Goal: Transaction & Acquisition: Purchase product/service

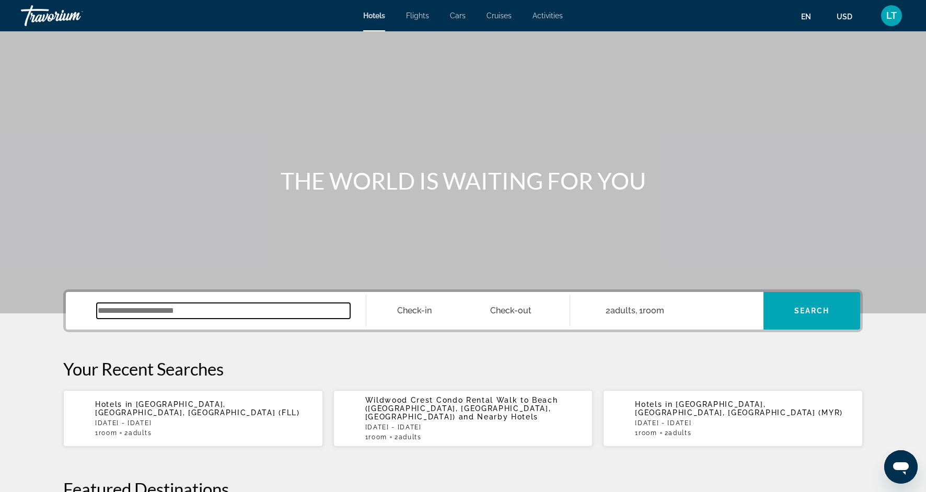
click at [210, 313] on input "Search widget" at bounding box center [223, 311] width 253 height 16
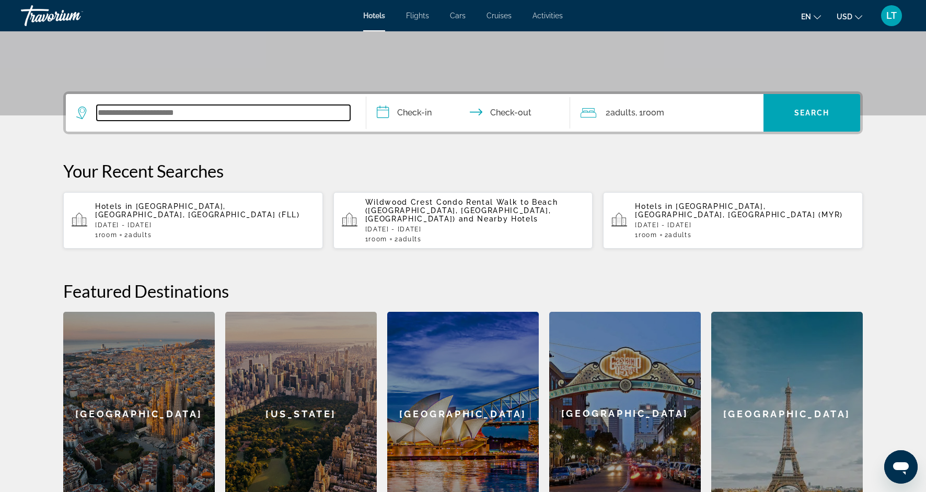
scroll to position [255, 0]
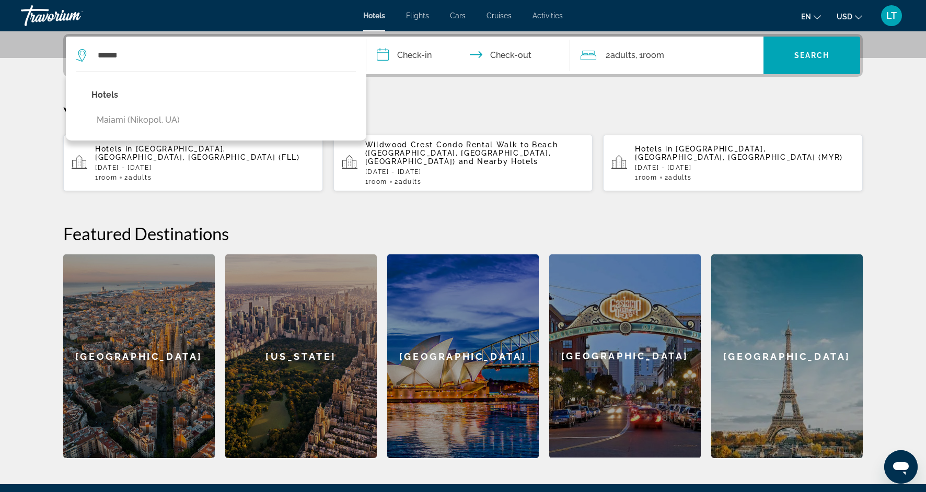
drag, startPoint x: 154, startPoint y: 121, endPoint x: 180, endPoint y: 87, distance: 42.8
click at [180, 87] on div "Hotels Maiami (Nikopol, [GEOGRAPHIC_DATA])" at bounding box center [130, 109] width 109 height 53
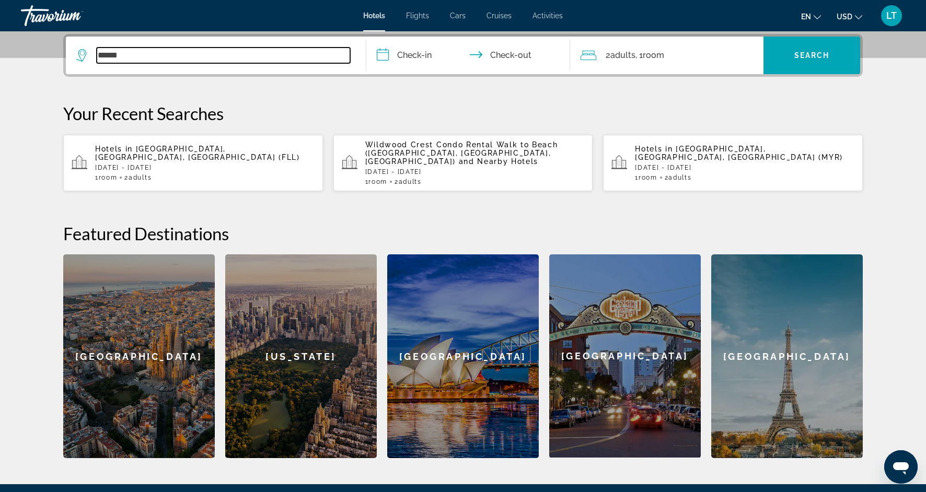
click at [178, 55] on input "******" at bounding box center [223, 56] width 253 height 16
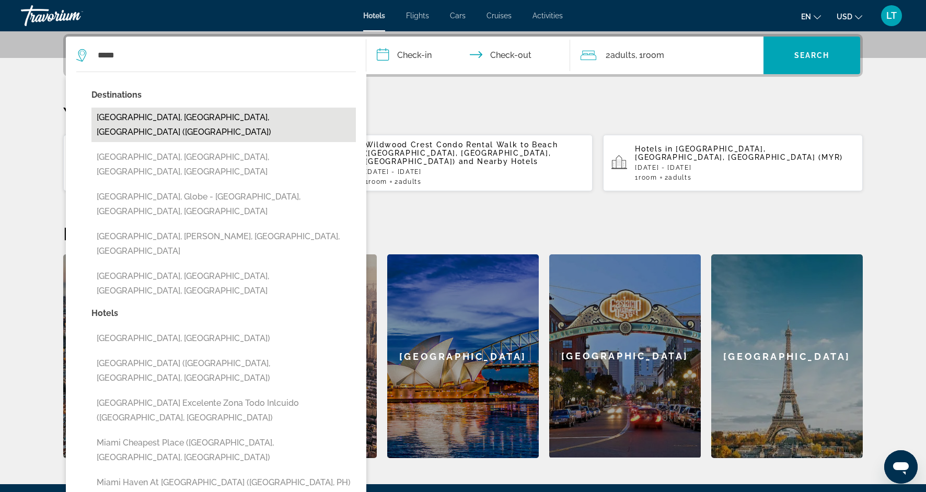
click at [198, 113] on button "[GEOGRAPHIC_DATA], [GEOGRAPHIC_DATA], [GEOGRAPHIC_DATA] ([GEOGRAPHIC_DATA])" at bounding box center [223, 125] width 264 height 34
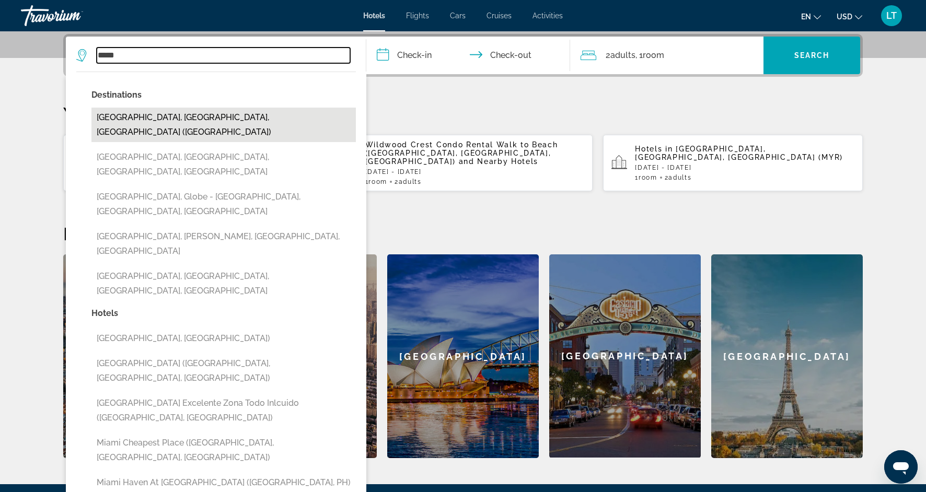
type input "**********"
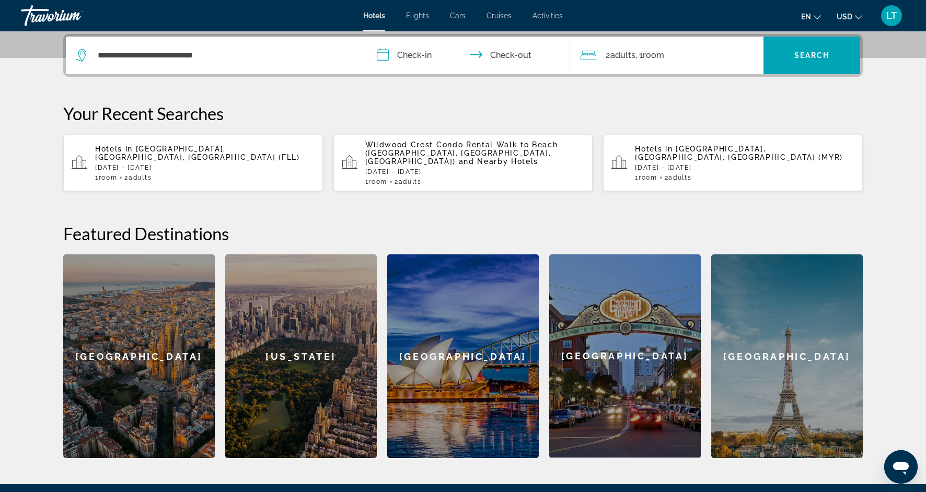
click at [403, 56] on input "**********" at bounding box center [470, 57] width 208 height 41
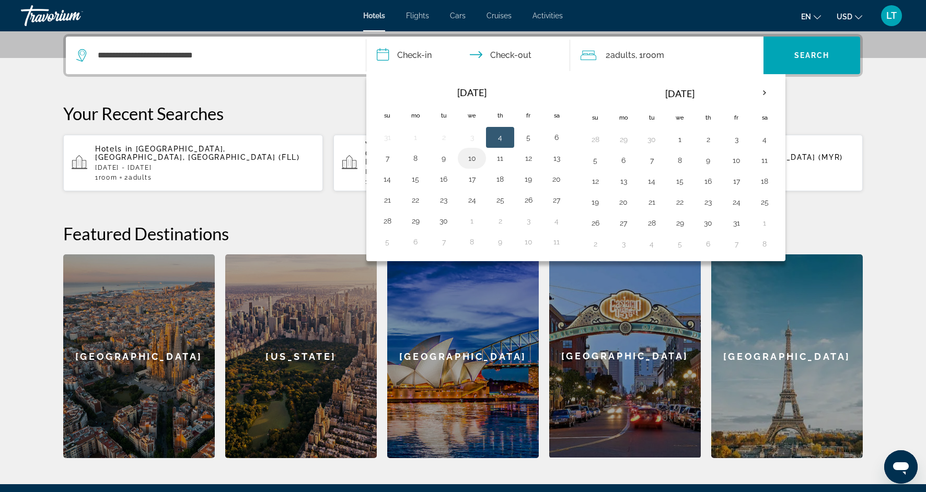
click at [481, 158] on td "10" at bounding box center [472, 158] width 28 height 21
click at [473, 160] on button "10" at bounding box center [471, 158] width 17 height 15
click at [498, 161] on button "11" at bounding box center [500, 158] width 17 height 15
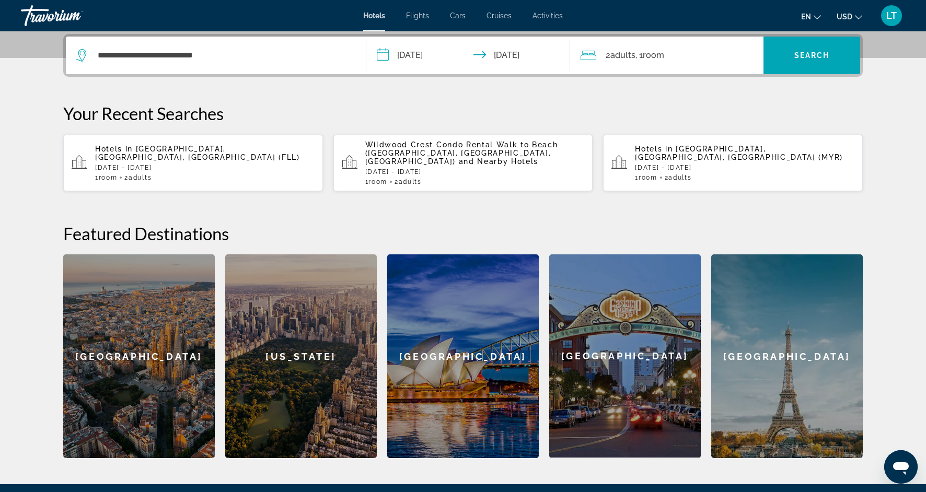
click at [510, 53] on input "**********" at bounding box center [470, 57] width 208 height 41
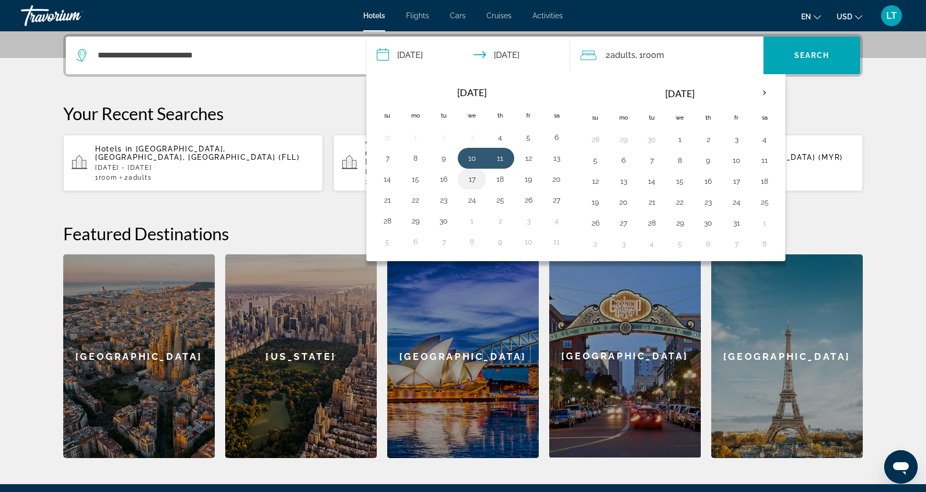
click at [472, 176] on button "17" at bounding box center [471, 179] width 17 height 15
click at [466, 155] on button "10" at bounding box center [471, 158] width 17 height 15
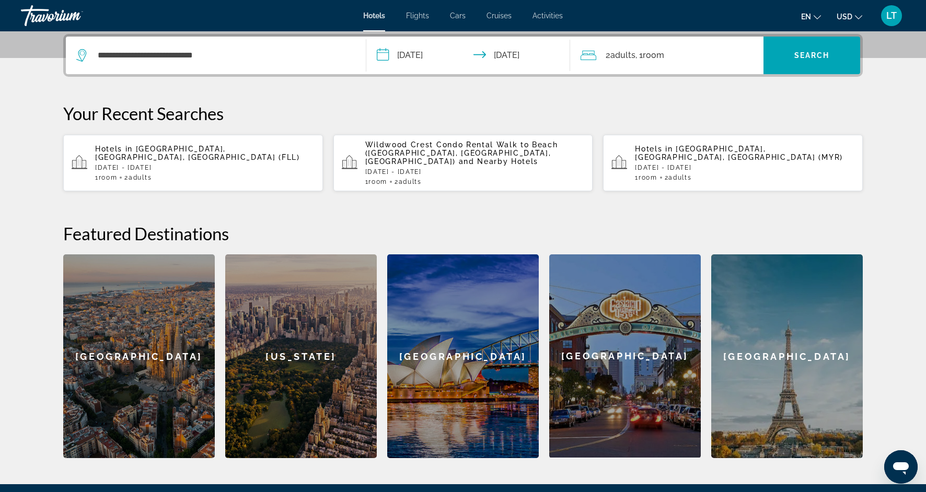
click at [514, 58] on input "**********" at bounding box center [470, 57] width 208 height 41
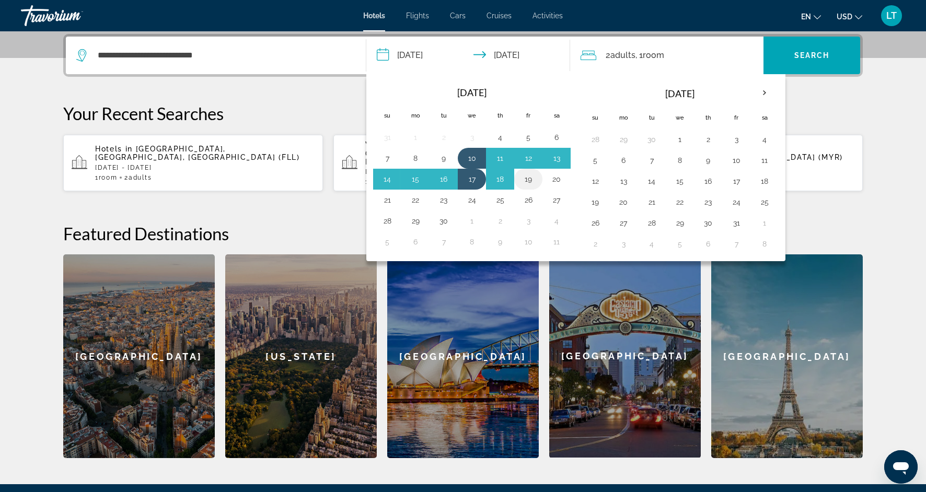
click at [526, 179] on button "19" at bounding box center [528, 179] width 17 height 15
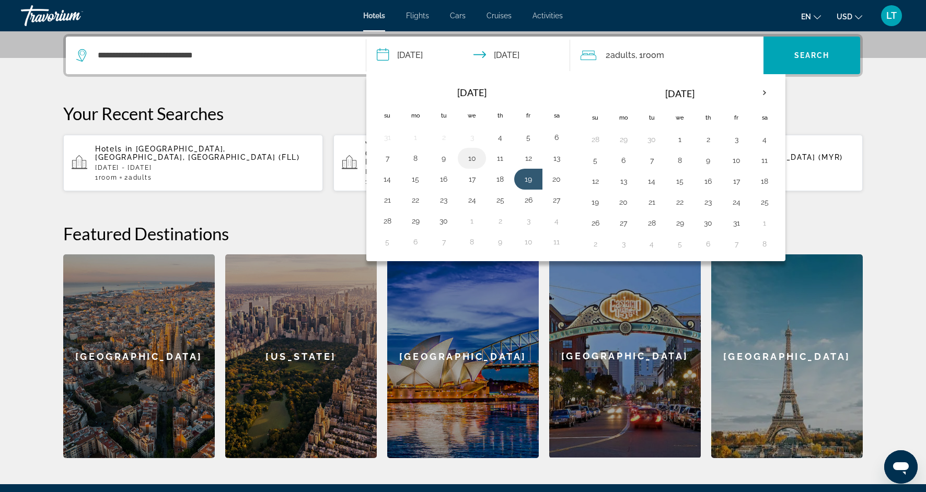
click at [470, 159] on button "10" at bounding box center [471, 158] width 17 height 15
type input "**********"
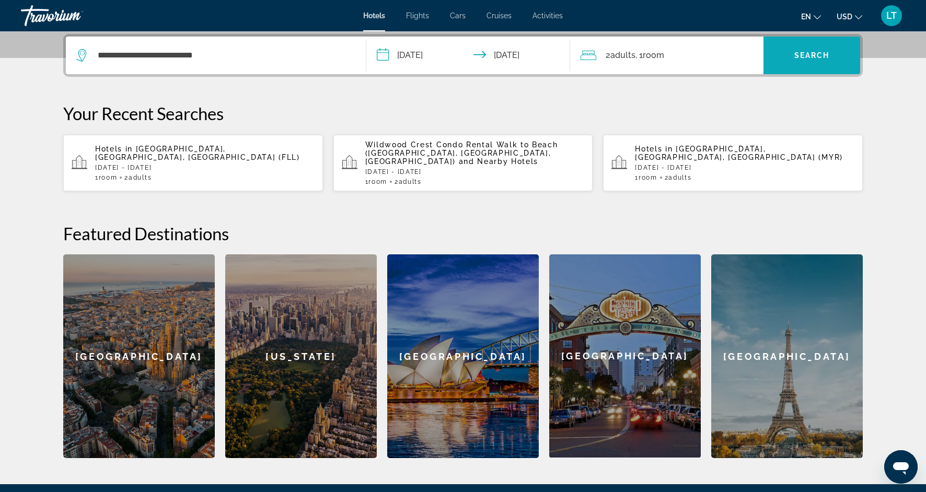
click at [789, 60] on span "Search widget" at bounding box center [811, 55] width 97 height 25
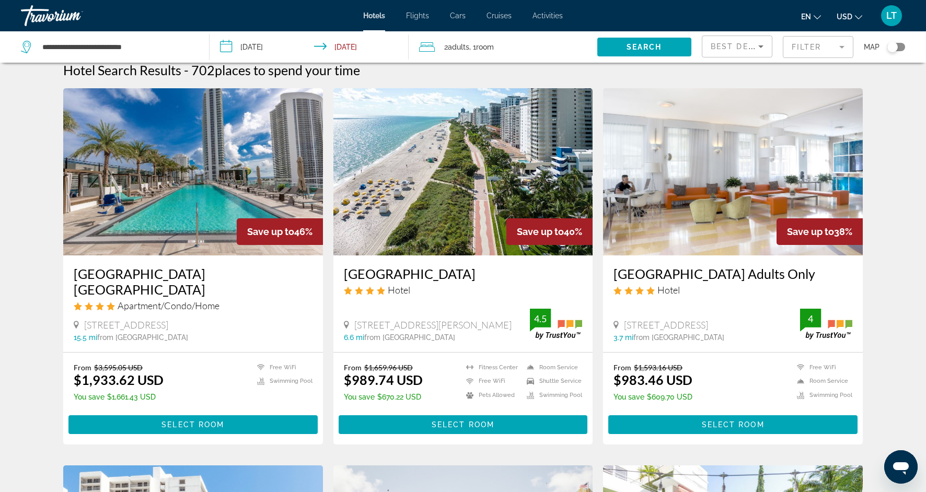
scroll to position [7, 0]
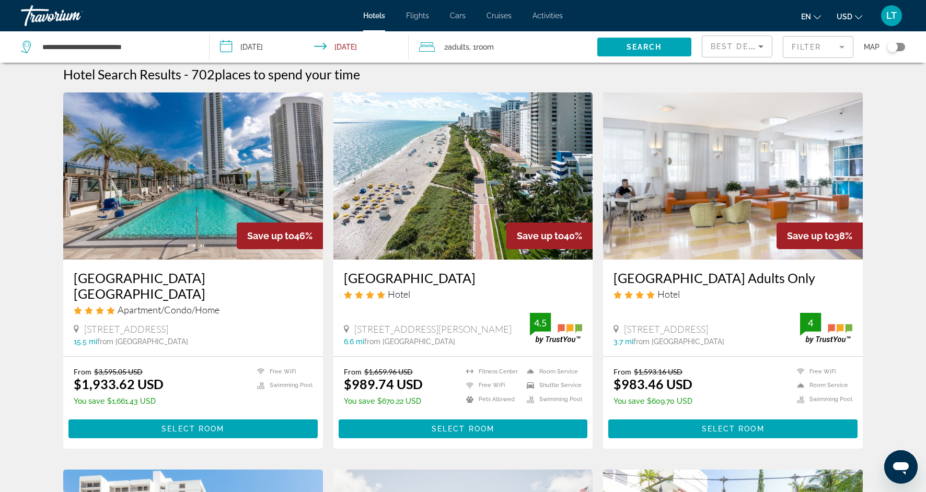
click at [493, 247] on img "Main content" at bounding box center [463, 175] width 260 height 167
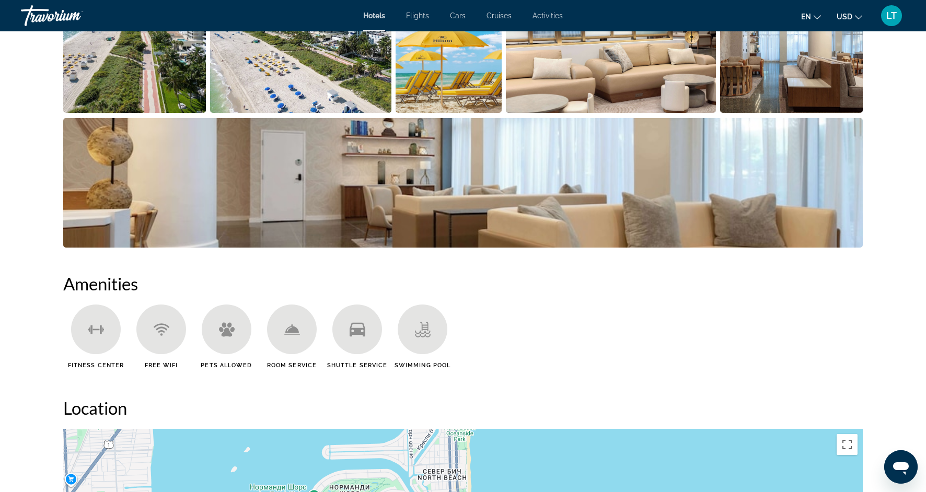
scroll to position [591, 0]
click at [176, 66] on img "Open full-screen image slider" at bounding box center [134, 48] width 143 height 130
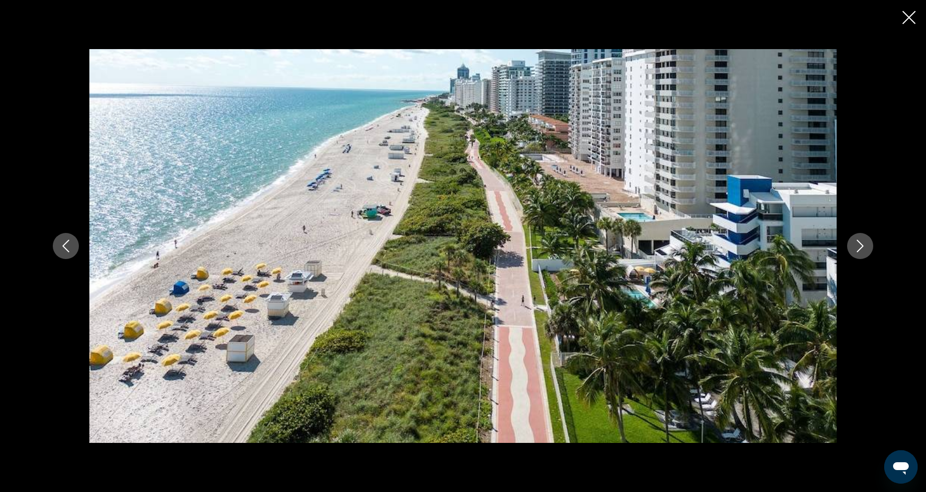
click at [856, 251] on icon "Next image" at bounding box center [860, 246] width 13 height 13
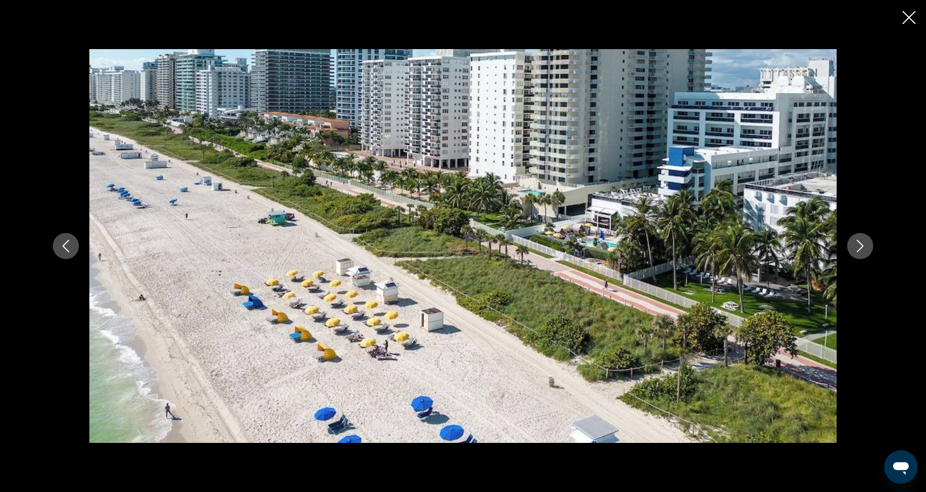
click at [856, 251] on icon "Next image" at bounding box center [860, 246] width 13 height 13
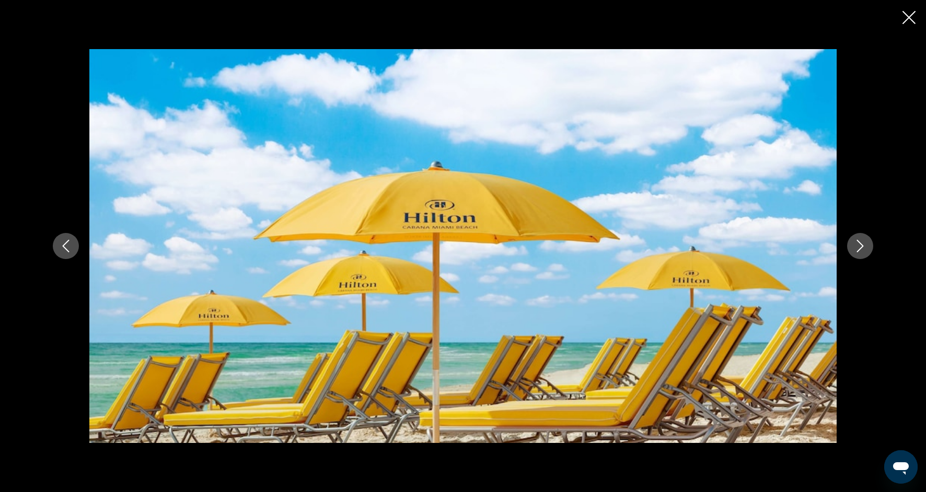
click at [856, 252] on icon "Next image" at bounding box center [860, 246] width 13 height 13
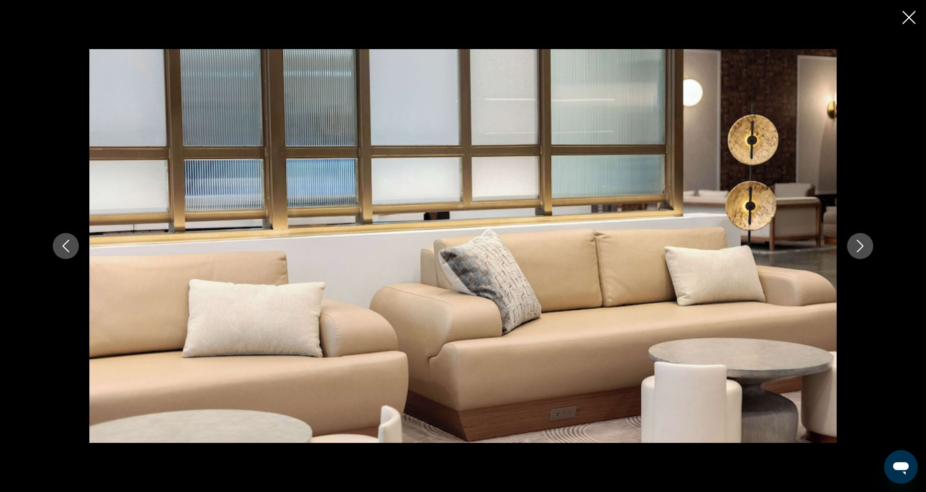
click at [856, 252] on icon "Next image" at bounding box center [860, 246] width 13 height 13
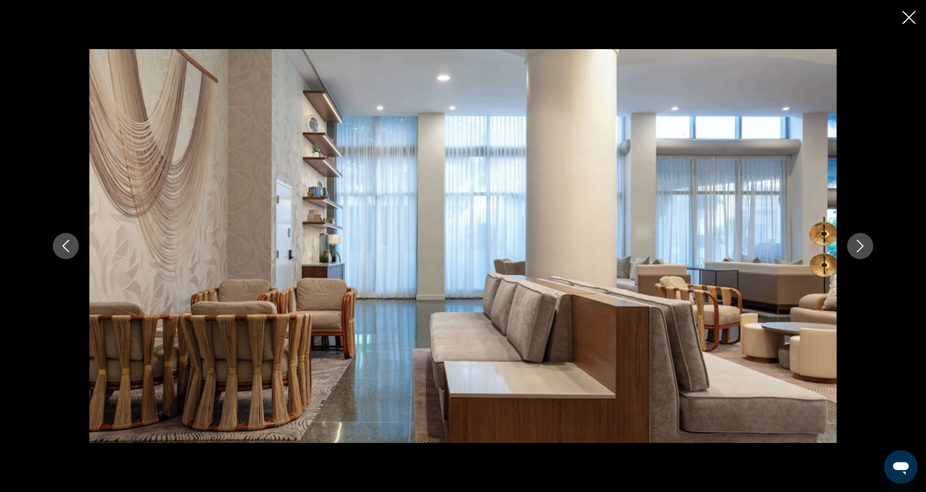
click at [857, 252] on icon "Next image" at bounding box center [860, 246] width 7 height 13
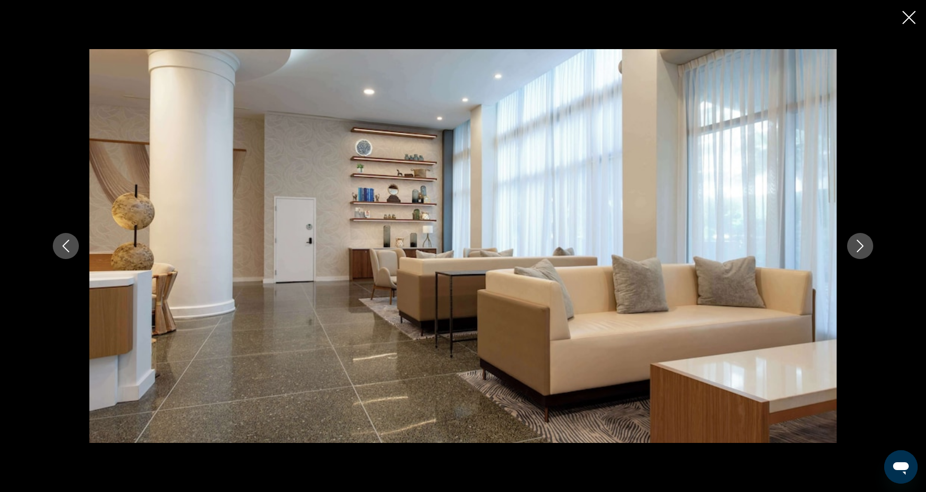
click at [857, 252] on icon "Next image" at bounding box center [860, 246] width 7 height 13
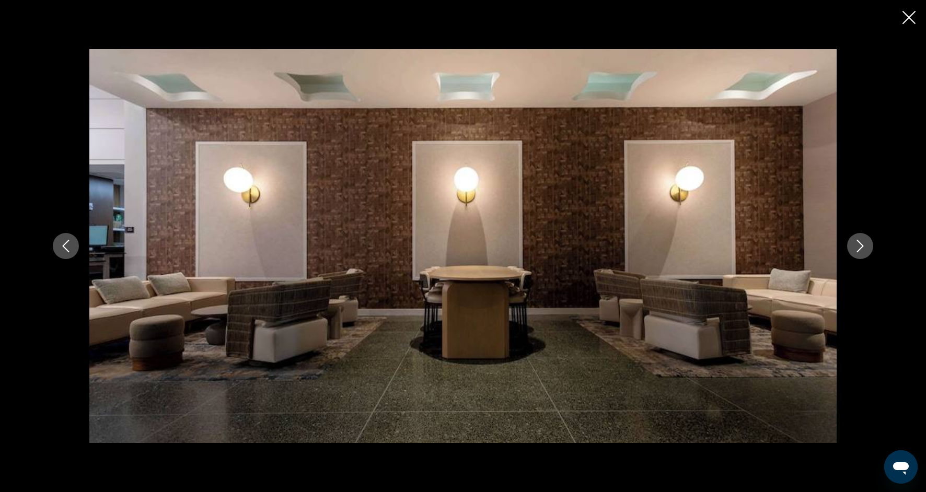
click at [857, 252] on icon "Next image" at bounding box center [860, 246] width 7 height 13
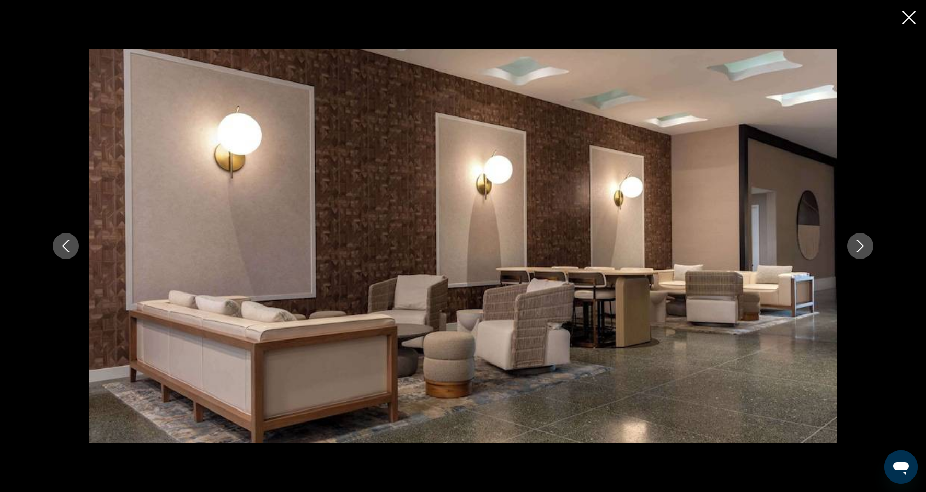
click at [857, 250] on icon "Next image" at bounding box center [860, 246] width 13 height 13
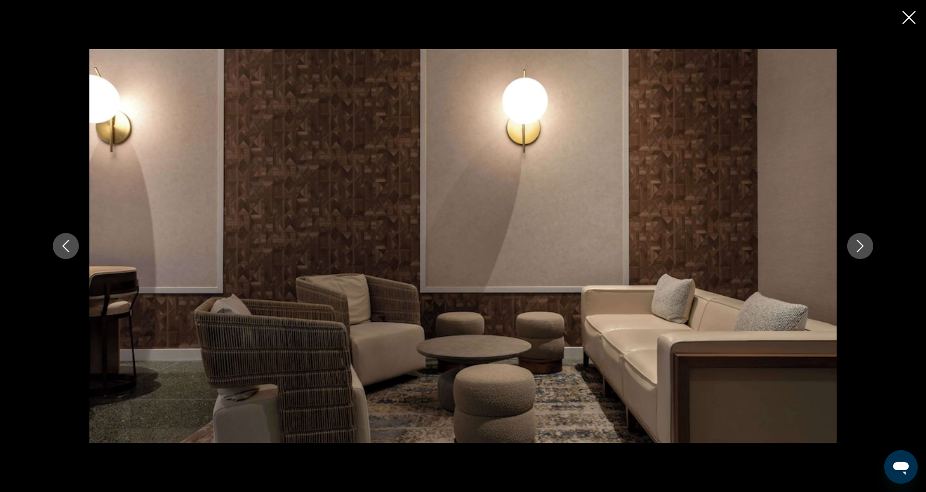
click at [857, 251] on icon "Next image" at bounding box center [860, 246] width 7 height 13
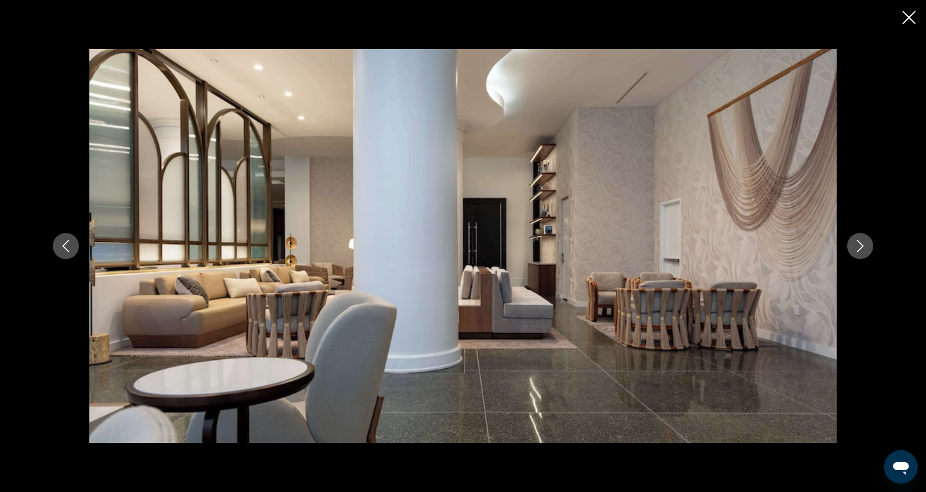
click at [857, 251] on icon "Next image" at bounding box center [860, 246] width 7 height 13
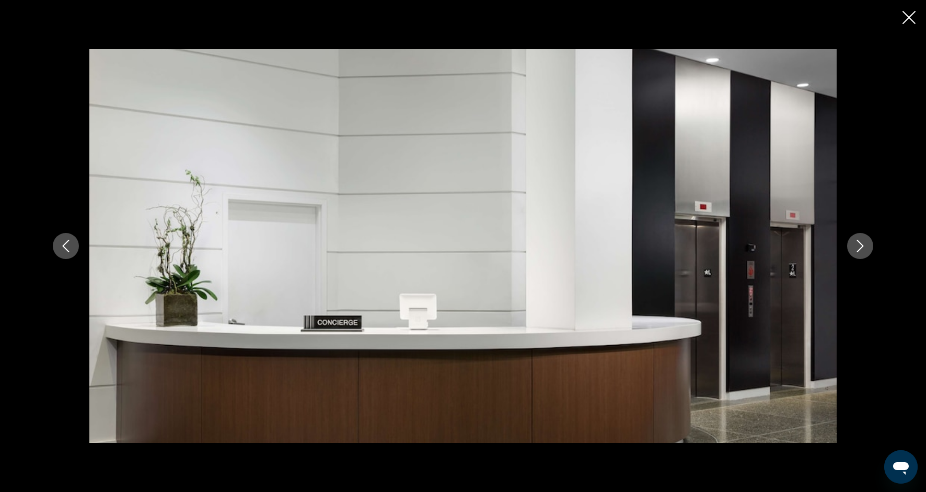
click at [858, 250] on icon "Next image" at bounding box center [860, 246] width 13 height 13
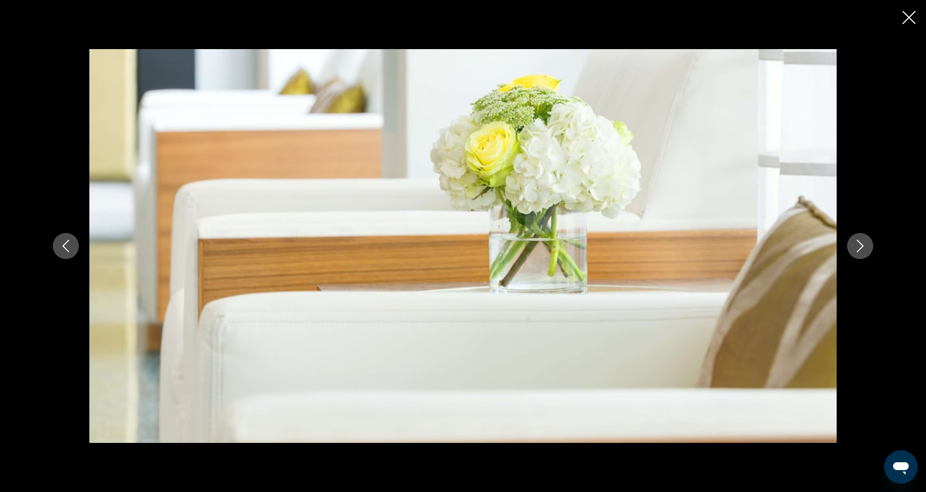
click at [858, 250] on icon "Next image" at bounding box center [860, 246] width 7 height 13
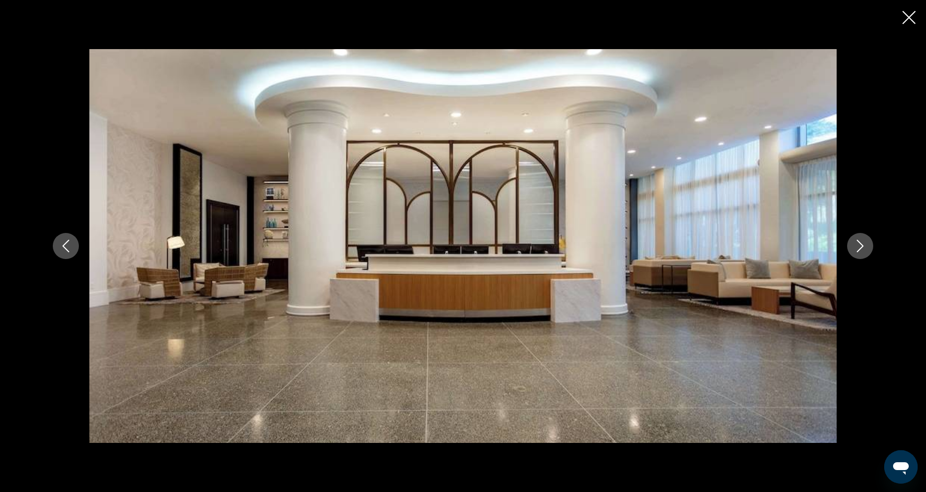
click at [858, 250] on icon "Next image" at bounding box center [860, 246] width 7 height 13
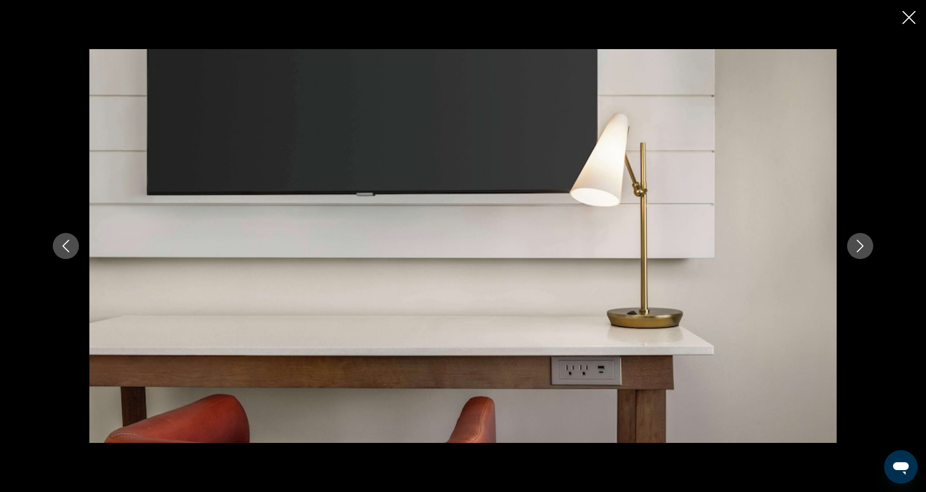
click at [858, 251] on icon "Next image" at bounding box center [860, 246] width 7 height 13
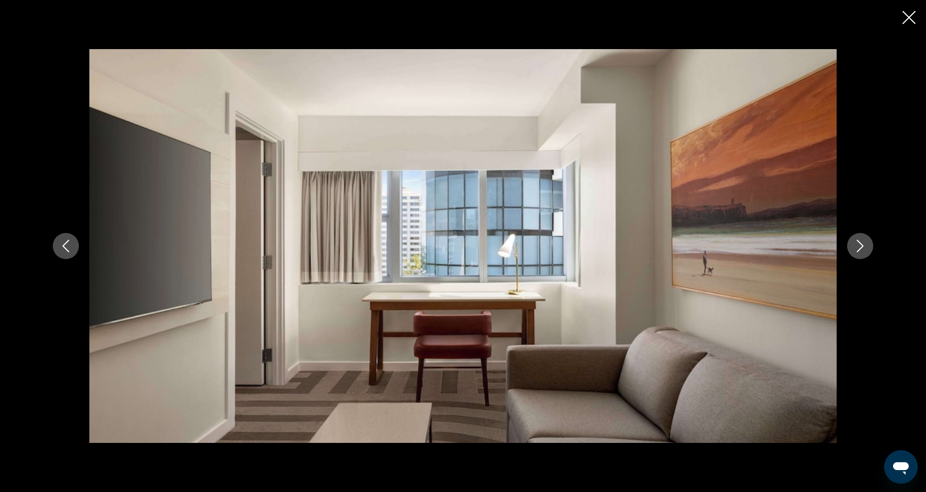
click at [858, 251] on icon "Next image" at bounding box center [860, 246] width 13 height 13
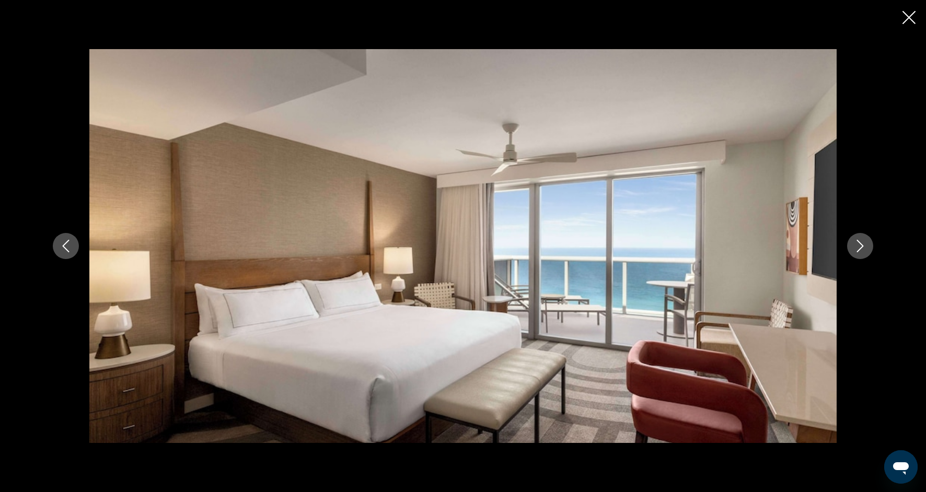
click at [858, 252] on icon "Next image" at bounding box center [860, 246] width 13 height 13
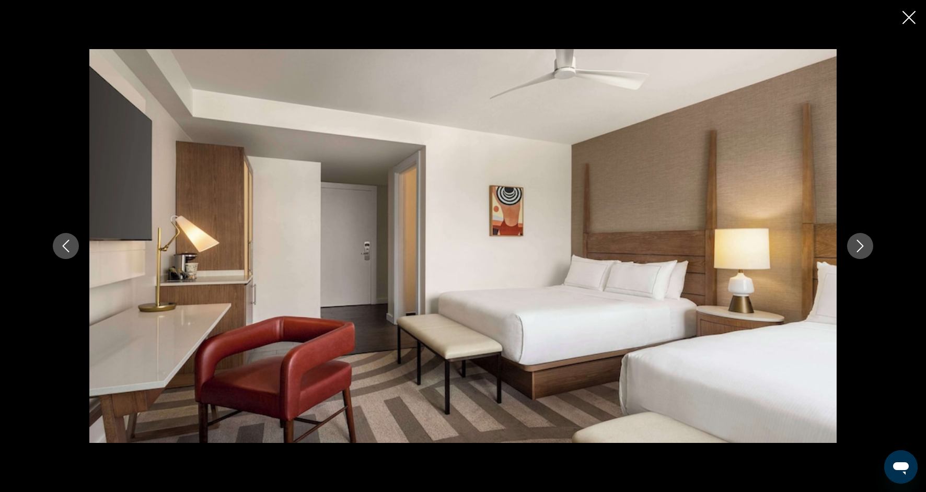
click at [858, 252] on button "Next image" at bounding box center [860, 246] width 26 height 26
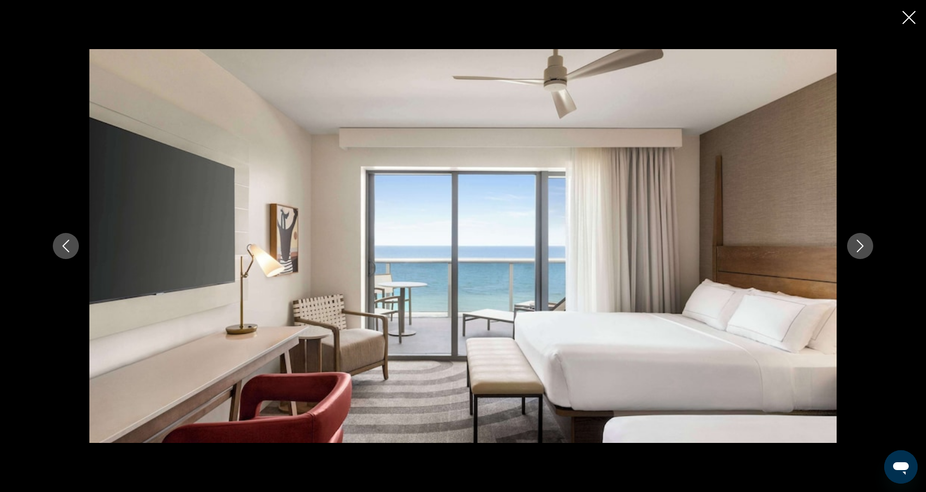
click at [858, 253] on button "Next image" at bounding box center [860, 246] width 26 height 26
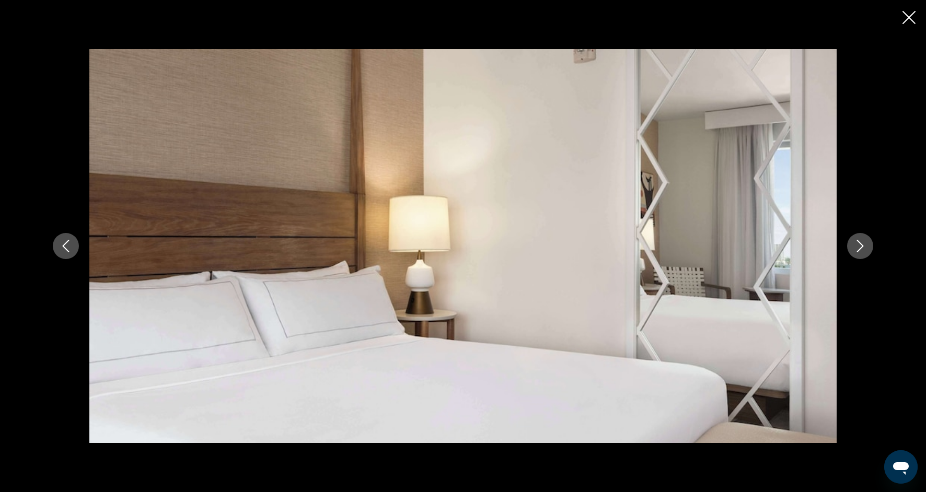
click at [858, 253] on button "Next image" at bounding box center [860, 246] width 26 height 26
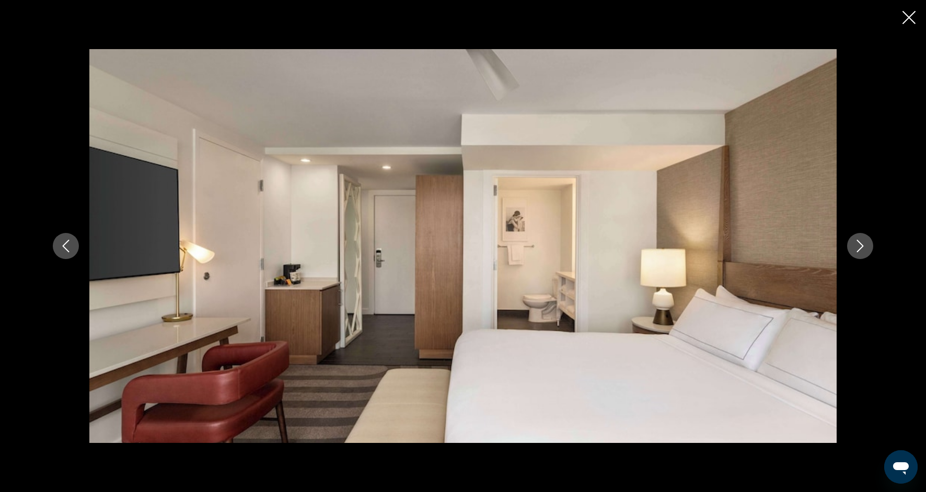
click at [858, 254] on button "Next image" at bounding box center [860, 246] width 26 height 26
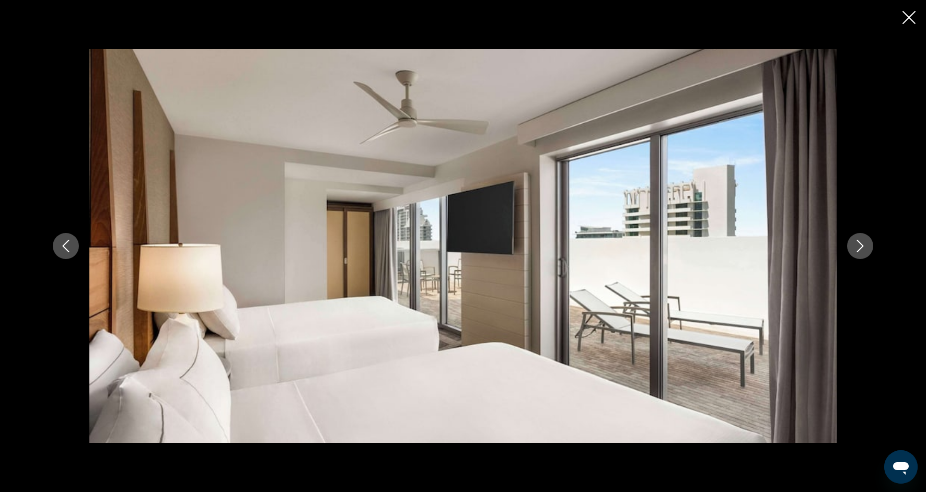
click at [858, 254] on button "Next image" at bounding box center [860, 246] width 26 height 26
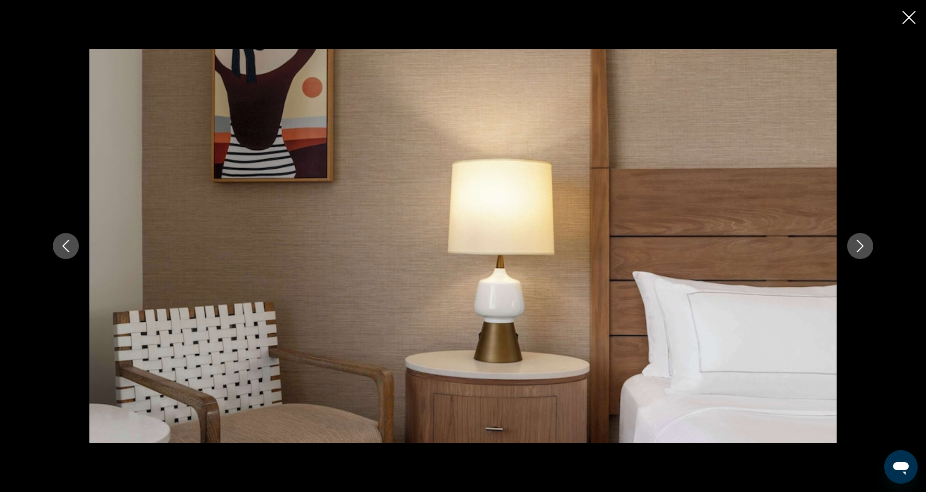
click at [909, 18] on icon "Close slideshow" at bounding box center [908, 17] width 13 height 13
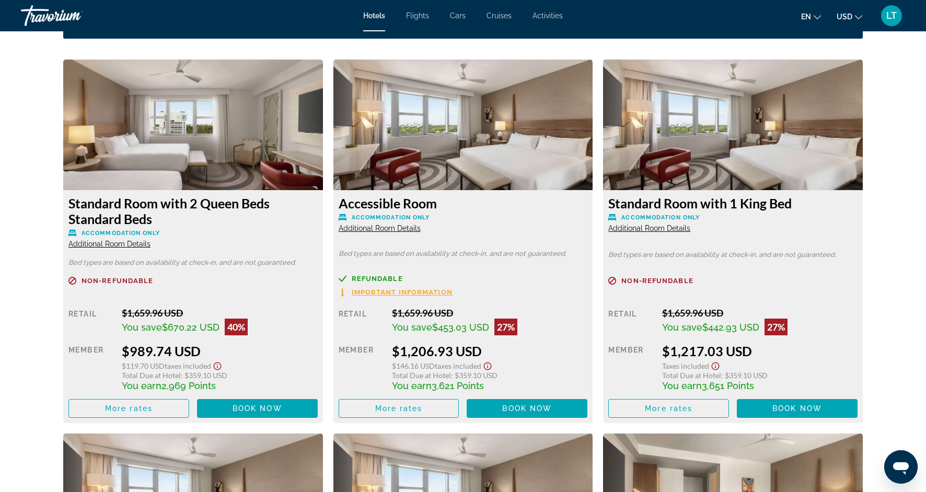
scroll to position [1390, 0]
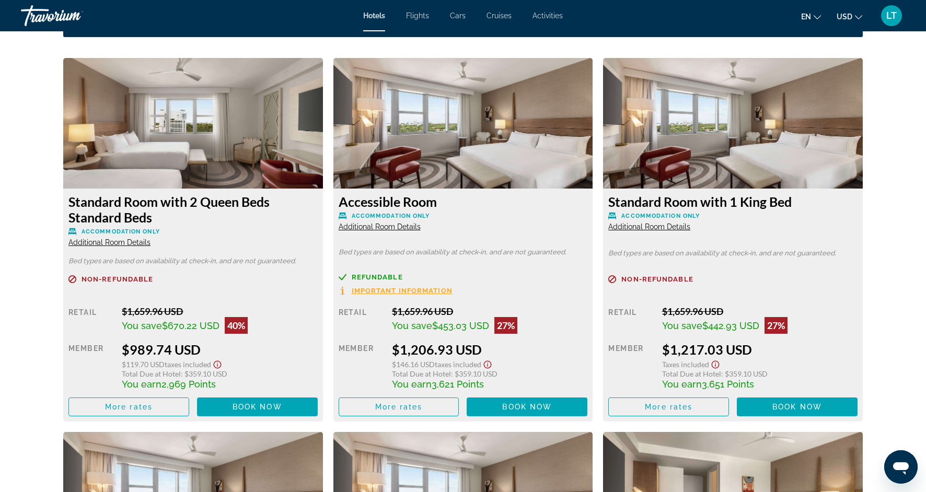
click at [131, 243] on span "Additional Room Details" at bounding box center [109, 242] width 82 height 8
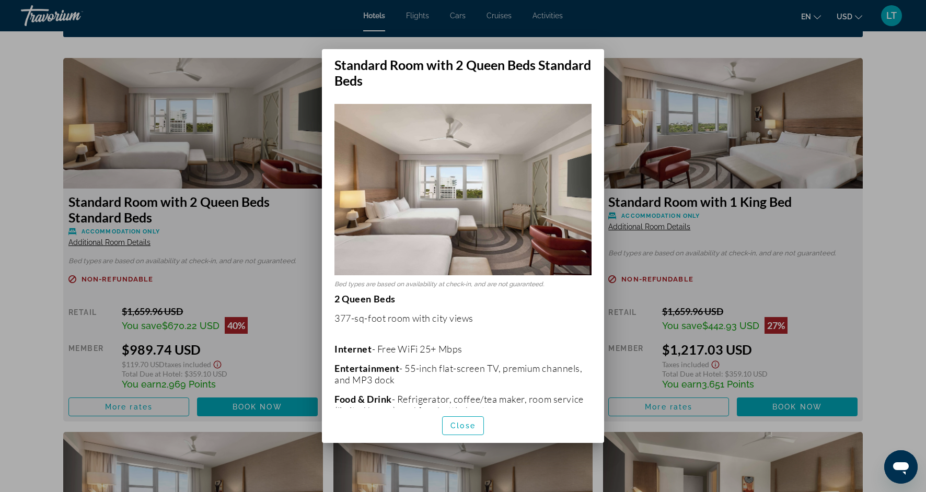
scroll to position [0, 0]
click at [461, 427] on span "Close" at bounding box center [462, 426] width 25 height 8
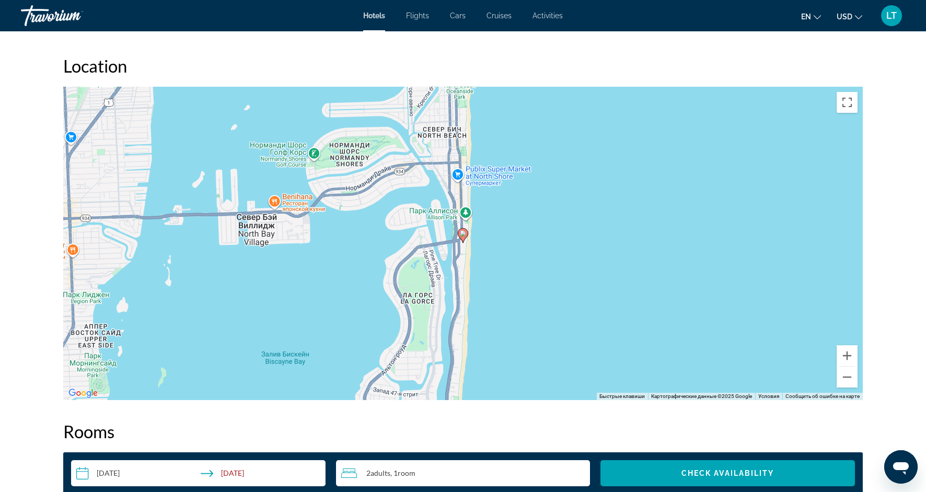
scroll to position [935, 0]
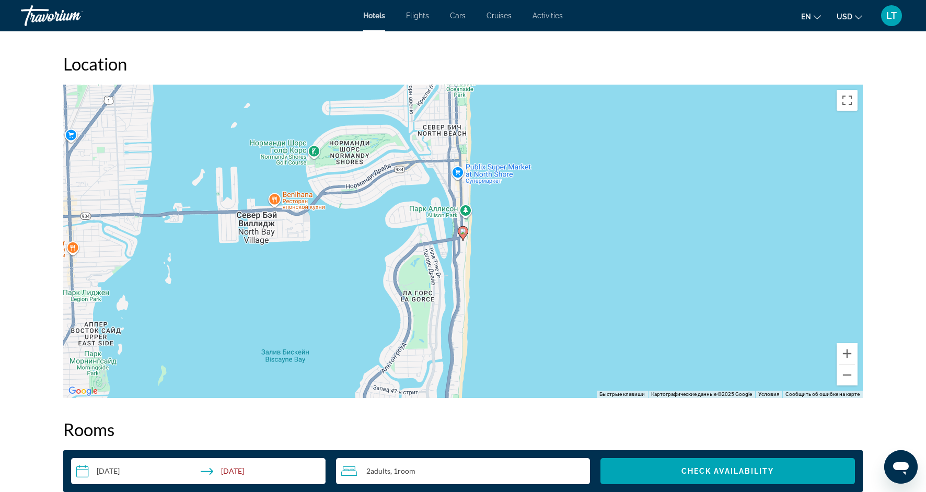
click at [468, 214] on div "Чтобы активировать перетаскивание с помощью клавиатуры, нажмите Alt + Ввод. Пос…" at bounding box center [462, 241] width 799 height 313
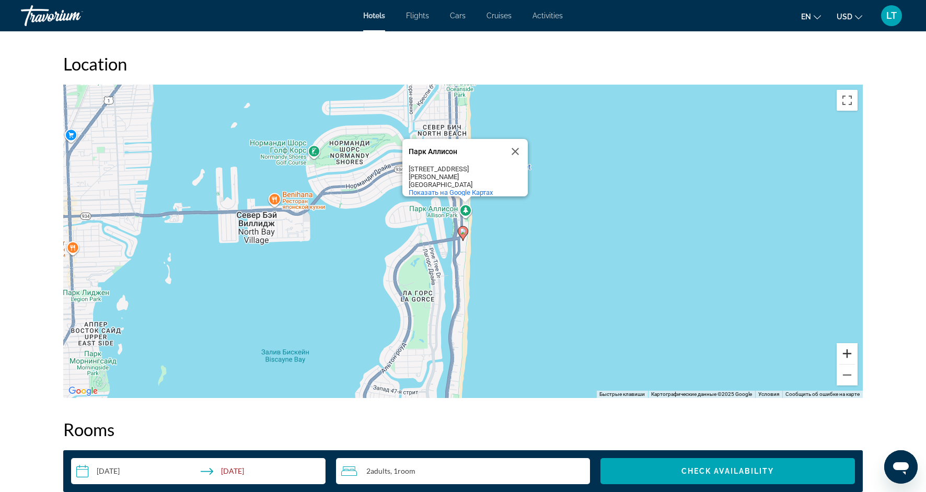
click at [846, 353] on button "Увеличить" at bounding box center [846, 353] width 21 height 21
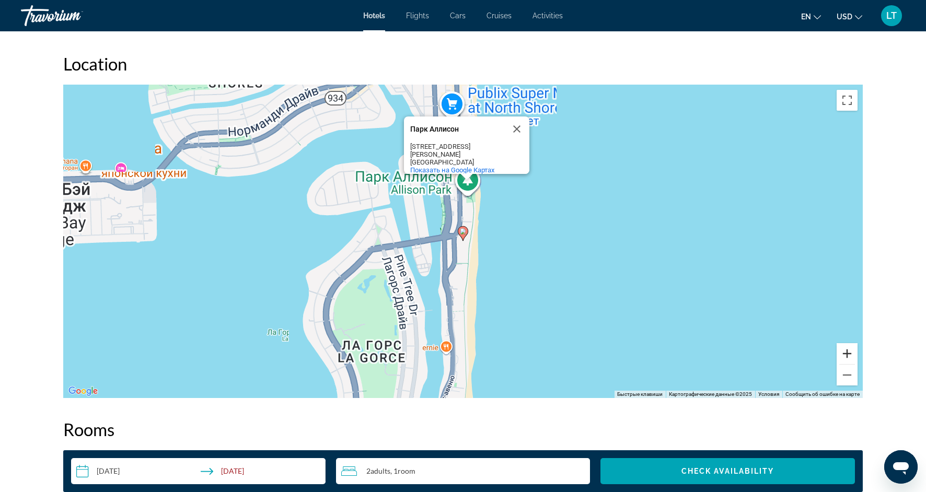
click at [846, 354] on button "Увеличить" at bounding box center [846, 353] width 21 height 21
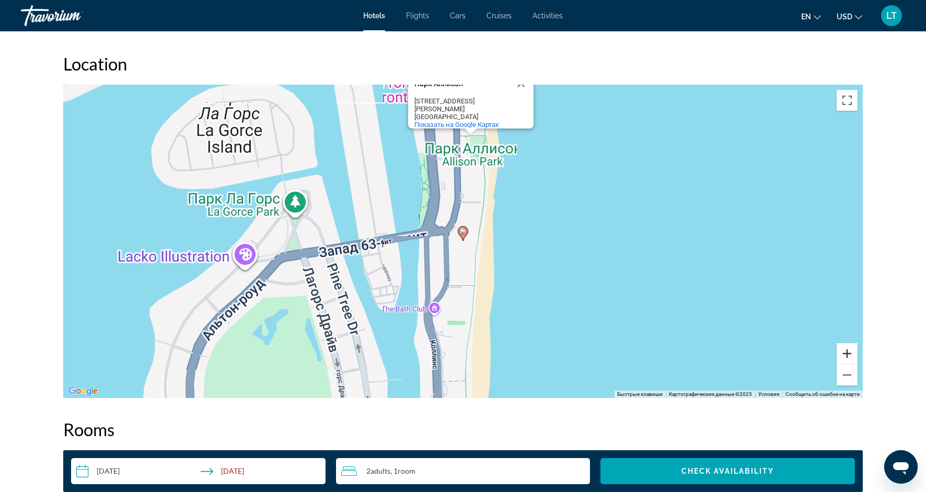
click at [846, 354] on button "Увеличить" at bounding box center [846, 353] width 21 height 21
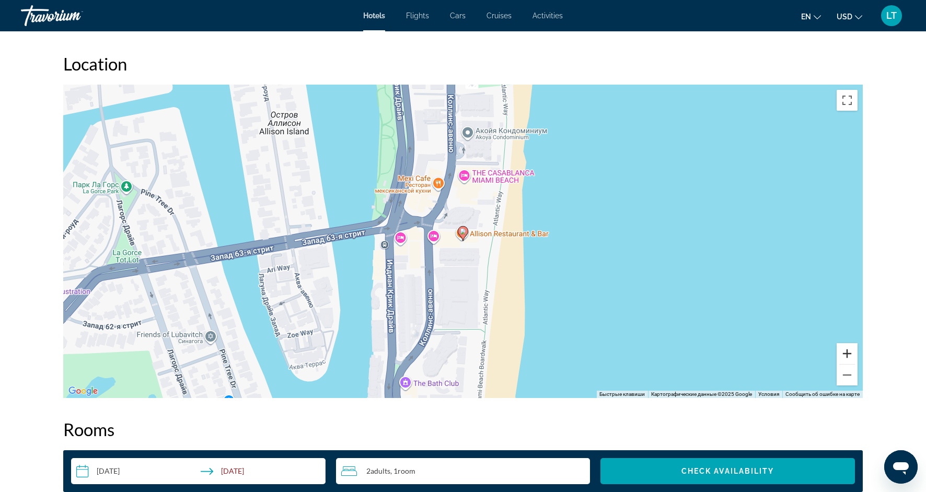
click at [846, 354] on button "Увеличить" at bounding box center [846, 353] width 21 height 21
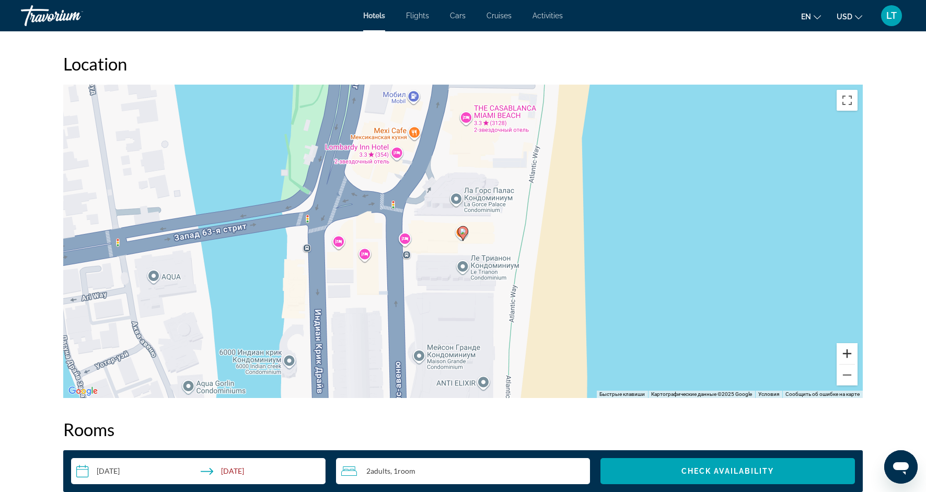
click at [846, 354] on button "Увеличить" at bounding box center [846, 353] width 21 height 21
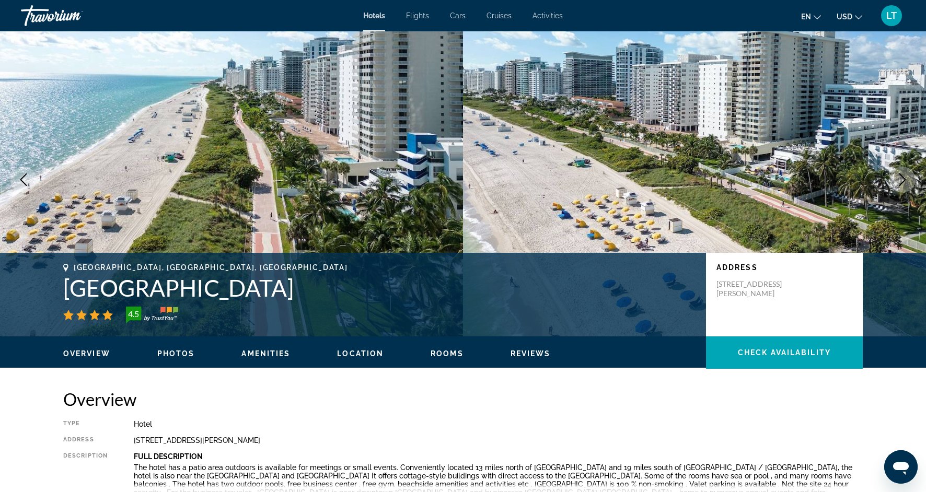
scroll to position [0, 0]
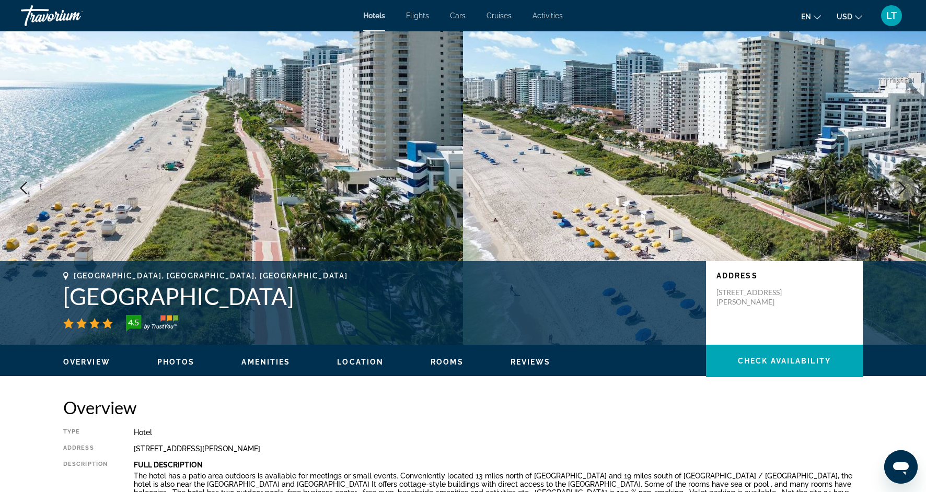
click at [426, 201] on img "Main content" at bounding box center [231, 187] width 463 height 313
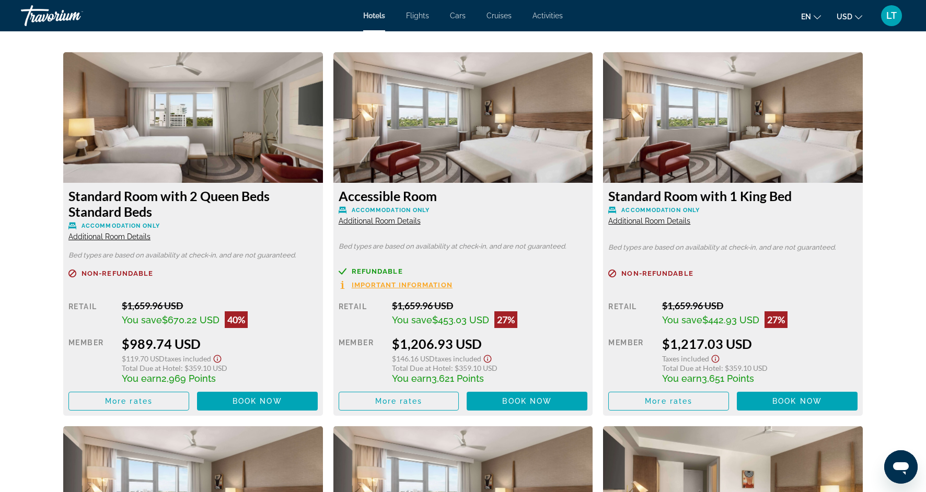
scroll to position [1398, 0]
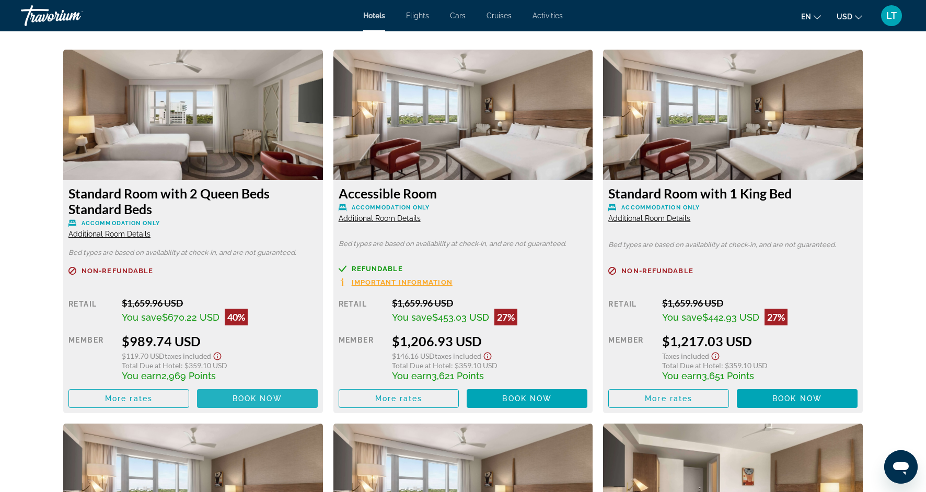
click at [251, 396] on span "Book now" at bounding box center [257, 398] width 50 height 8
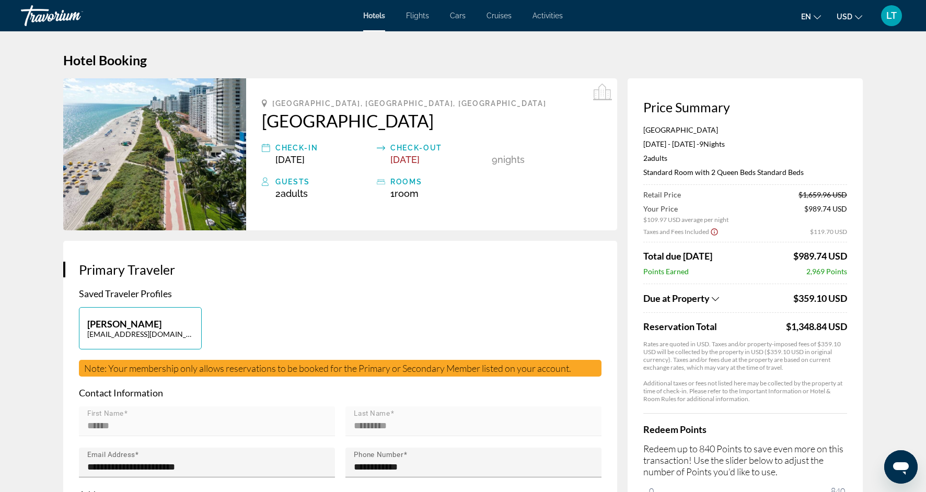
click at [715, 231] on icon "Show Taxes and Fees disclaimer" at bounding box center [714, 231] width 8 height 9
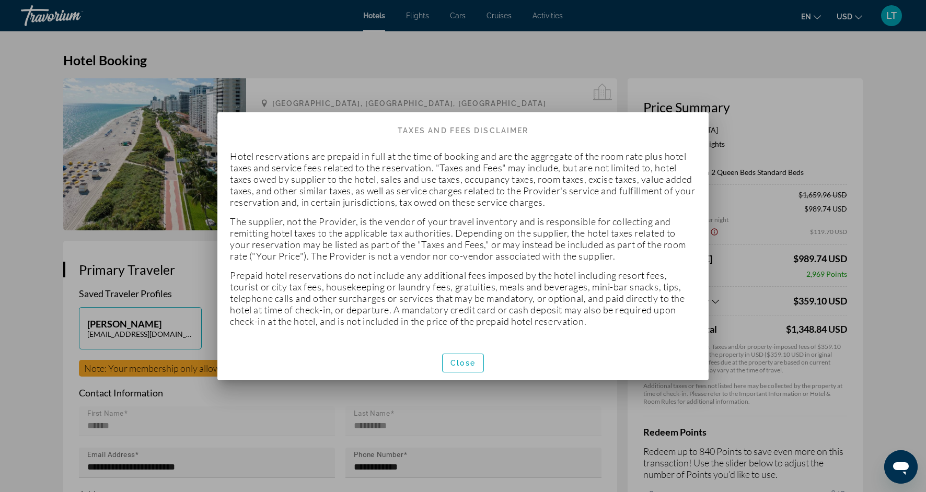
click at [553, 390] on div at bounding box center [463, 246] width 926 height 492
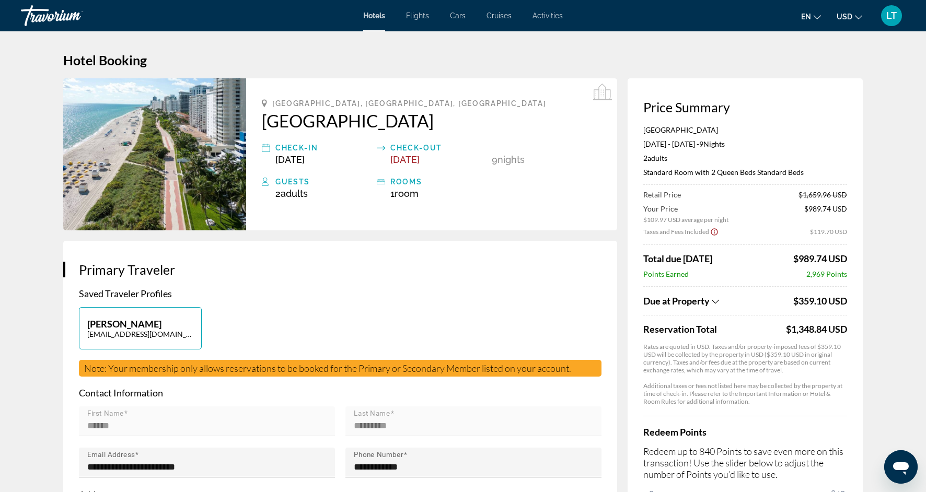
click at [714, 299] on icon "Show Taxes and Fees breakdown" at bounding box center [714, 301] width 7 height 9
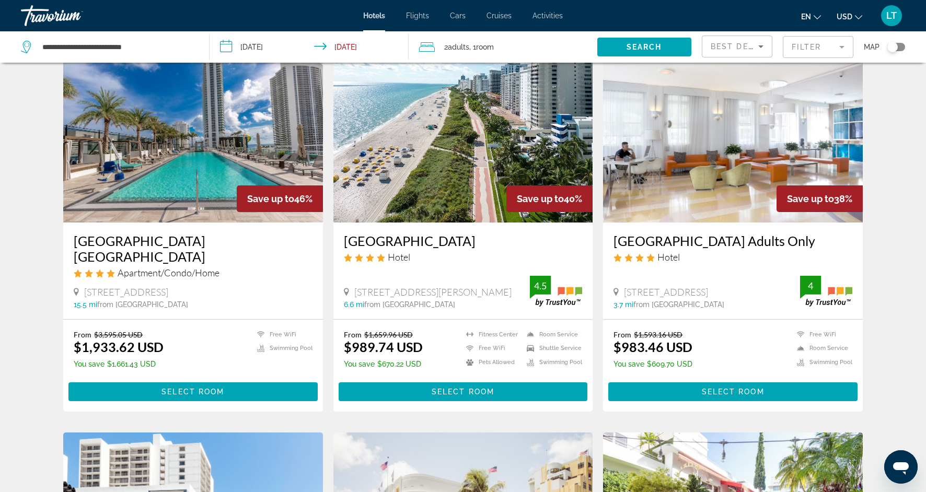
scroll to position [46, 0]
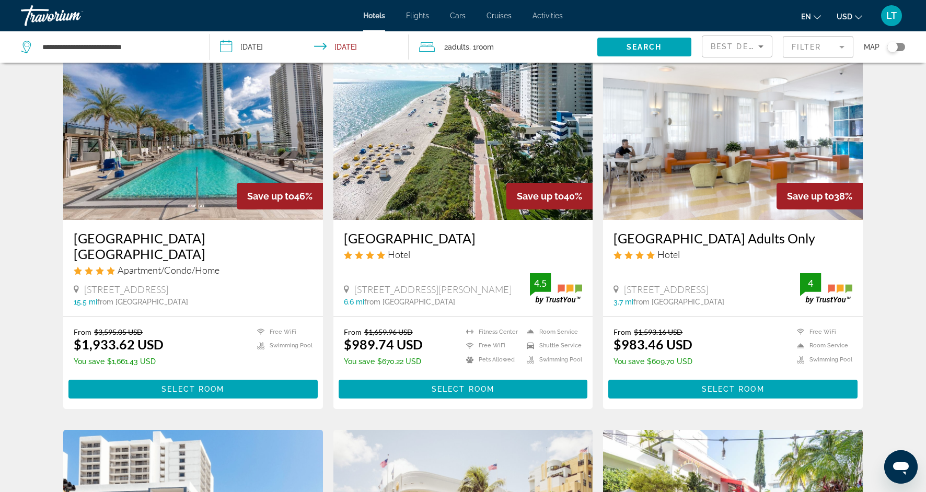
click at [638, 185] on img "Main content" at bounding box center [733, 136] width 260 height 167
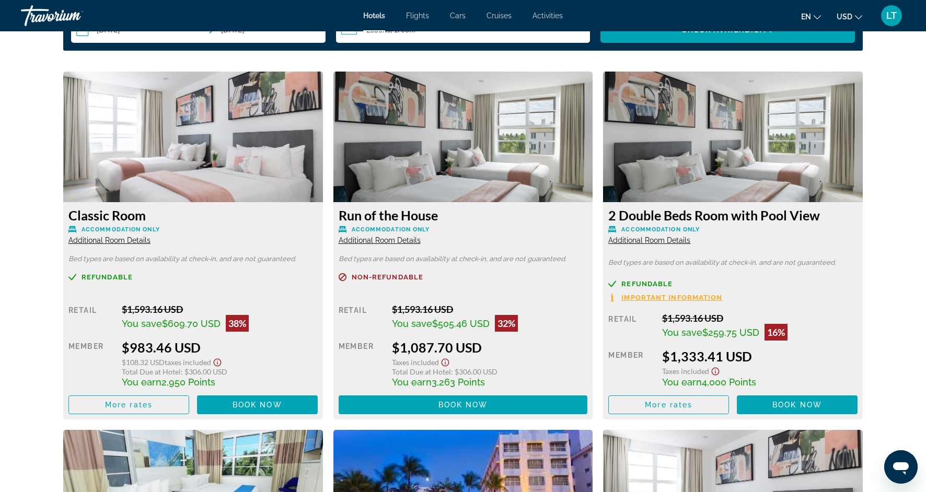
scroll to position [1418, 0]
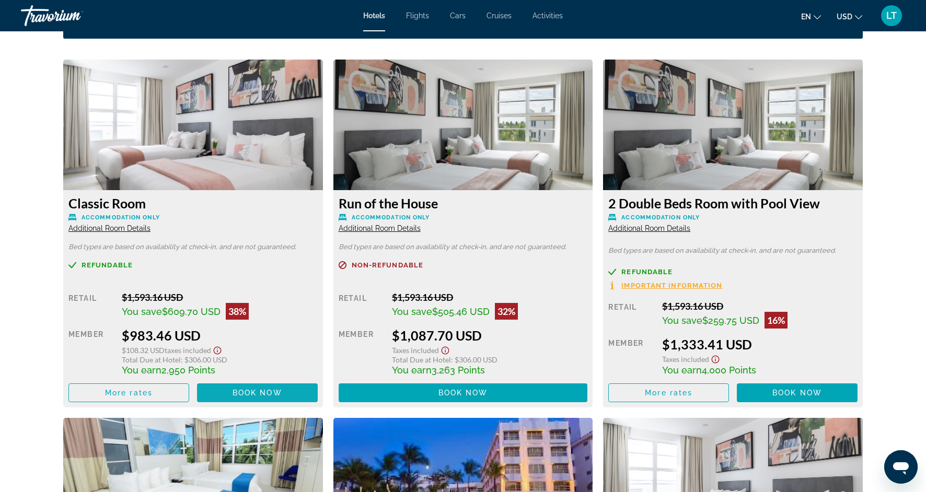
click at [253, 392] on span "Book now" at bounding box center [257, 393] width 50 height 8
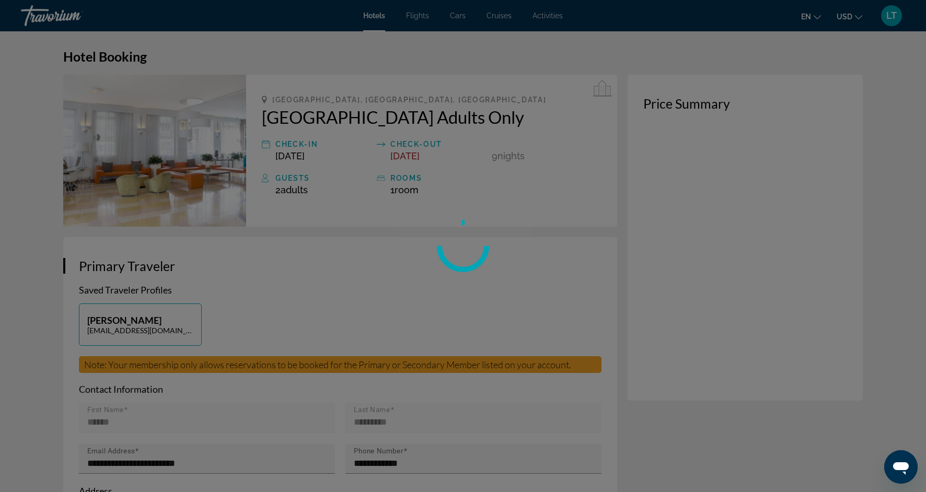
scroll to position [11, 0]
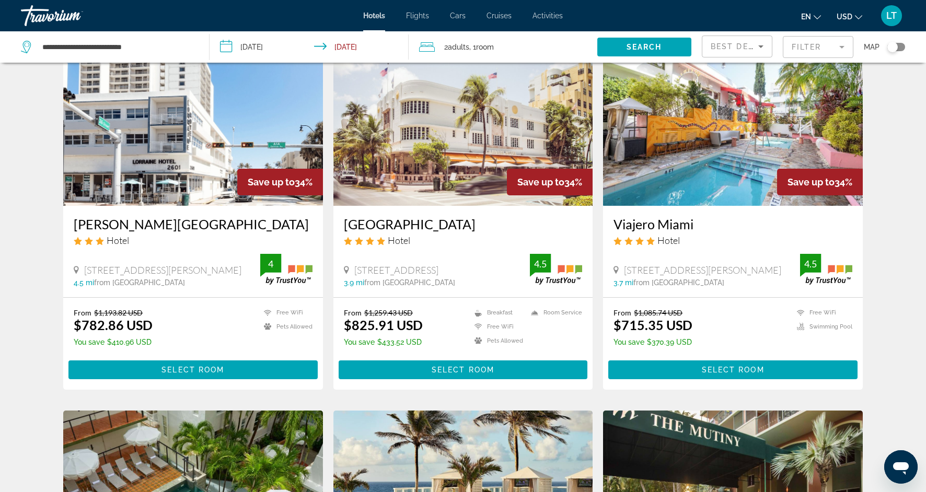
scroll to position [437, 0]
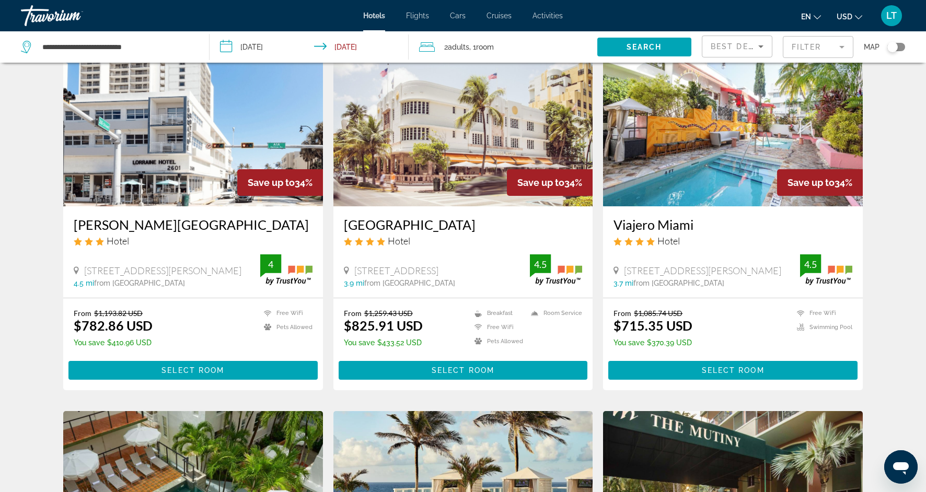
click at [398, 169] on img "Main content" at bounding box center [463, 122] width 260 height 167
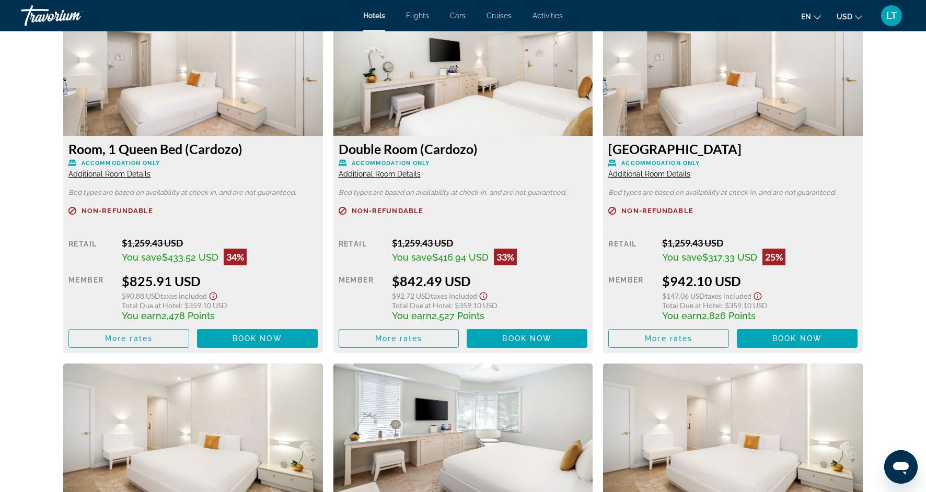
scroll to position [1476, 0]
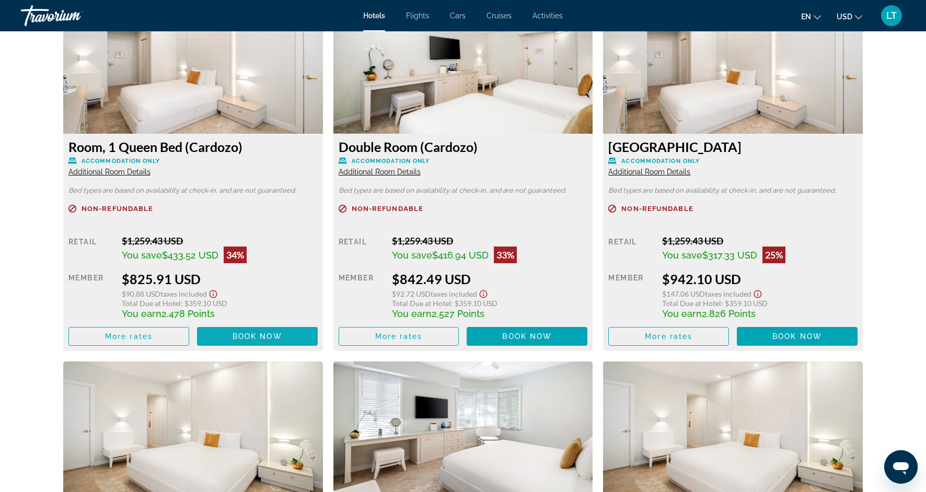
click at [284, 331] on span "Main content" at bounding box center [257, 336] width 121 height 25
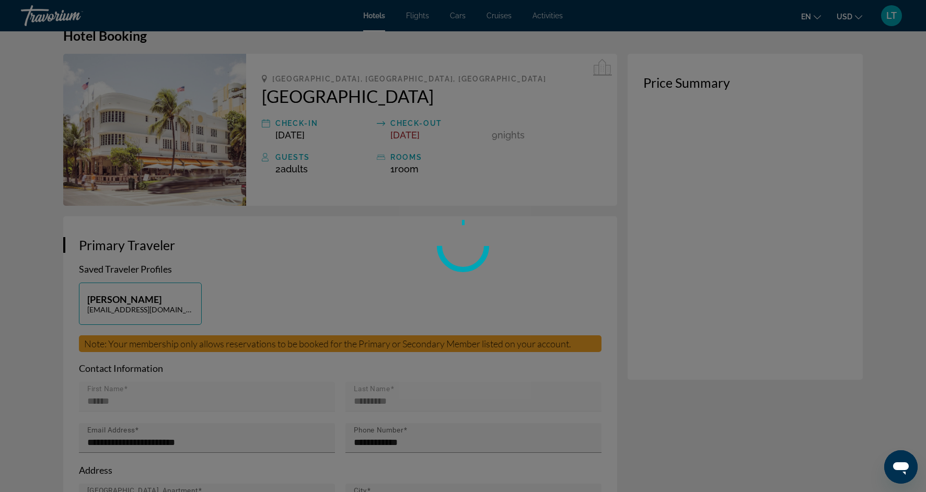
scroll to position [22, 0]
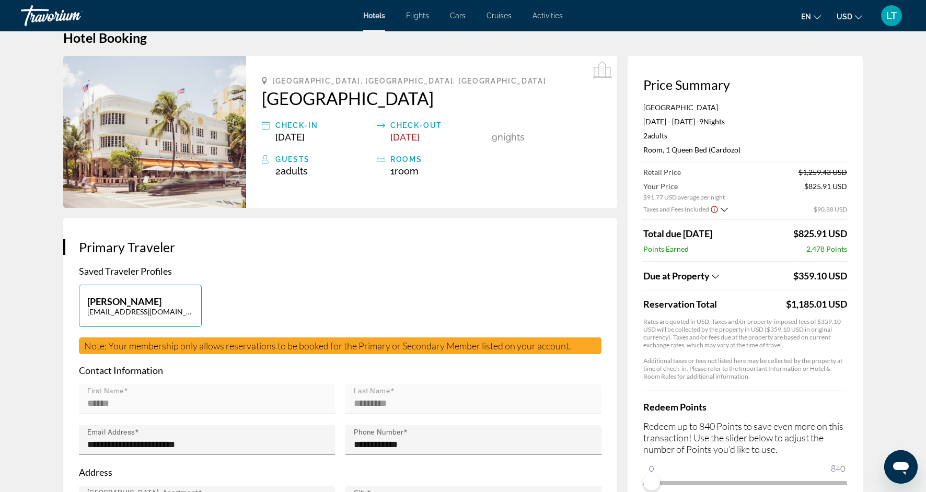
click at [722, 210] on icon "Show Taxes and Fees breakdown" at bounding box center [723, 209] width 7 height 4
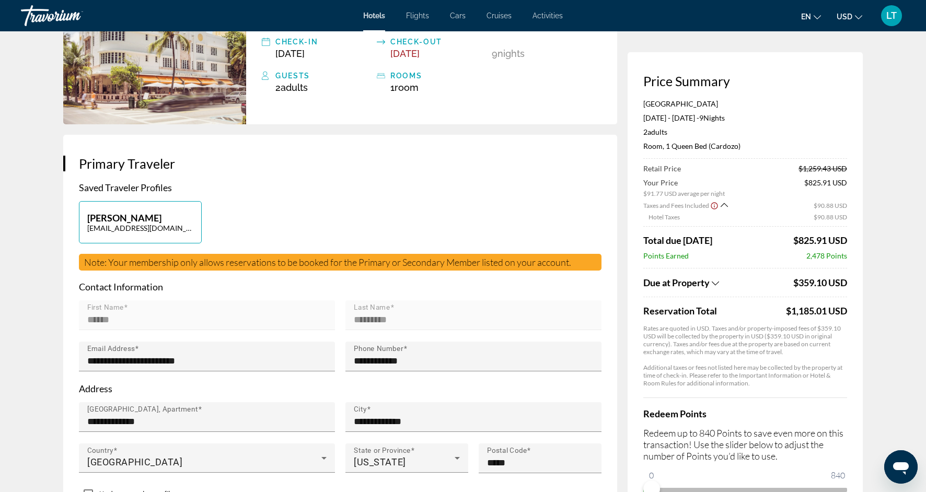
scroll to position [107, 0]
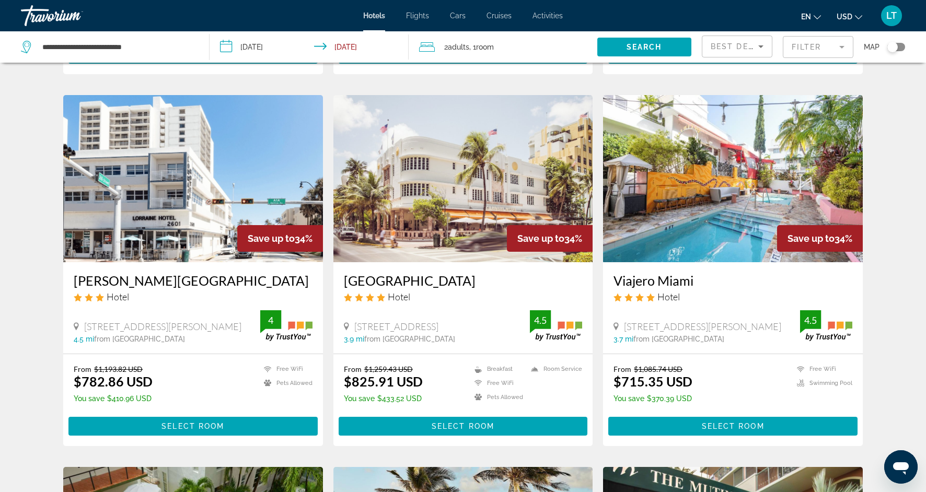
scroll to position [374, 0]
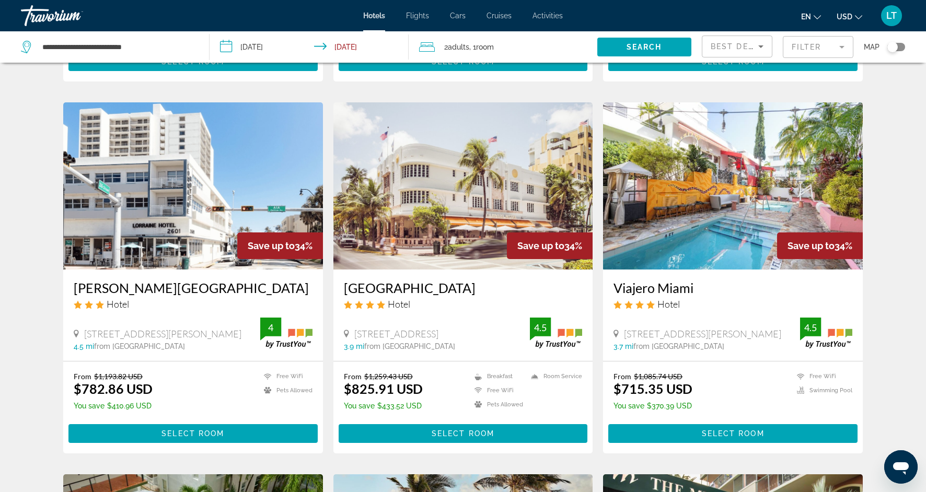
click at [661, 219] on img "Main content" at bounding box center [733, 185] width 260 height 167
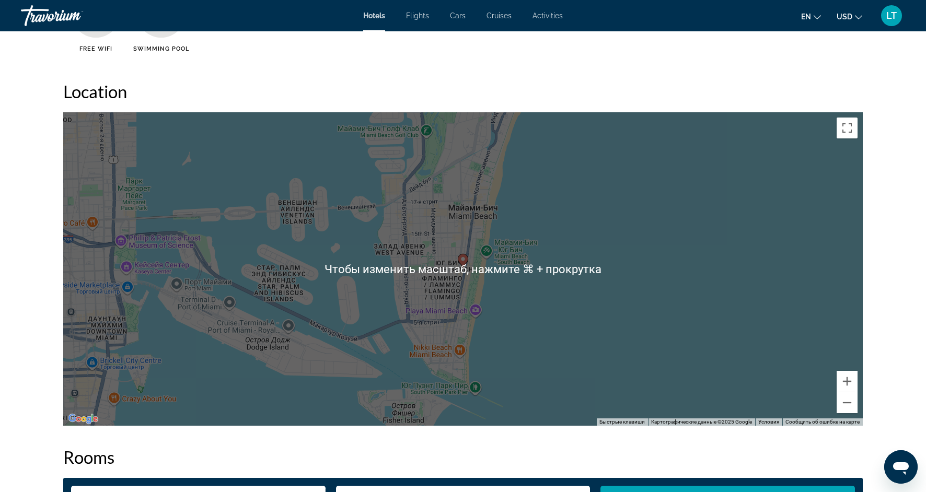
scroll to position [941, 0]
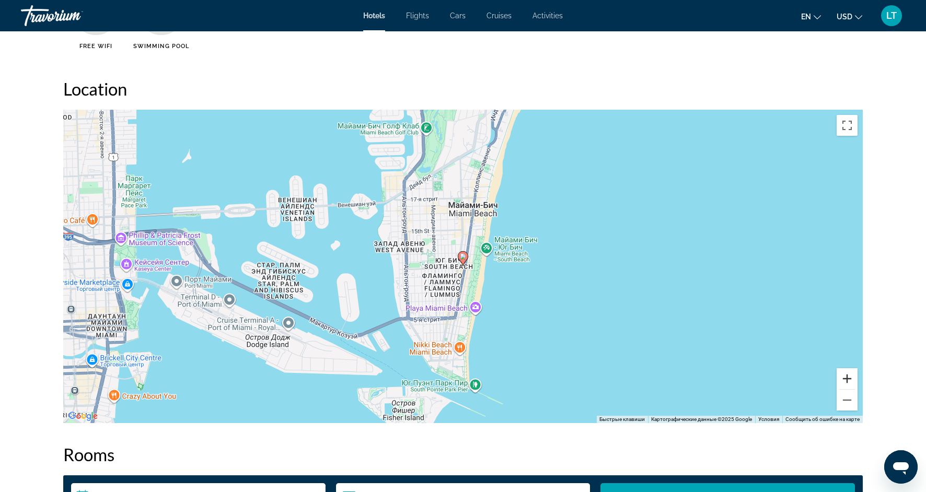
click at [849, 379] on button "Увеличить" at bounding box center [846, 378] width 21 height 21
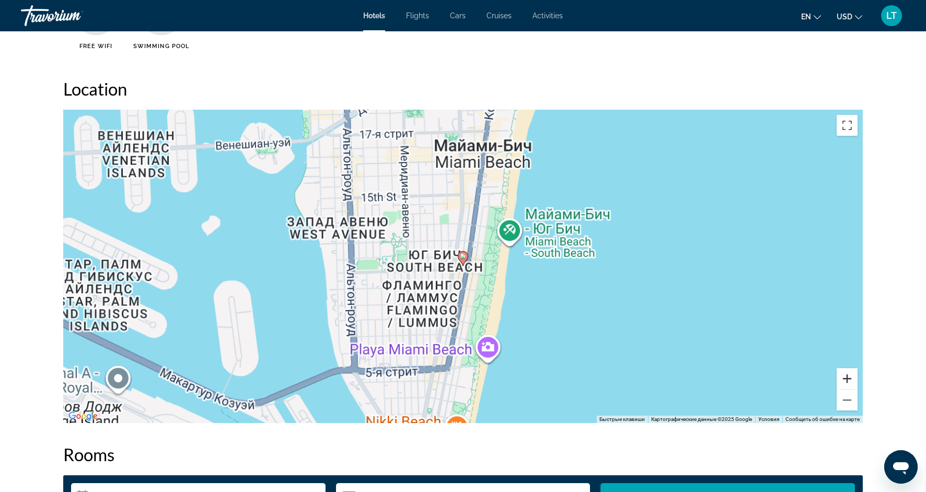
click at [849, 379] on button "Увеличить" at bounding box center [846, 378] width 21 height 21
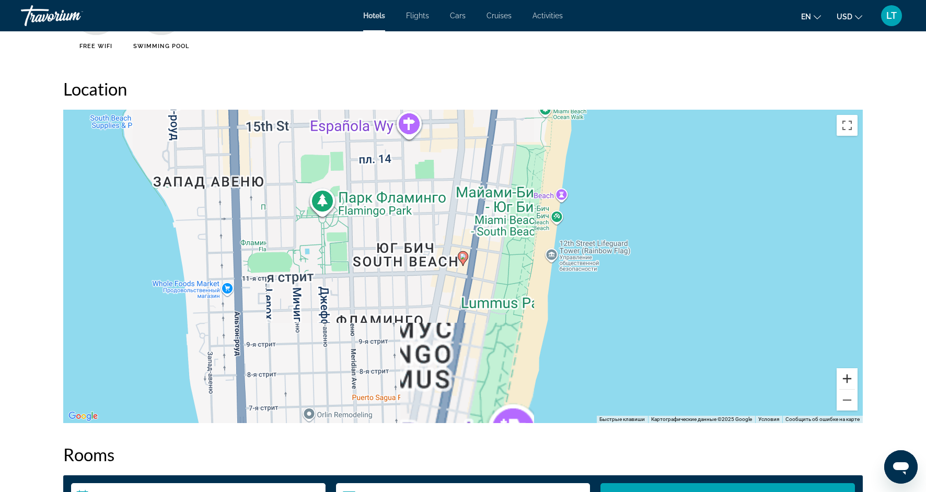
click at [849, 379] on button "Увеличить" at bounding box center [846, 378] width 21 height 21
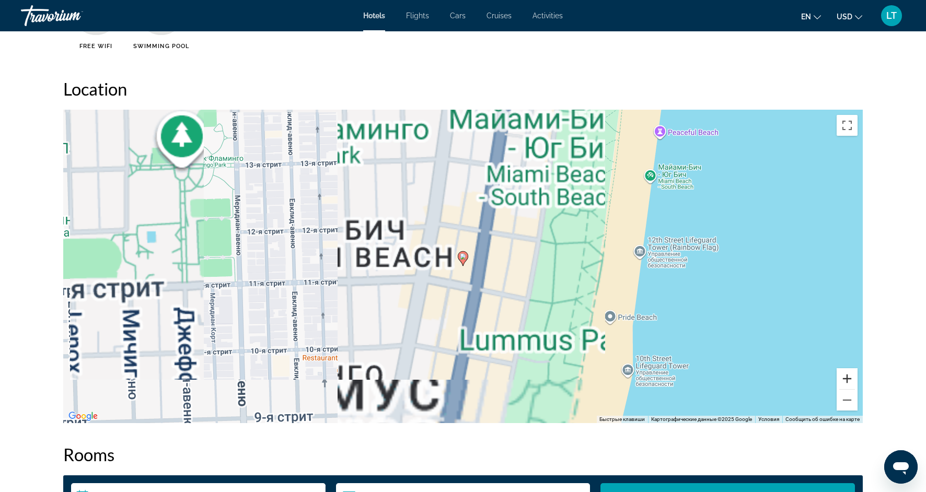
click at [849, 379] on button "Увеличить" at bounding box center [846, 378] width 21 height 21
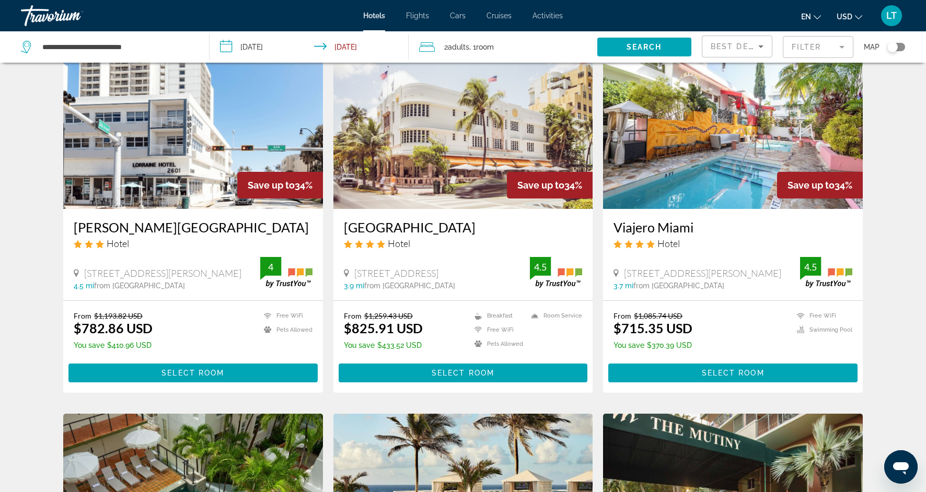
scroll to position [438, 0]
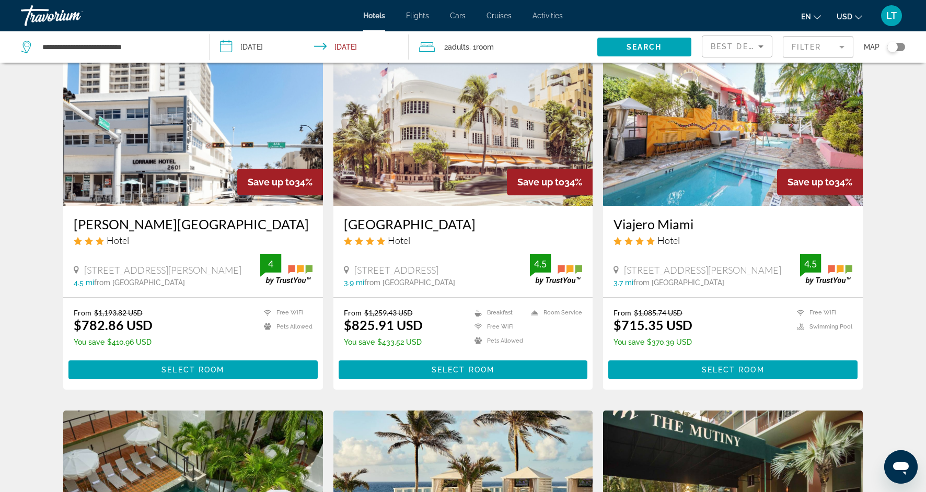
click at [169, 127] on img "Main content" at bounding box center [193, 122] width 260 height 167
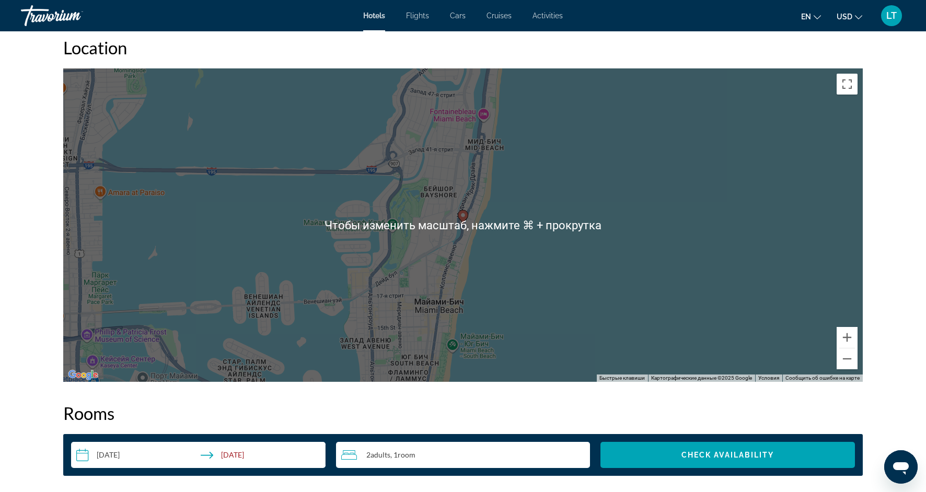
scroll to position [983, 0]
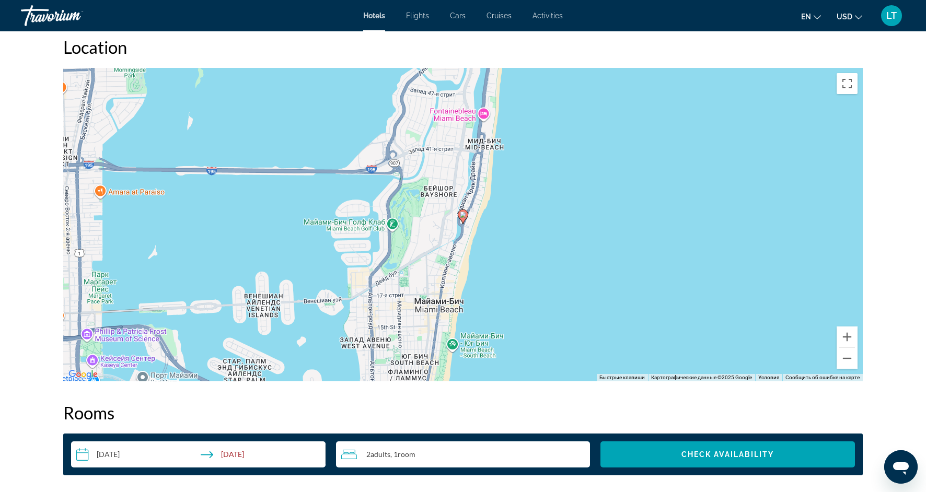
click at [515, 236] on div "Чтобы активировать перетаскивание с помощью клавиатуры, нажмите Alt + Ввод. Пос…" at bounding box center [462, 224] width 799 height 313
click at [845, 342] on button "Увеличить" at bounding box center [846, 336] width 21 height 21
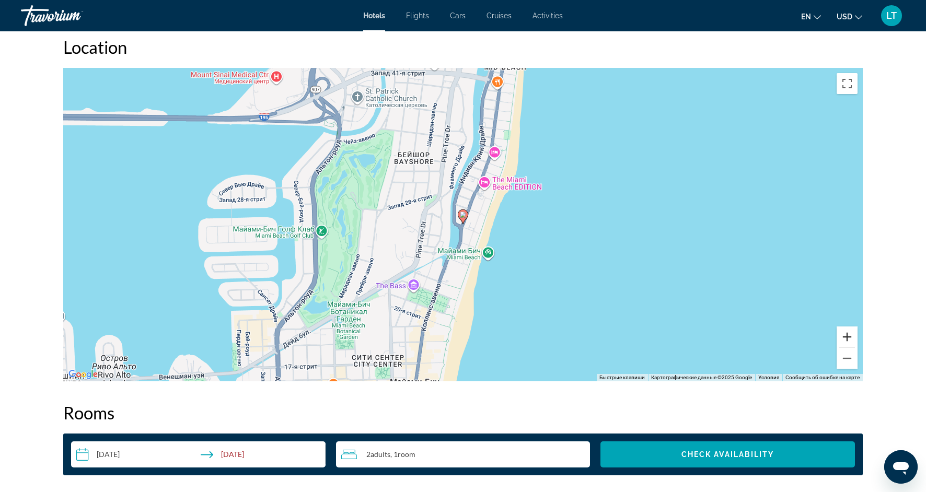
click at [845, 342] on button "Увеличить" at bounding box center [846, 336] width 21 height 21
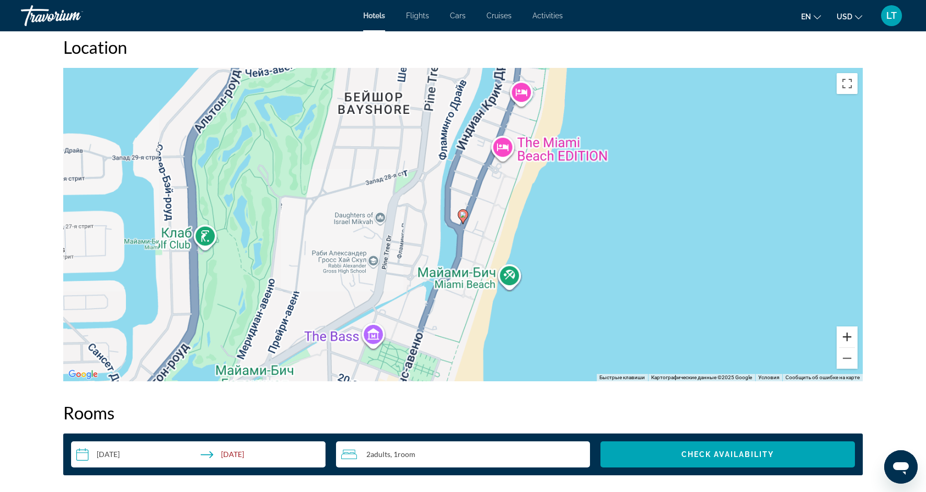
click at [845, 342] on button "Увеличить" at bounding box center [846, 336] width 21 height 21
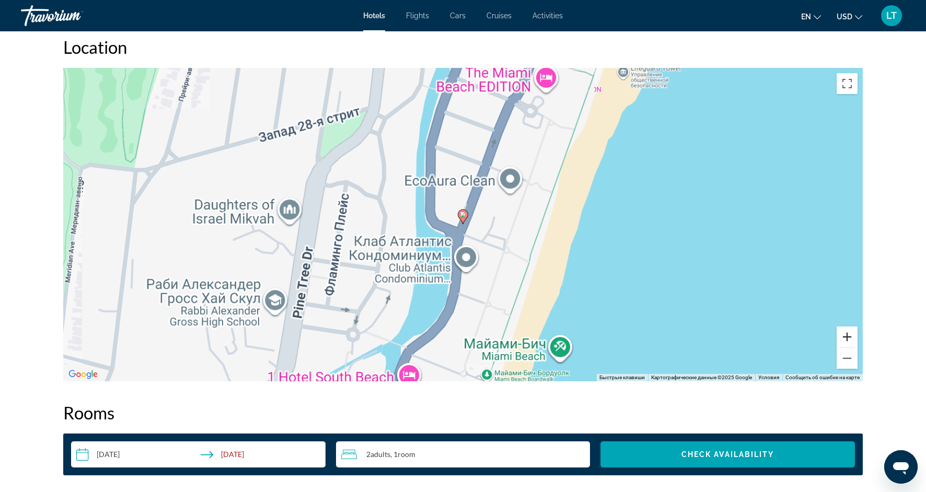
click at [845, 342] on button "Увеличить" at bounding box center [846, 336] width 21 height 21
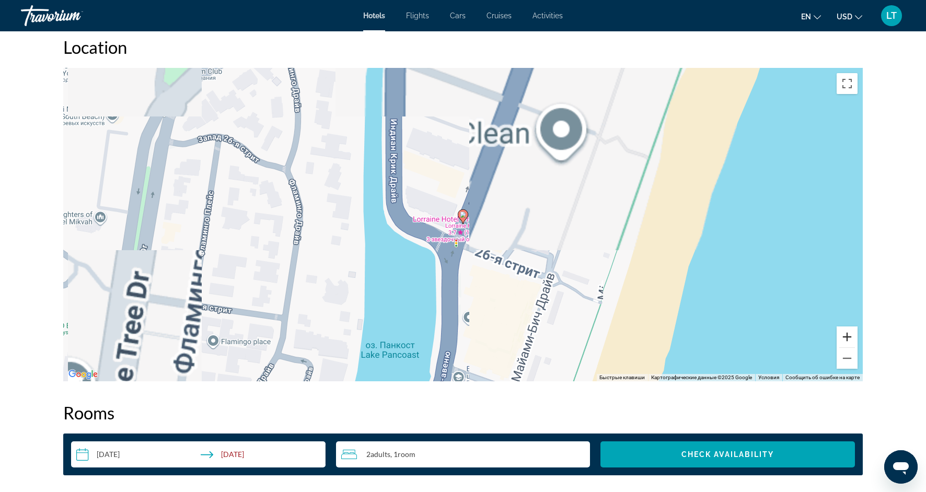
click at [845, 342] on button "Увеличить" at bounding box center [846, 336] width 21 height 21
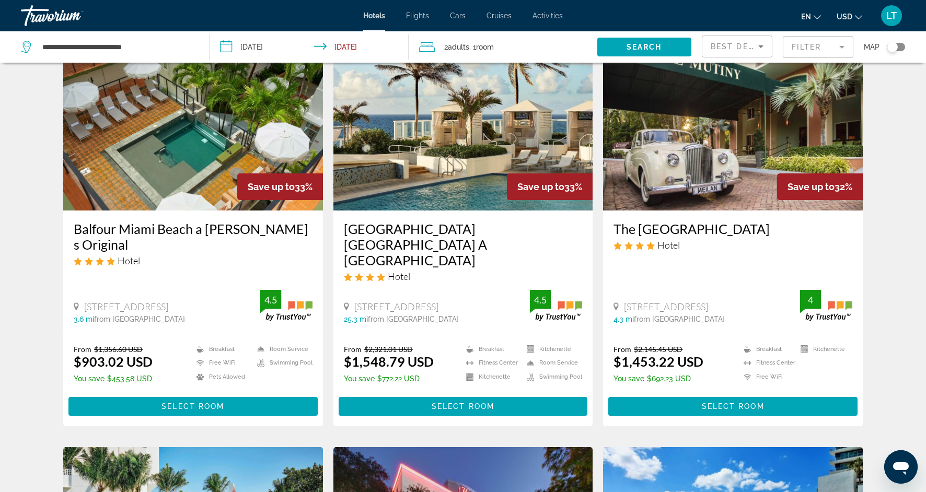
scroll to position [806, 0]
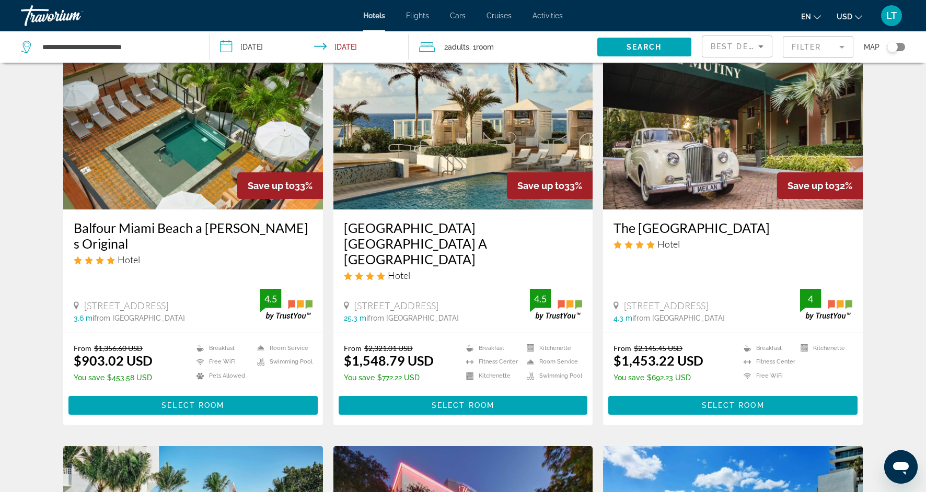
click at [125, 126] on img "Main content" at bounding box center [193, 125] width 260 height 167
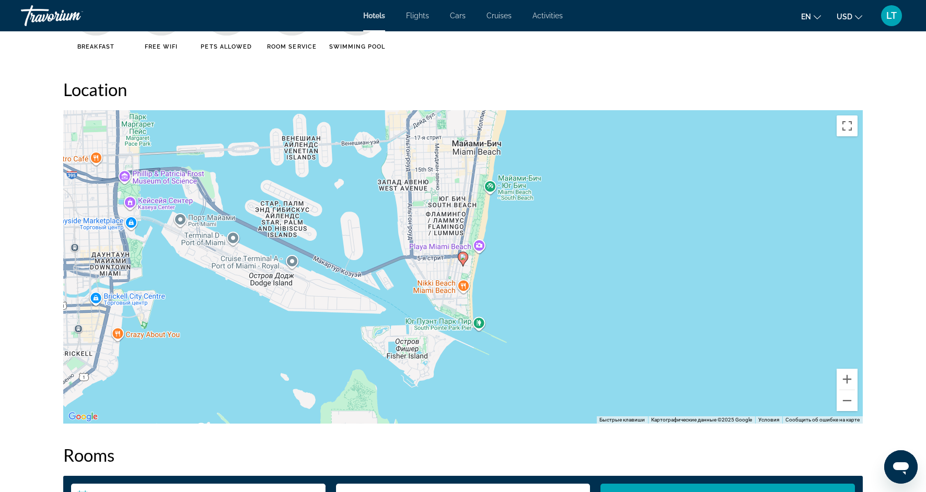
scroll to position [941, 0]
click at [843, 388] on button "Увеличить" at bounding box center [846, 378] width 21 height 21
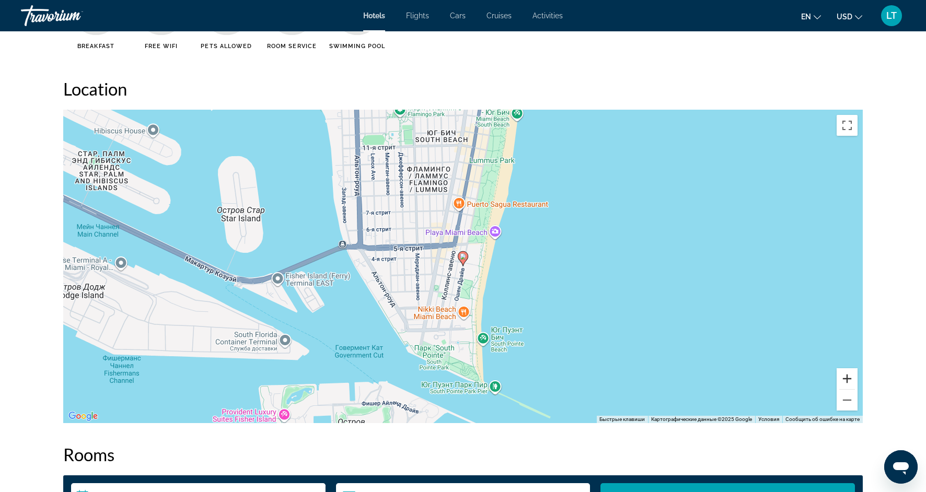
click at [843, 388] on button "Увеличить" at bounding box center [846, 378] width 21 height 21
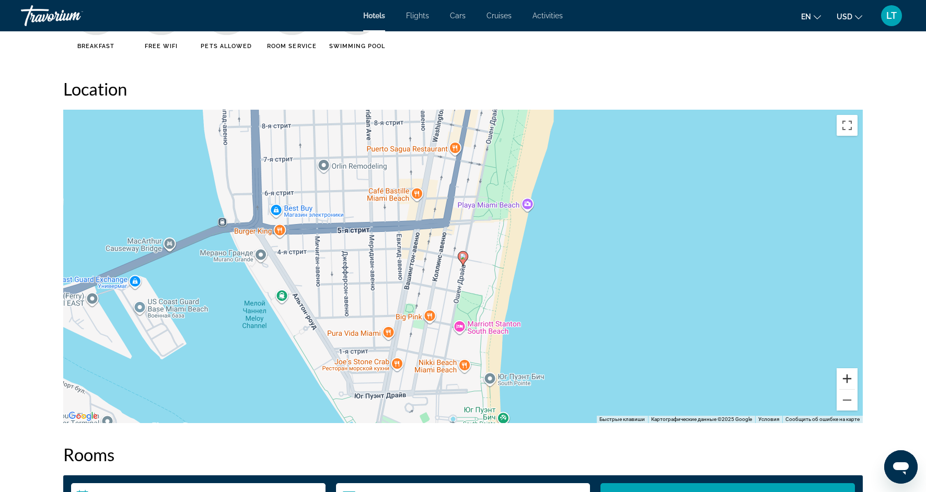
click at [843, 388] on button "Увеличить" at bounding box center [846, 378] width 21 height 21
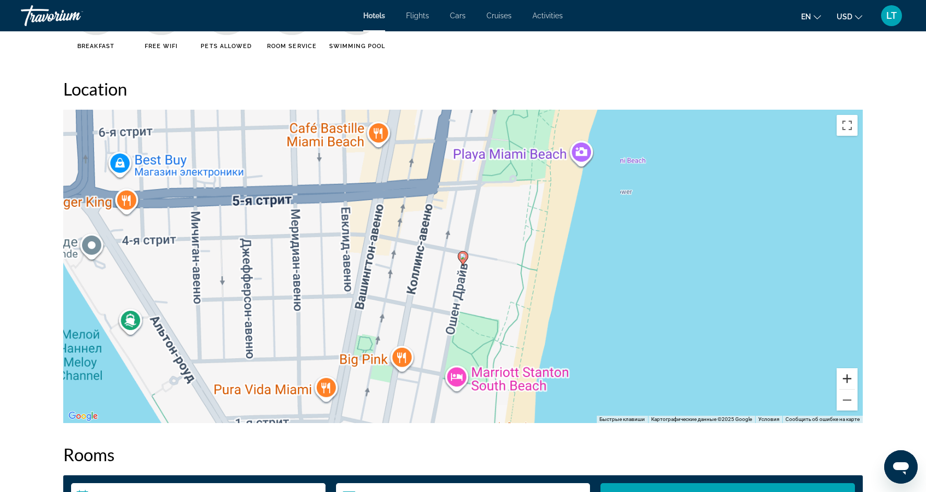
click at [843, 388] on button "Увеличить" at bounding box center [846, 378] width 21 height 21
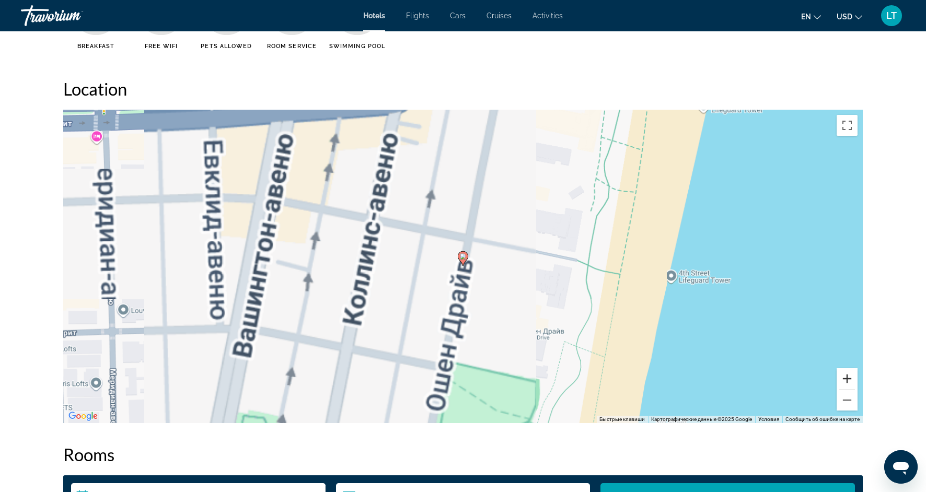
click at [843, 388] on button "Увеличить" at bounding box center [846, 378] width 21 height 21
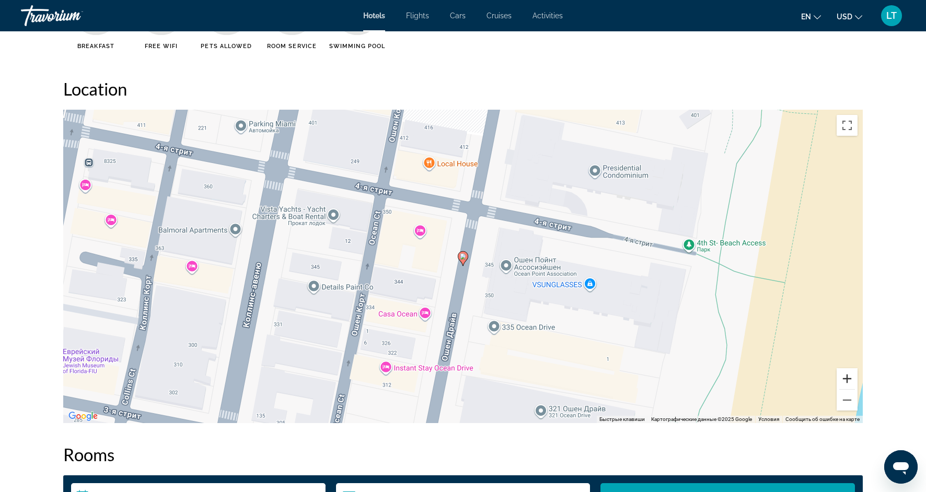
click at [843, 388] on button "Увеличить" at bounding box center [846, 378] width 21 height 21
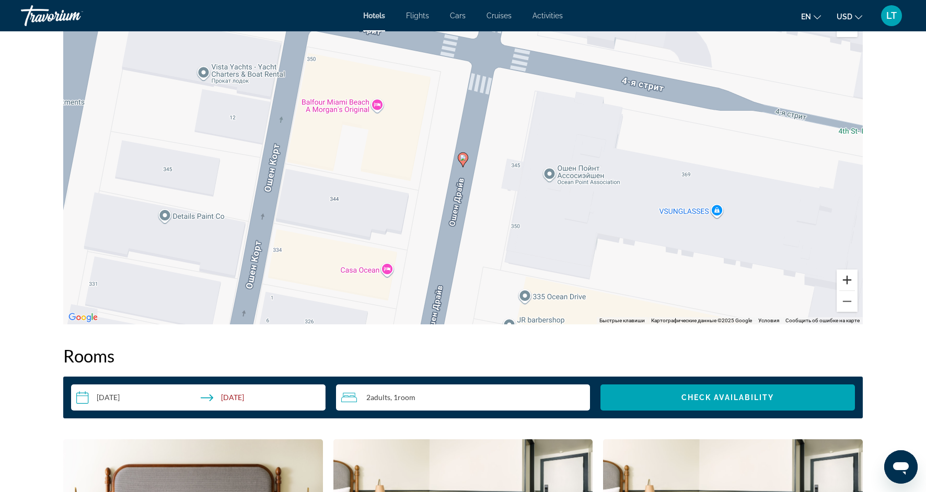
scroll to position [1042, 0]
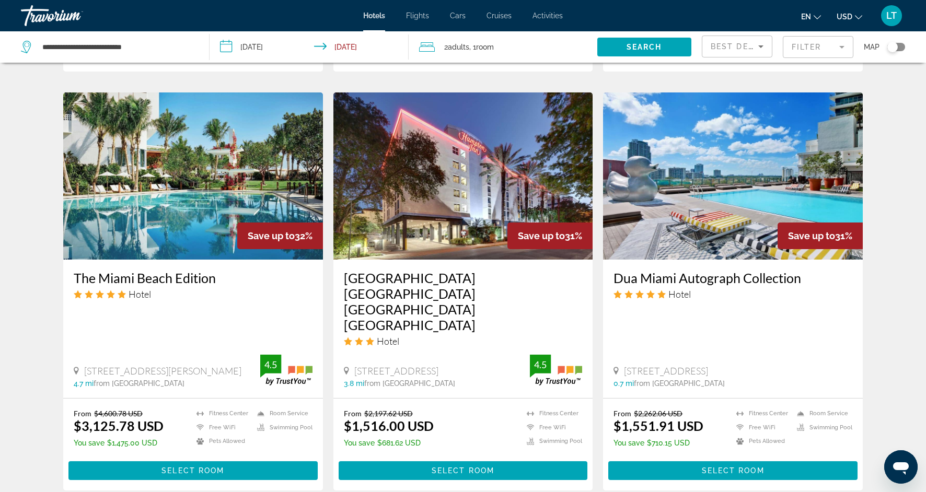
scroll to position [1163, 0]
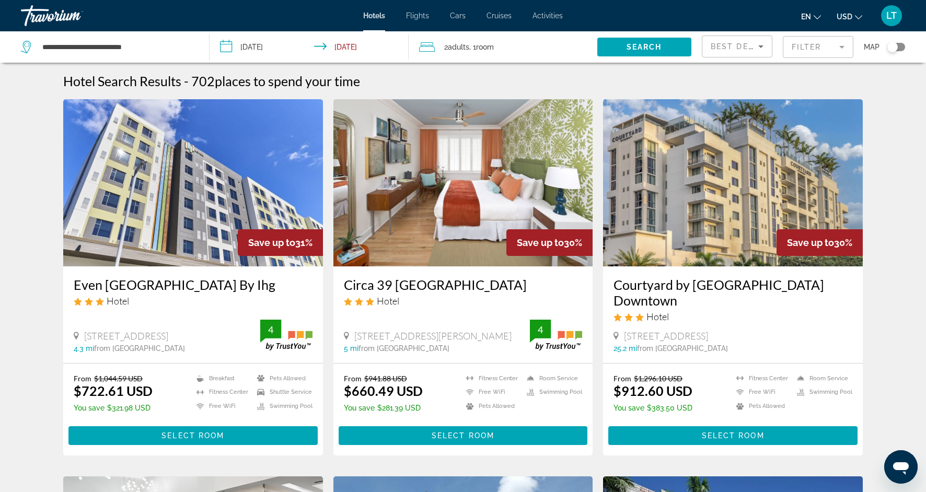
click at [847, 50] on mat-form-field "Filter" at bounding box center [818, 47] width 71 height 22
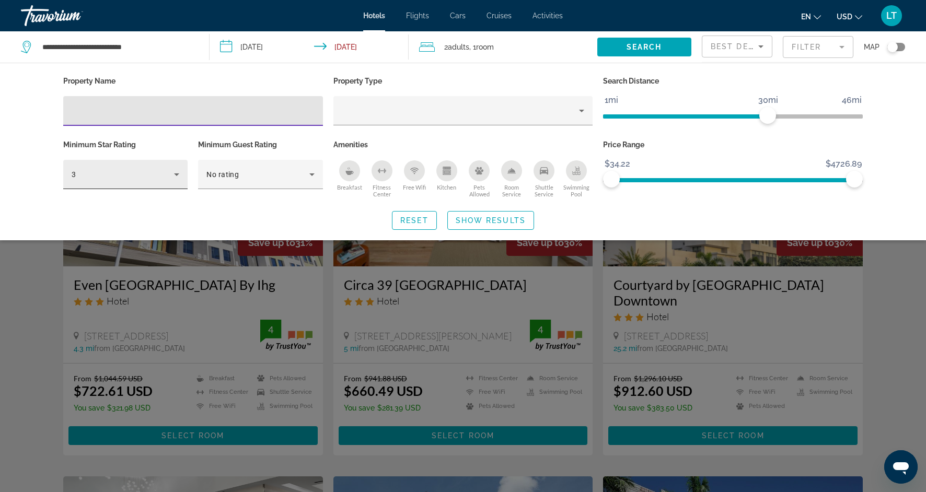
click at [178, 172] on icon "Hotel Filters" at bounding box center [176, 174] width 13 height 13
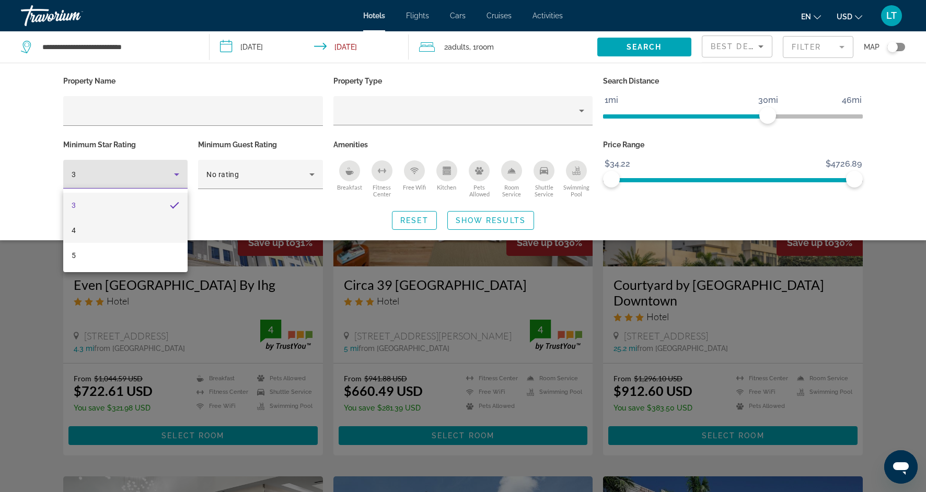
click at [160, 223] on mat-option "4" at bounding box center [125, 230] width 124 height 25
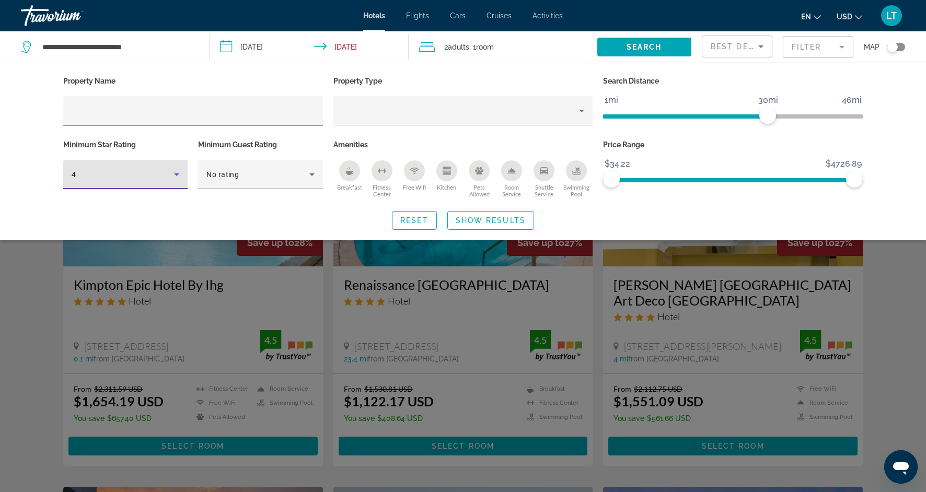
click at [448, 172] on icon "Kitchen" at bounding box center [446, 172] width 6 height 3
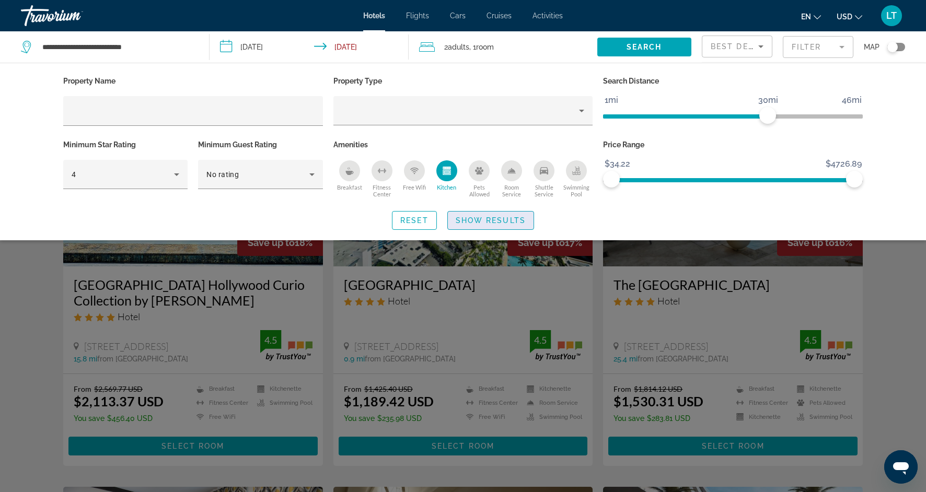
click at [480, 217] on span "Show Results" at bounding box center [491, 220] width 70 height 8
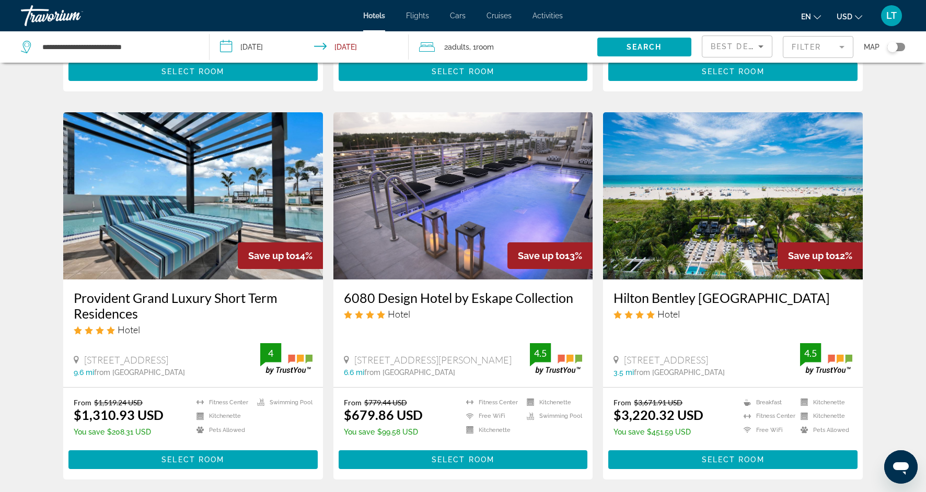
scroll to position [1122, 0]
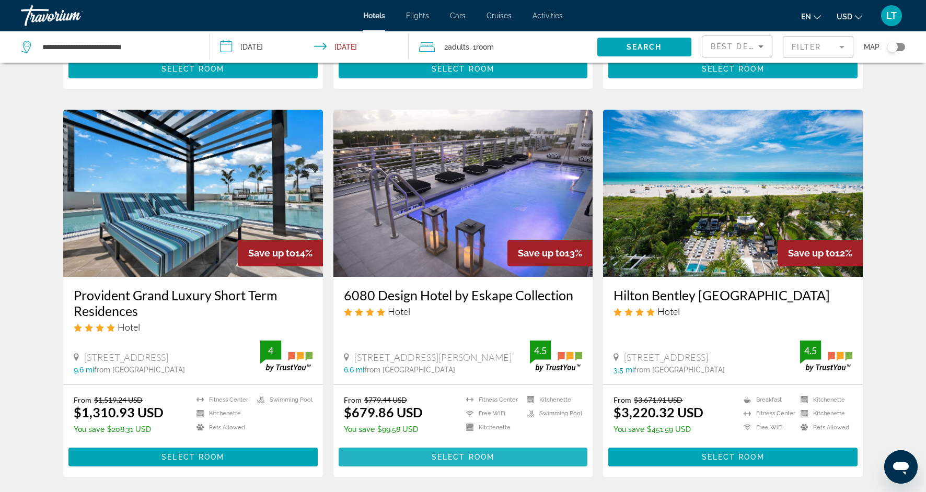
click at [439, 453] on span "Select Room" at bounding box center [462, 457] width 63 height 8
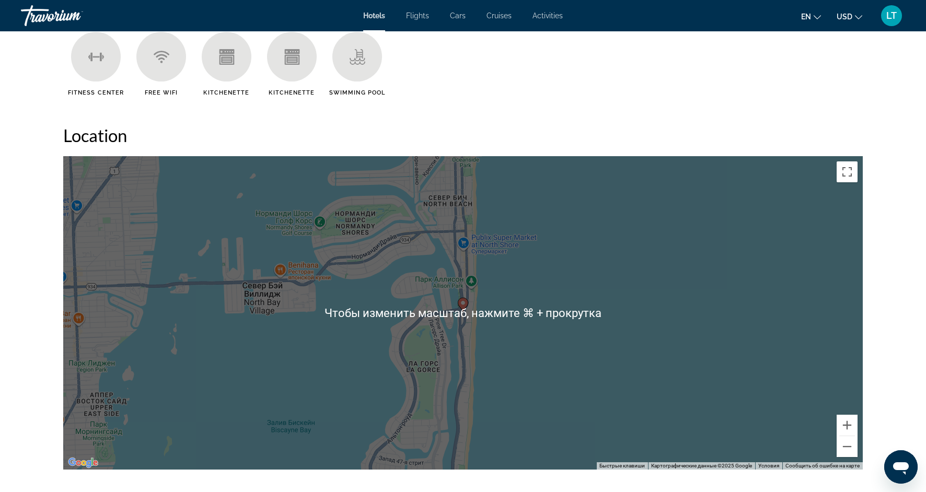
scroll to position [900, 0]
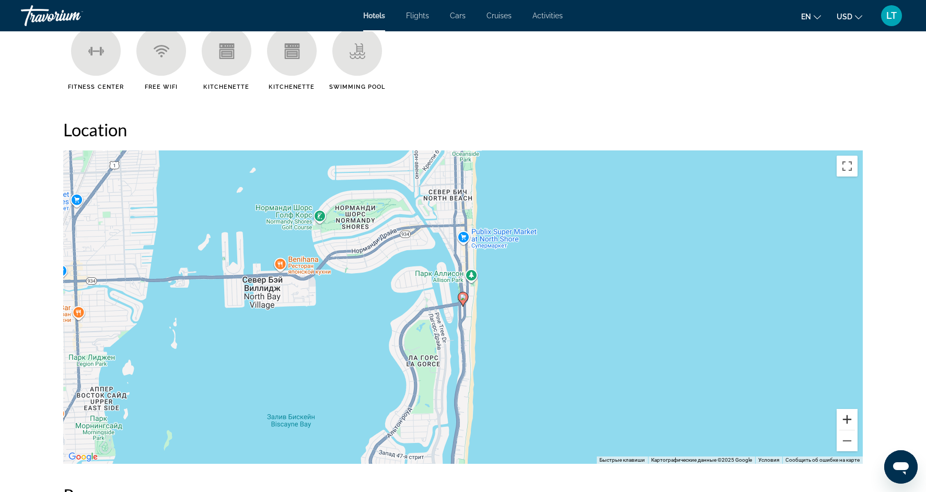
click at [847, 417] on button "Увеличить" at bounding box center [846, 419] width 21 height 21
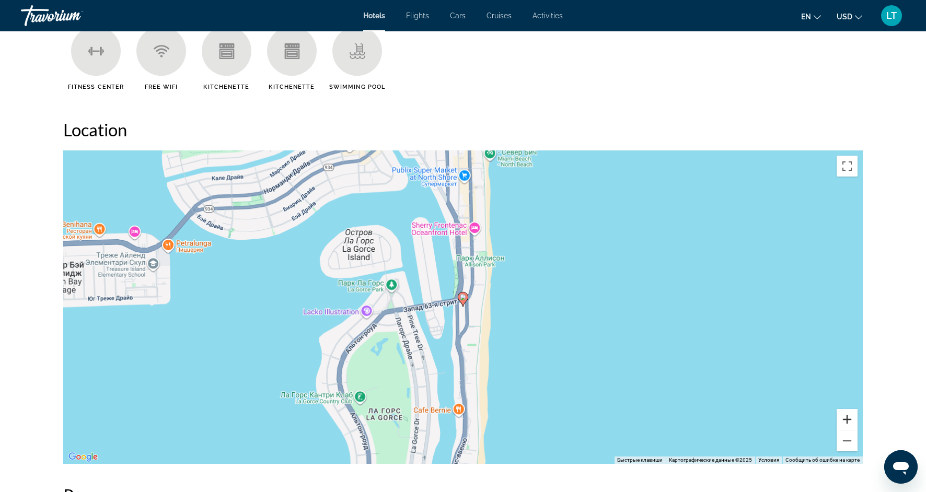
click at [847, 417] on button "Увеличить" at bounding box center [846, 419] width 21 height 21
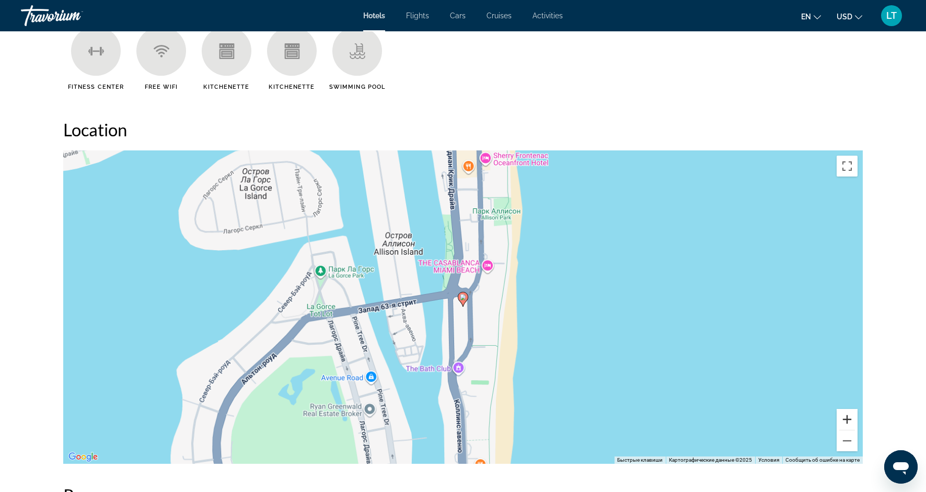
click at [847, 417] on button "Увеличить" at bounding box center [846, 419] width 21 height 21
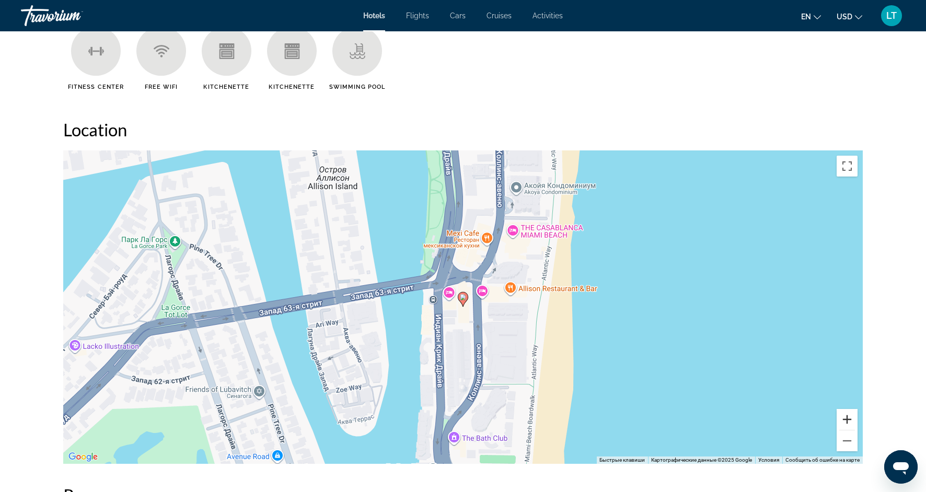
click at [847, 418] on button "Увеличить" at bounding box center [846, 419] width 21 height 21
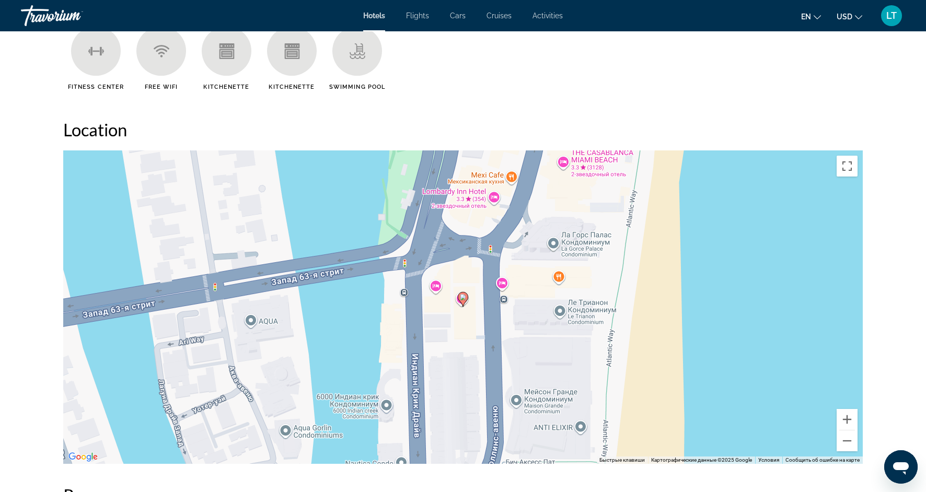
click at [859, 424] on div "Чтобы активировать перетаскивание с помощью клавиатуры, нажмите Alt + Ввод. Пос…" at bounding box center [462, 306] width 799 height 313
click at [855, 419] on button "Увеличить" at bounding box center [846, 419] width 21 height 21
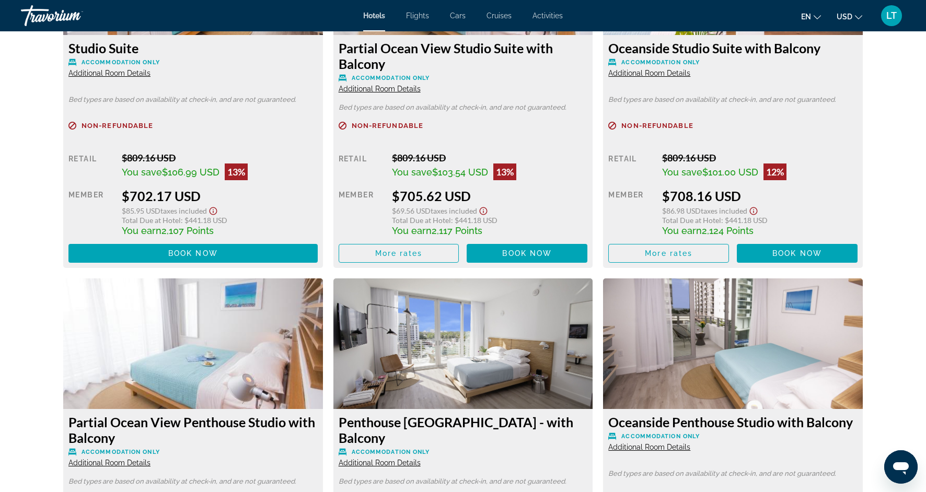
scroll to position [1929, 0]
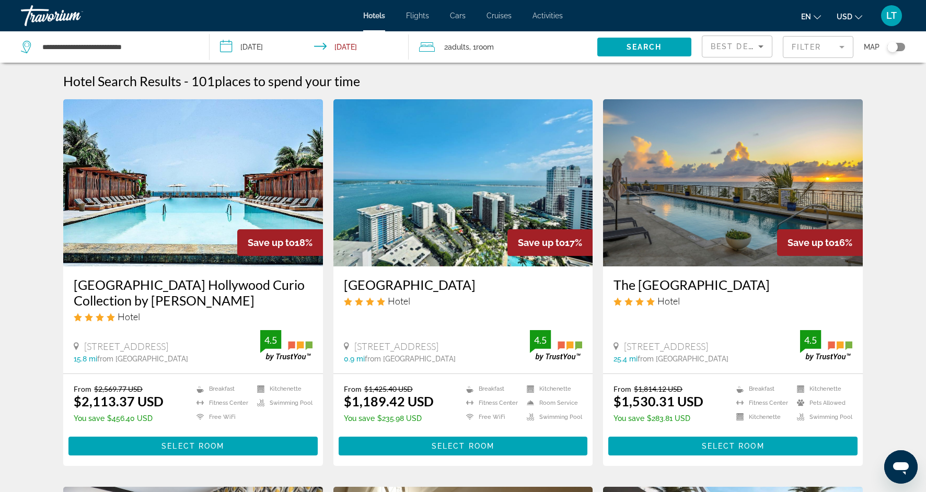
click at [841, 48] on mat-form-field "Filter" at bounding box center [818, 47] width 71 height 22
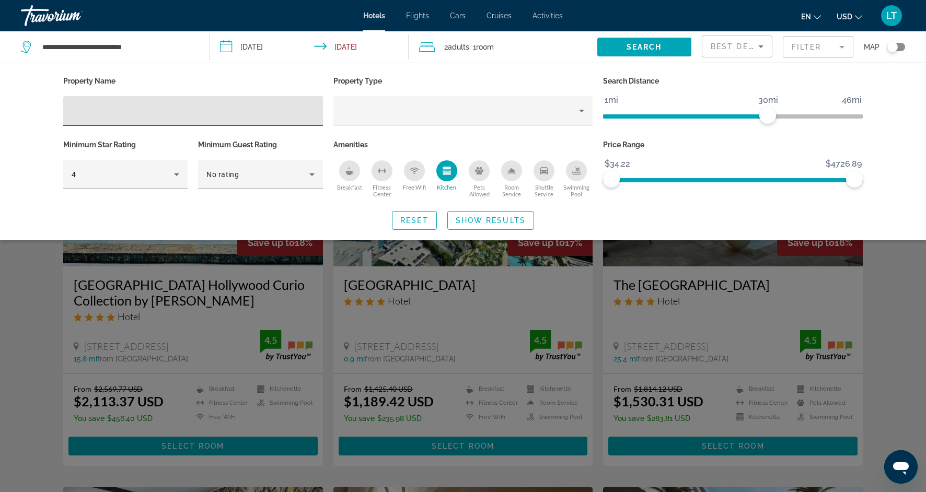
click at [452, 172] on div "Kitchen" at bounding box center [446, 170] width 21 height 21
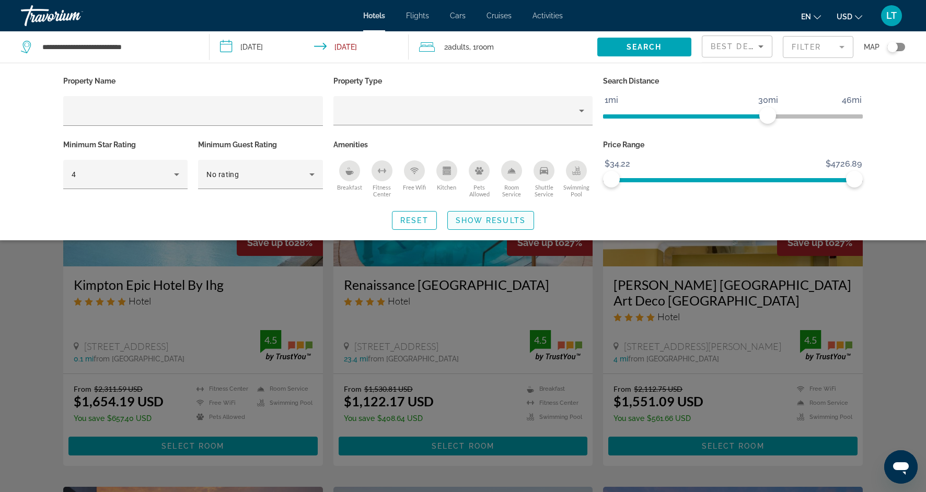
click at [482, 219] on span "Show Results" at bounding box center [491, 220] width 70 height 8
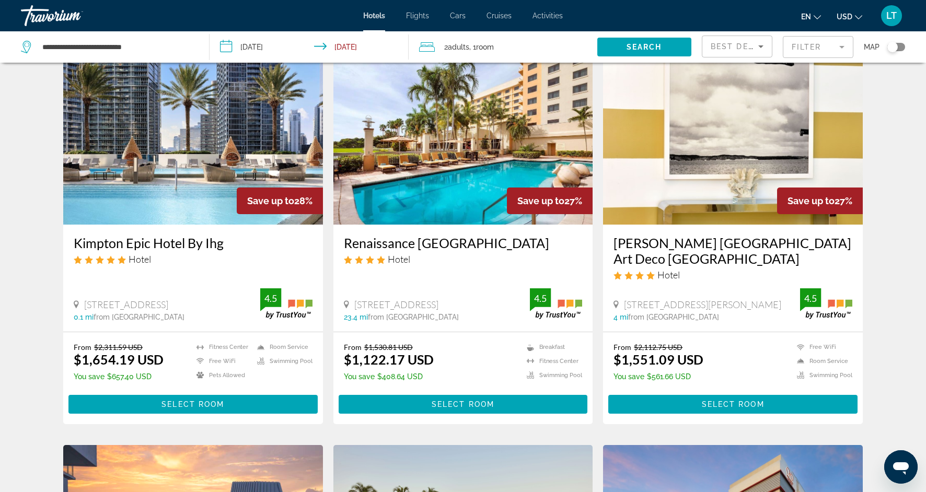
scroll to position [45, 0]
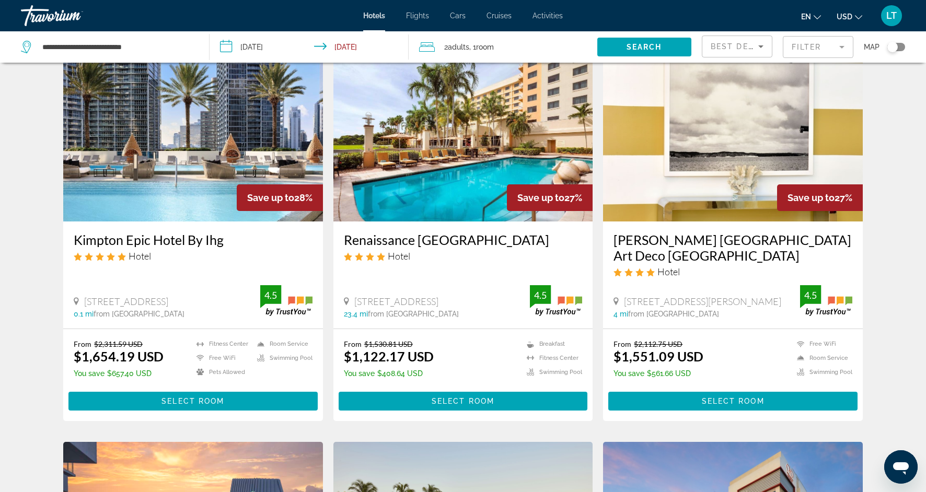
click at [486, 194] on img "Main content" at bounding box center [463, 137] width 260 height 167
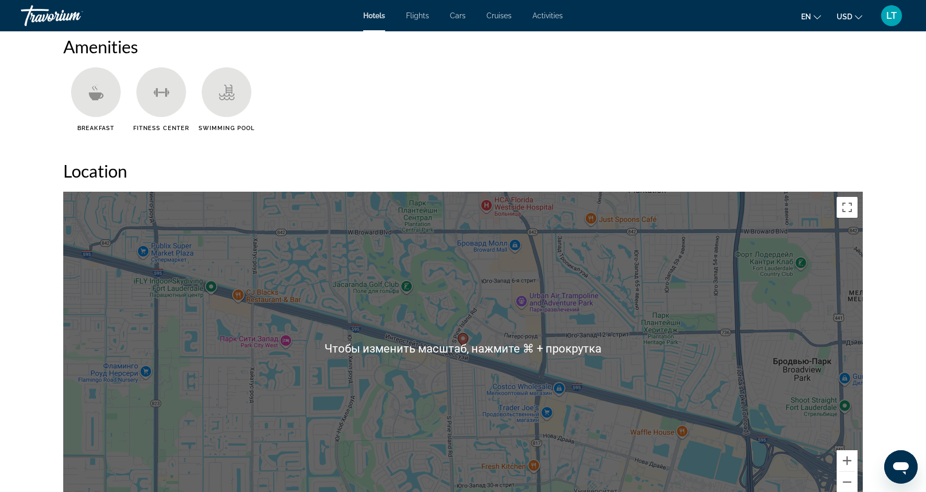
scroll to position [837, 0]
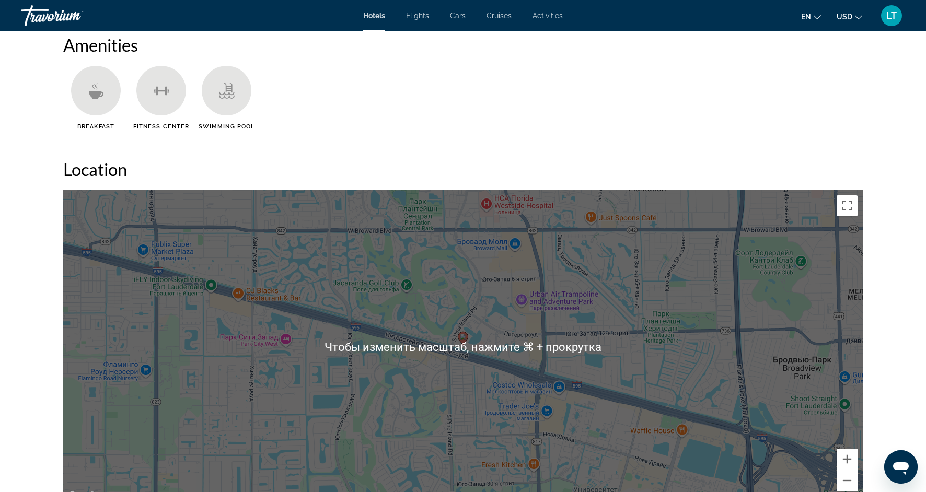
click at [483, 419] on div "Чтобы активировать перетаскивание с помощью клавиатуры, нажмите Alt + Ввод. Пос…" at bounding box center [462, 346] width 799 height 313
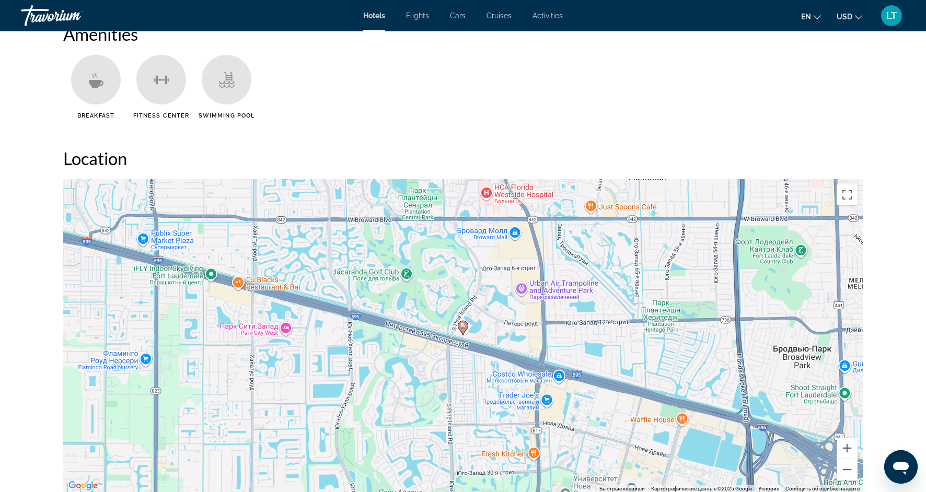
scroll to position [845, 0]
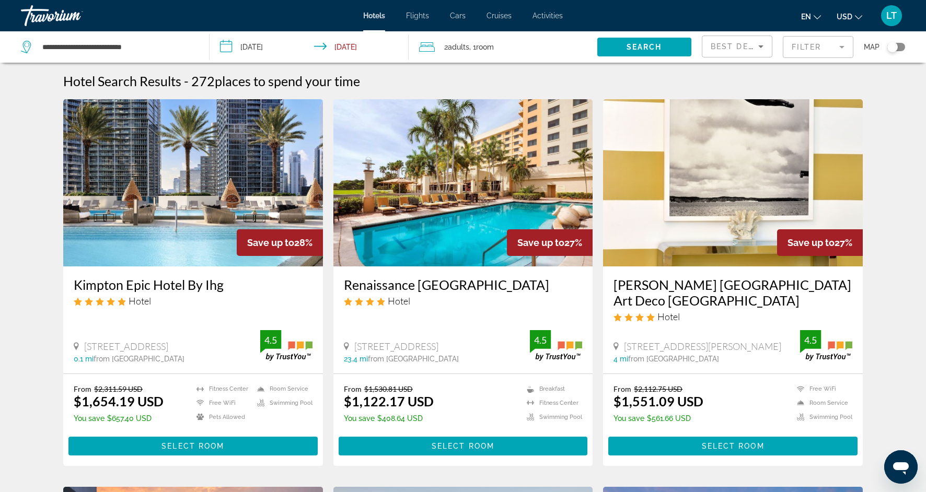
click at [898, 43] on div "Toggle map" at bounding box center [896, 47] width 18 height 8
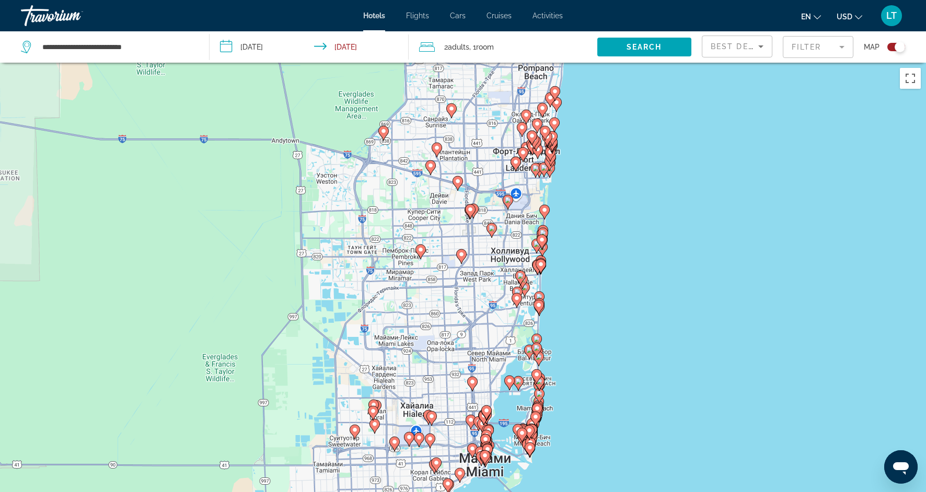
click at [558, 102] on image "Main content" at bounding box center [556, 102] width 6 height 6
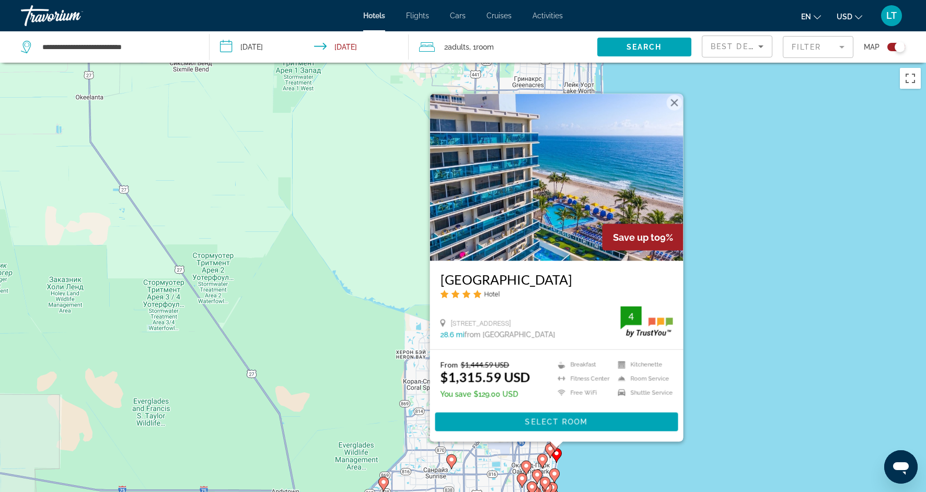
click at [553, 473] on image "Main content" at bounding box center [554, 474] width 6 height 6
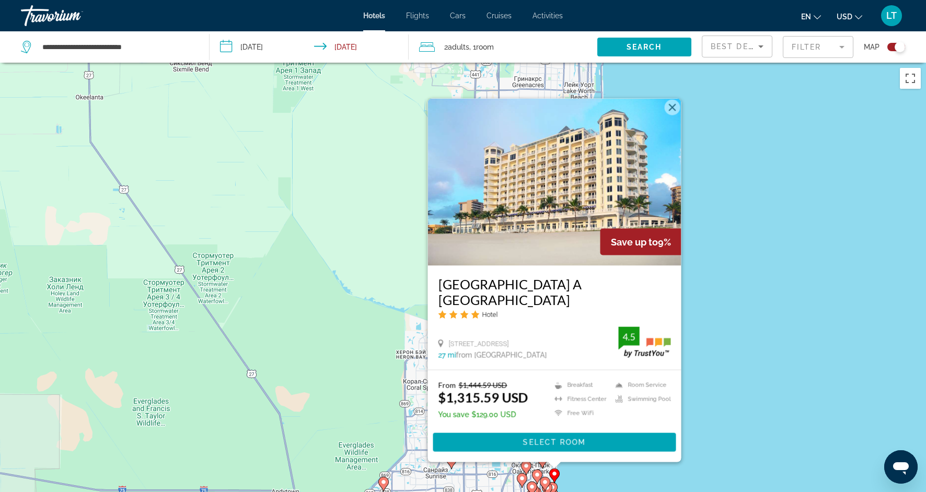
click at [554, 489] on image "Main content" at bounding box center [552, 487] width 6 height 6
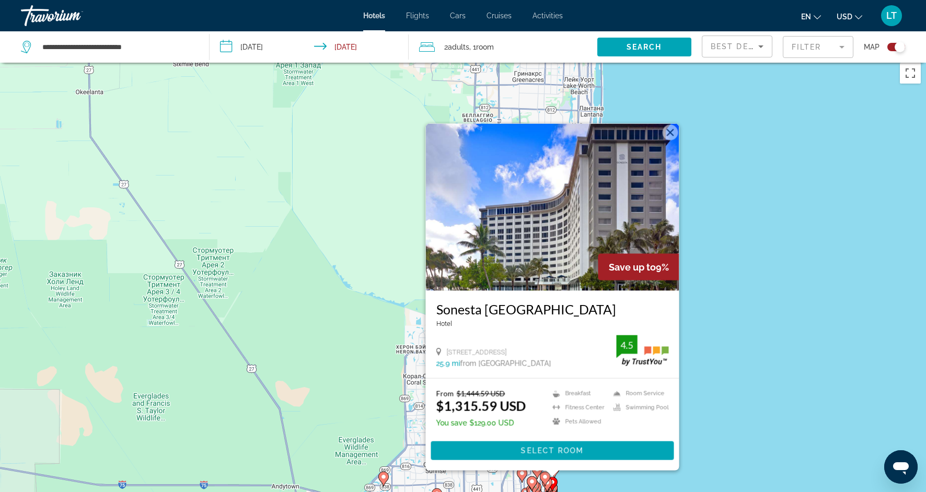
click at [549, 491] on gmp-advanced-marker "Main content" at bounding box center [547, 485] width 10 height 16
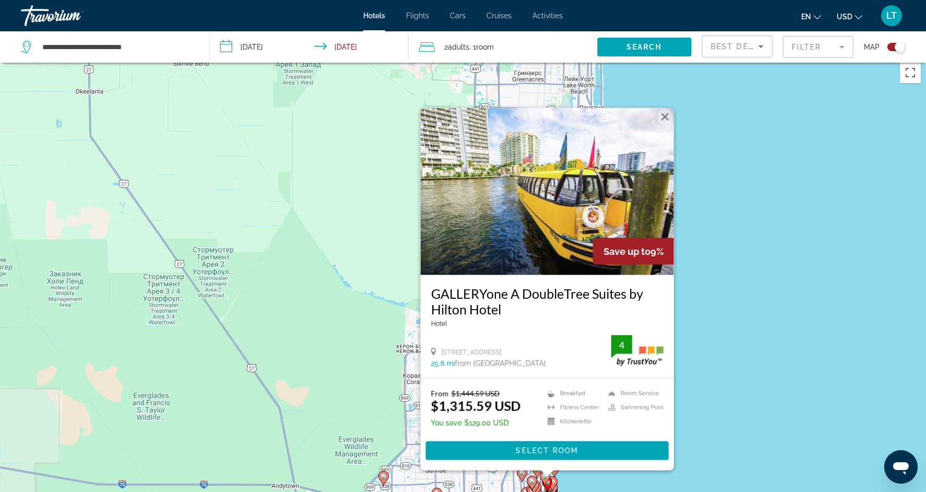
click at [552, 487] on icon "Main content" at bounding box center [551, 484] width 9 height 14
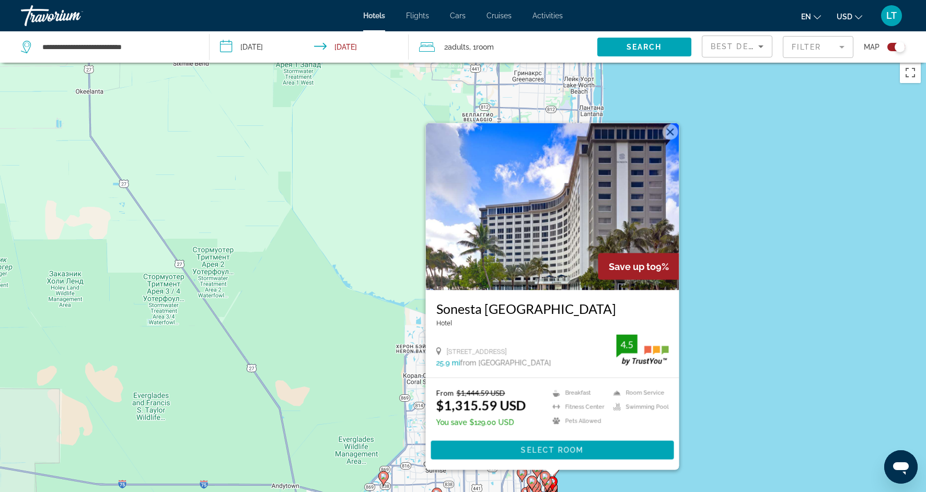
click at [675, 339] on div "[GEOGRAPHIC_DATA] [STREET_ADDRESS] 25.9 mi from [GEOGRAPHIC_DATA] from hotel 4.5" at bounding box center [552, 333] width 253 height 87
click at [77, 49] on input "**********" at bounding box center [117, 47] width 152 height 16
click at [669, 132] on button "Закрыть" at bounding box center [670, 132] width 16 height 16
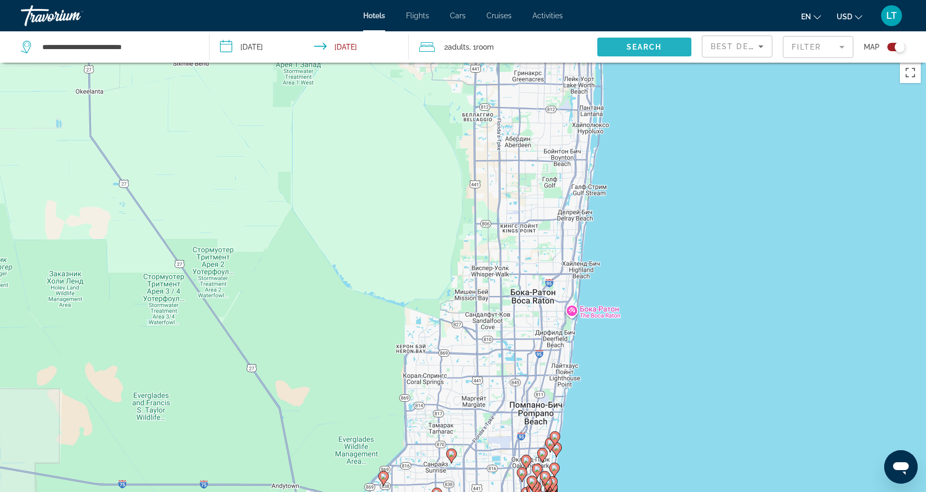
click at [656, 44] on span "Search" at bounding box center [644, 47] width 36 height 8
click at [656, 45] on span "Search" at bounding box center [644, 47] width 36 height 8
click at [890, 44] on div "Toggle map" at bounding box center [896, 47] width 18 height 8
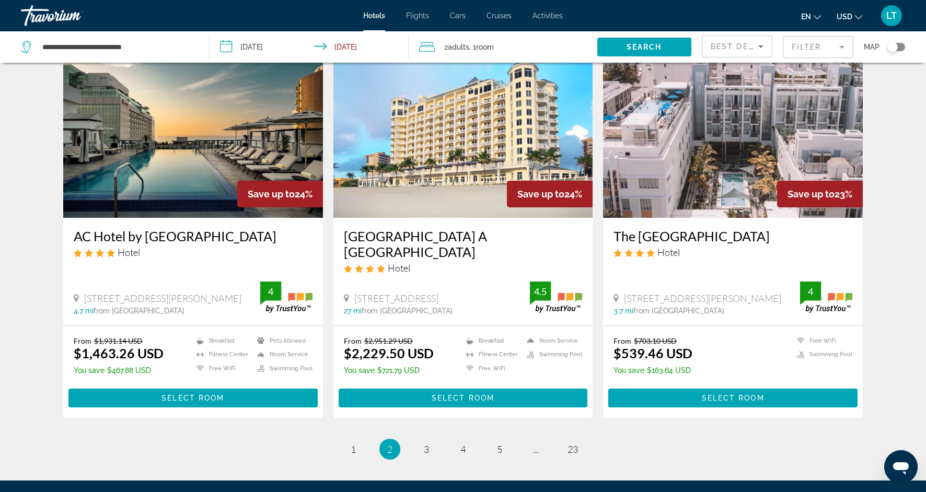
scroll to position [1281, 0]
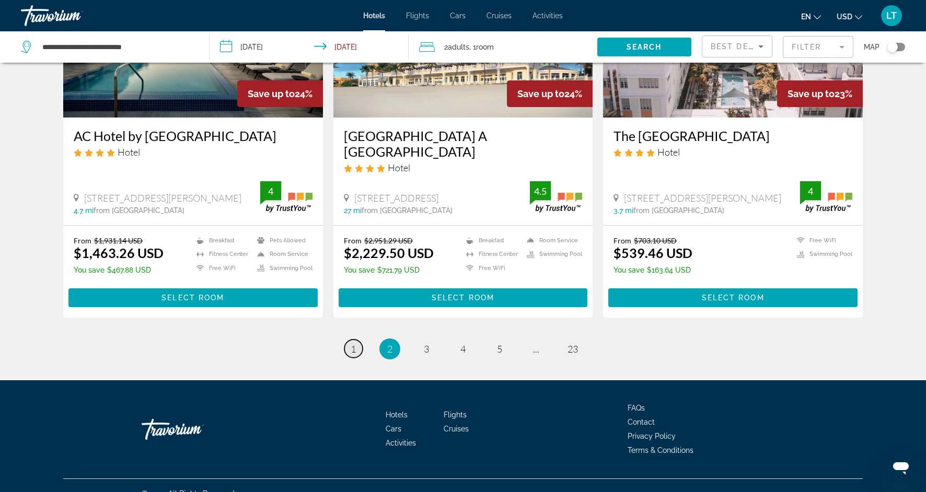
click at [354, 343] on span "1" at bounding box center [353, 348] width 5 height 11
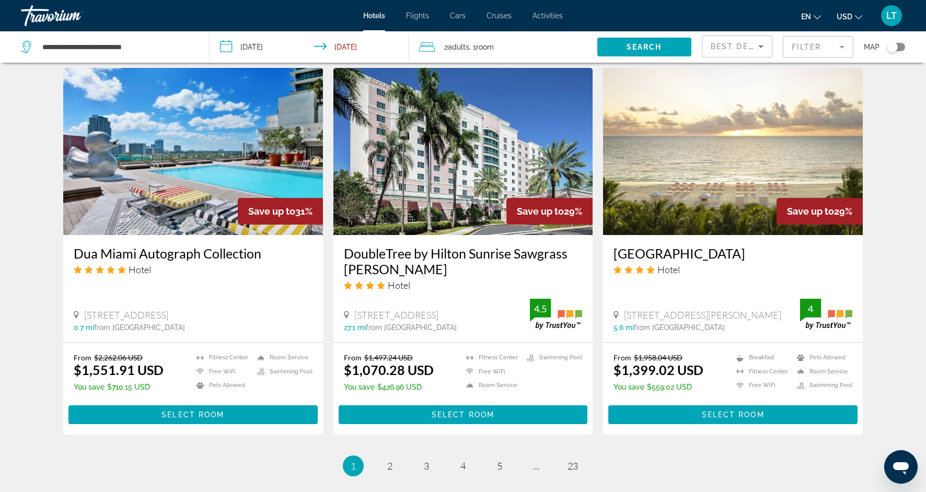
scroll to position [1201, 0]
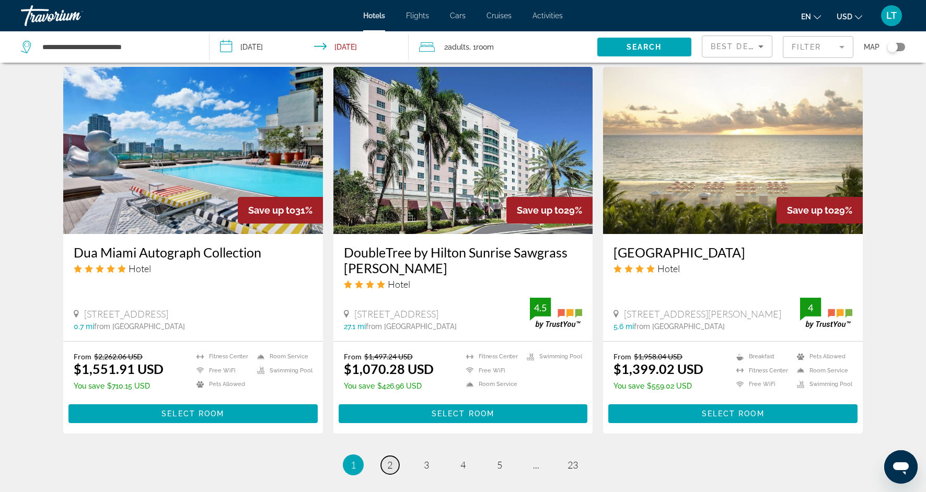
click at [387, 459] on span "2" at bounding box center [389, 464] width 5 height 11
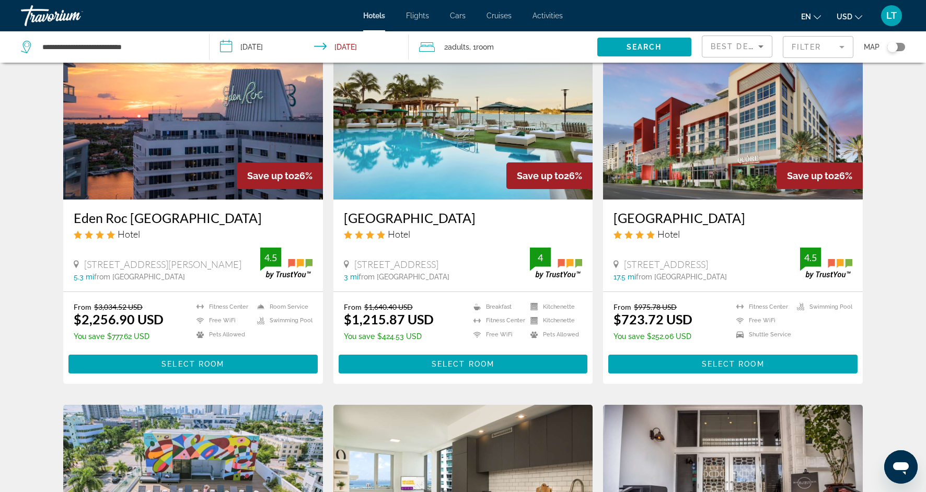
scroll to position [457, 0]
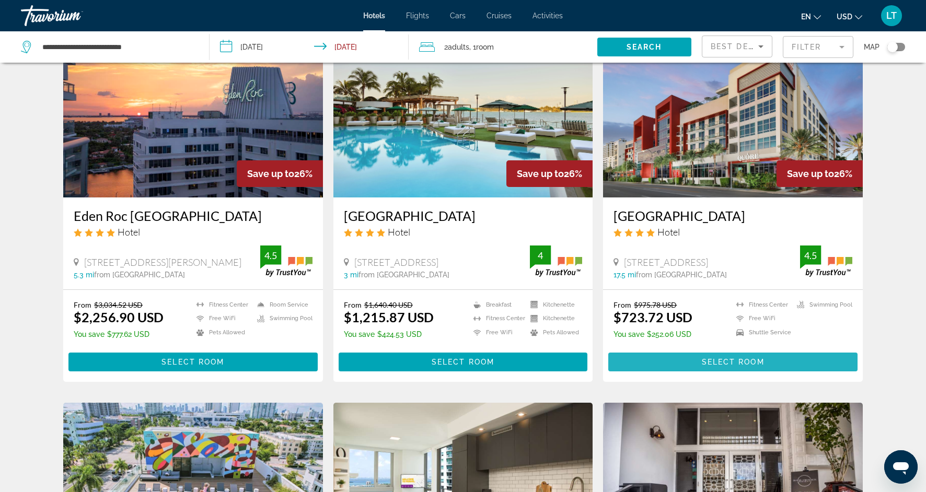
click at [710, 349] on span "Main content" at bounding box center [732, 361] width 249 height 25
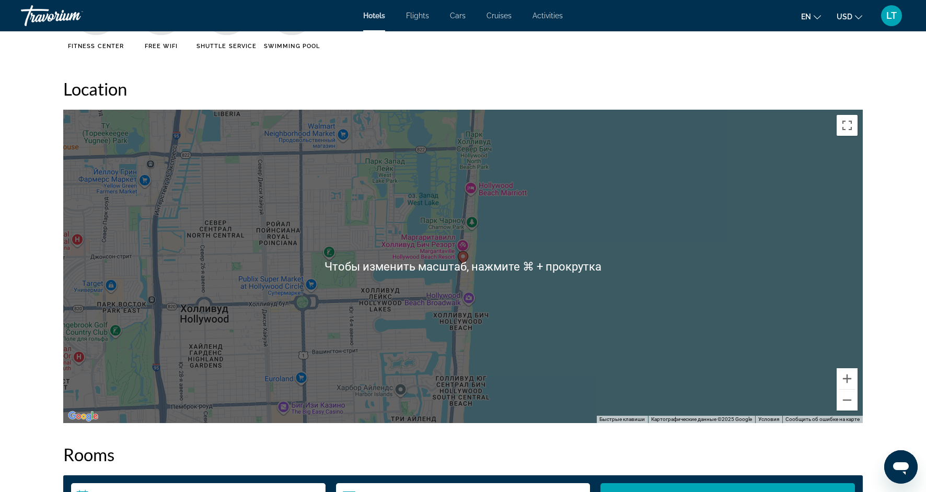
scroll to position [942, 0]
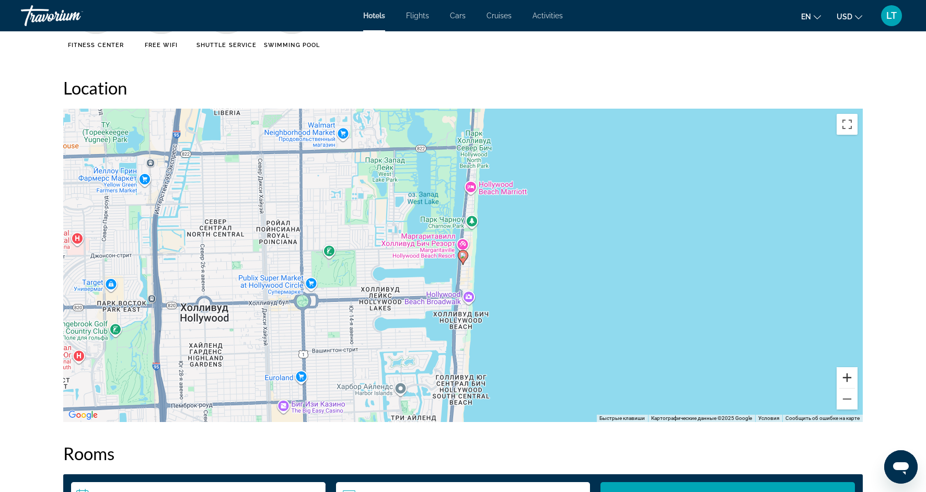
click at [851, 382] on button "Увеличить" at bounding box center [846, 377] width 21 height 21
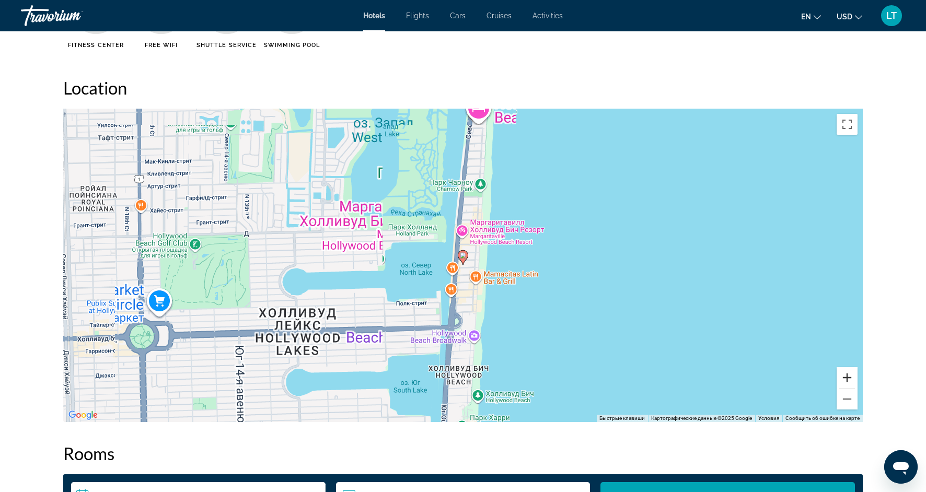
click at [851, 383] on button "Увеличить" at bounding box center [846, 377] width 21 height 21
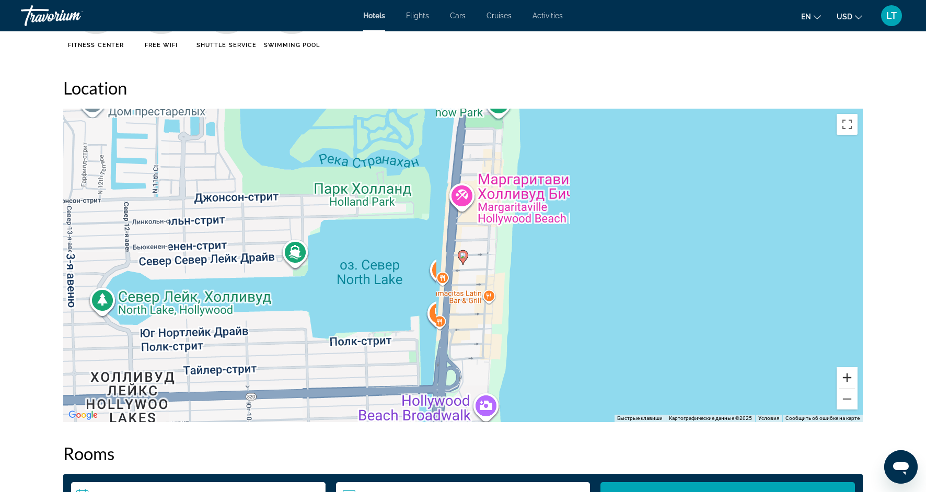
click at [851, 383] on button "Увеличить" at bounding box center [846, 377] width 21 height 21
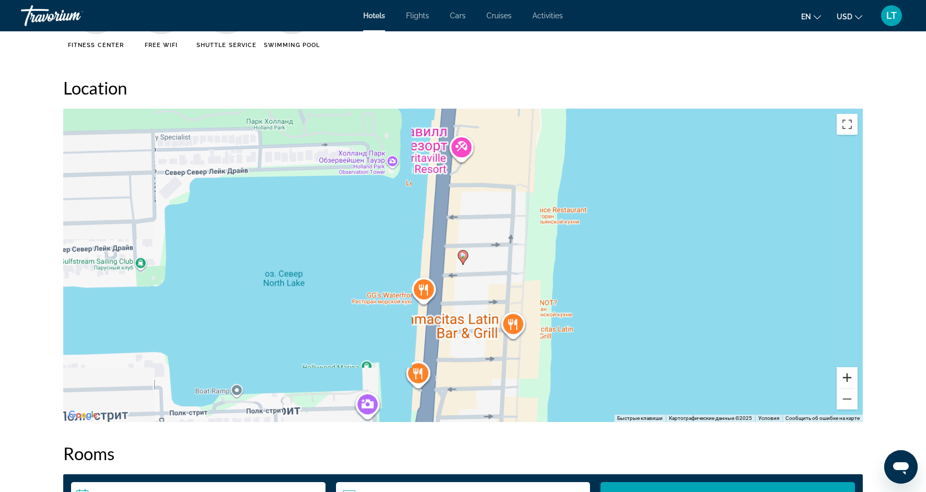
click at [851, 384] on button "Увеличить" at bounding box center [846, 377] width 21 height 21
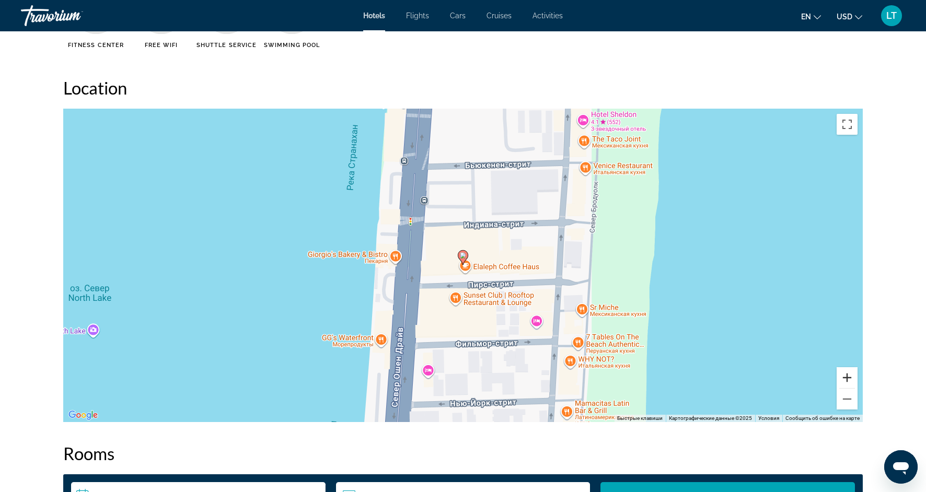
click at [851, 384] on button "Увеличить" at bounding box center [846, 377] width 21 height 21
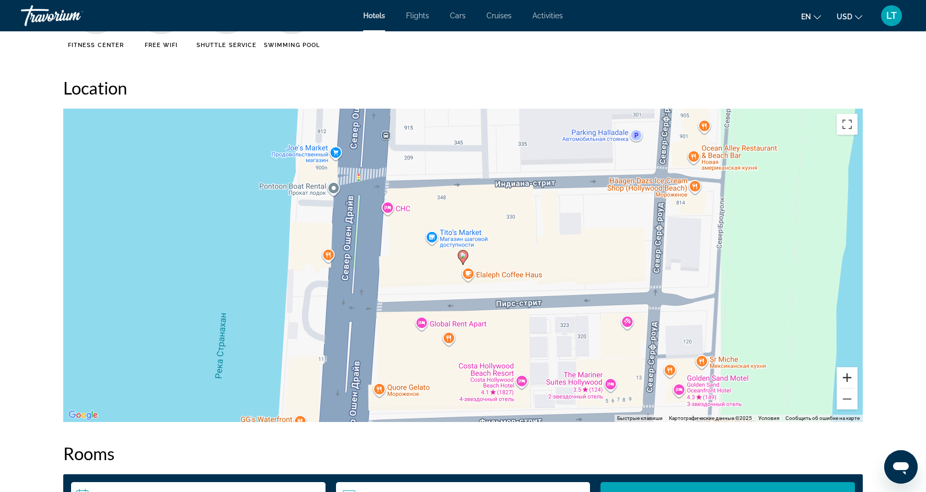
click at [851, 384] on button "Увеличить" at bounding box center [846, 377] width 21 height 21
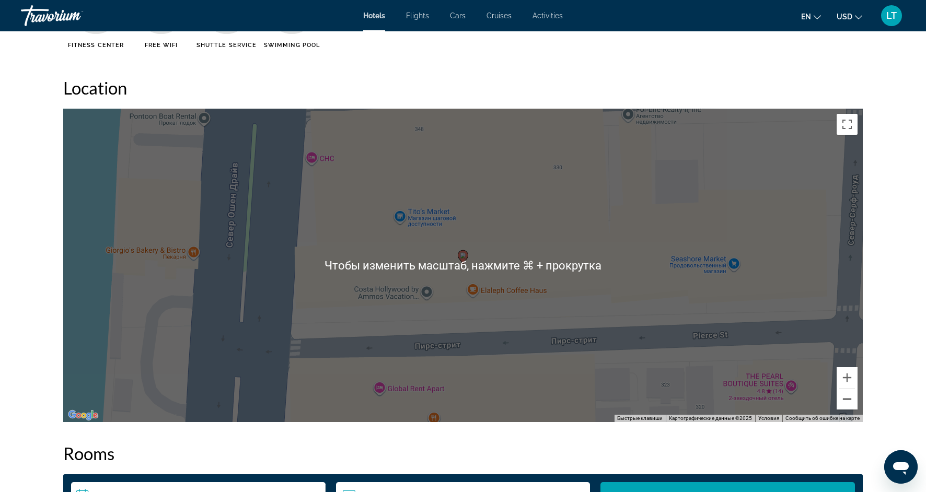
click at [849, 396] on button "Уменьшить" at bounding box center [846, 399] width 21 height 21
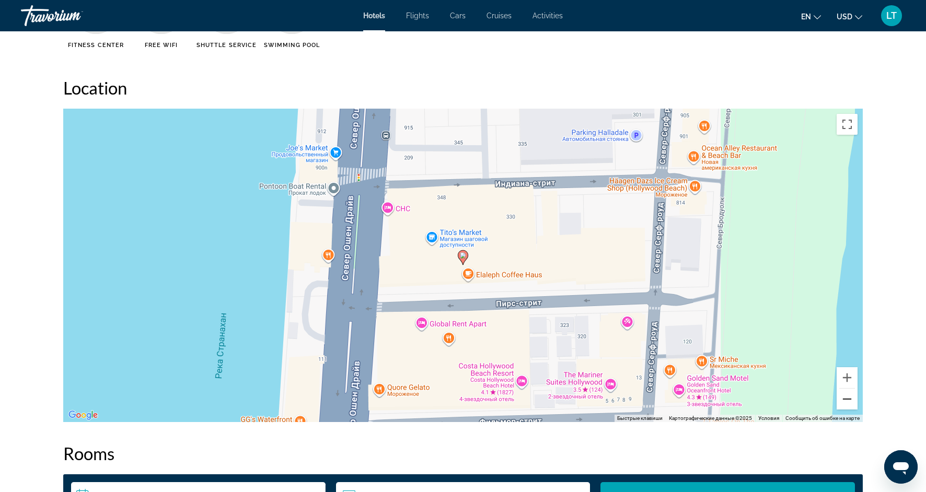
click at [849, 396] on button "Уменьшить" at bounding box center [846, 399] width 21 height 21
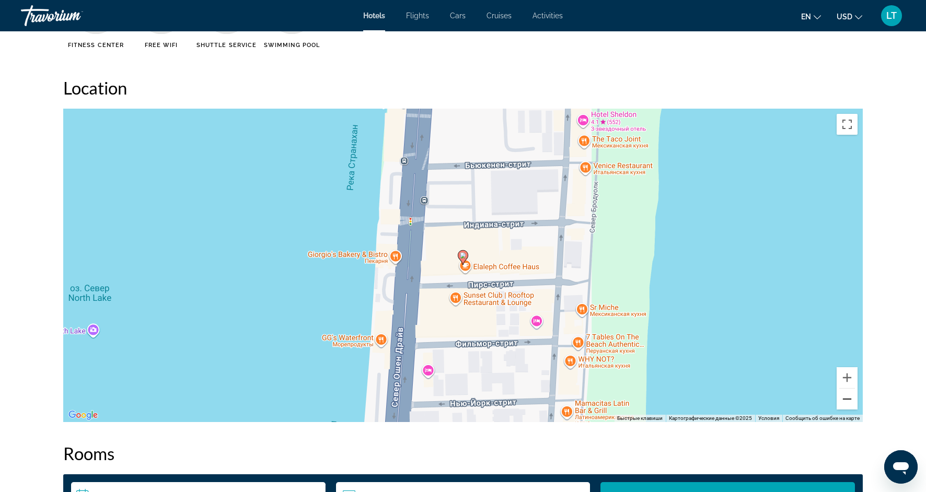
click at [849, 396] on button "Уменьшить" at bounding box center [846, 399] width 21 height 21
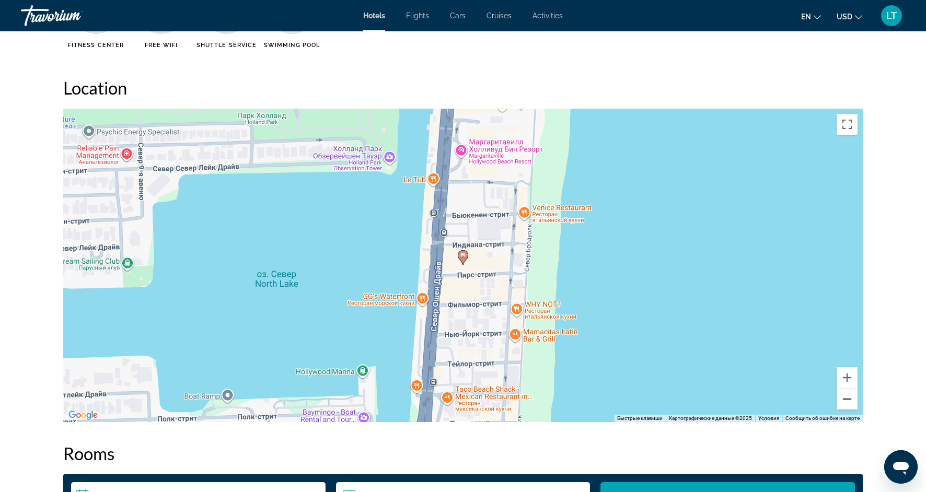
click at [849, 396] on button "Уменьшить" at bounding box center [846, 399] width 21 height 21
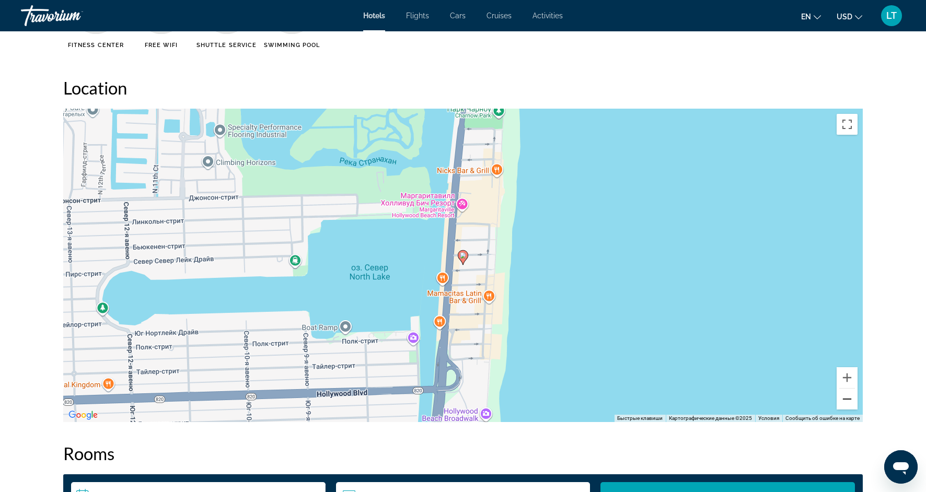
click at [849, 397] on button "Уменьшить" at bounding box center [846, 399] width 21 height 21
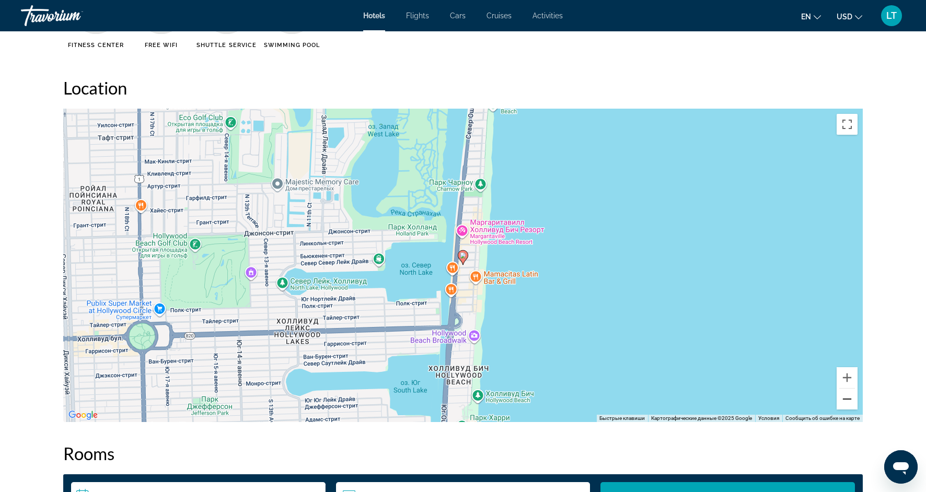
click at [849, 398] on button "Уменьшить" at bounding box center [846, 399] width 21 height 21
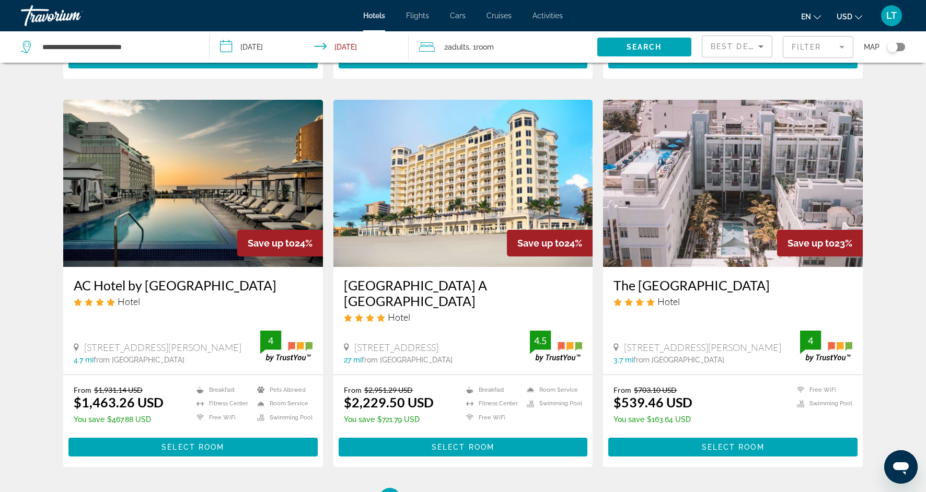
scroll to position [1129, 0]
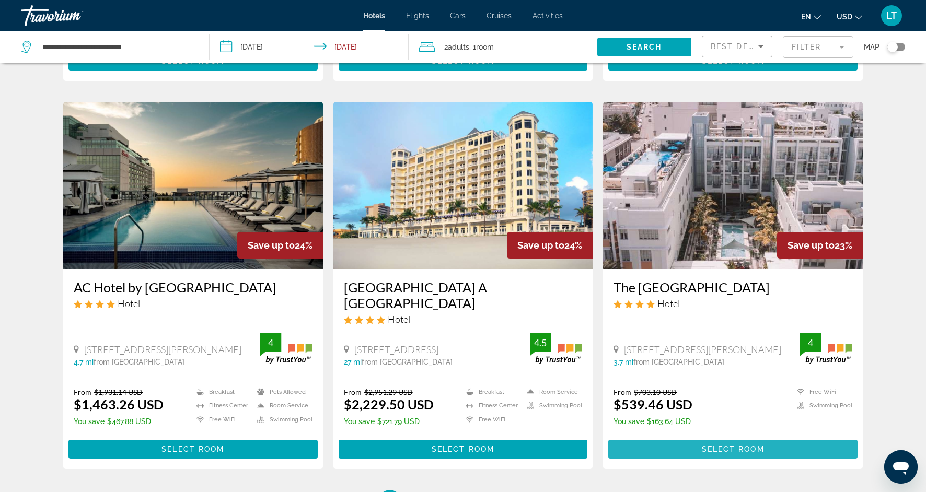
click at [690, 437] on span "Main content" at bounding box center [732, 449] width 249 height 25
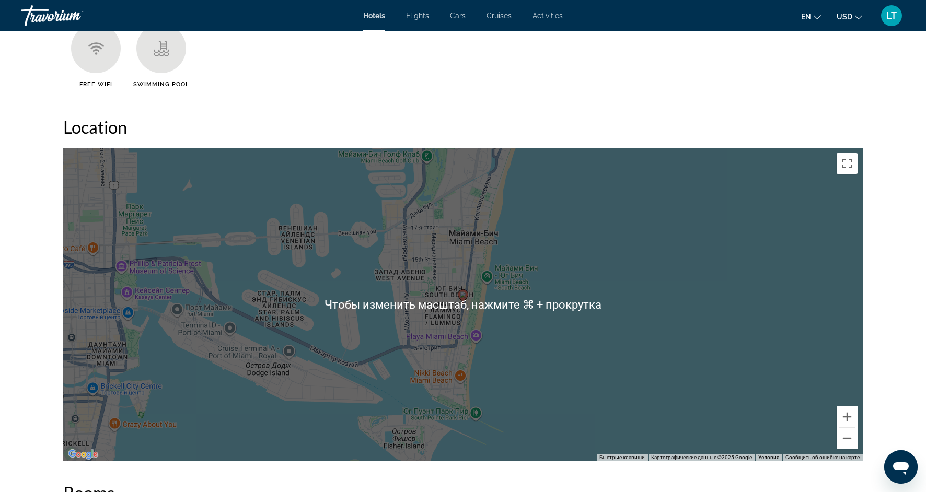
scroll to position [907, 0]
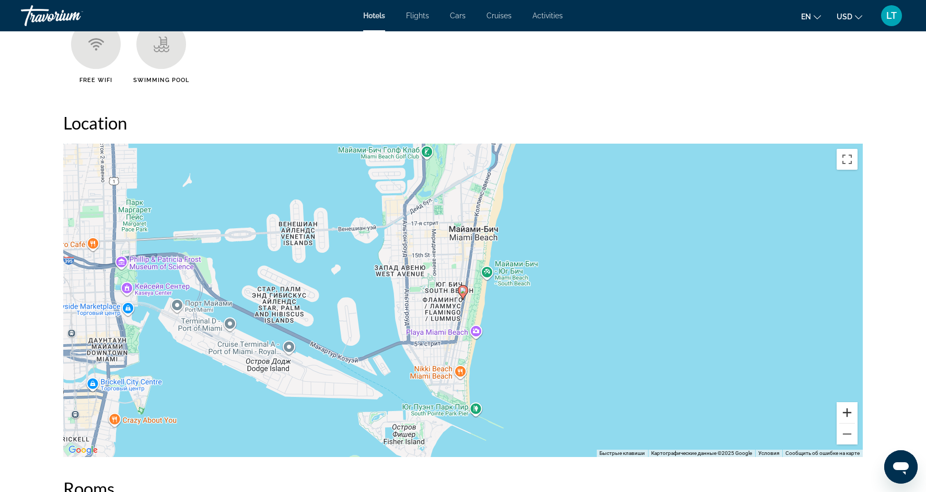
click at [843, 415] on button "Увеличить" at bounding box center [846, 412] width 21 height 21
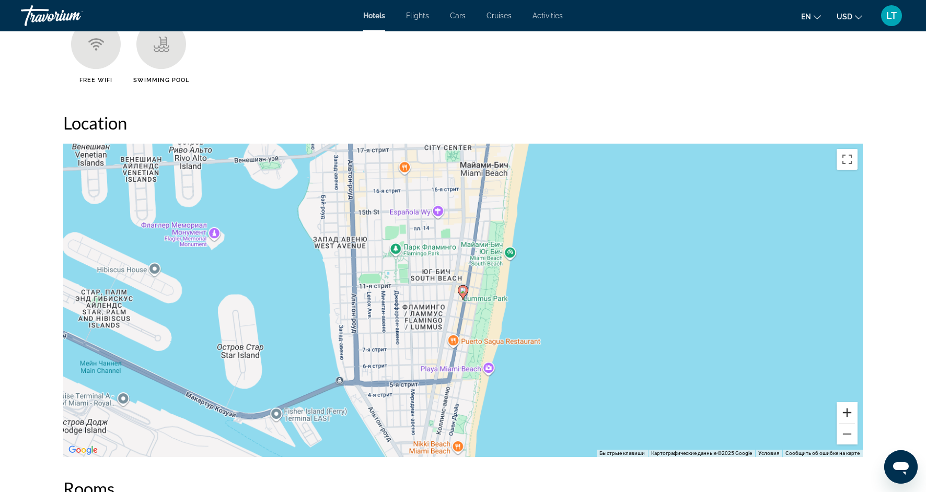
click at [843, 415] on button "Увеличить" at bounding box center [846, 412] width 21 height 21
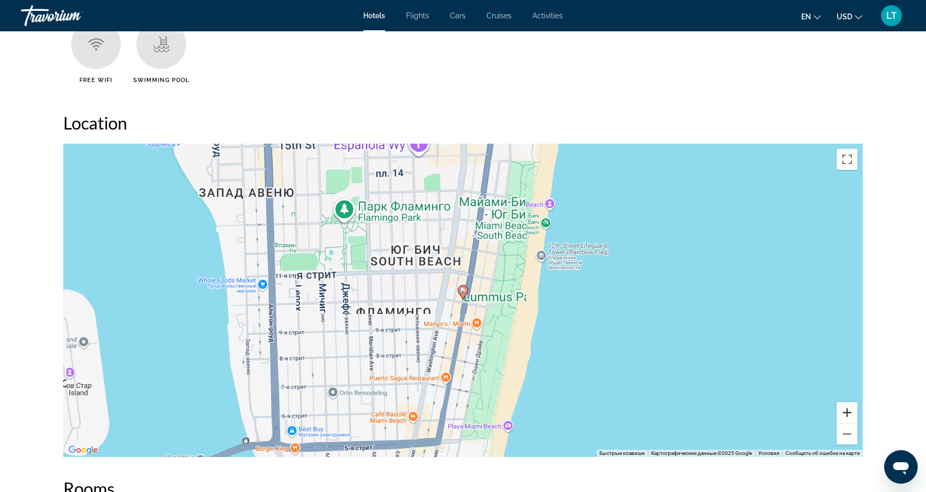
click at [843, 415] on button "Увеличить" at bounding box center [846, 412] width 21 height 21
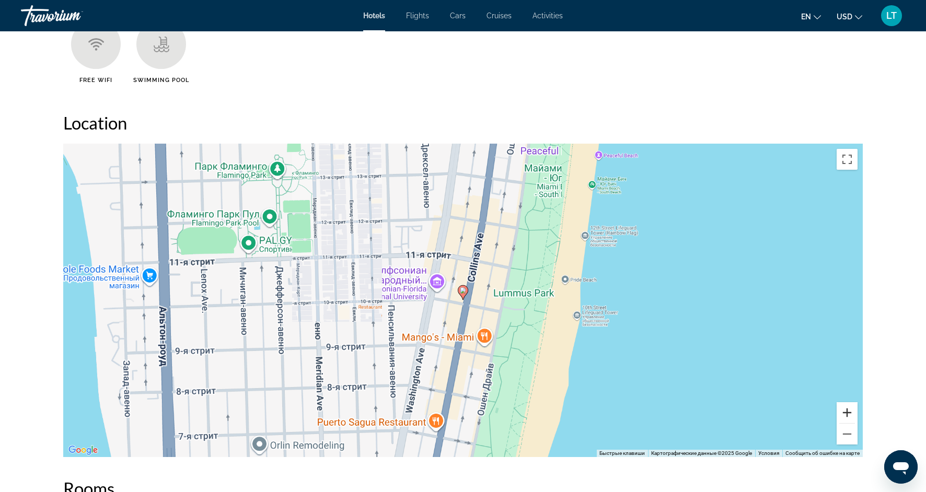
click at [843, 415] on button "Увеличить" at bounding box center [846, 412] width 21 height 21
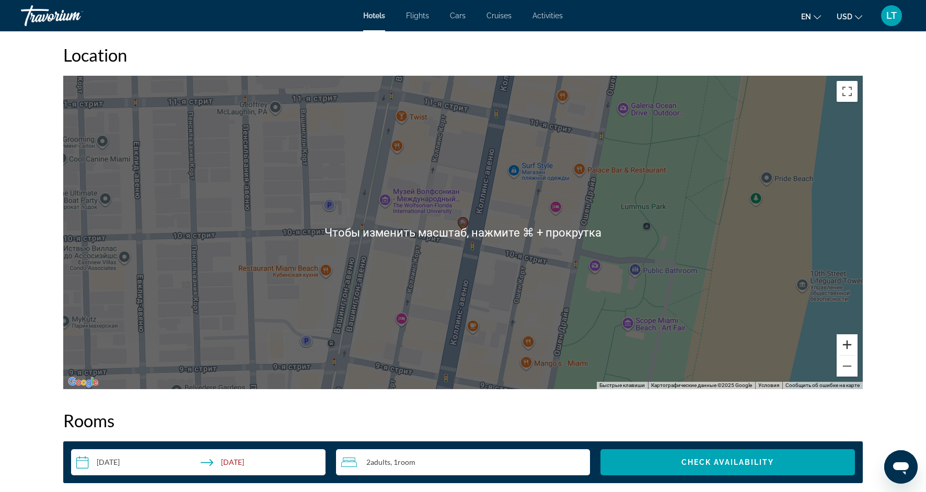
scroll to position [972, 0]
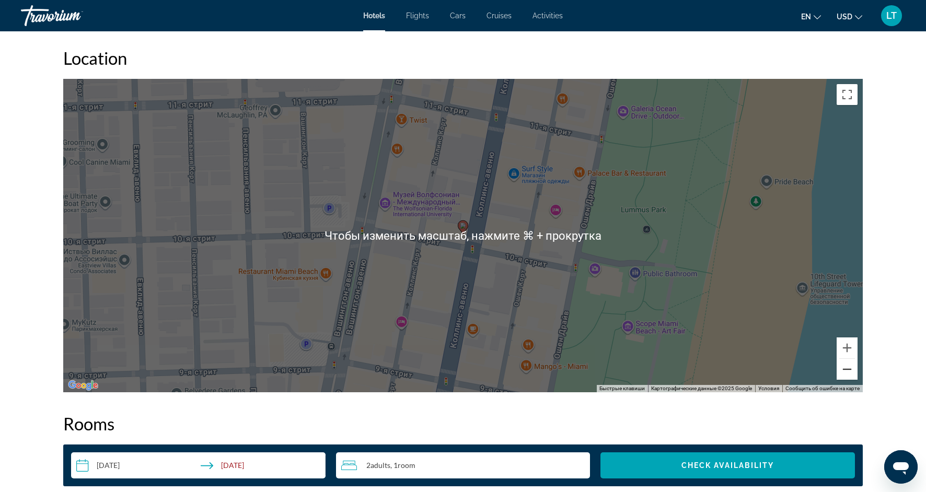
click at [847, 373] on button "Уменьшить" at bounding box center [846, 369] width 21 height 21
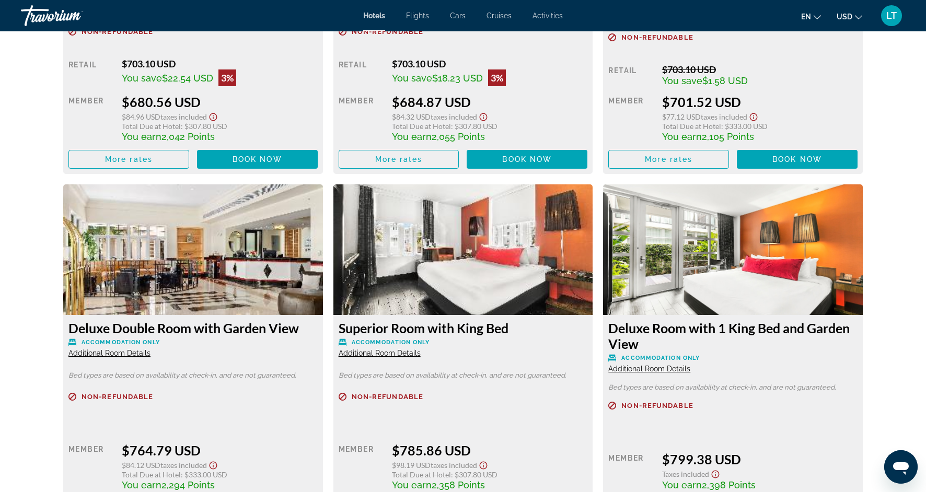
scroll to position [2012, 0]
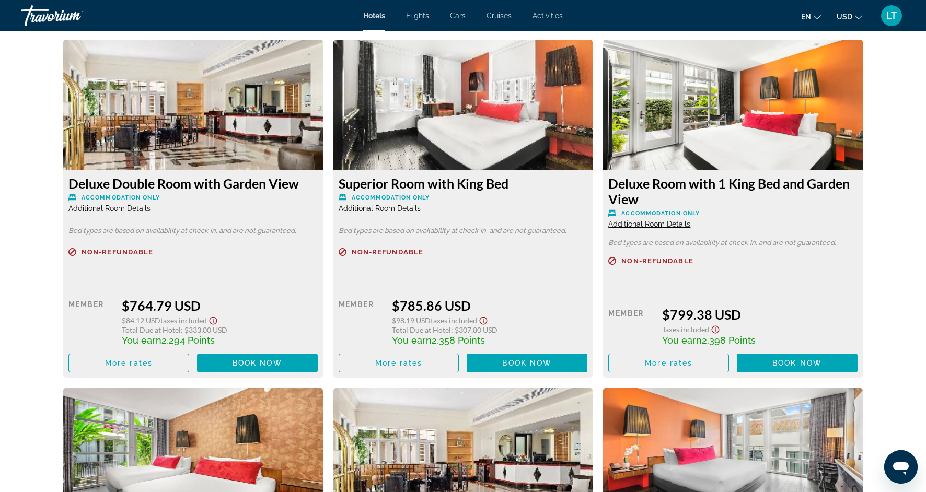
scroll to position [2155, 0]
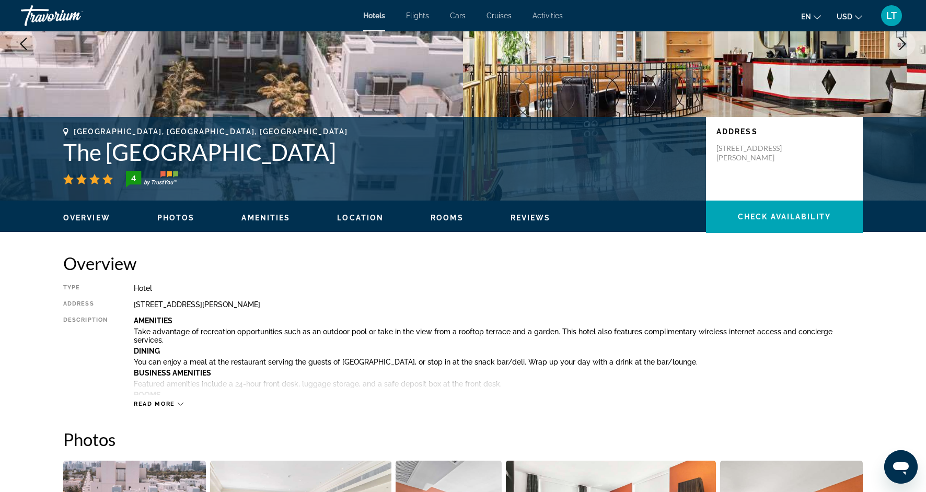
scroll to position [0, 0]
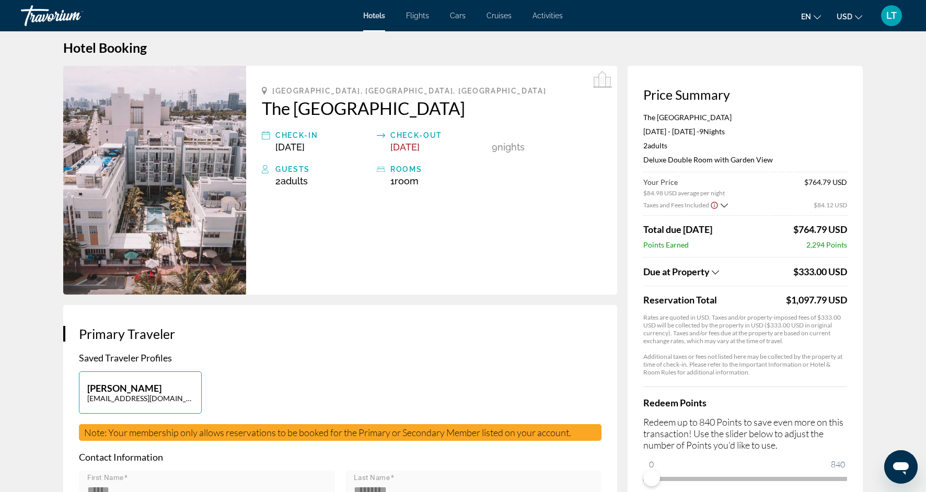
scroll to position [12, 0]
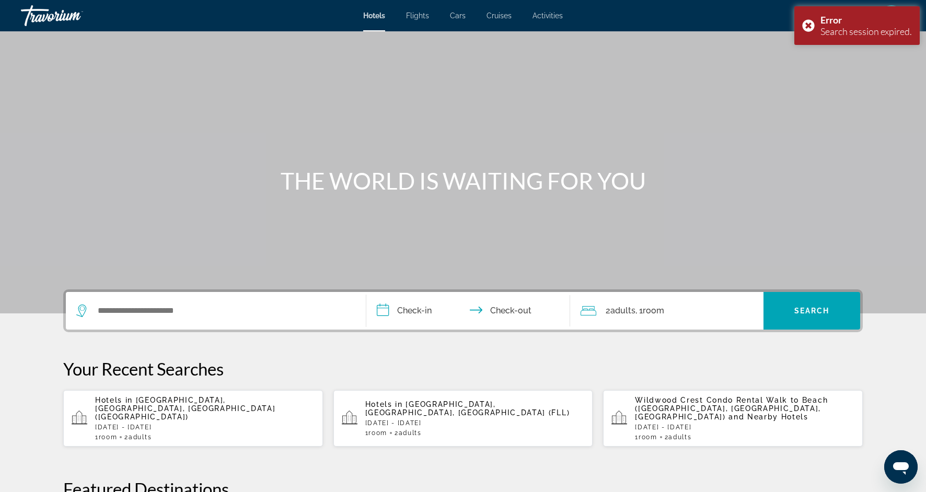
click at [118, 320] on div "Search widget" at bounding box center [215, 311] width 279 height 38
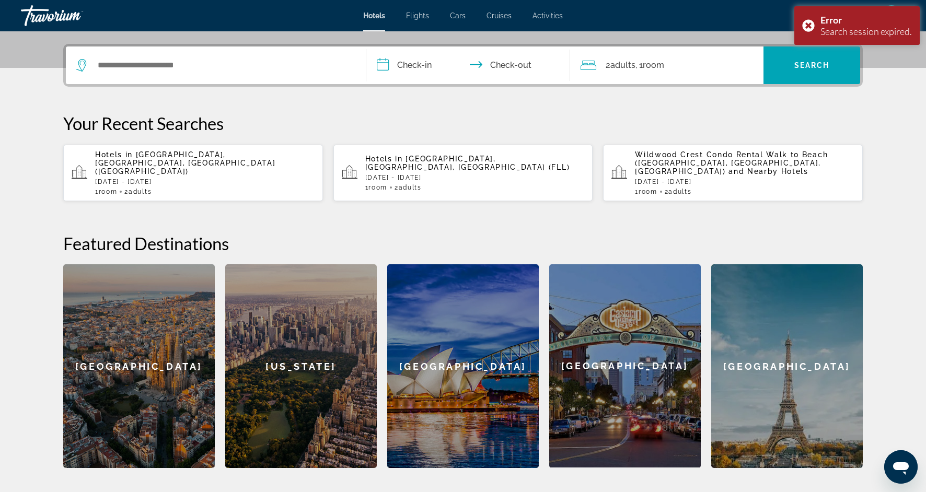
scroll to position [255, 0]
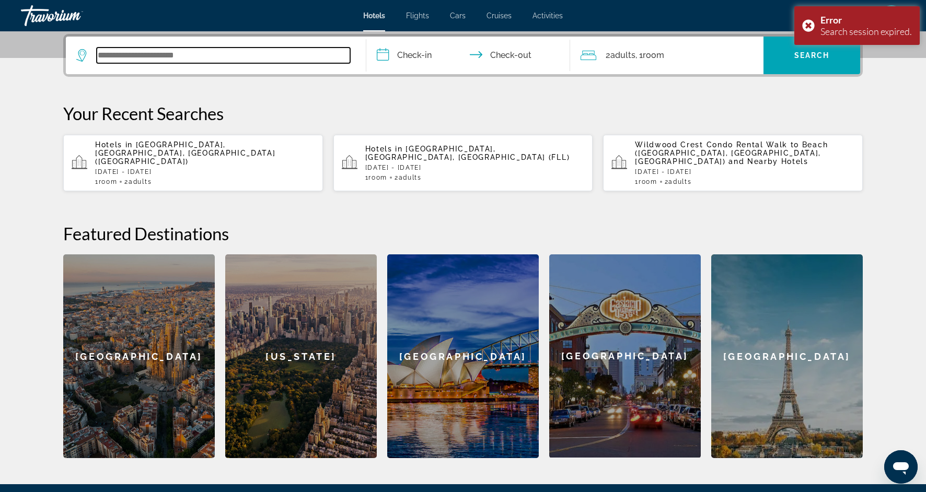
click at [129, 59] on input "Search widget" at bounding box center [223, 56] width 253 height 16
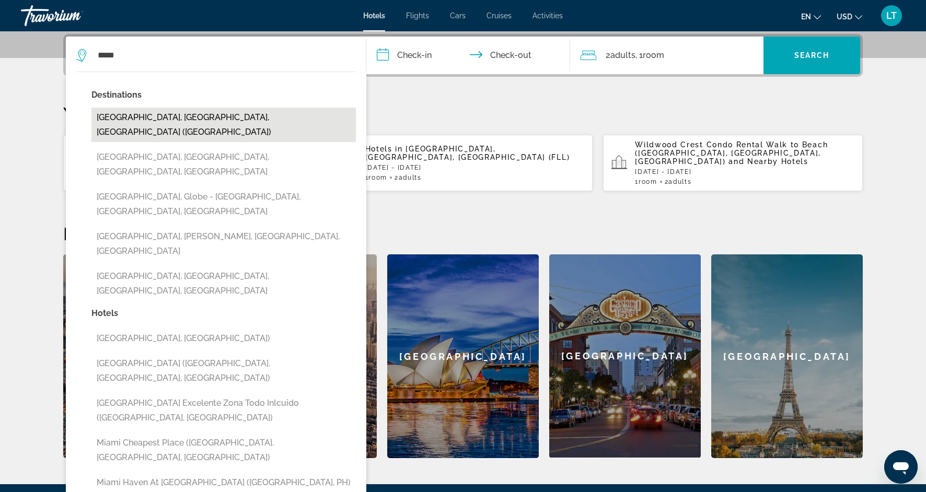
click at [195, 117] on button "[GEOGRAPHIC_DATA], [GEOGRAPHIC_DATA], [GEOGRAPHIC_DATA] ([GEOGRAPHIC_DATA])" at bounding box center [223, 125] width 264 height 34
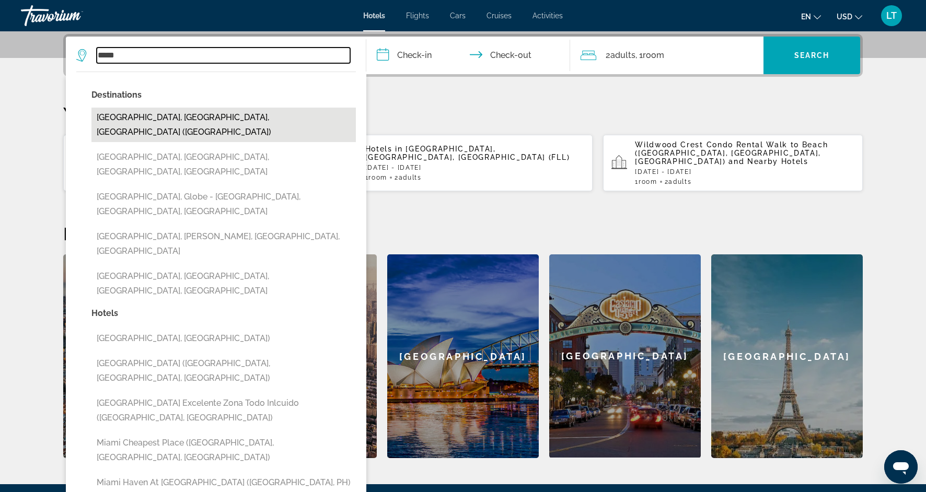
type input "**********"
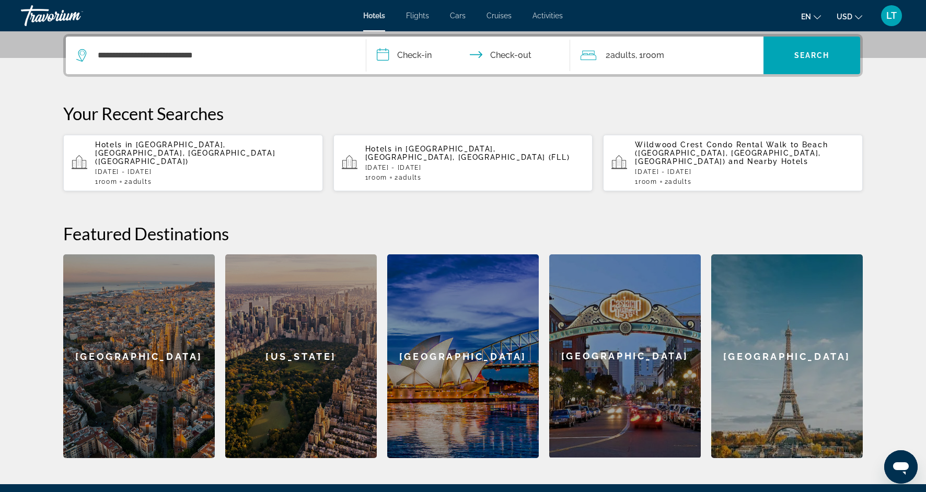
click at [399, 56] on input "**********" at bounding box center [470, 57] width 208 height 41
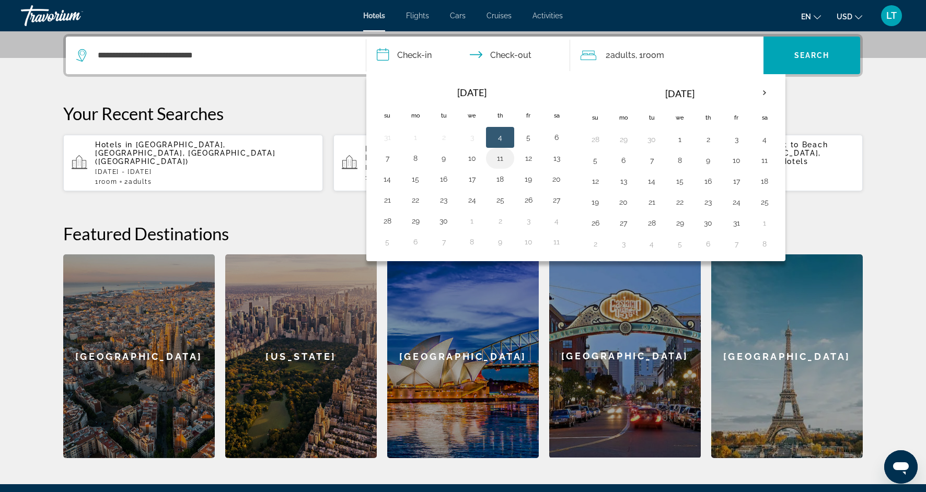
click at [499, 159] on button "11" at bounding box center [500, 158] width 17 height 15
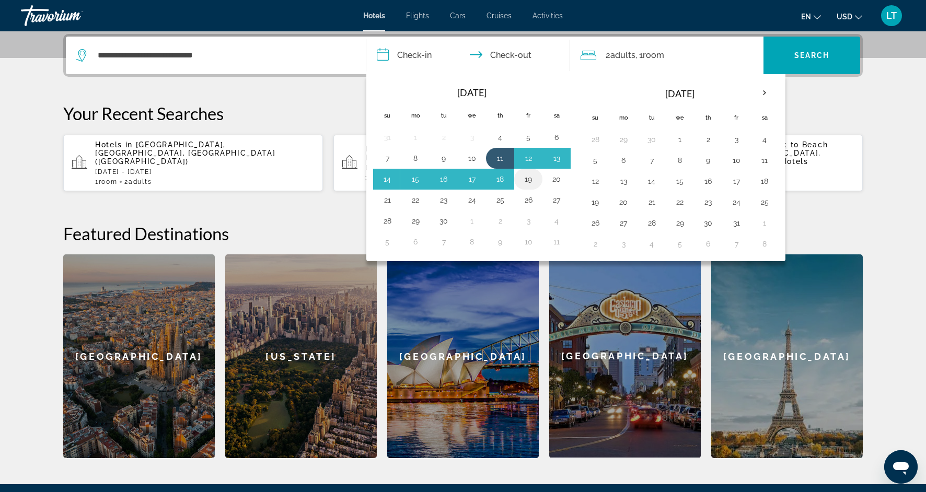
click at [525, 177] on button "19" at bounding box center [528, 179] width 17 height 15
type input "**********"
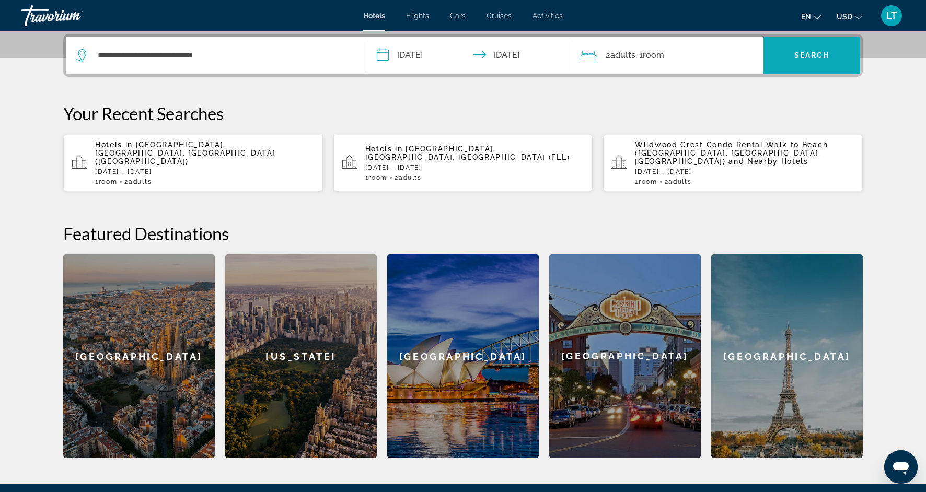
click at [777, 63] on span "Search widget" at bounding box center [811, 55] width 97 height 25
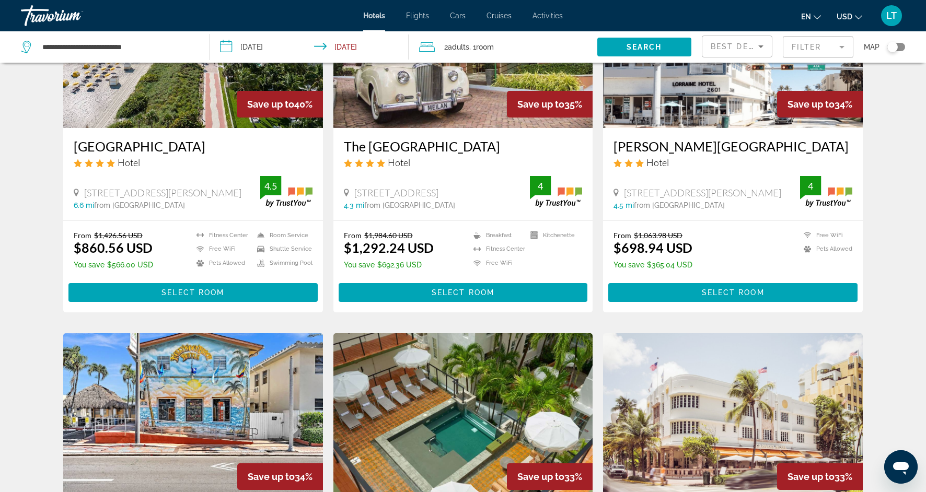
scroll to position [563, 0]
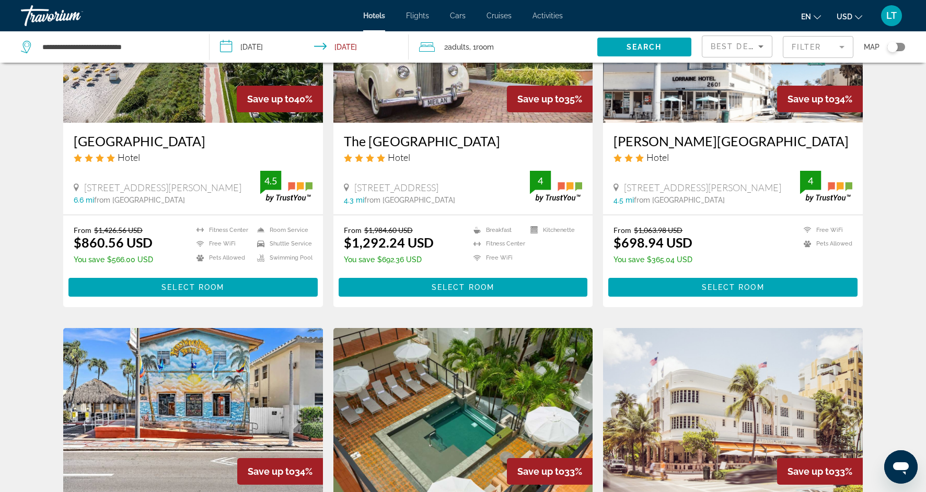
click at [847, 46] on mat-form-field "Filter" at bounding box center [818, 47] width 71 height 22
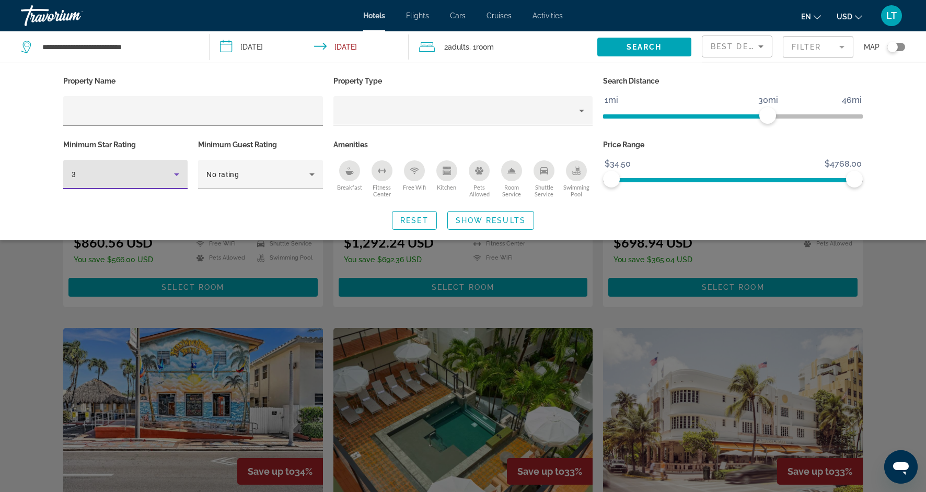
click at [173, 177] on icon "Hotel Filters" at bounding box center [176, 174] width 13 height 13
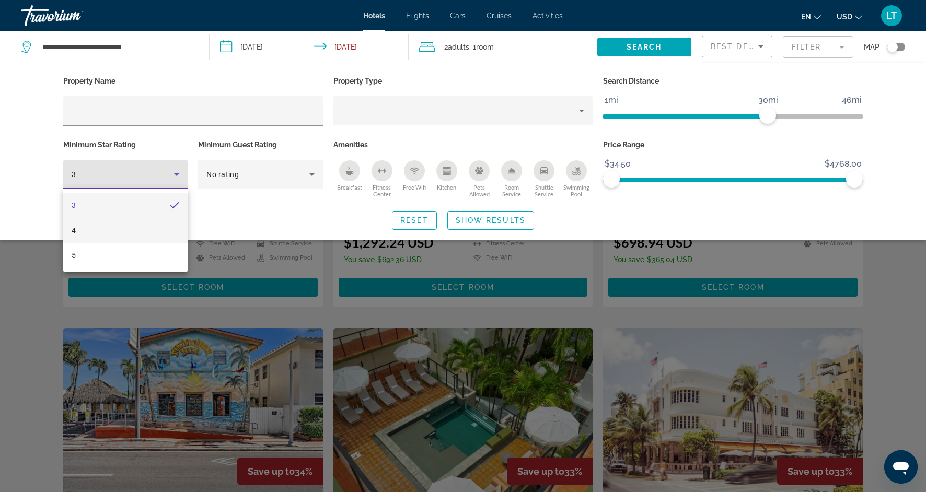
click at [156, 230] on mat-option "4" at bounding box center [125, 230] width 124 height 25
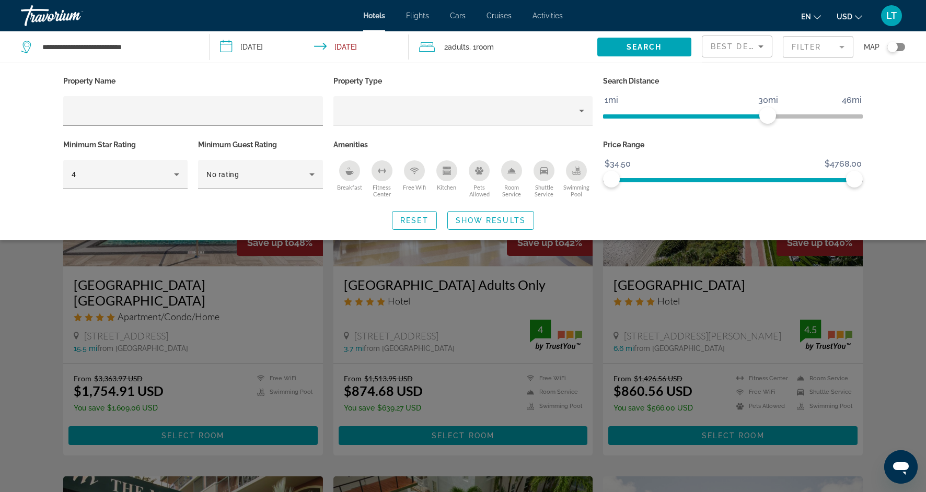
click at [428, 179] on button "Free Wifi" at bounding box center [414, 179] width 32 height 38
click at [547, 176] on div "Shuttle Service" at bounding box center [543, 170] width 21 height 21
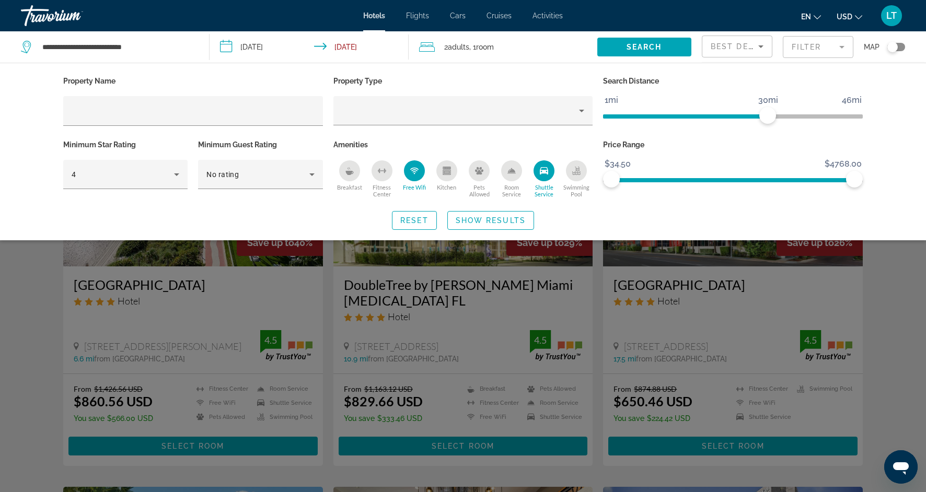
click at [580, 177] on div "Swimming Pool" at bounding box center [576, 170] width 21 height 21
click at [512, 173] on icon "Room Service" at bounding box center [511, 173] width 8 height 1
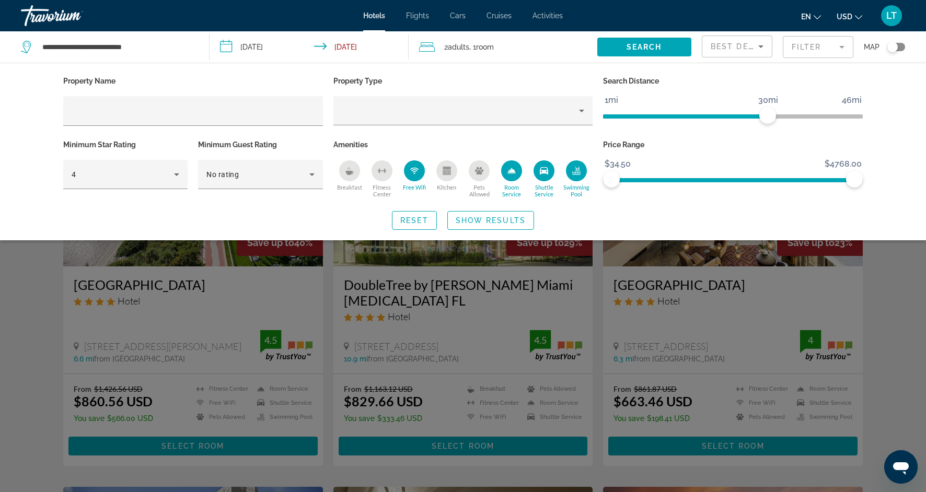
click at [450, 175] on div "Kitchen" at bounding box center [446, 170] width 21 height 21
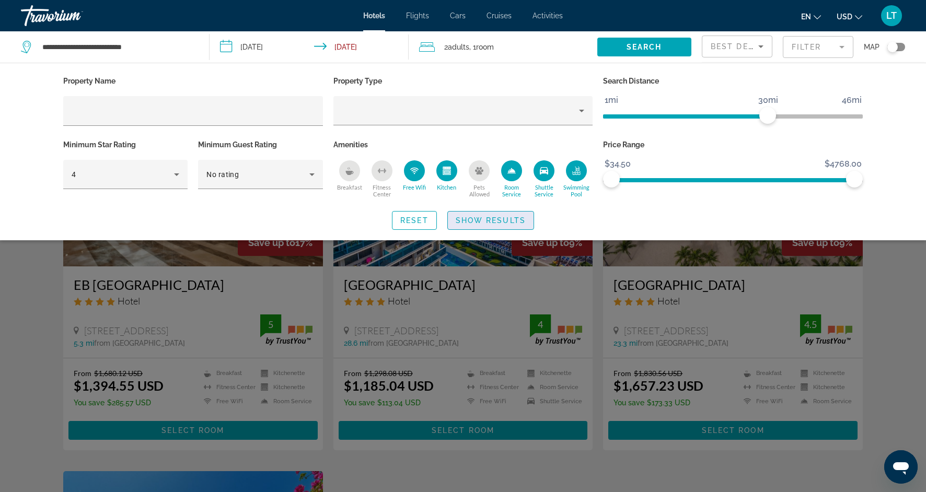
click at [482, 219] on span "Show Results" at bounding box center [491, 220] width 70 height 8
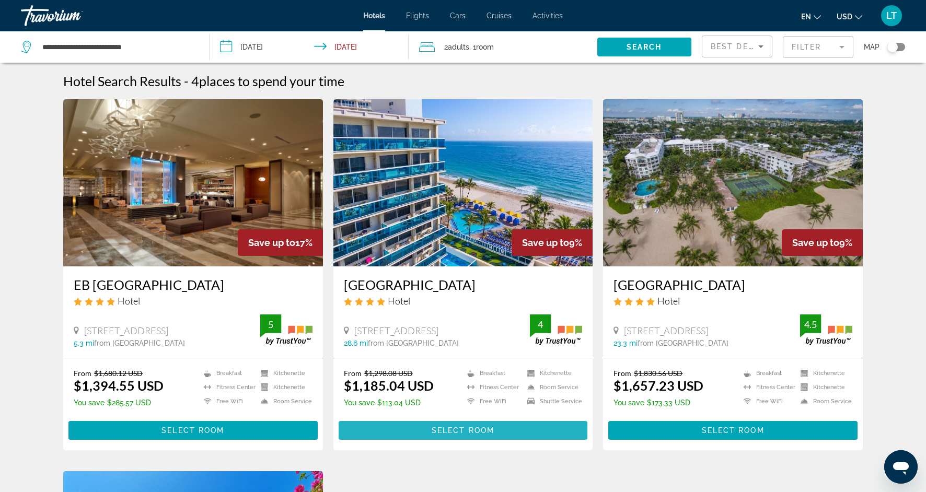
click at [386, 429] on span "Main content" at bounding box center [463, 430] width 249 height 25
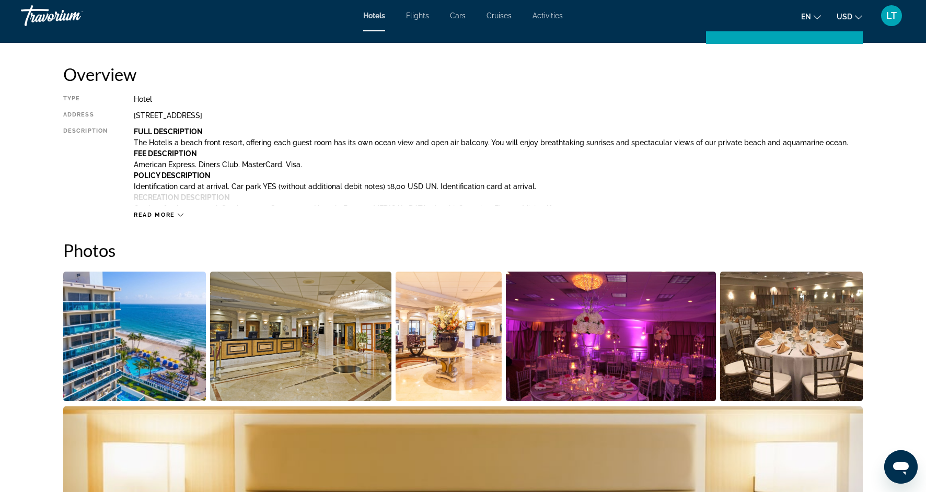
scroll to position [337, 0]
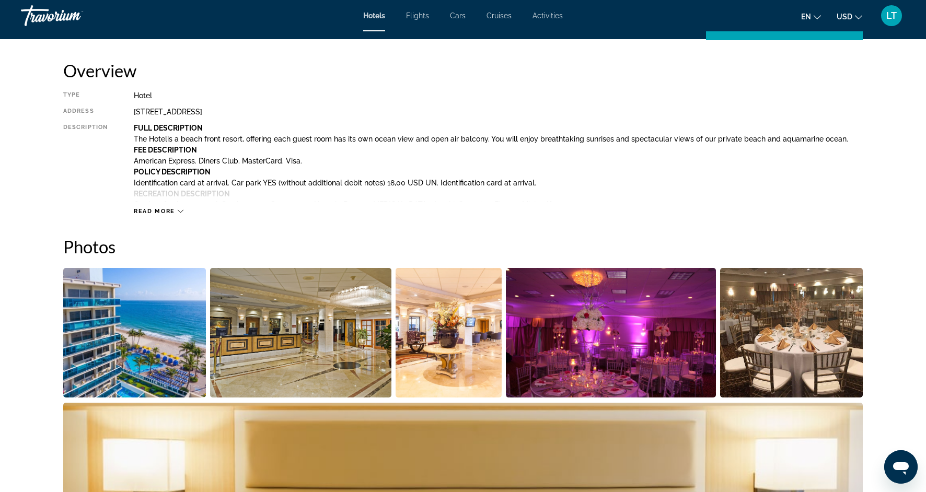
click at [234, 363] on img "Open full-screen image slider" at bounding box center [301, 333] width 182 height 130
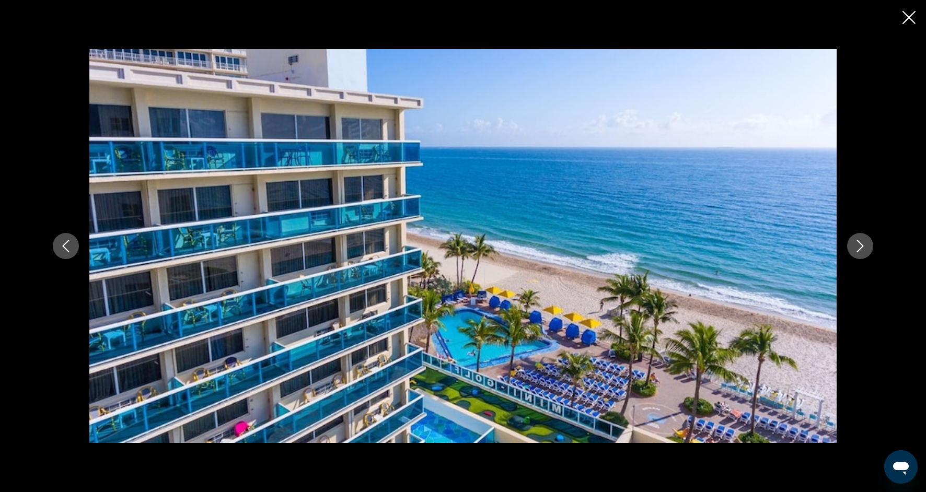
click at [874, 253] on div "prev next" at bounding box center [462, 246] width 841 height 394
click at [862, 248] on icon "Next image" at bounding box center [860, 246] width 13 height 13
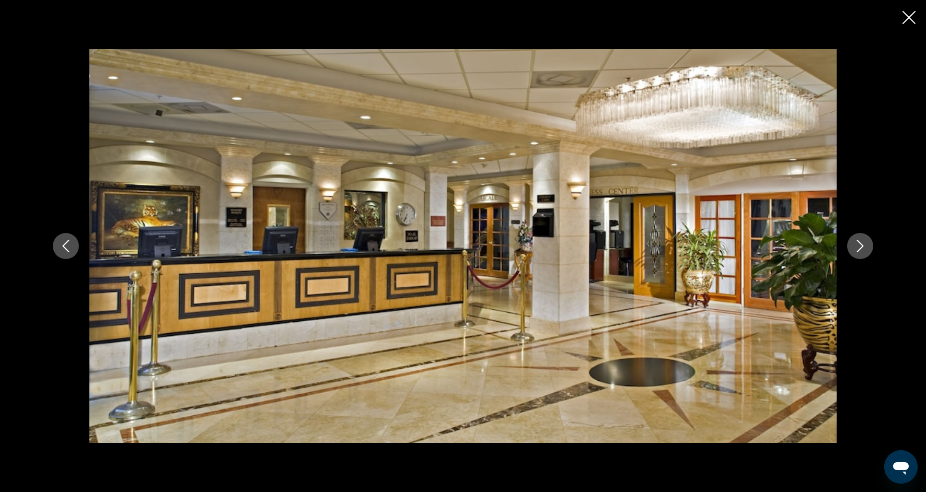
click at [862, 248] on icon "Next image" at bounding box center [860, 246] width 13 height 13
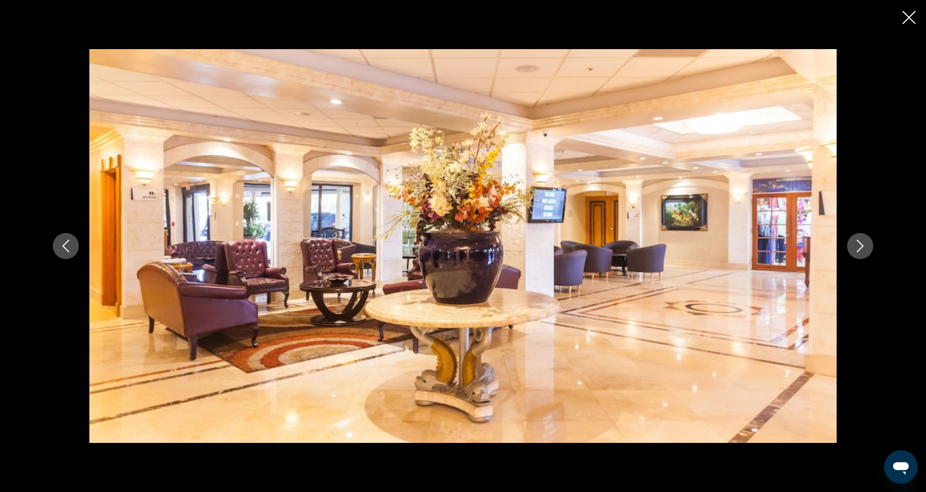
click at [862, 248] on icon "Next image" at bounding box center [860, 246] width 13 height 13
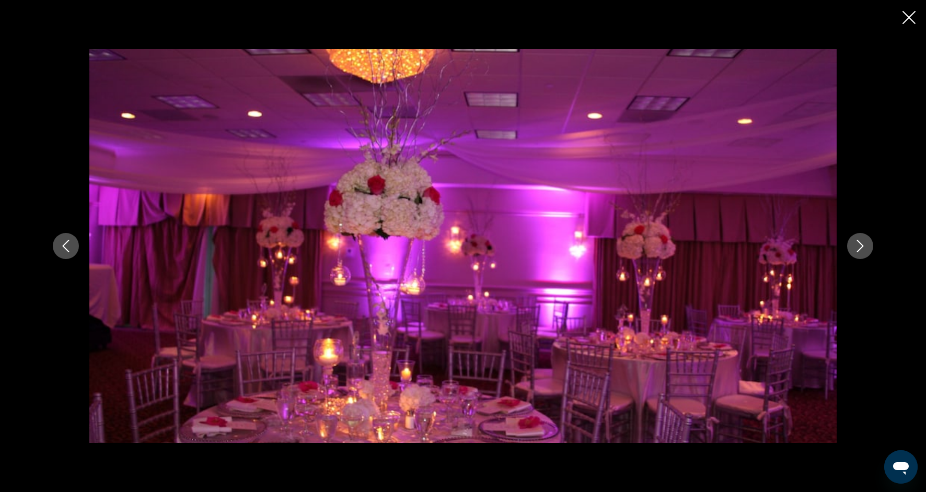
click at [862, 248] on icon "Next image" at bounding box center [860, 246] width 13 height 13
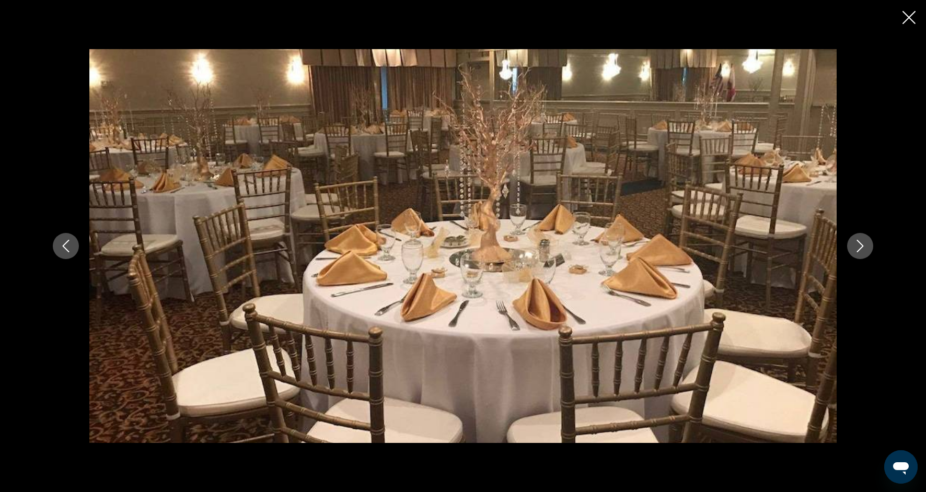
click at [862, 249] on icon "Next image" at bounding box center [860, 246] width 13 height 13
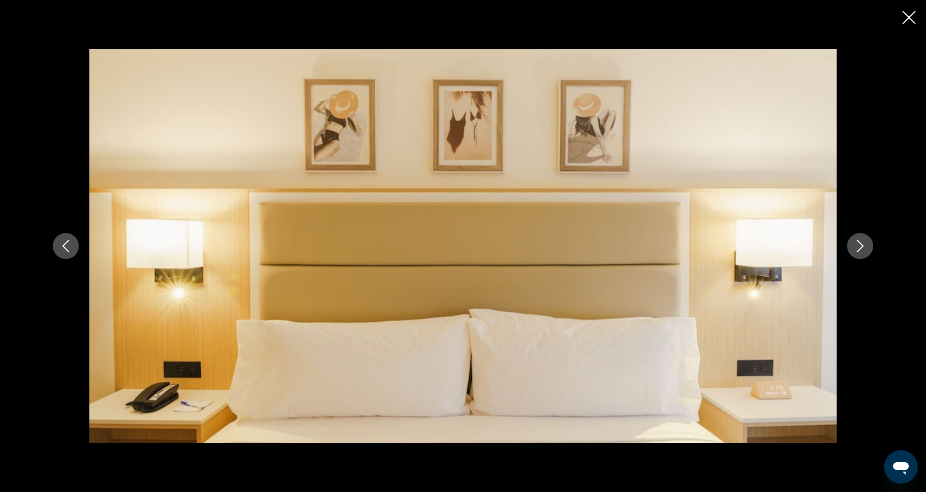
click at [862, 249] on icon "Next image" at bounding box center [860, 246] width 13 height 13
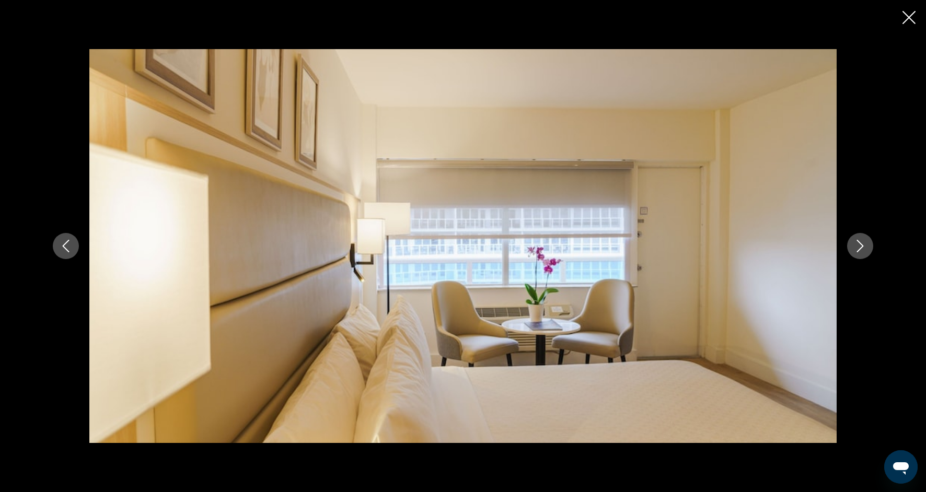
click at [862, 250] on icon "Next image" at bounding box center [860, 246] width 13 height 13
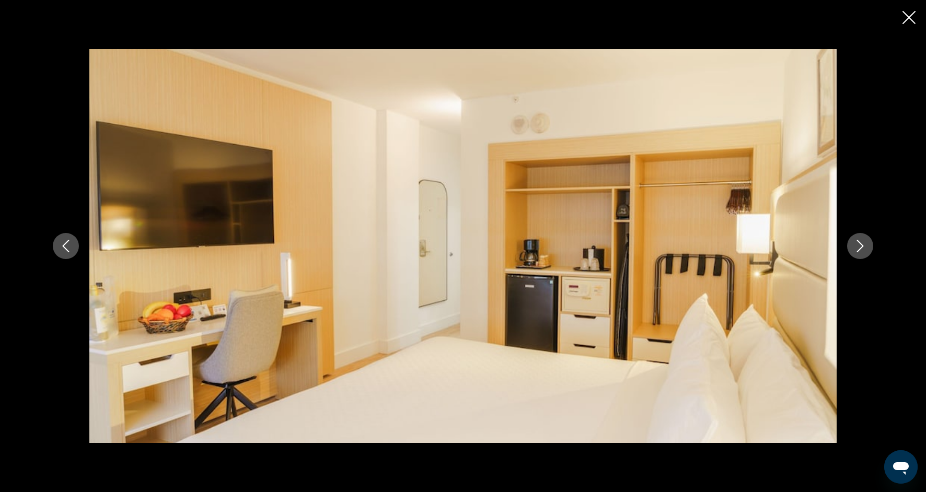
click at [863, 250] on icon "Next image" at bounding box center [860, 246] width 13 height 13
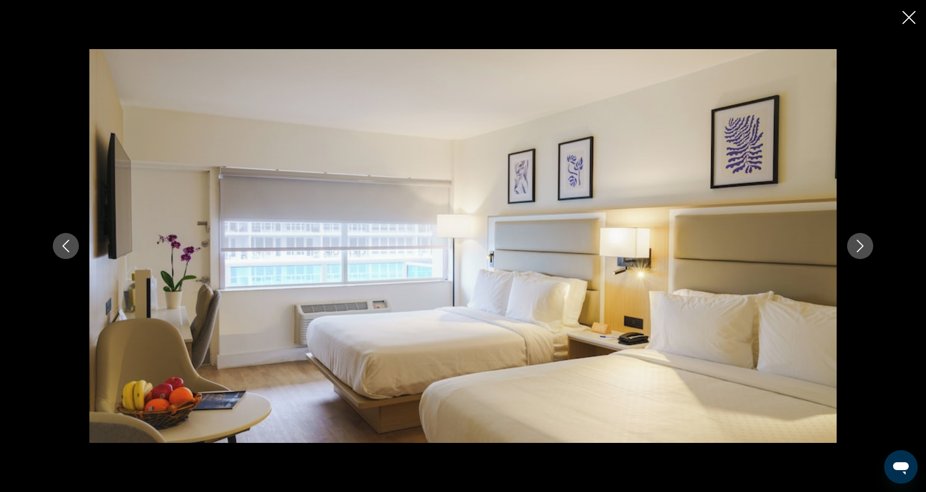
click at [863, 250] on icon "Next image" at bounding box center [860, 246] width 13 height 13
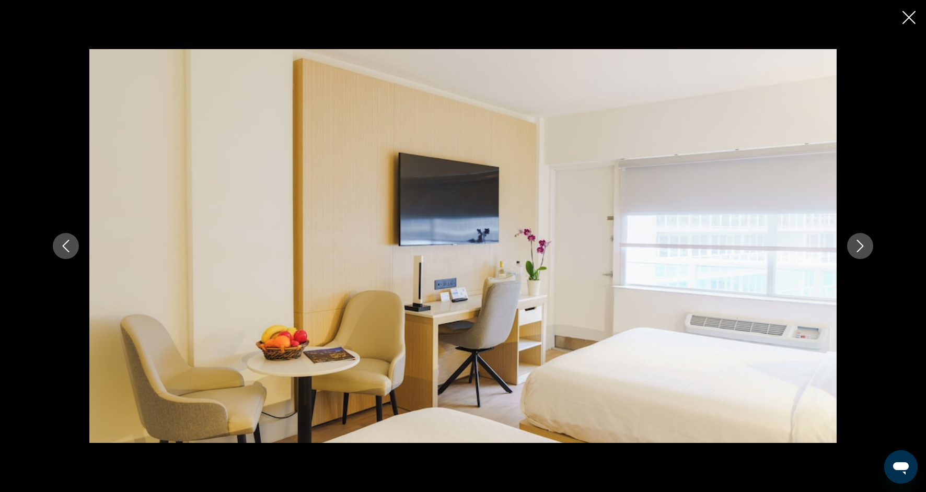
click at [863, 250] on icon "Next image" at bounding box center [860, 246] width 13 height 13
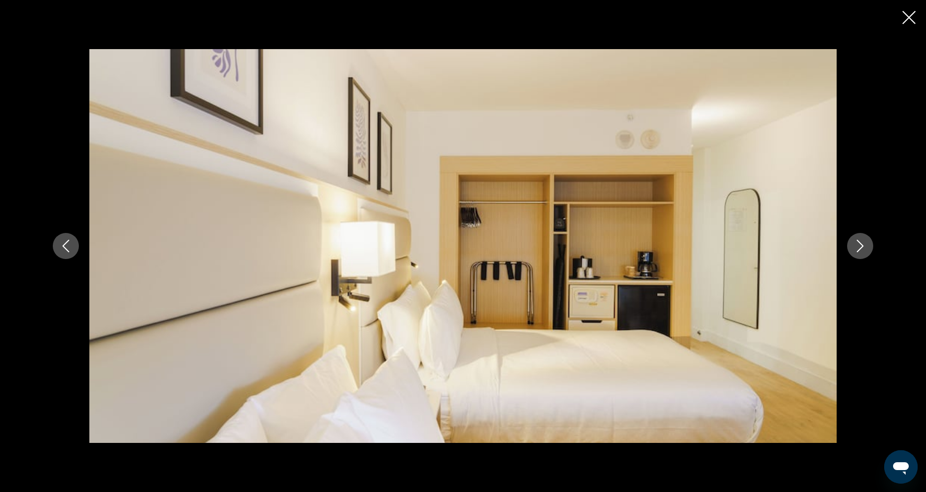
click at [863, 251] on icon "Next image" at bounding box center [860, 246] width 13 height 13
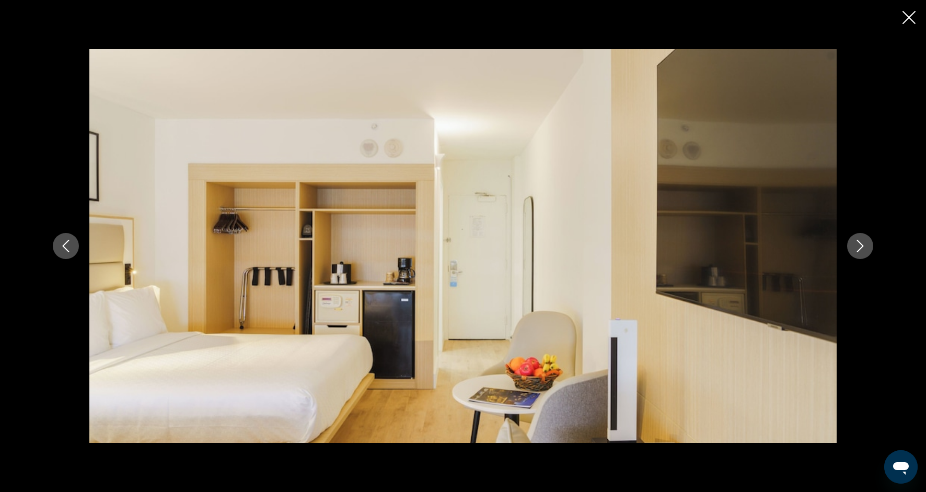
click at [863, 251] on icon "Next image" at bounding box center [860, 246] width 13 height 13
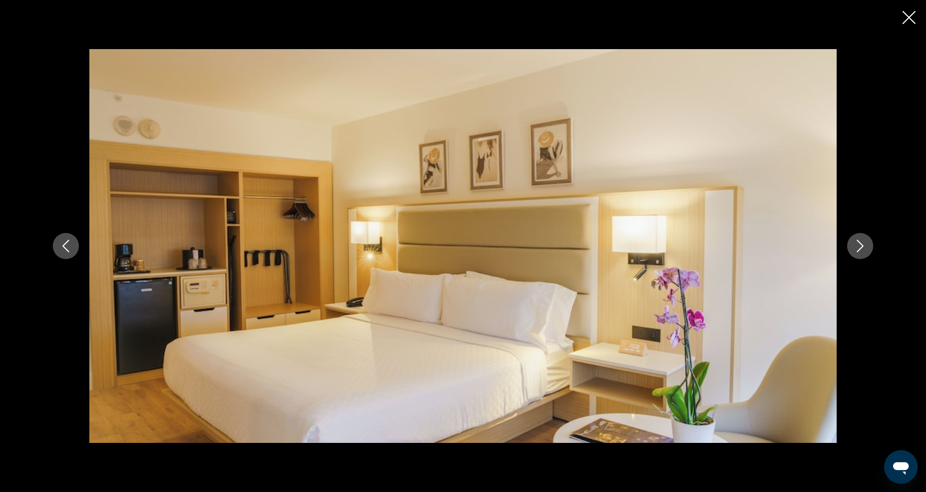
click at [864, 250] on icon "Next image" at bounding box center [860, 246] width 13 height 13
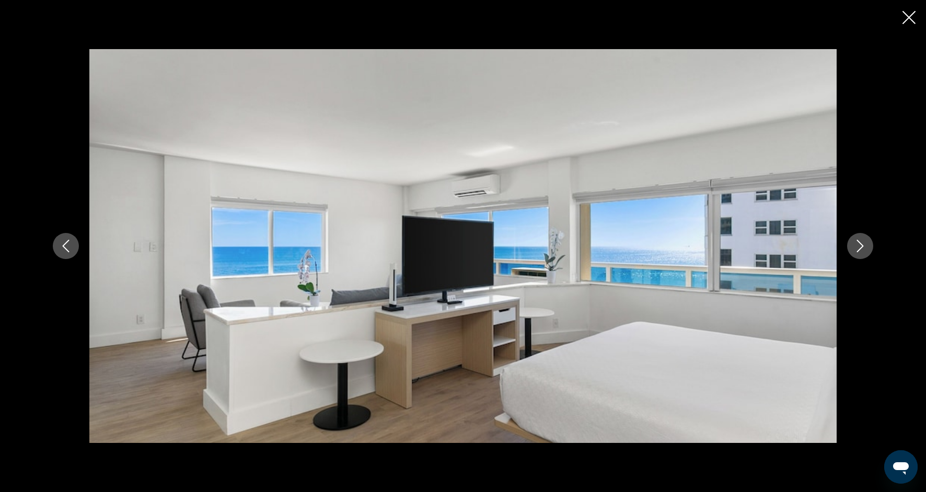
click at [864, 250] on icon "Next image" at bounding box center [860, 246] width 13 height 13
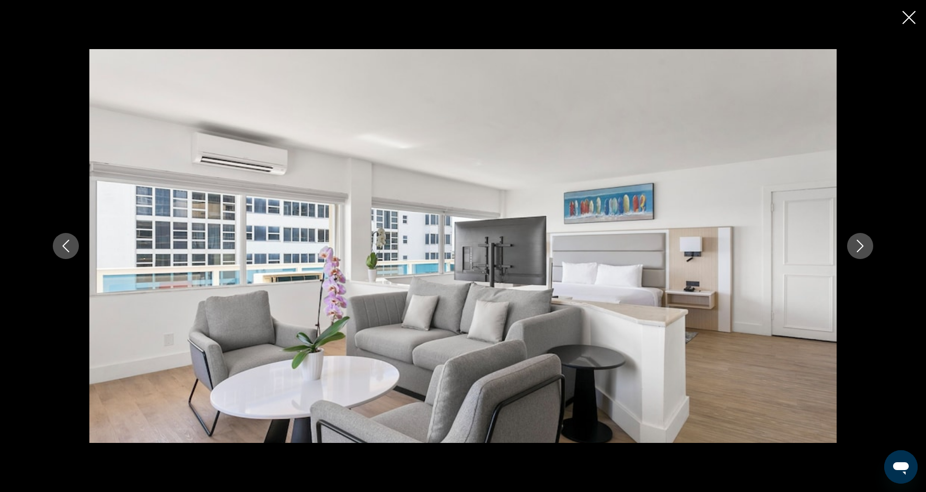
click at [864, 250] on icon "Next image" at bounding box center [860, 246] width 13 height 13
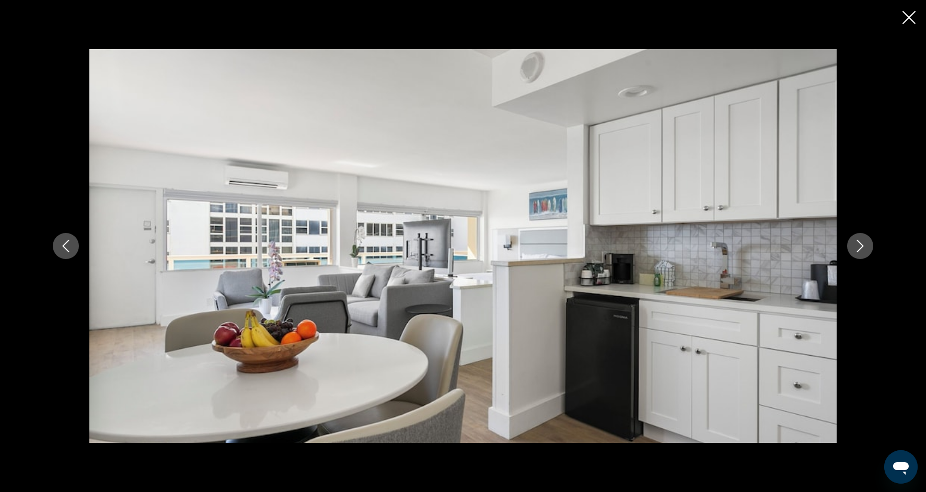
click at [864, 250] on icon "Next image" at bounding box center [860, 246] width 13 height 13
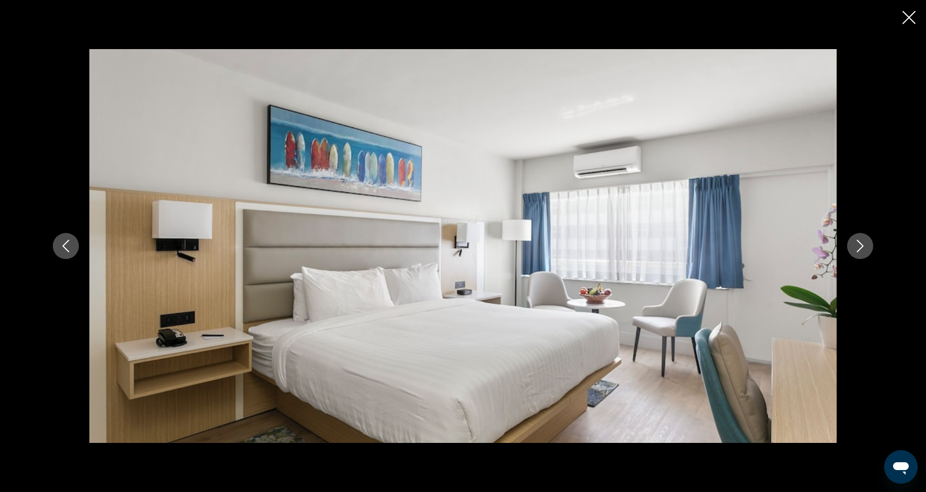
click at [864, 250] on icon "Next image" at bounding box center [860, 246] width 13 height 13
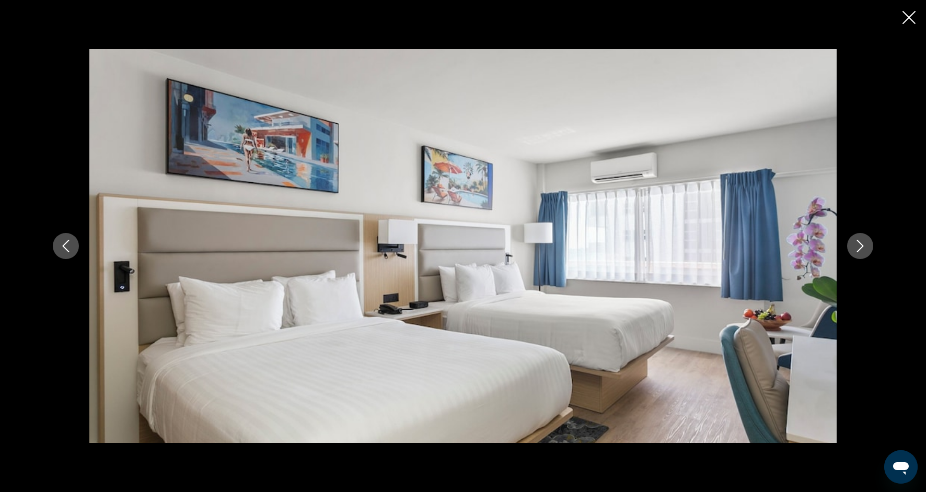
click at [908, 18] on icon "Close slideshow" at bounding box center [908, 17] width 13 height 13
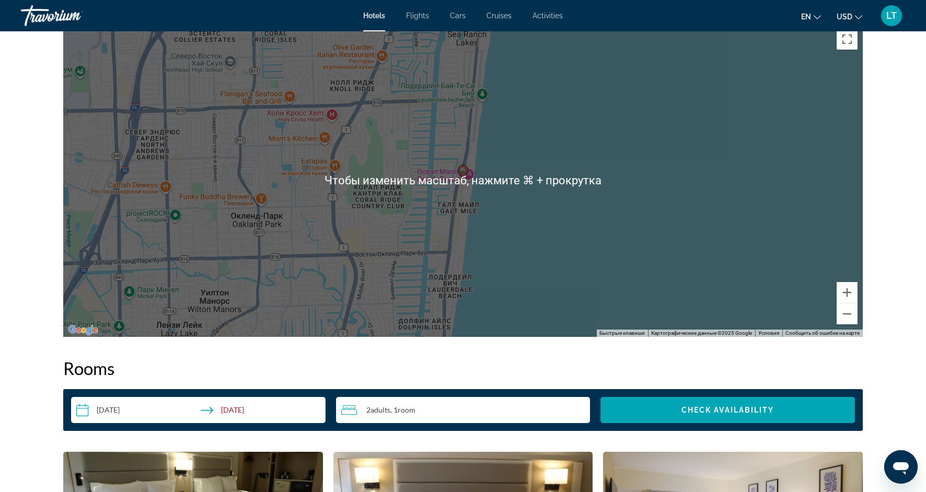
scroll to position [1003, 0]
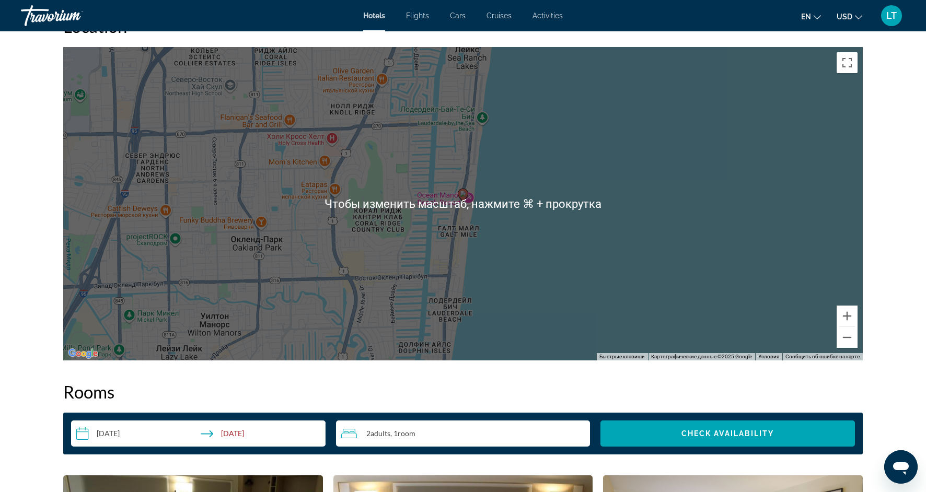
click at [644, 292] on div "Чтобы активировать перетаскивание с помощью клавиатуры, нажмите Alt + Ввод. Пос…" at bounding box center [462, 203] width 799 height 313
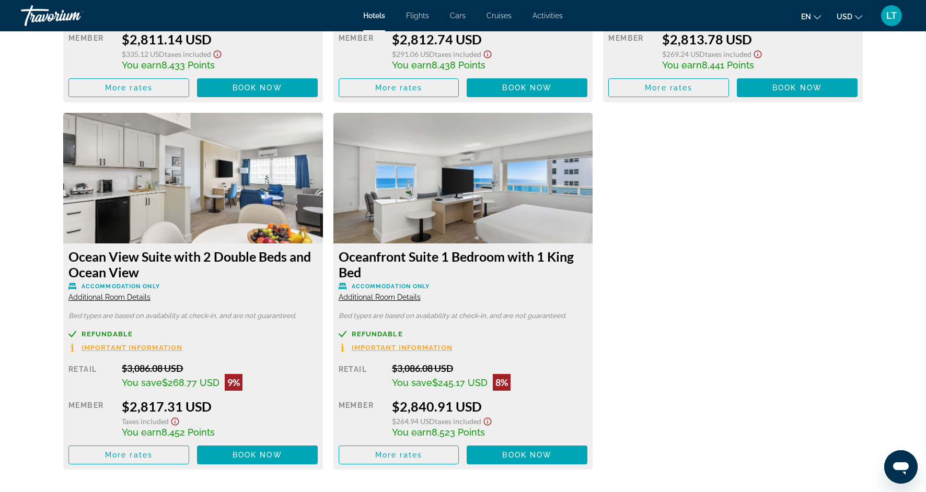
scroll to position [3146, 0]
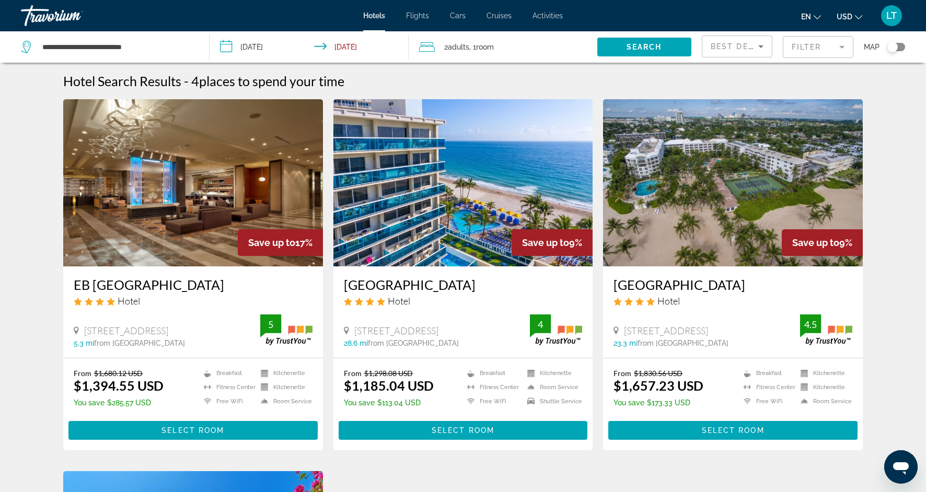
click at [838, 46] on mat-form-field "Filter" at bounding box center [818, 47] width 71 height 22
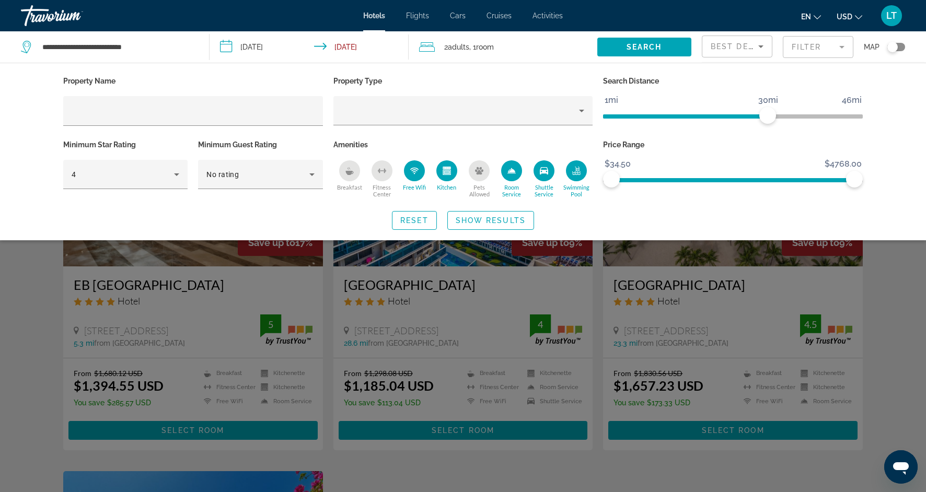
click at [450, 174] on icon "Kitchen" at bounding box center [446, 172] width 8 height 5
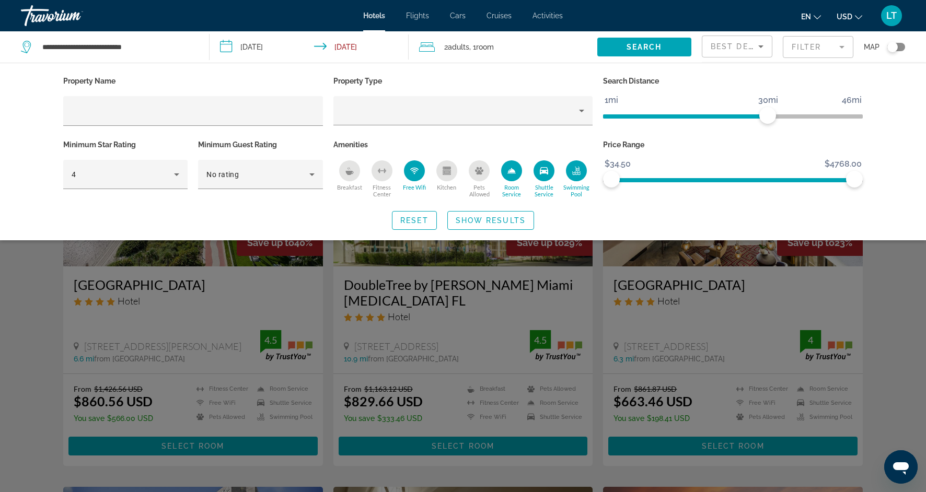
click at [415, 173] on icon "Free Wifi" at bounding box center [414, 171] width 8 height 8
click at [516, 174] on div "Room Service" at bounding box center [511, 170] width 21 height 21
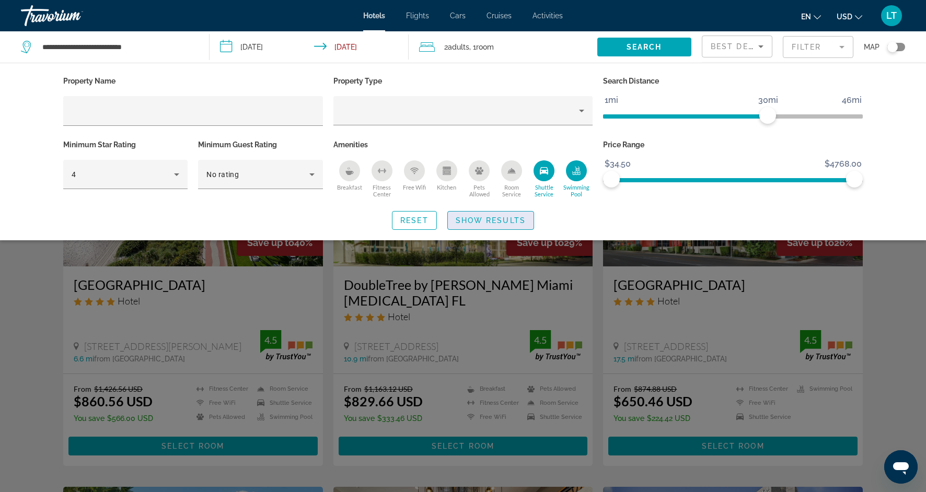
click at [511, 216] on span "Show Results" at bounding box center [491, 220] width 70 height 8
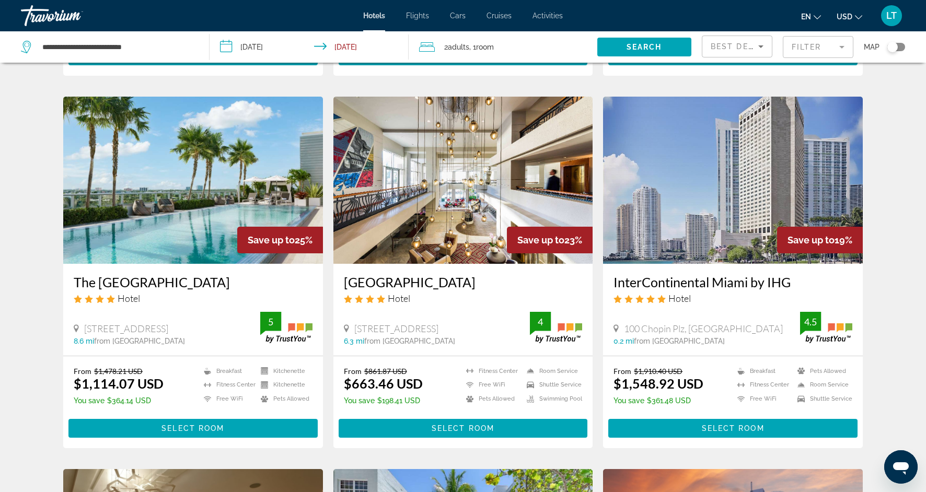
scroll to position [391, 0]
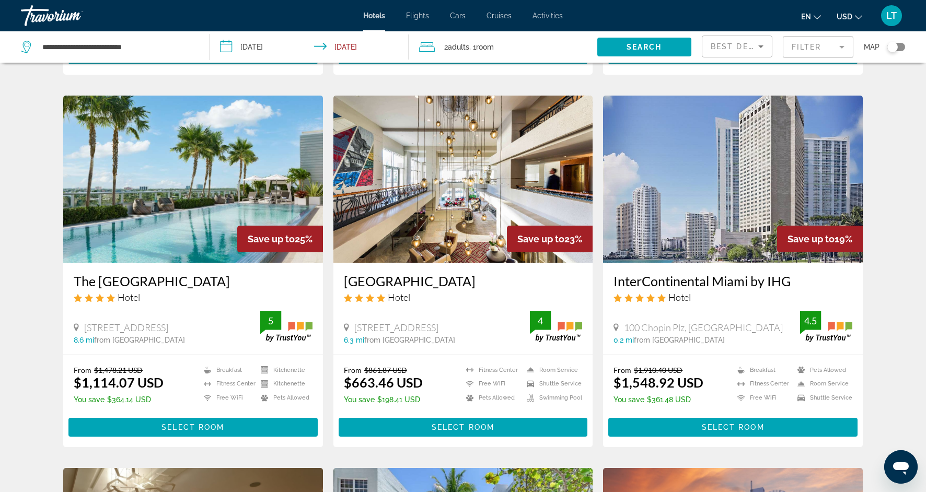
click at [683, 201] on img "Main content" at bounding box center [733, 179] width 260 height 167
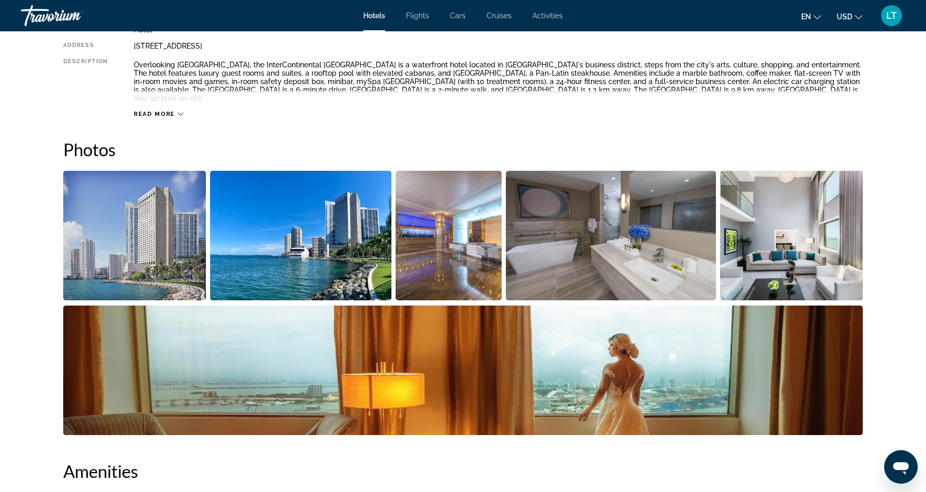
scroll to position [404, 0]
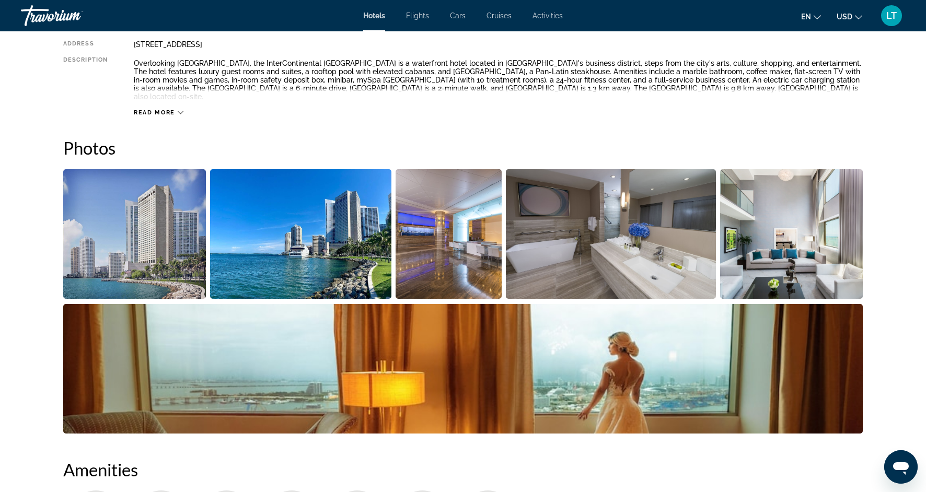
click at [320, 240] on img "Open full-screen image slider" at bounding box center [301, 234] width 182 height 130
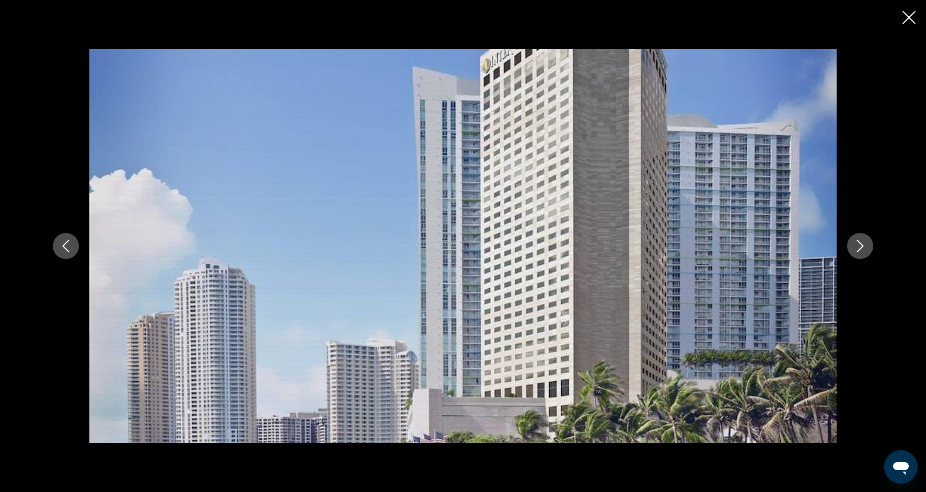
click at [64, 243] on icon "Previous image" at bounding box center [66, 246] width 13 height 13
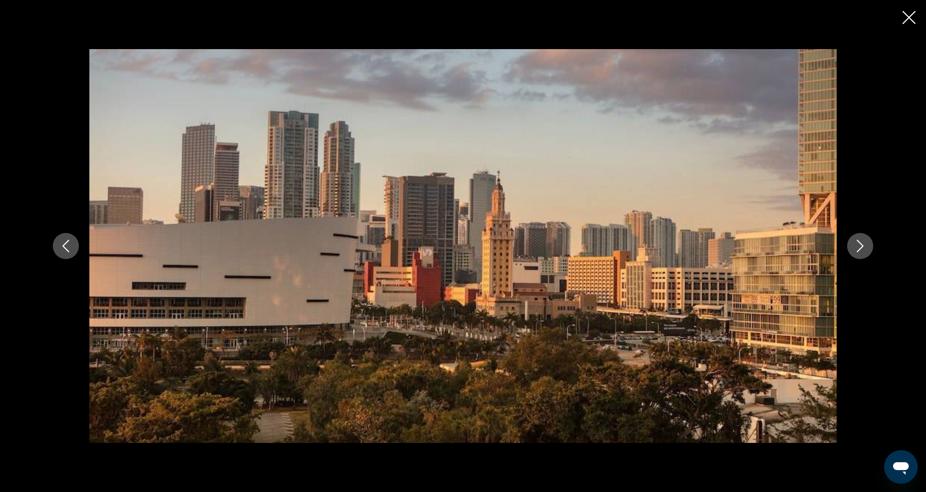
click at [857, 244] on icon "Next image" at bounding box center [860, 246] width 13 height 13
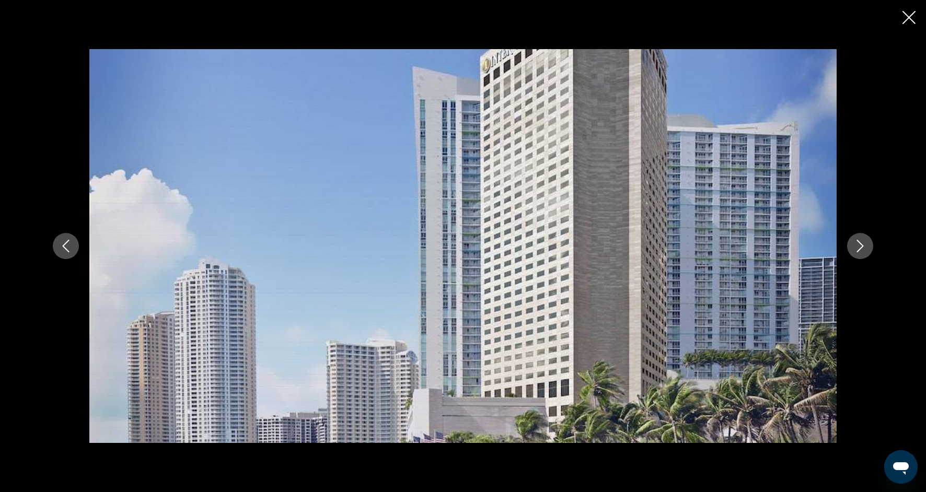
click at [858, 246] on icon "Next image" at bounding box center [860, 246] width 13 height 13
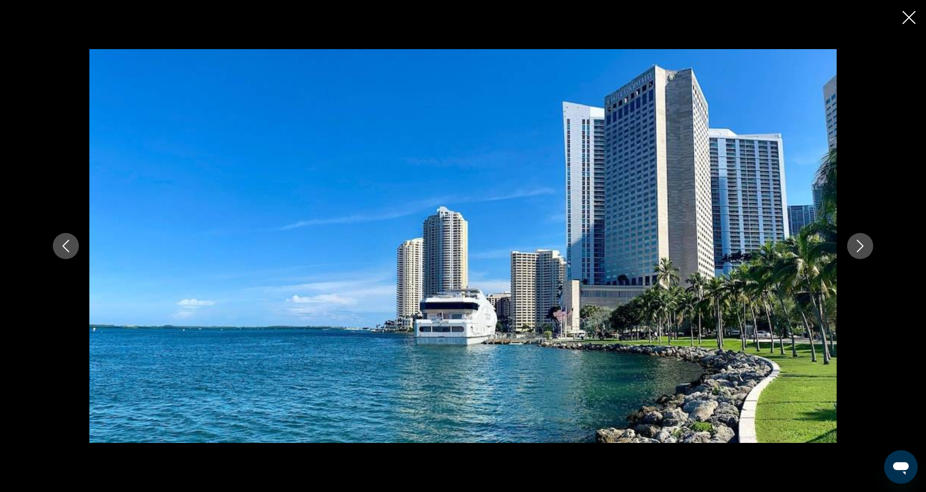
click at [858, 246] on icon "Next image" at bounding box center [860, 246] width 13 height 13
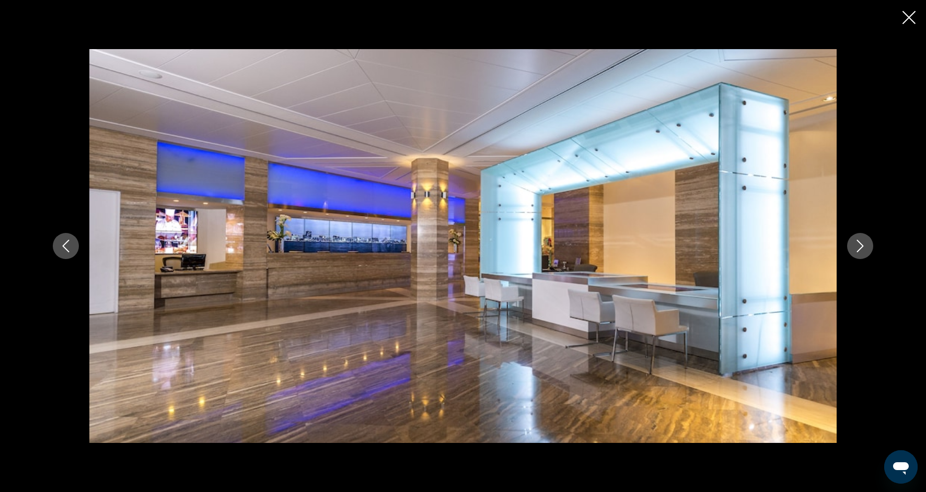
click at [858, 246] on icon "Next image" at bounding box center [860, 246] width 13 height 13
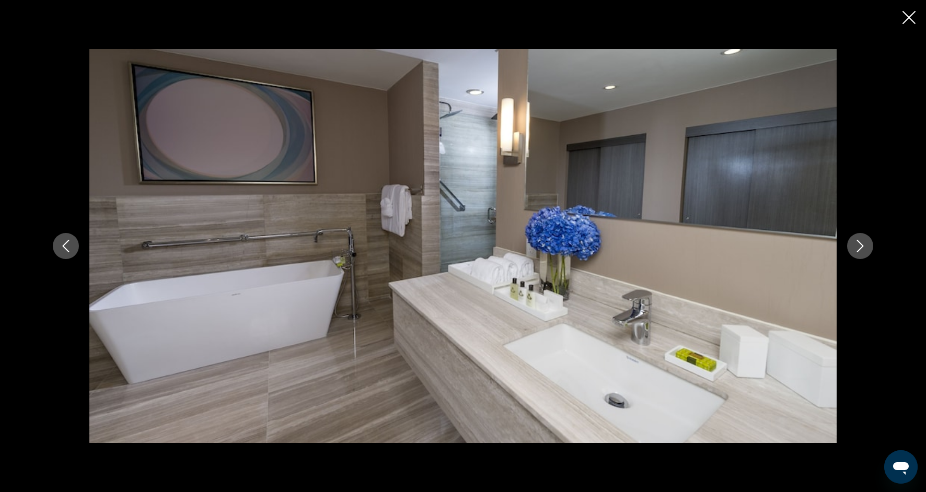
click at [858, 246] on icon "Next image" at bounding box center [860, 246] width 13 height 13
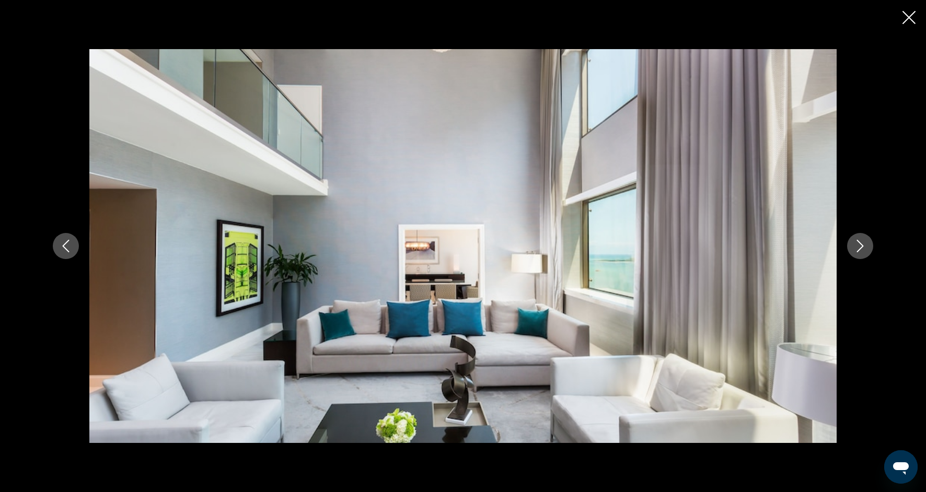
click at [858, 246] on icon "Next image" at bounding box center [860, 246] width 13 height 13
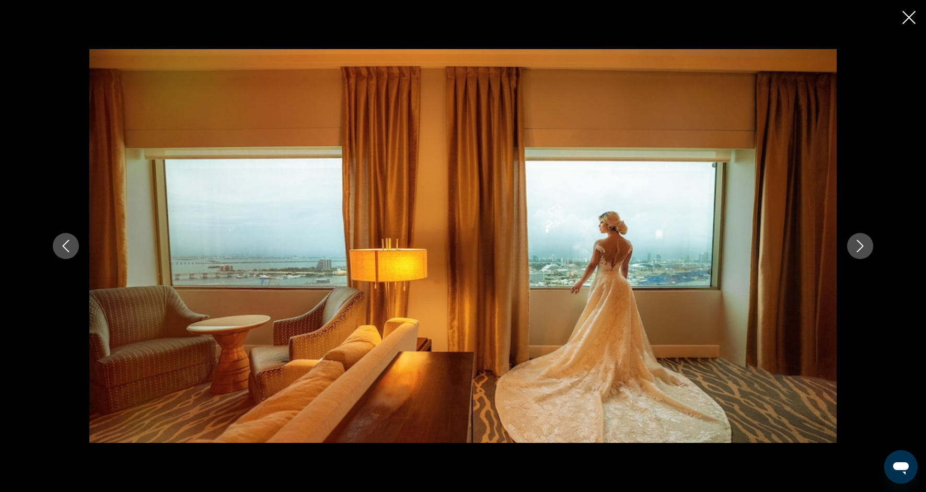
click at [858, 246] on icon "Next image" at bounding box center [860, 246] width 13 height 13
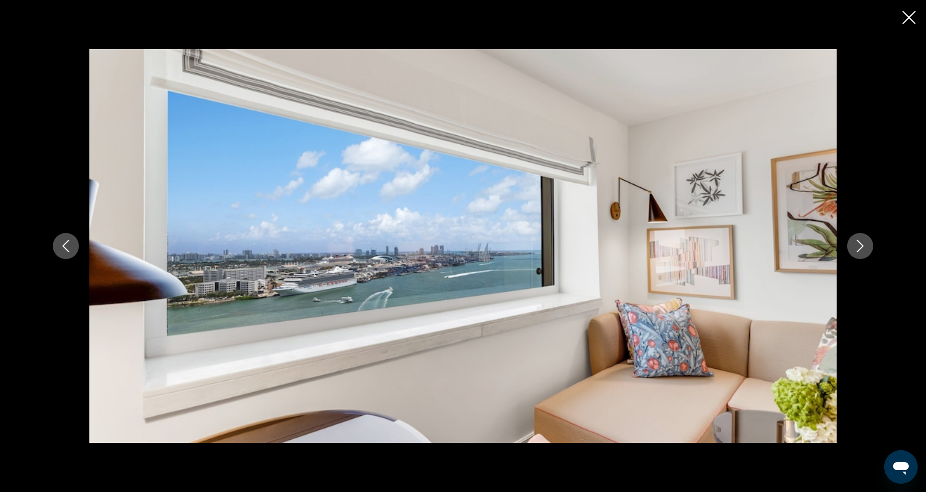
click at [858, 246] on icon "Next image" at bounding box center [860, 246] width 13 height 13
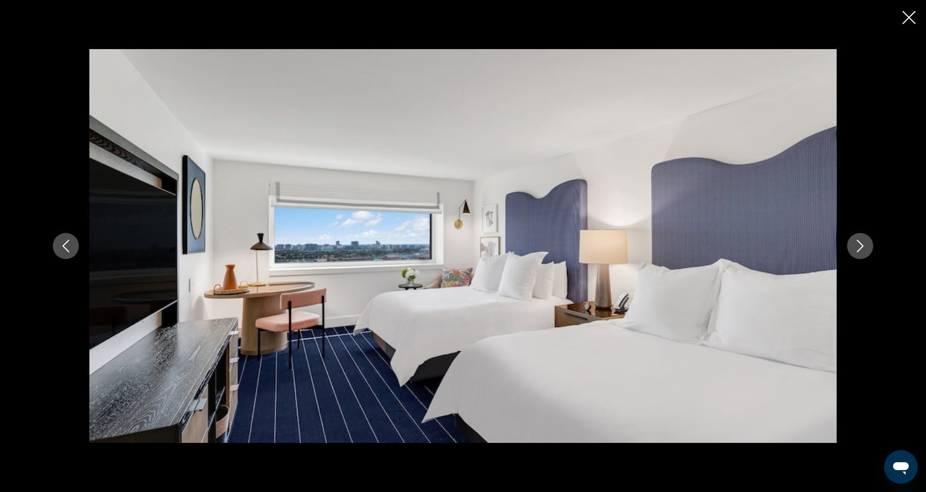
click at [858, 246] on icon "Next image" at bounding box center [860, 246] width 13 height 13
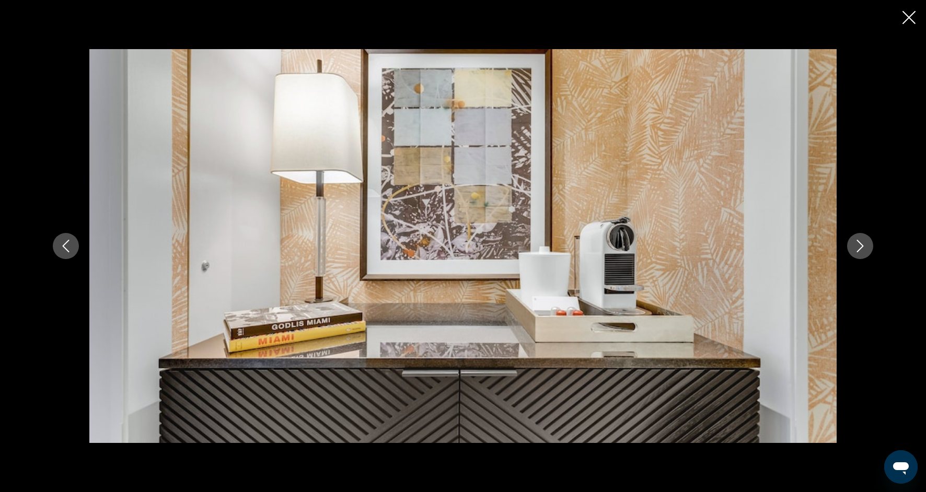
click at [858, 246] on icon "Next image" at bounding box center [860, 246] width 13 height 13
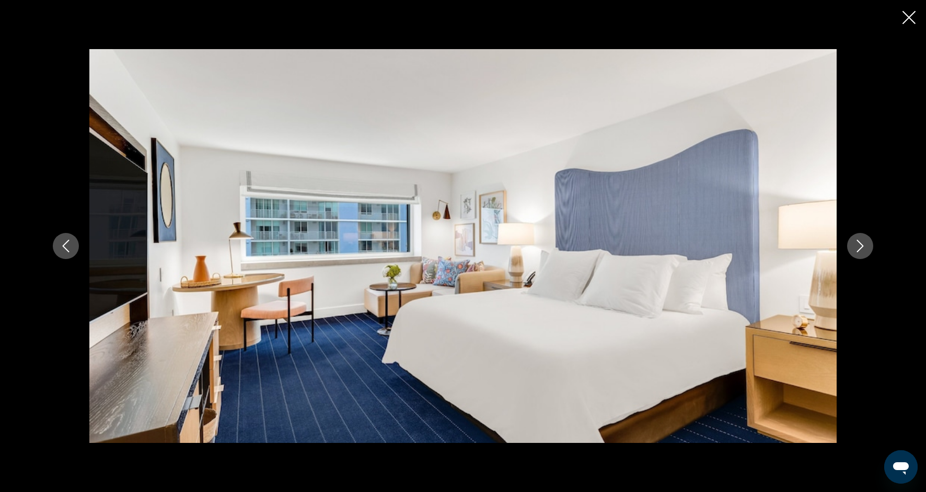
click at [858, 247] on icon "Next image" at bounding box center [860, 246] width 13 height 13
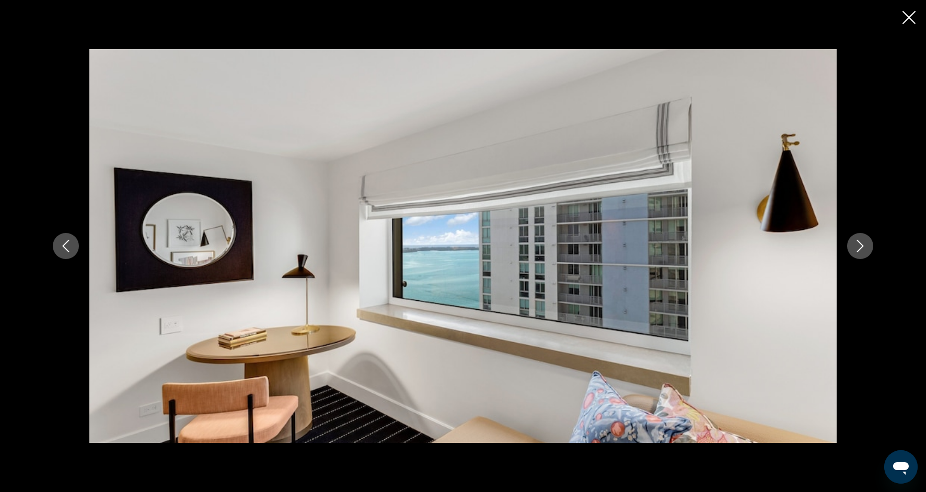
click at [858, 247] on icon "Next image" at bounding box center [860, 246] width 13 height 13
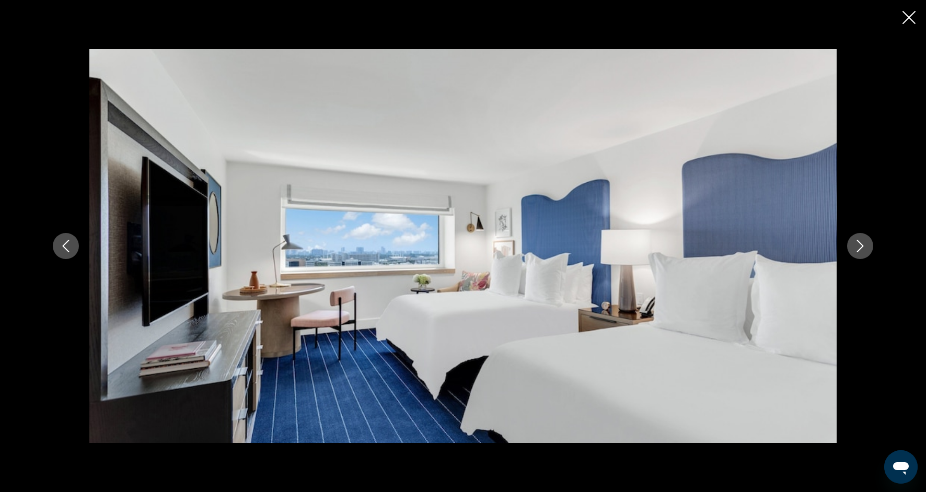
click at [858, 248] on icon "Next image" at bounding box center [860, 246] width 13 height 13
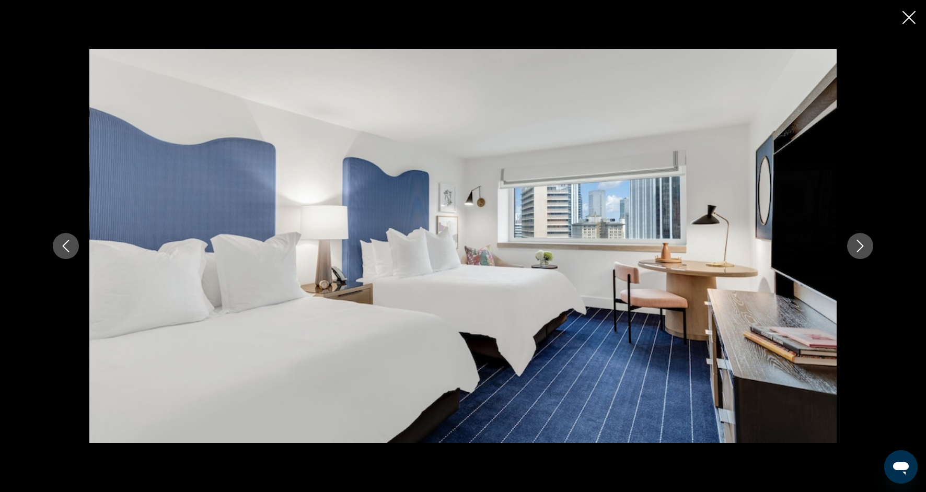
click at [858, 248] on icon "Next image" at bounding box center [860, 246] width 13 height 13
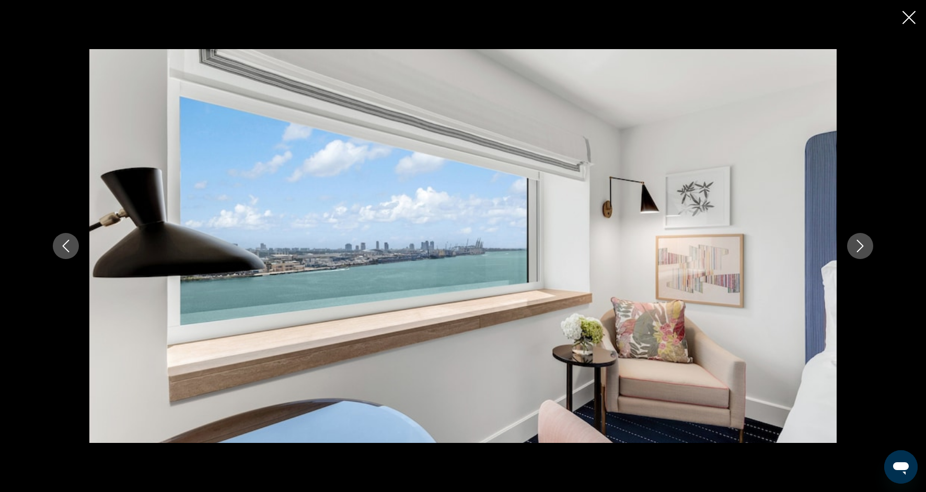
click at [858, 248] on icon "Next image" at bounding box center [860, 246] width 13 height 13
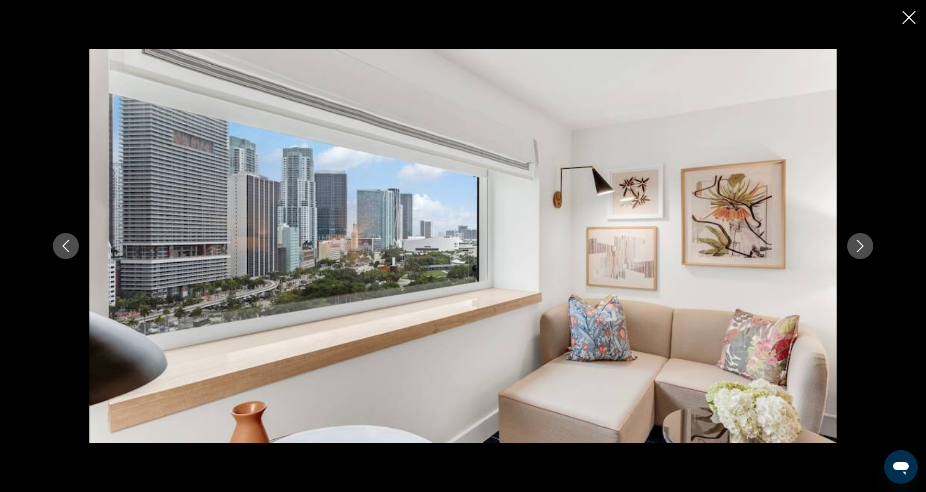
click at [858, 248] on icon "Next image" at bounding box center [860, 246] width 13 height 13
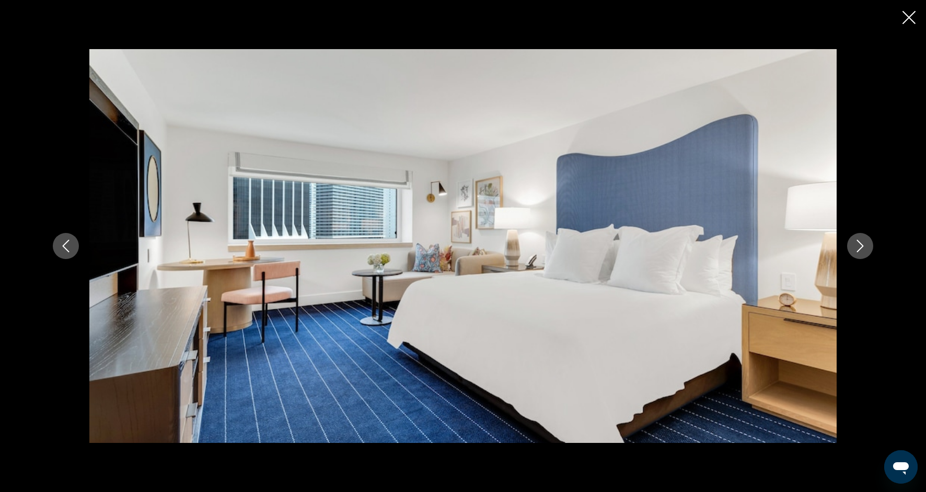
click at [858, 248] on icon "Next image" at bounding box center [860, 246] width 13 height 13
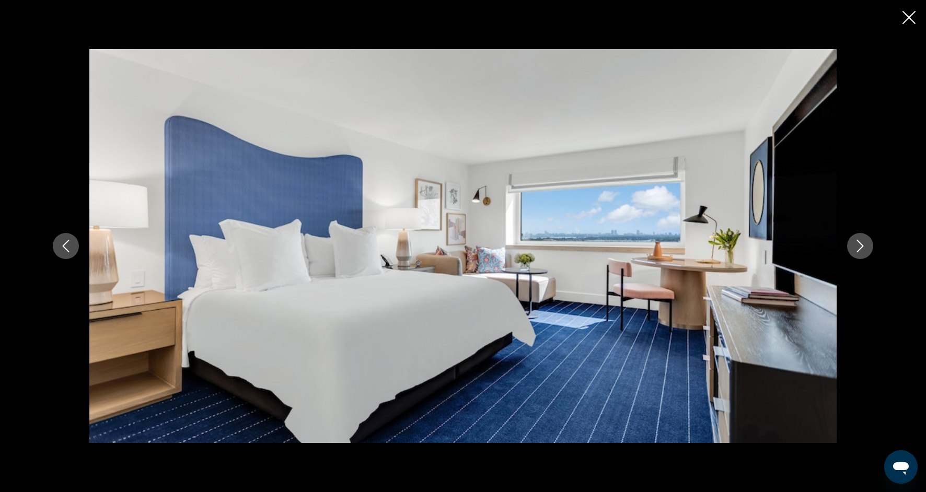
click at [858, 249] on icon "Next image" at bounding box center [860, 246] width 13 height 13
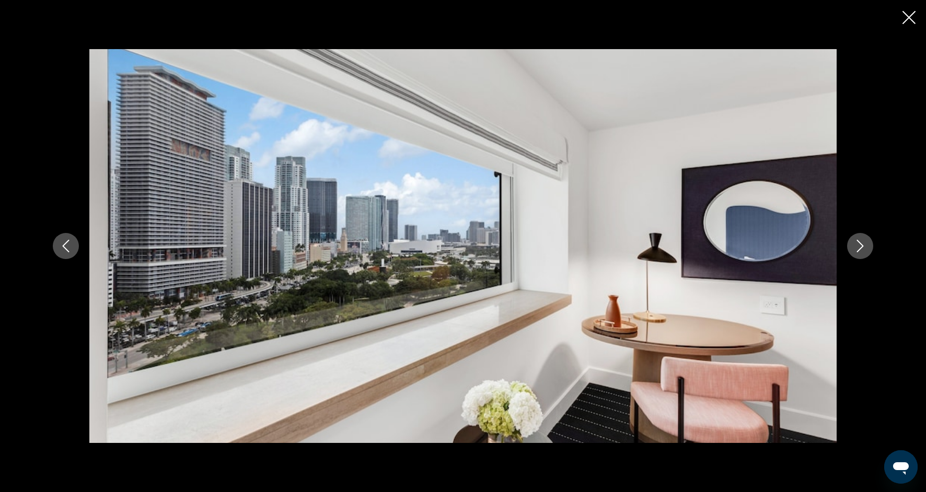
click at [858, 249] on icon "Next image" at bounding box center [860, 246] width 13 height 13
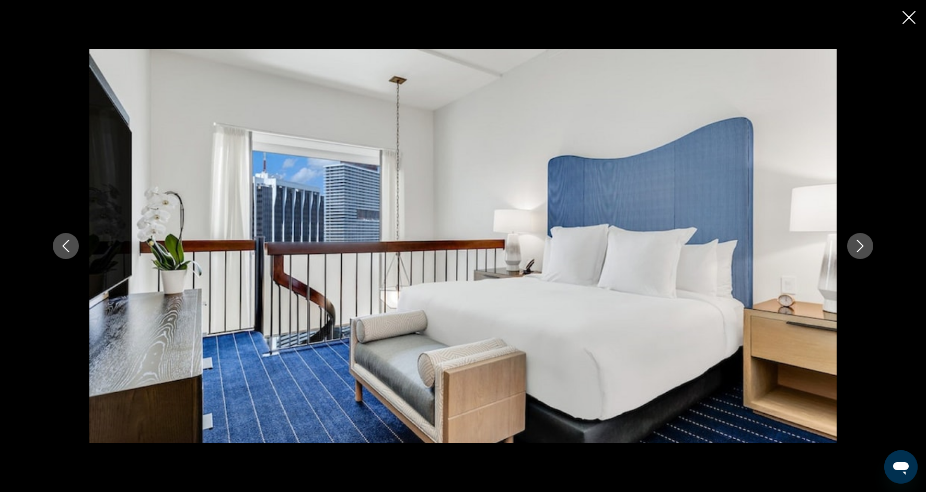
click at [859, 247] on icon "Next image" at bounding box center [860, 246] width 13 height 13
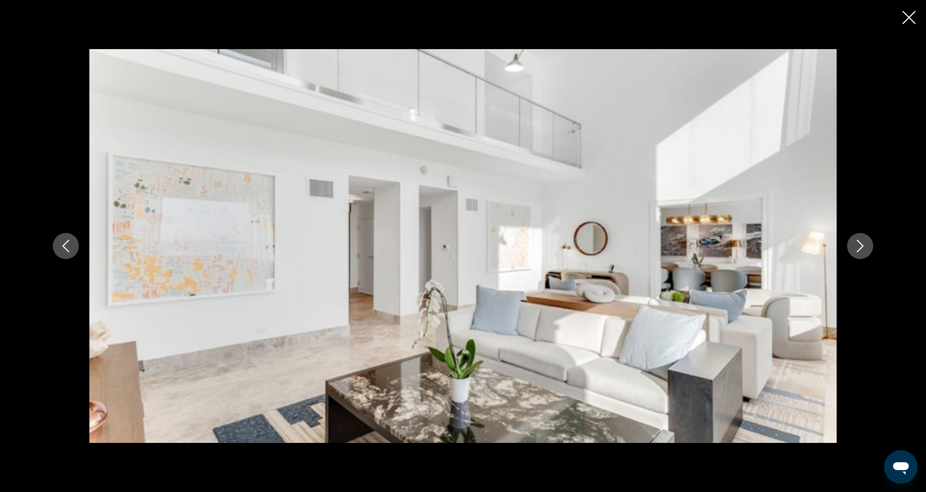
click at [859, 247] on icon "Next image" at bounding box center [860, 246] width 13 height 13
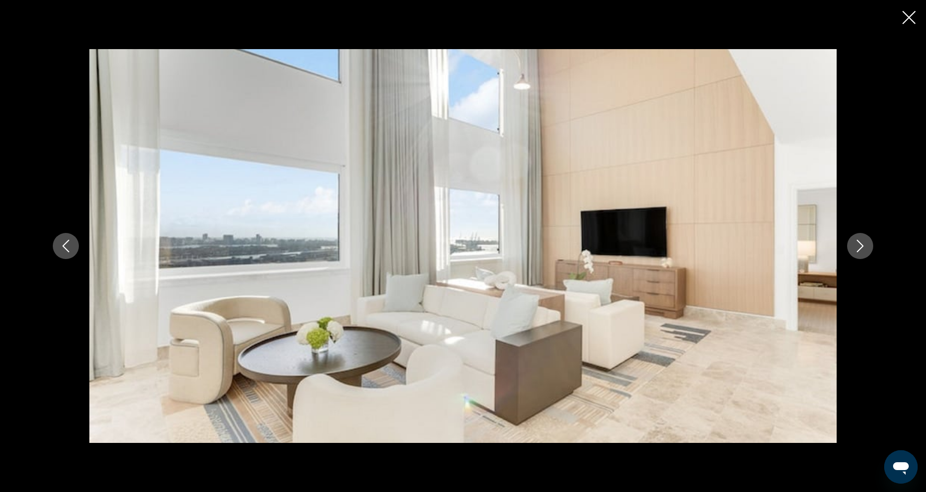
click at [859, 247] on icon "Next image" at bounding box center [860, 246] width 13 height 13
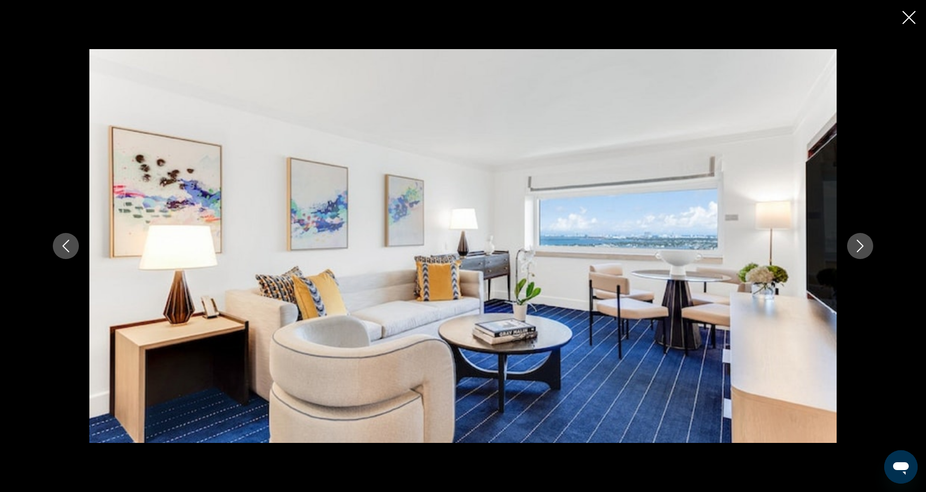
click at [859, 248] on icon "Next image" at bounding box center [860, 246] width 13 height 13
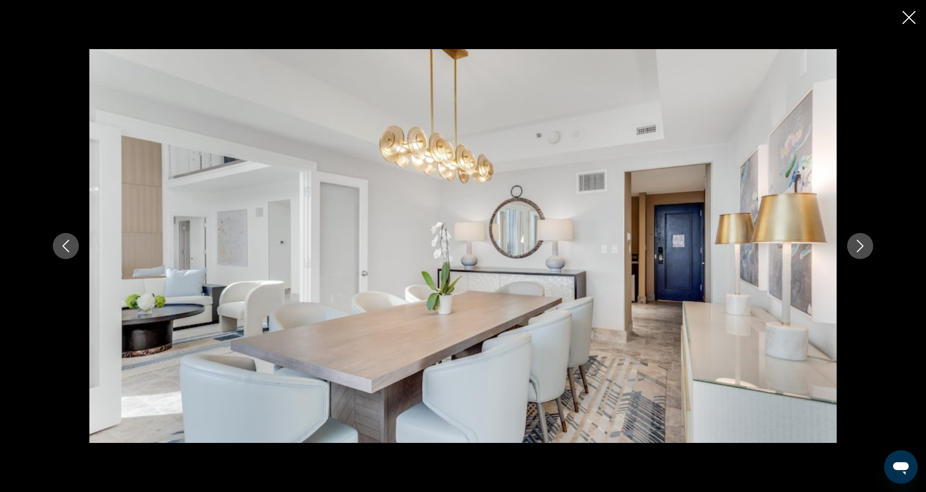
click at [906, 24] on icon "Close slideshow" at bounding box center [908, 17] width 13 height 13
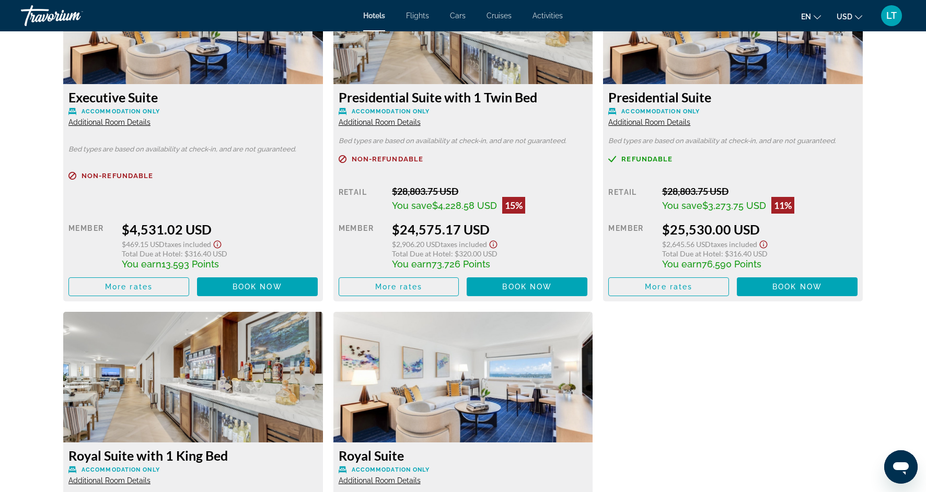
scroll to position [4030, 0]
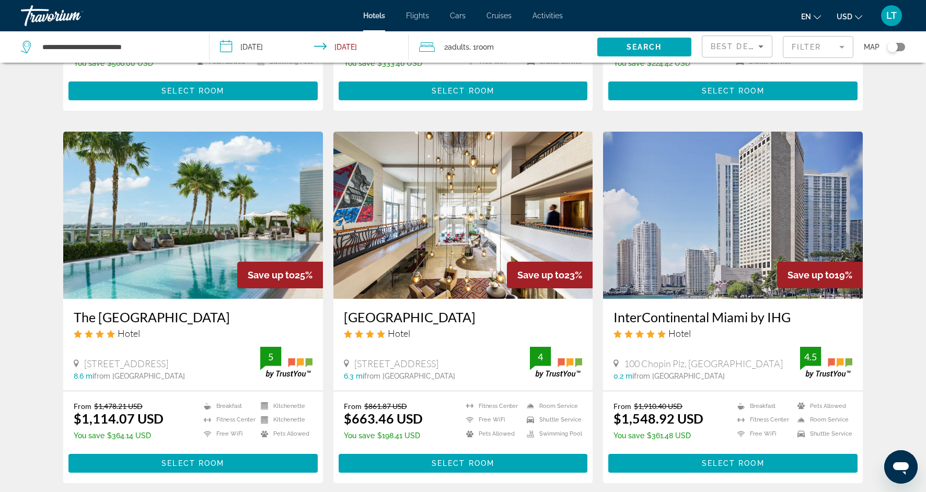
scroll to position [353, 0]
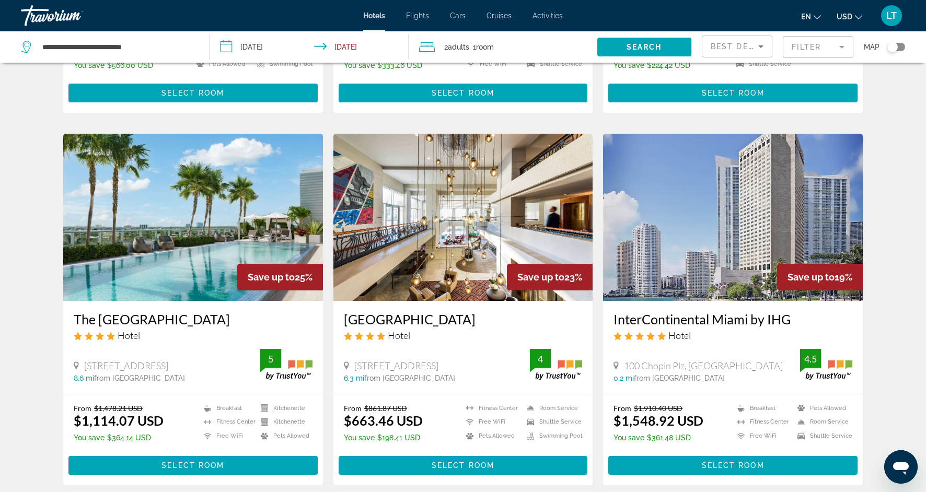
click at [369, 219] on img "Main content" at bounding box center [463, 217] width 260 height 167
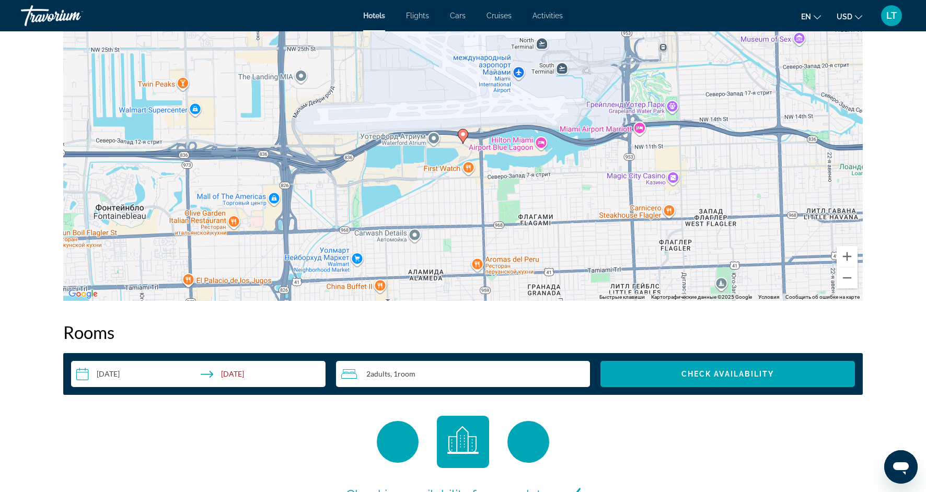
scroll to position [1064, 0]
click at [845, 262] on button "Увеличить" at bounding box center [846, 256] width 21 height 21
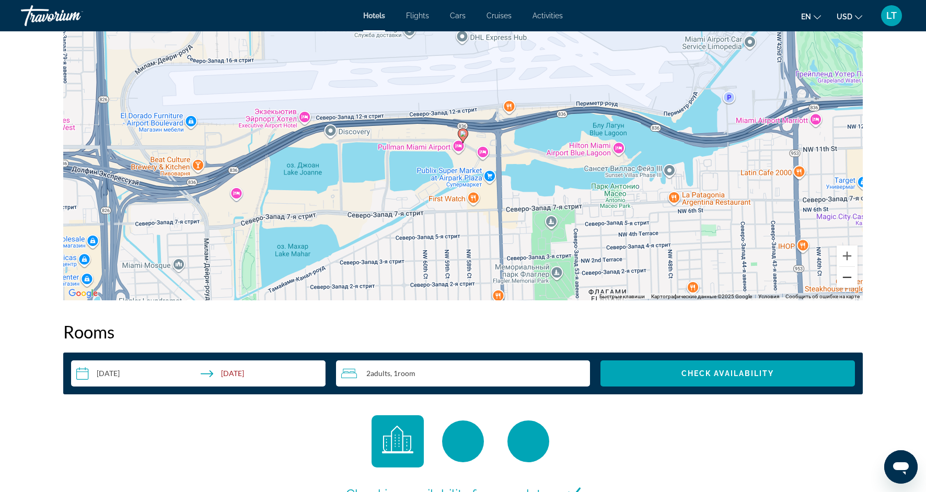
click at [847, 281] on button "Уменьшить" at bounding box center [846, 277] width 21 height 21
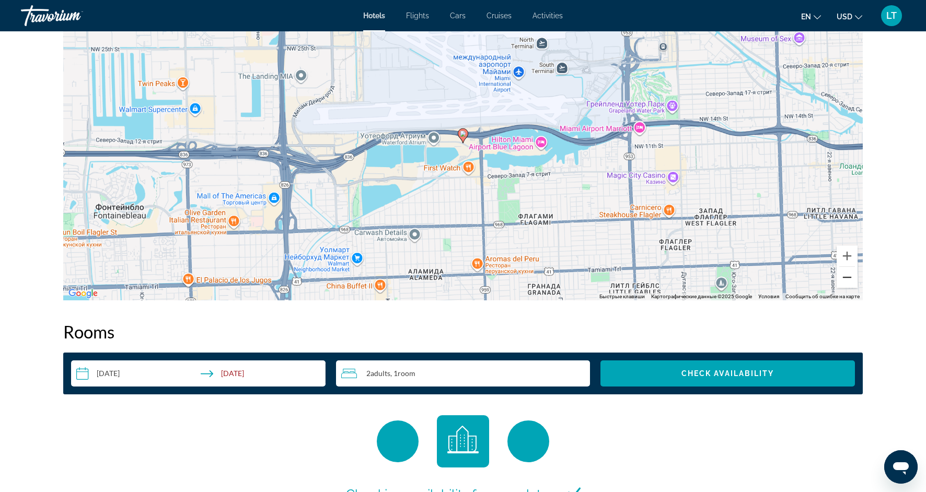
click at [847, 281] on button "Уменьшить" at bounding box center [846, 277] width 21 height 21
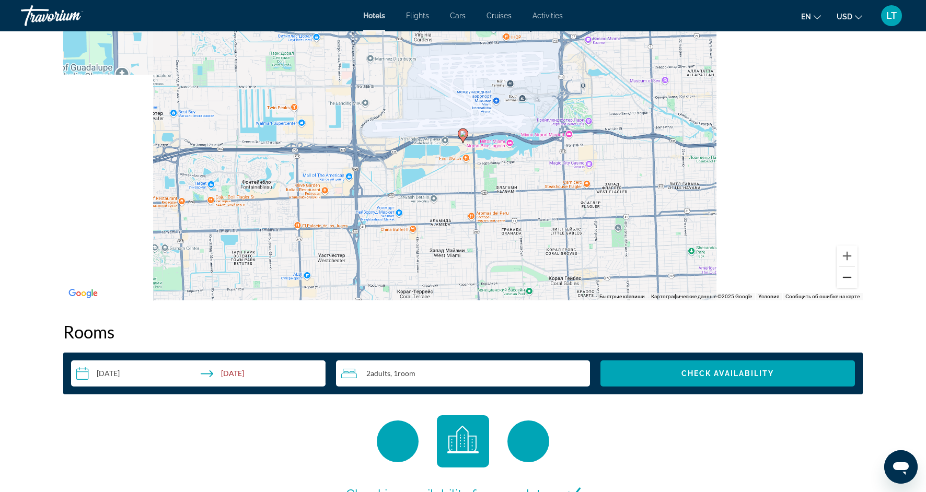
click at [847, 281] on button "Уменьшить" at bounding box center [846, 277] width 21 height 21
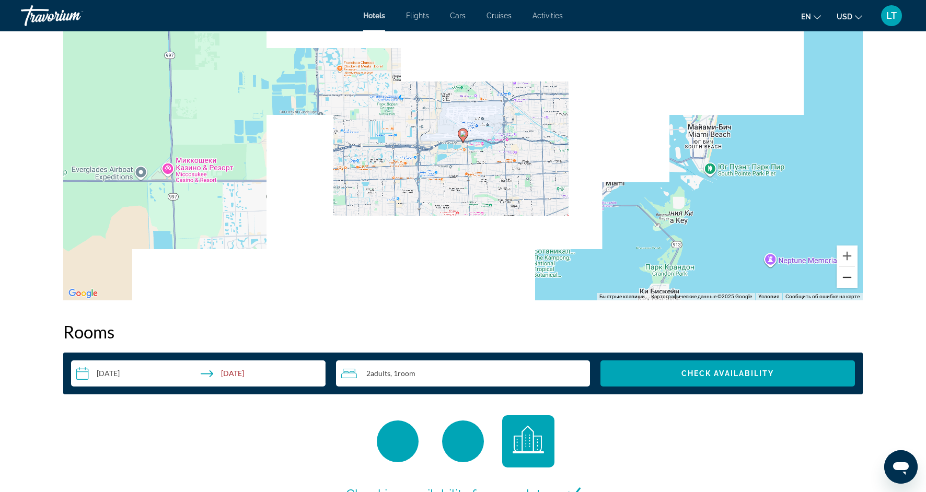
click at [847, 281] on button "Уменьшить" at bounding box center [846, 277] width 21 height 21
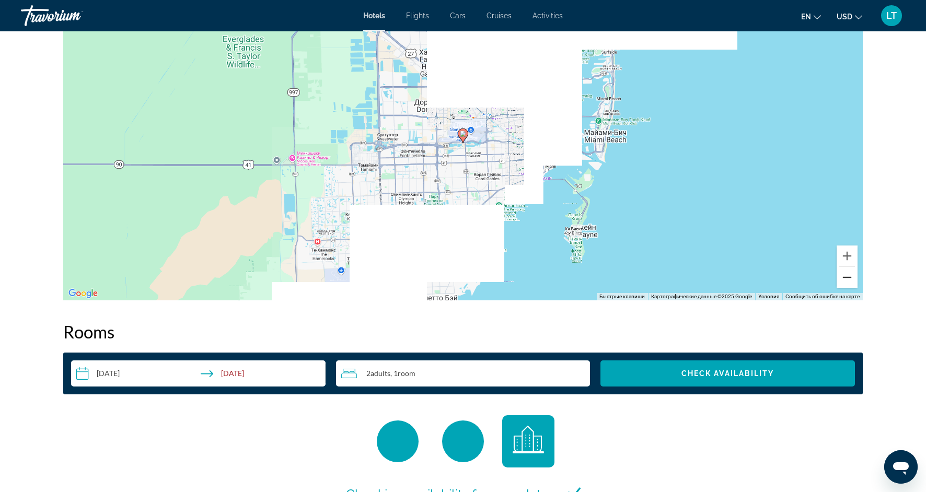
click at [847, 281] on button "Уменьшить" at bounding box center [846, 277] width 21 height 21
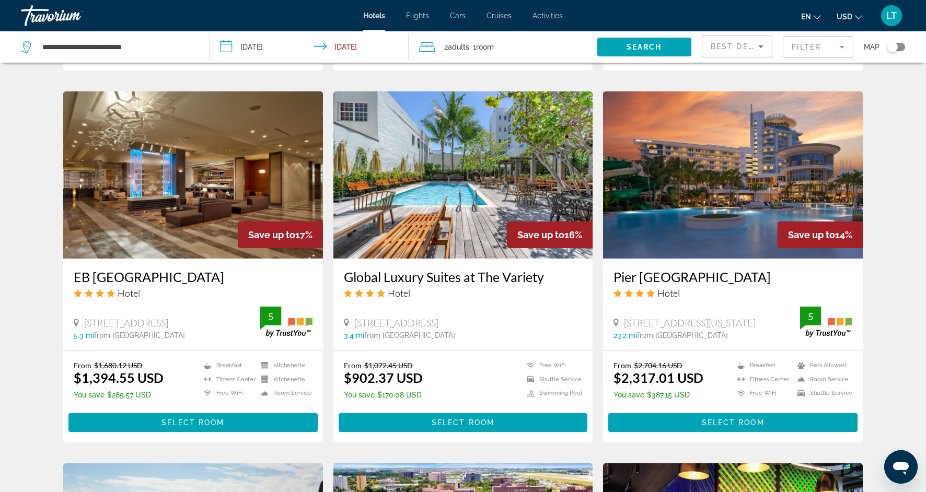
scroll to position [769, 0]
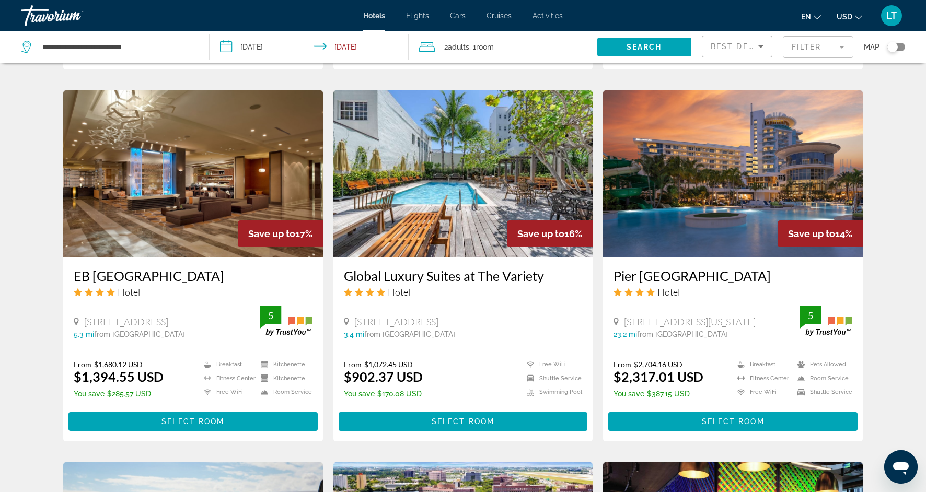
click at [387, 170] on img "Main content" at bounding box center [463, 173] width 260 height 167
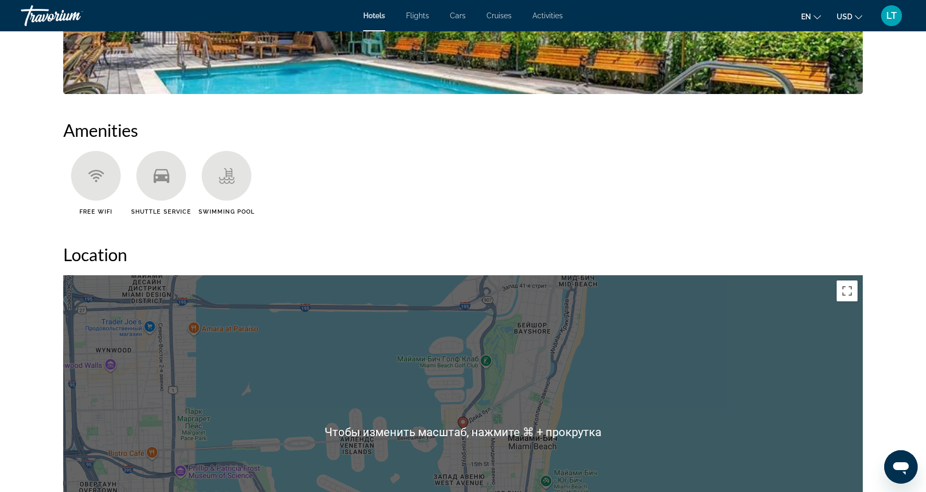
scroll to position [745, 0]
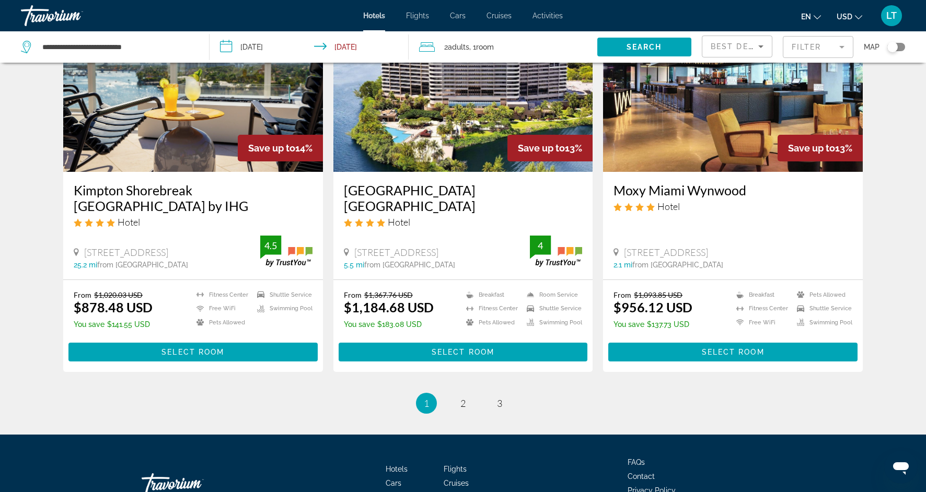
scroll to position [1283, 0]
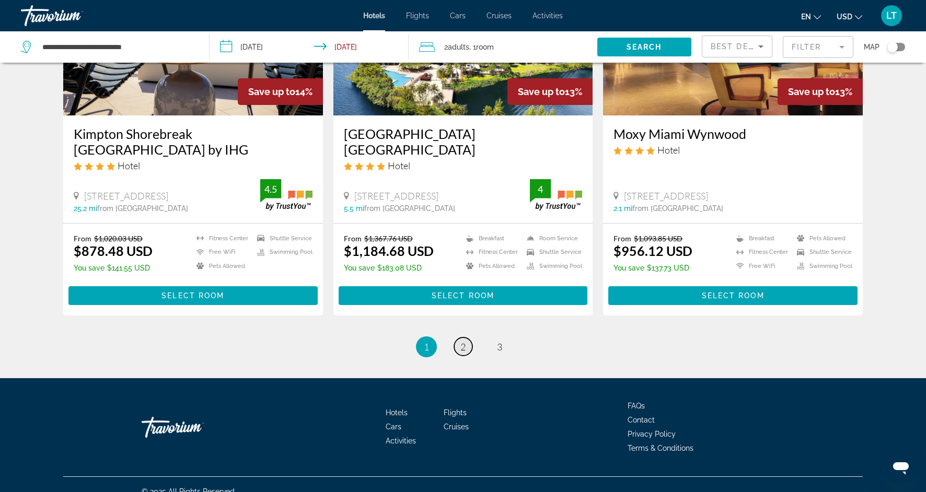
click at [463, 341] on span "2" at bounding box center [462, 346] width 5 height 11
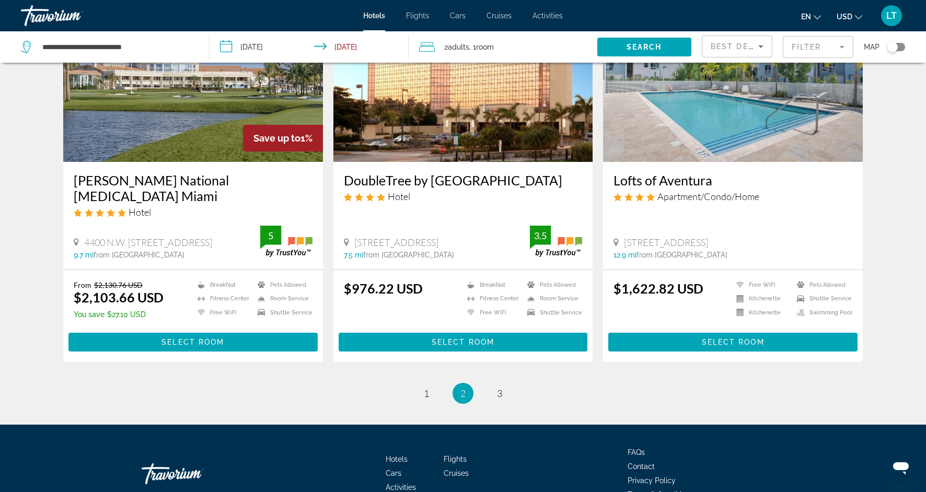
scroll to position [1254, 0]
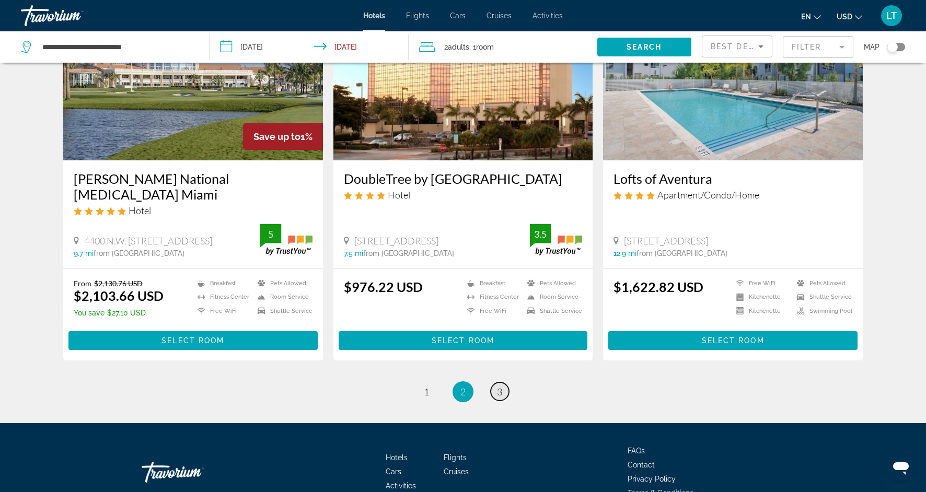
click at [499, 390] on span "3" at bounding box center [499, 391] width 5 height 11
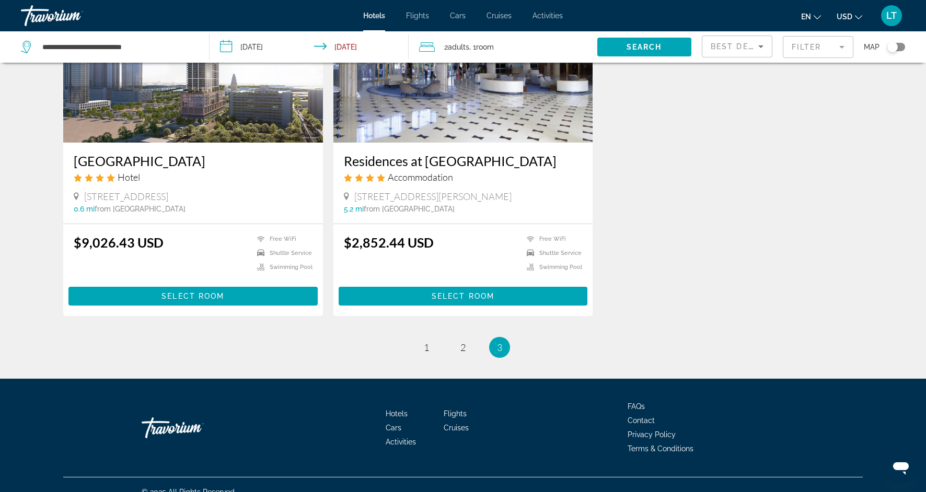
scroll to position [1252, 0]
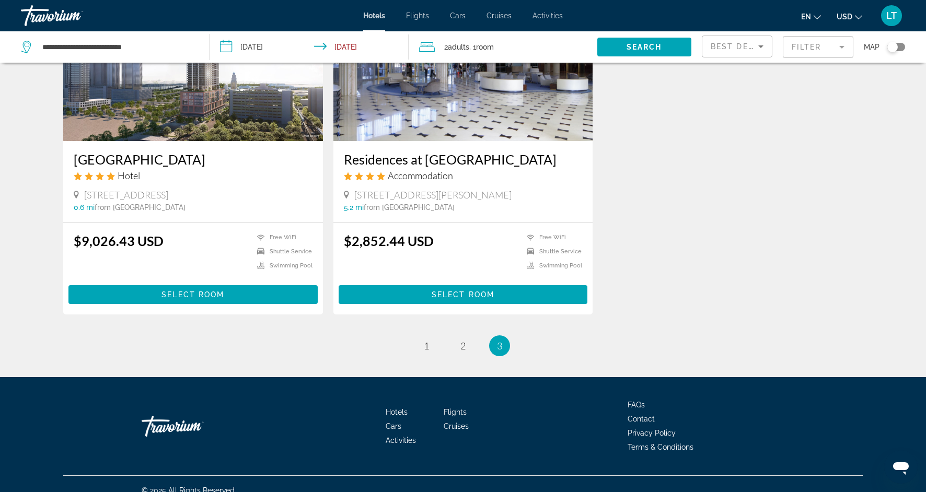
click at [841, 49] on mat-form-field "Filter" at bounding box center [818, 47] width 71 height 22
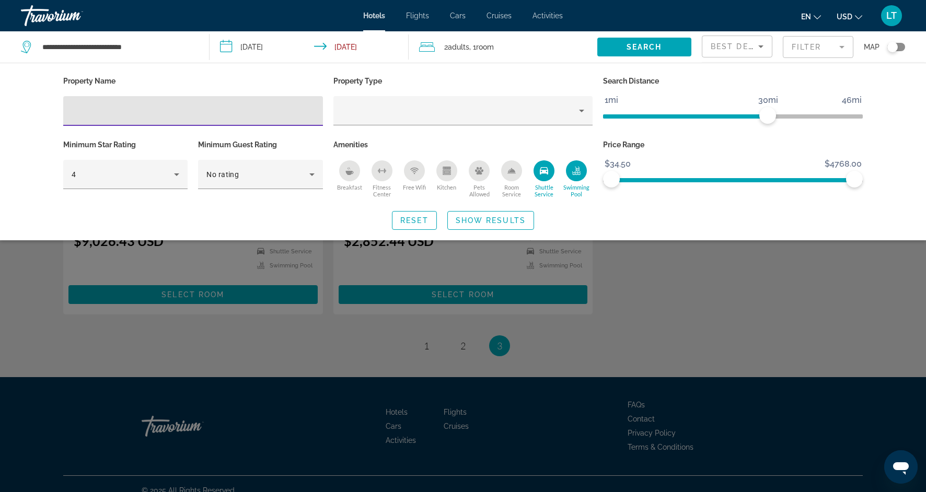
click at [544, 173] on icon "Shuttle Service" at bounding box center [544, 171] width 8 height 8
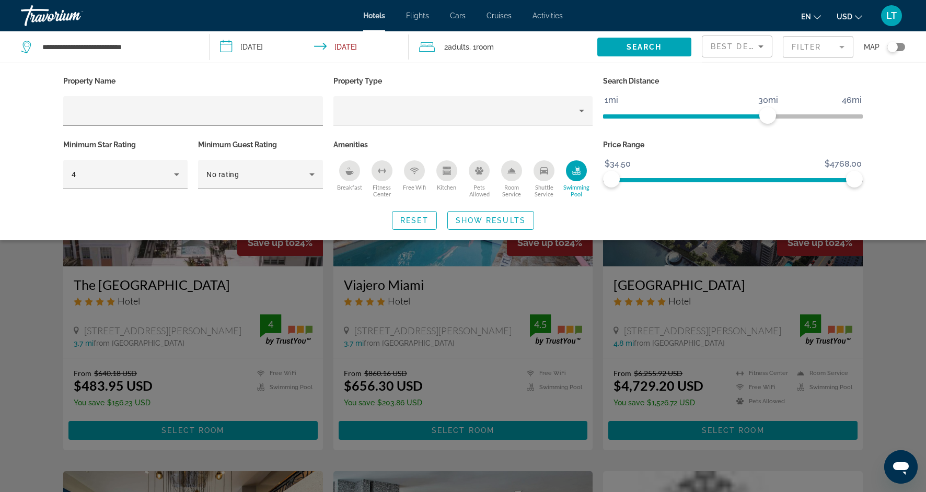
click at [577, 170] on icon "Swimming Pool" at bounding box center [576, 171] width 8 height 8
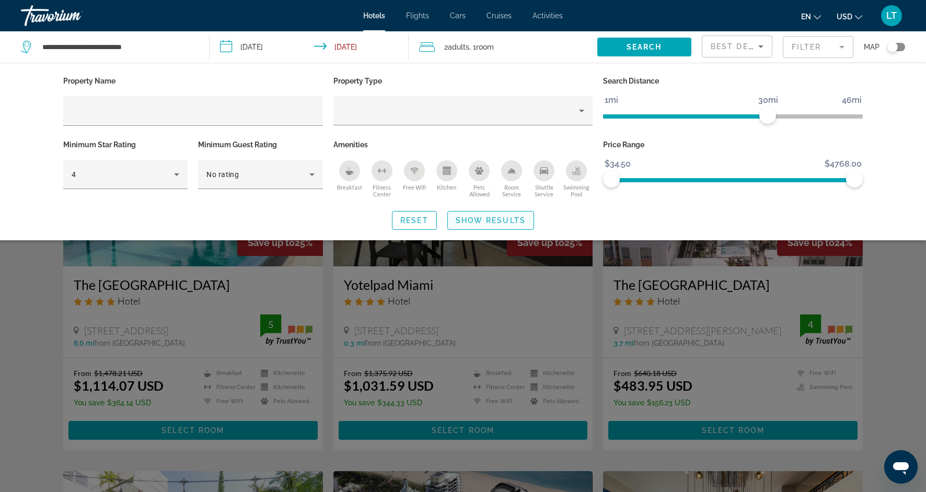
click at [475, 219] on span "Show Results" at bounding box center [491, 220] width 70 height 8
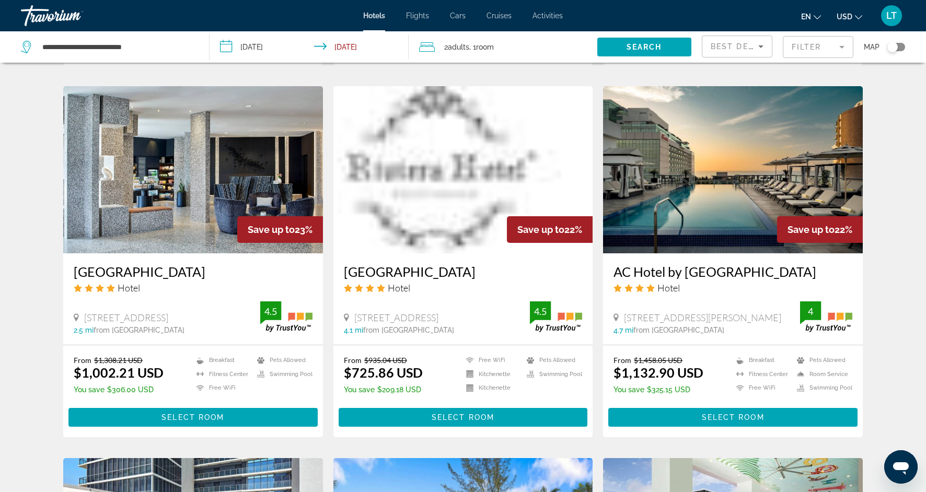
scroll to position [756, 0]
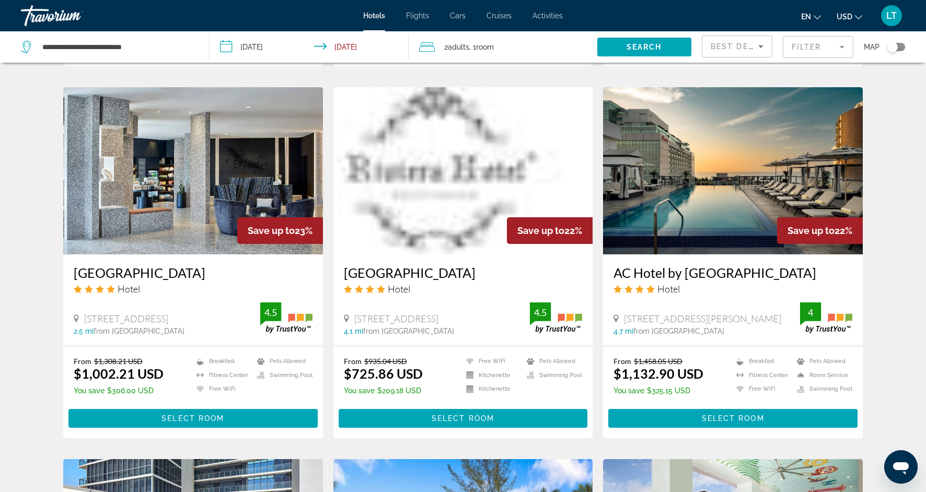
click at [204, 231] on img "Main content" at bounding box center [193, 170] width 260 height 167
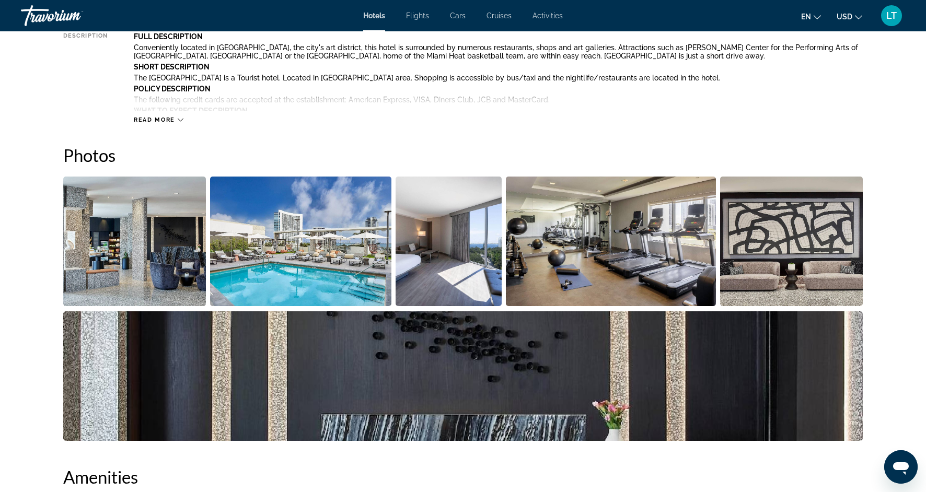
scroll to position [430, 0]
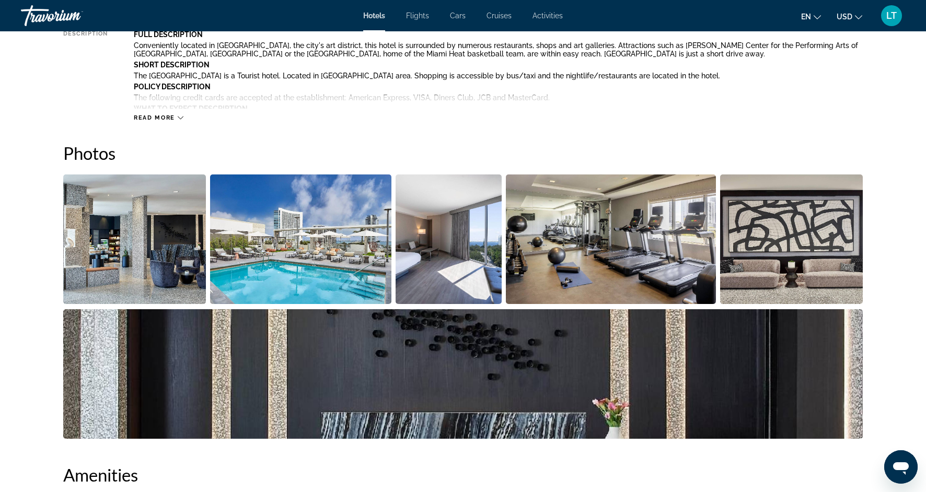
click at [305, 269] on img "Open full-screen image slider" at bounding box center [301, 239] width 182 height 130
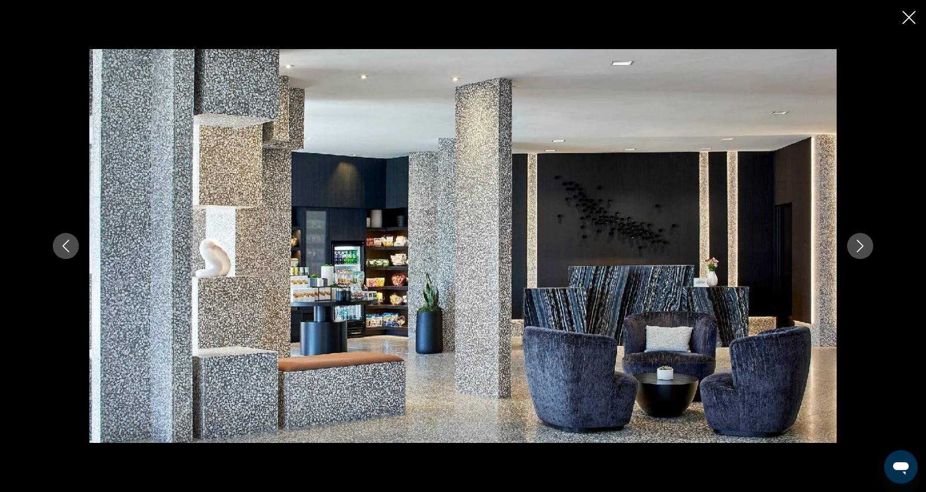
click at [867, 251] on button "Next image" at bounding box center [860, 246] width 26 height 26
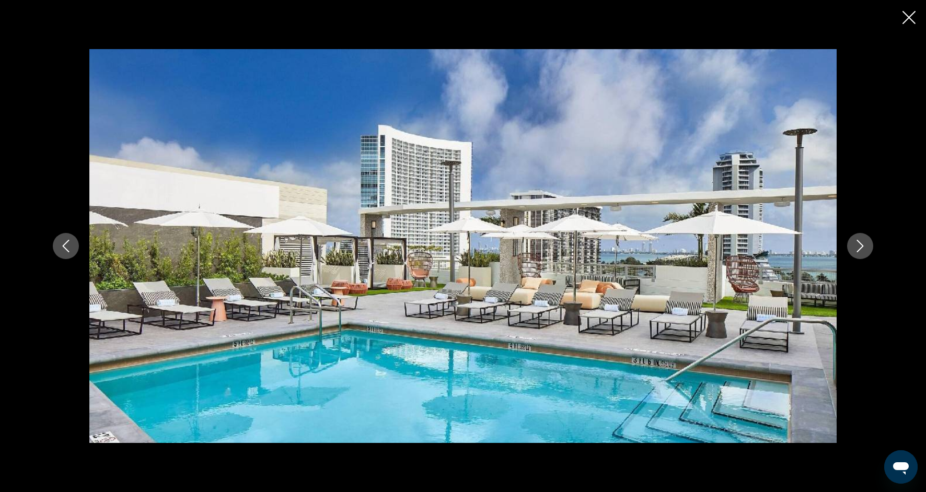
click at [867, 253] on button "Next image" at bounding box center [860, 246] width 26 height 26
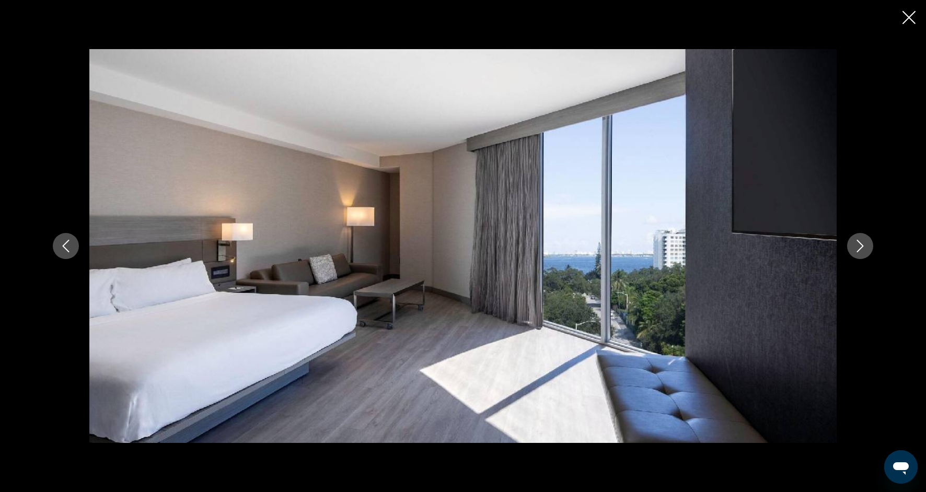
click at [867, 254] on button "Next image" at bounding box center [860, 246] width 26 height 26
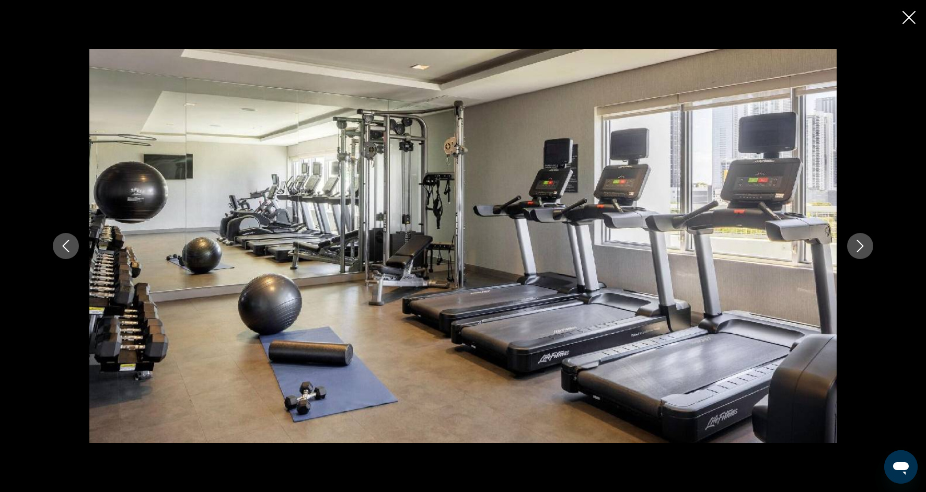
click at [867, 254] on button "Next image" at bounding box center [860, 246] width 26 height 26
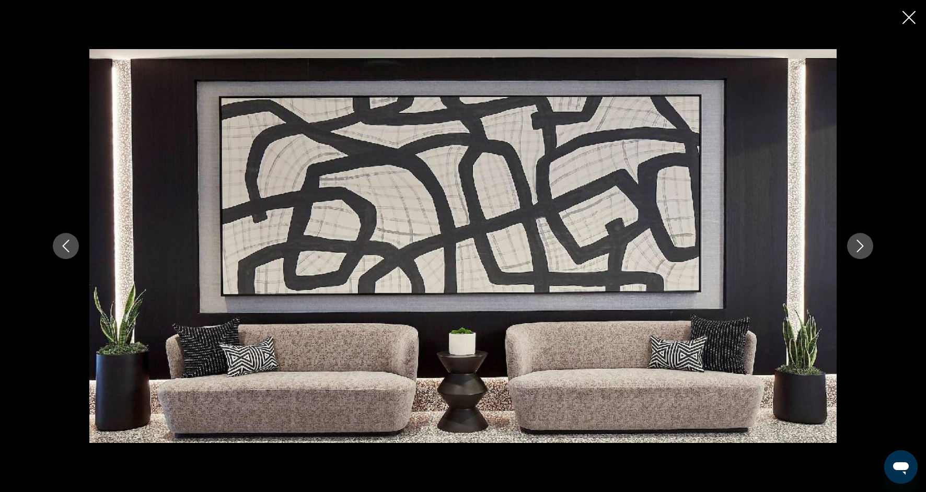
click at [867, 254] on button "Next image" at bounding box center [860, 246] width 26 height 26
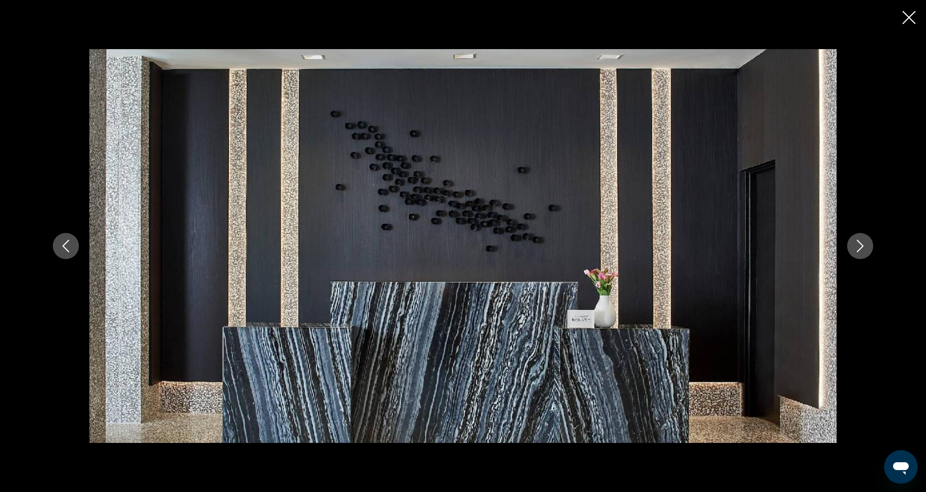
click at [867, 254] on button "Next image" at bounding box center [860, 246] width 26 height 26
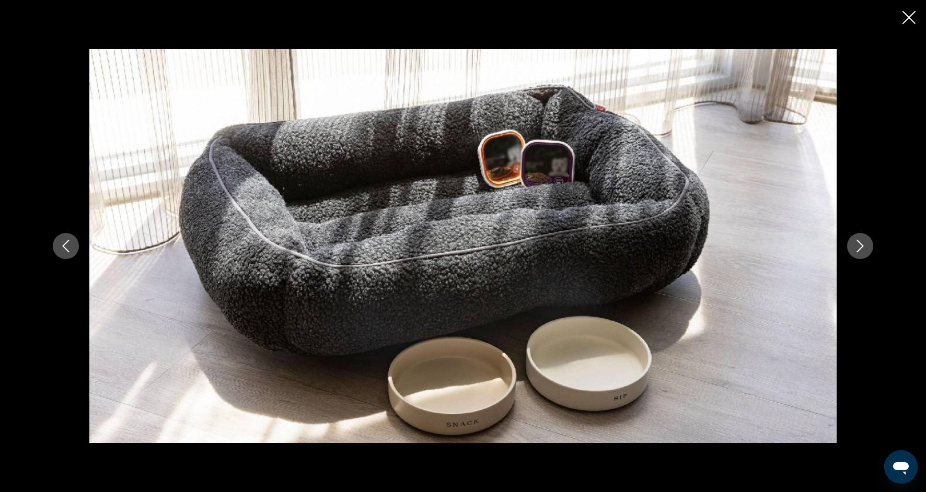
click at [867, 255] on button "Next image" at bounding box center [860, 246] width 26 height 26
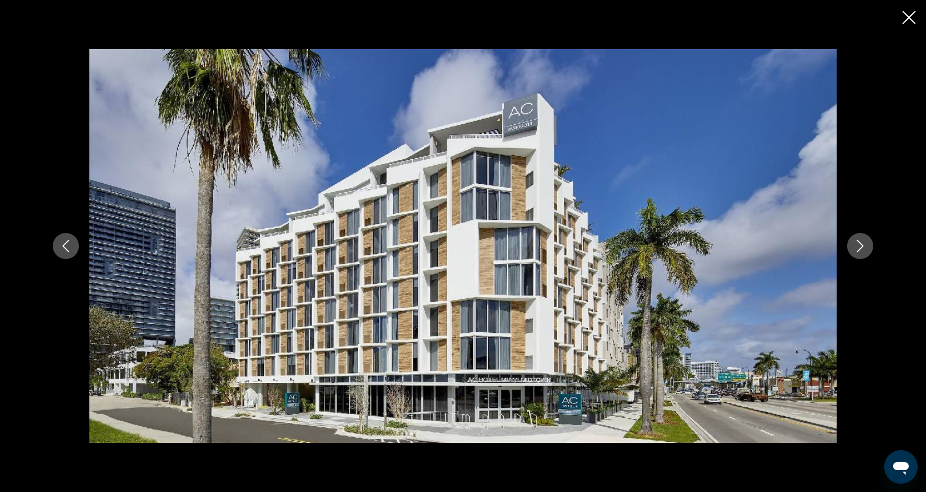
click at [867, 255] on button "Next image" at bounding box center [860, 246] width 26 height 26
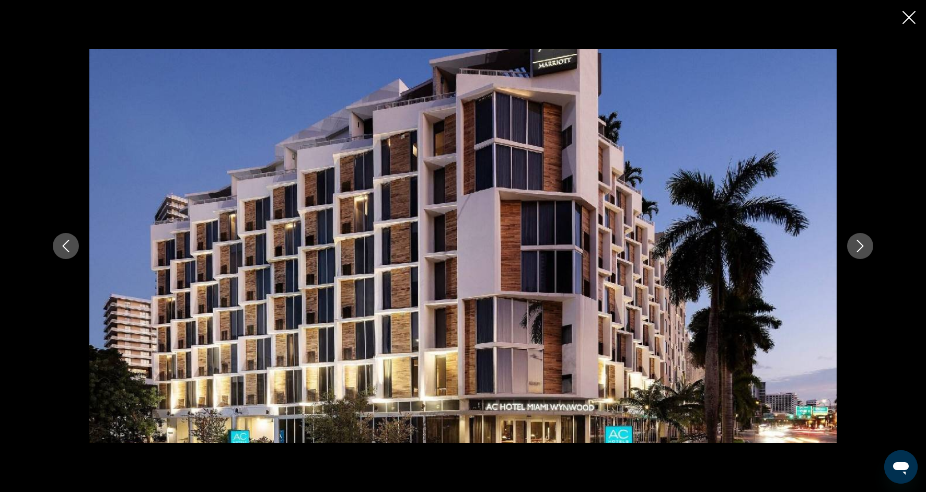
click at [867, 255] on button "Next image" at bounding box center [860, 246] width 26 height 26
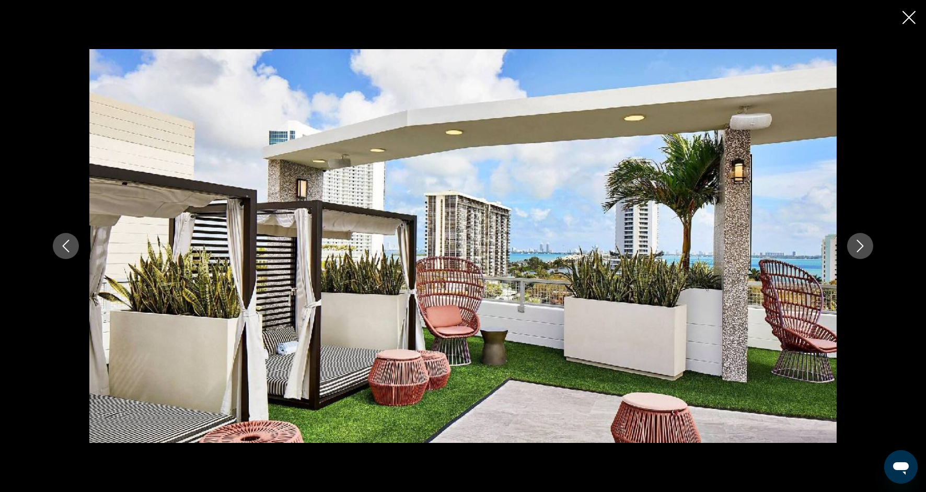
click at [867, 256] on button "Next image" at bounding box center [860, 246] width 26 height 26
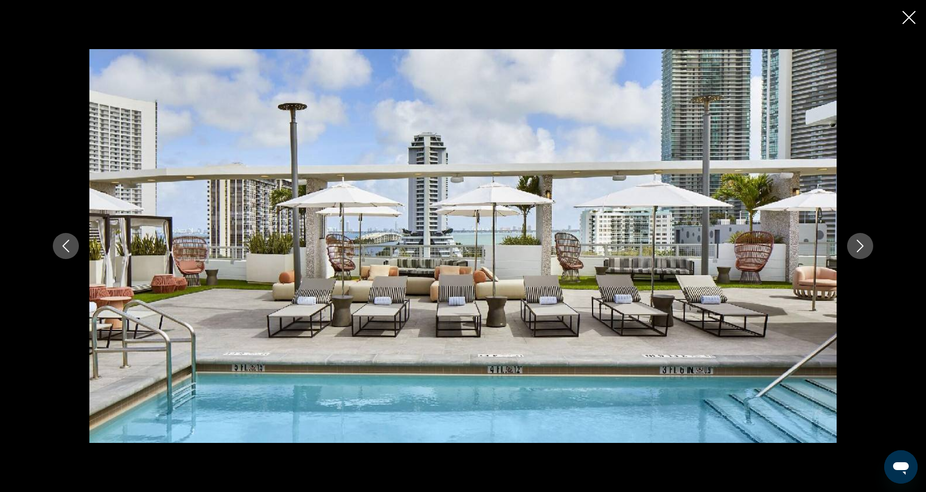
click at [867, 256] on button "Next image" at bounding box center [860, 246] width 26 height 26
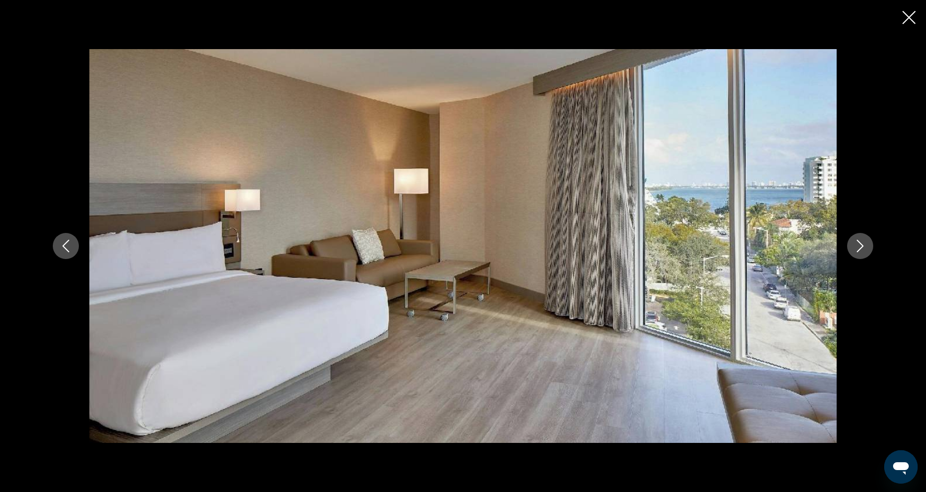
click at [867, 256] on button "Next image" at bounding box center [860, 246] width 26 height 26
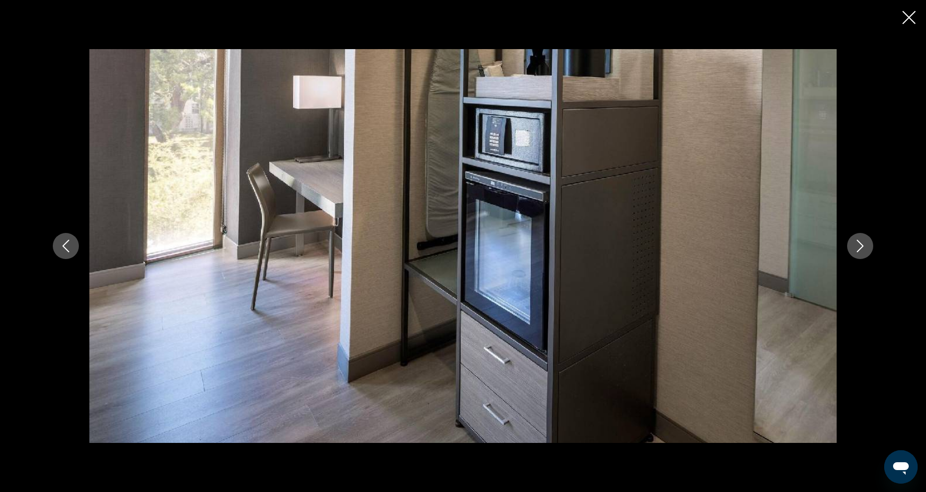
click at [867, 256] on button "Next image" at bounding box center [860, 246] width 26 height 26
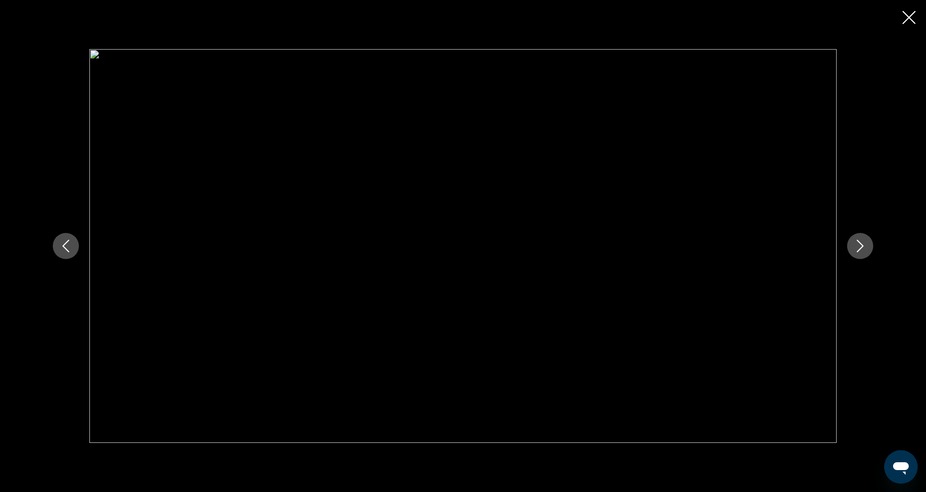
click at [867, 257] on div "prev next" at bounding box center [462, 246] width 841 height 394
click at [867, 258] on div "prev next" at bounding box center [462, 246] width 841 height 394
click at [865, 249] on icon "Next image" at bounding box center [860, 246] width 13 height 13
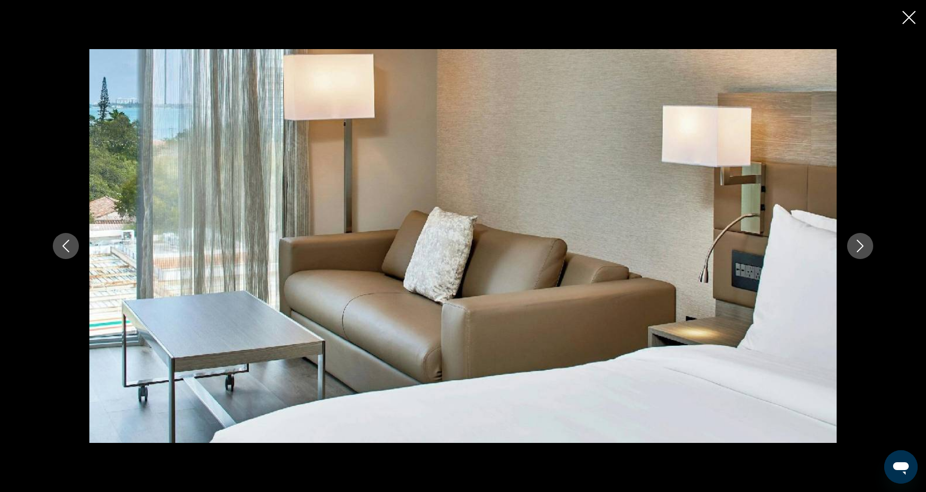
click at [863, 247] on icon "Next image" at bounding box center [860, 246] width 13 height 13
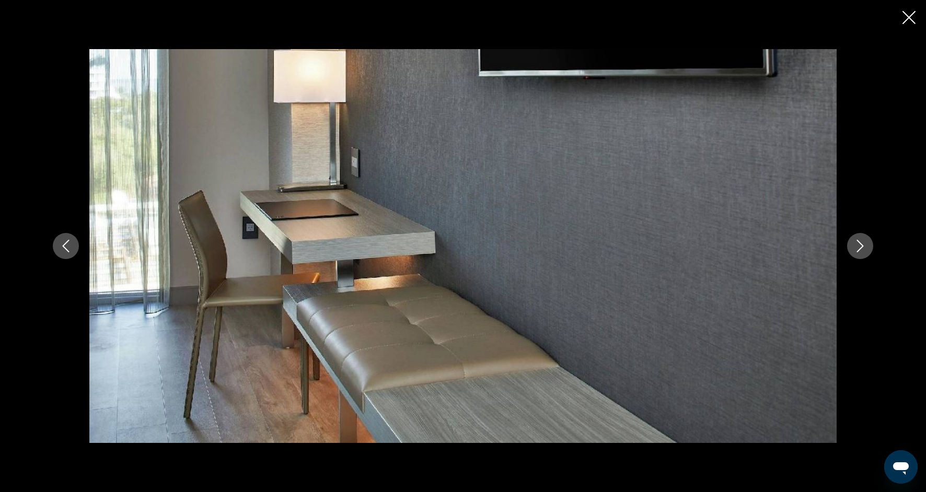
click at [863, 247] on icon "Next image" at bounding box center [860, 246] width 13 height 13
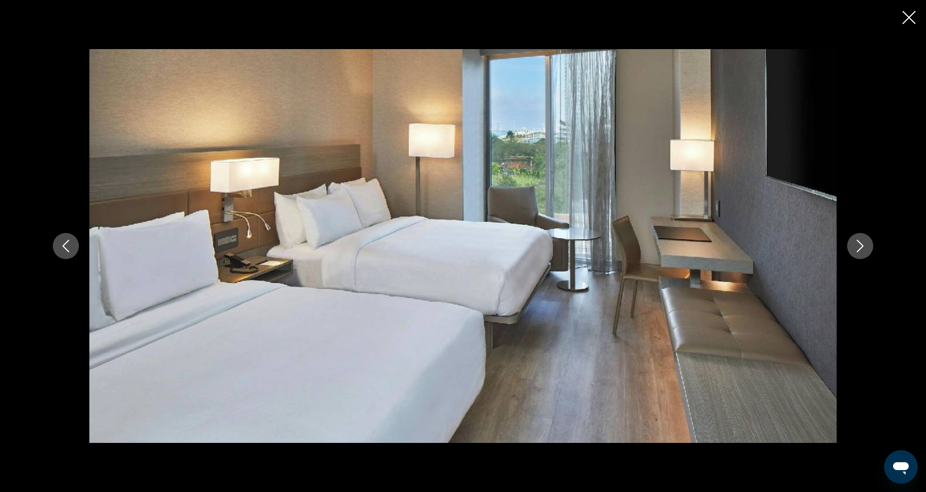
click at [863, 247] on icon "Next image" at bounding box center [860, 246] width 13 height 13
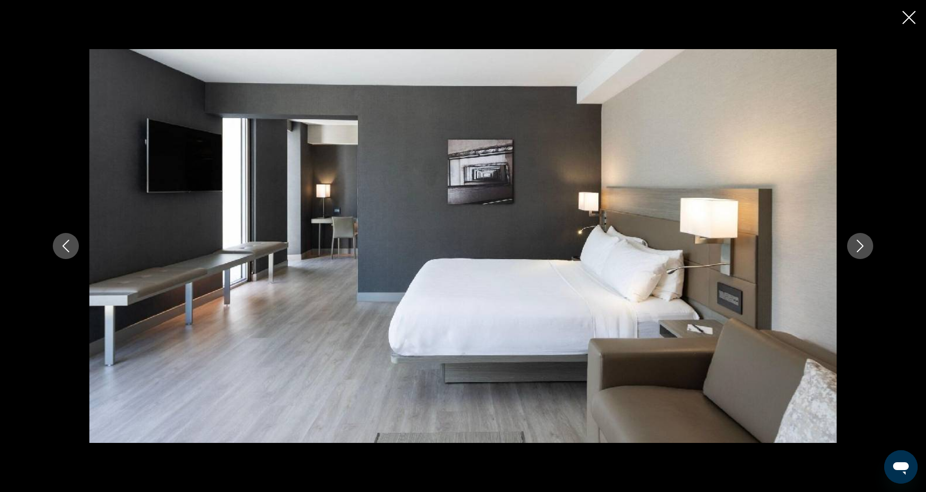
click at [864, 249] on icon "Next image" at bounding box center [860, 246] width 13 height 13
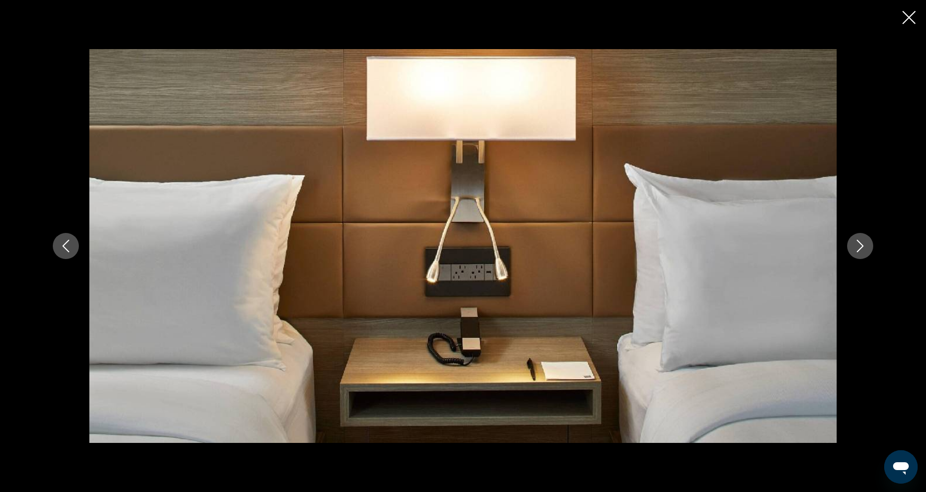
click at [863, 248] on icon "Next image" at bounding box center [860, 246] width 13 height 13
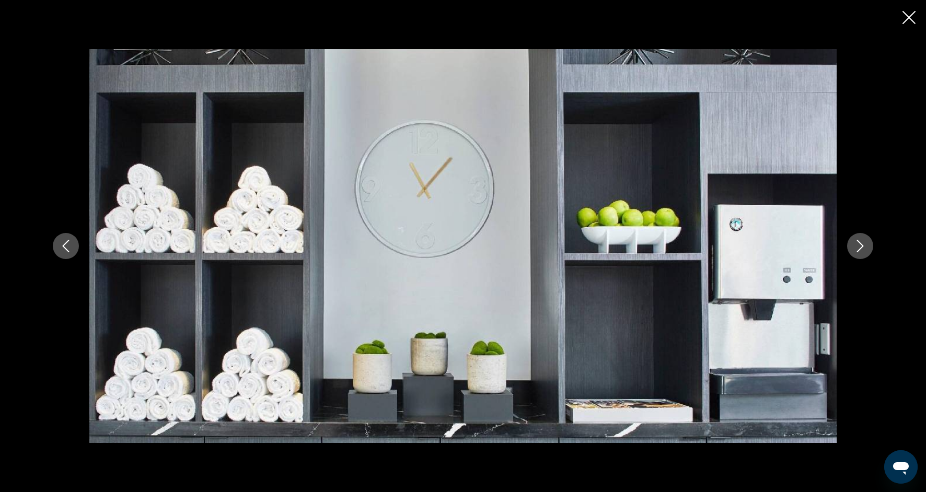
click at [863, 248] on icon "Next image" at bounding box center [860, 246] width 13 height 13
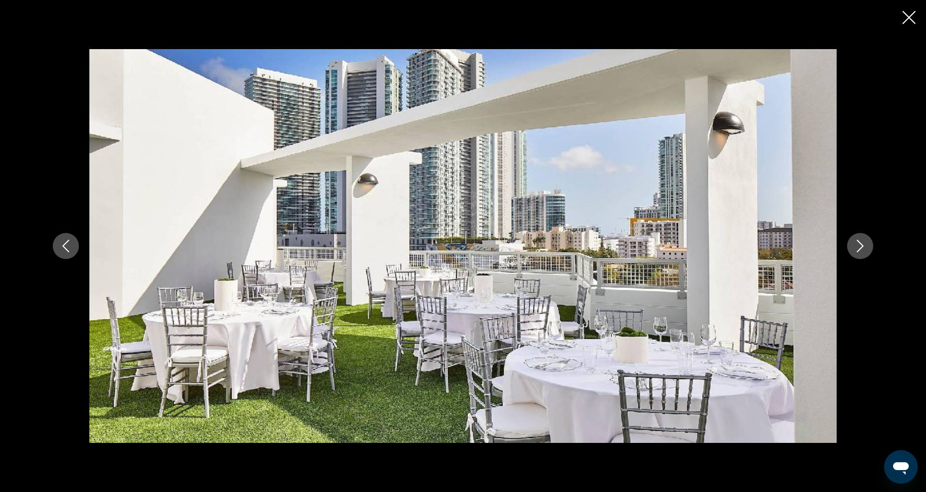
click at [863, 249] on icon "Next image" at bounding box center [860, 246] width 13 height 13
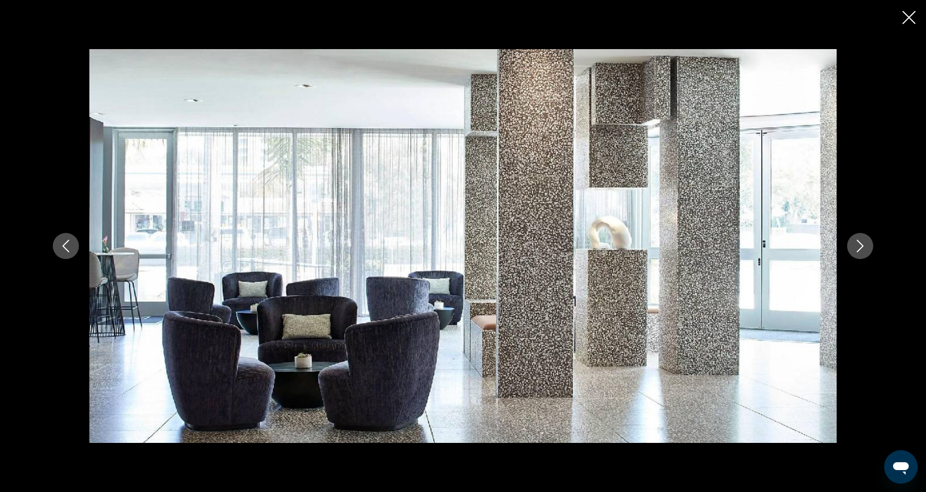
click at [863, 250] on icon "Next image" at bounding box center [860, 246] width 13 height 13
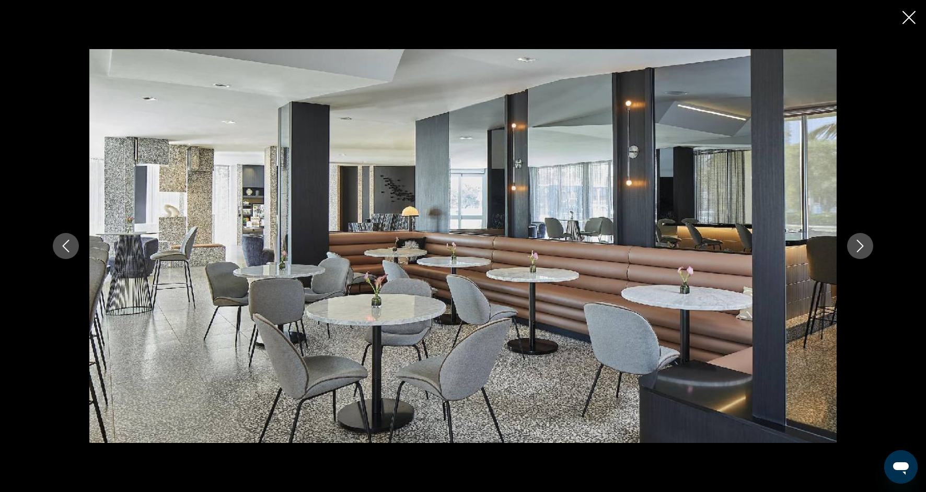
click at [914, 14] on icon "Close slideshow" at bounding box center [908, 17] width 13 height 13
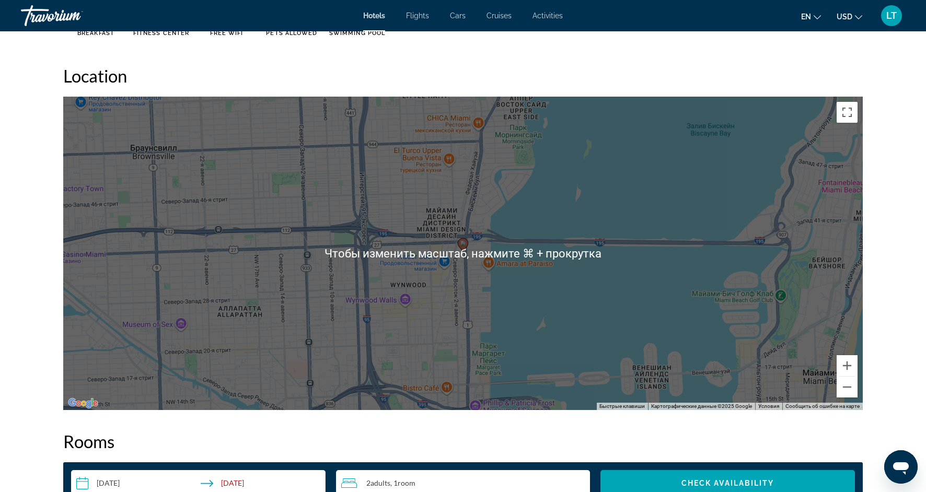
scroll to position [958, 0]
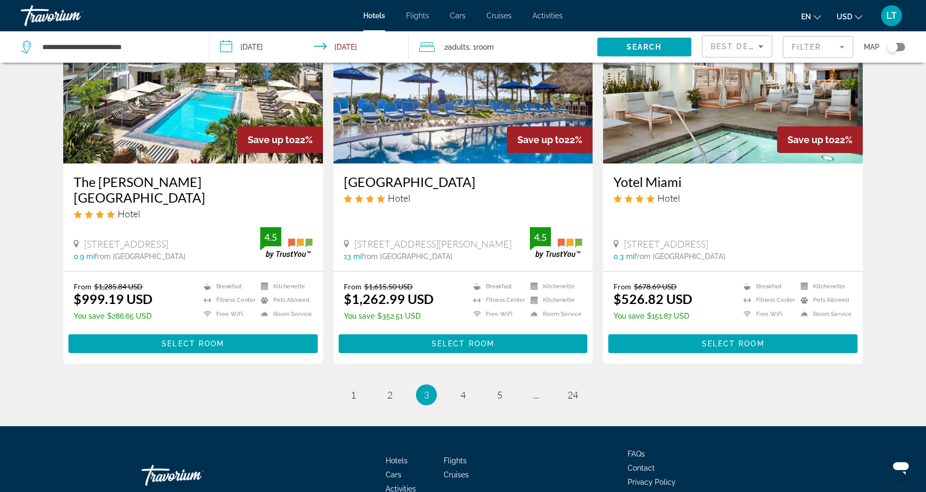
scroll to position [1266, 0]
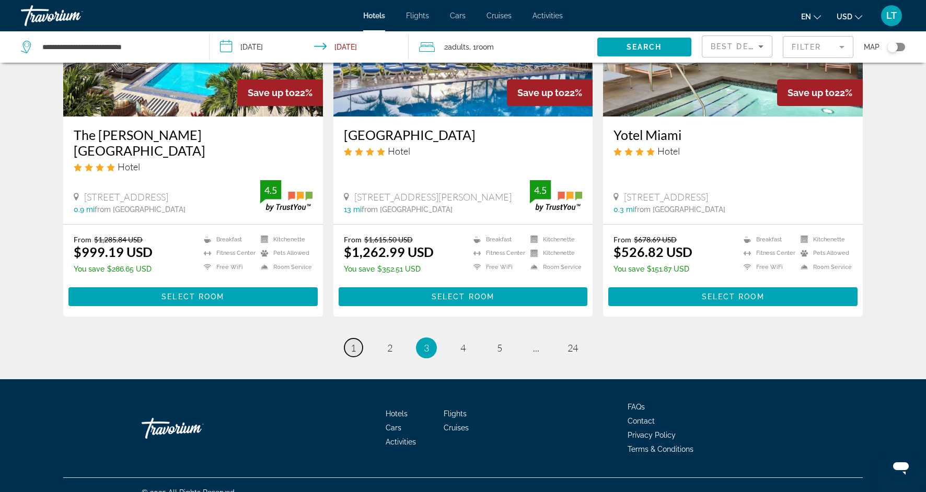
click at [357, 339] on link "page 1" at bounding box center [353, 348] width 18 height 18
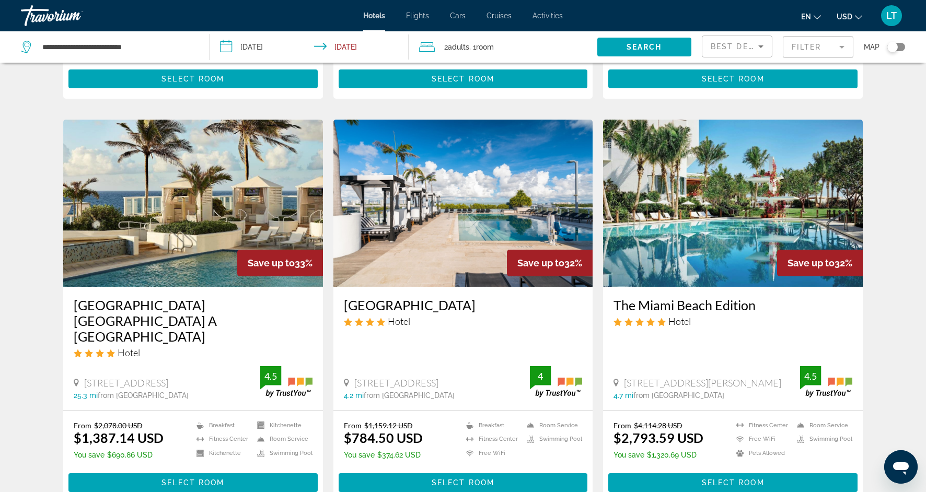
scroll to position [742, 0]
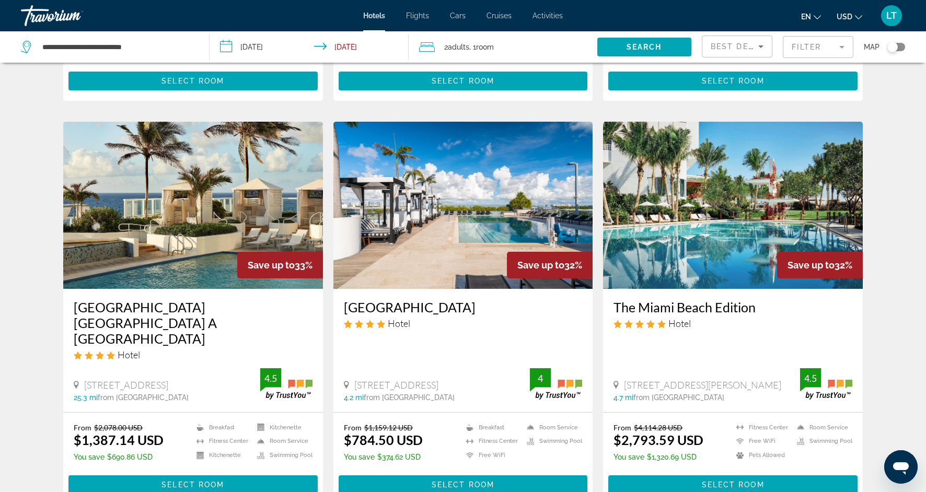
click at [446, 226] on img "Main content" at bounding box center [463, 205] width 260 height 167
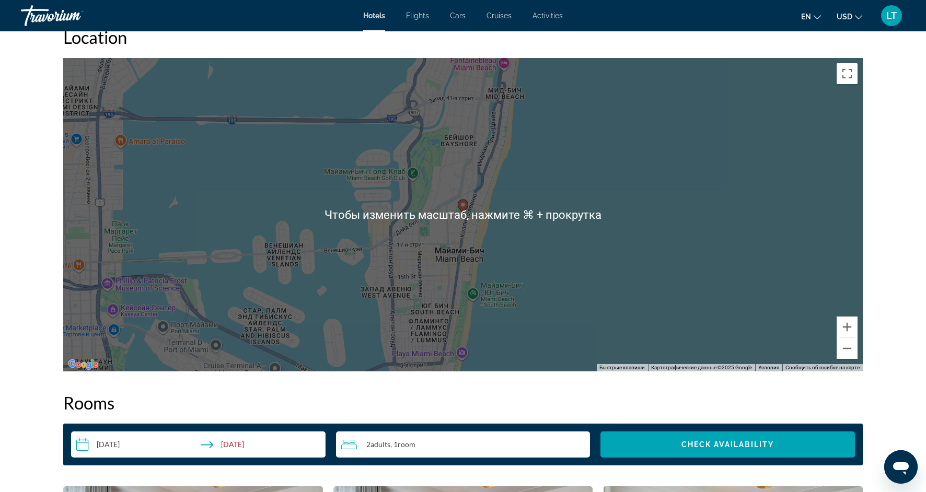
scroll to position [994, 0]
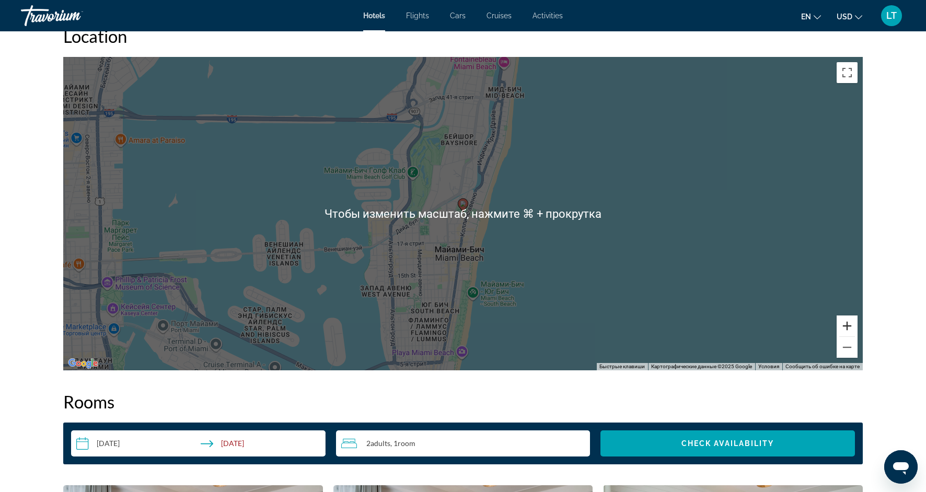
click at [846, 328] on button "Увеличить" at bounding box center [846, 326] width 21 height 21
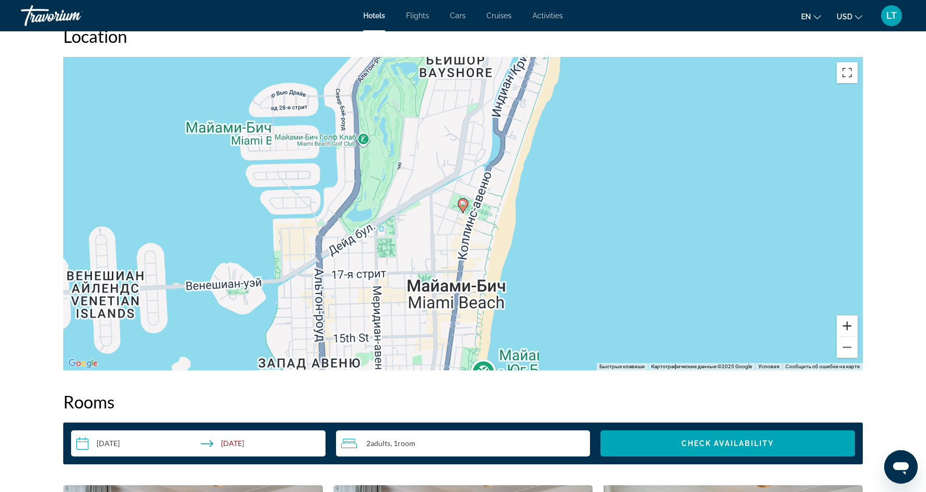
click at [846, 329] on button "Увеличить" at bounding box center [846, 326] width 21 height 21
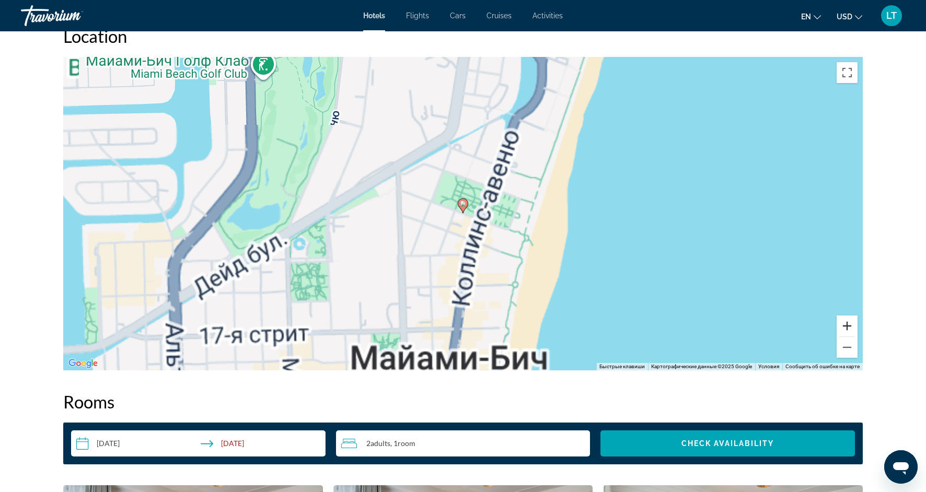
click at [846, 330] on button "Увеличить" at bounding box center [846, 326] width 21 height 21
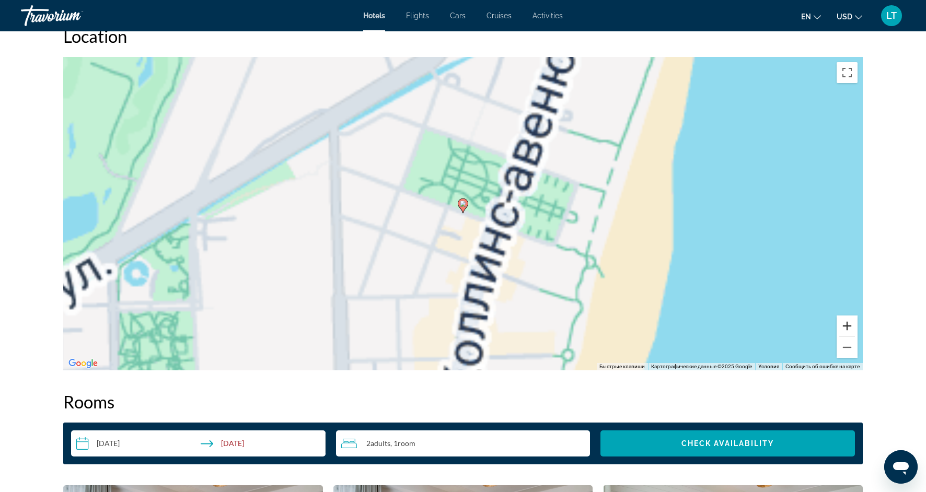
click at [846, 330] on button "Увеличить" at bounding box center [846, 326] width 21 height 21
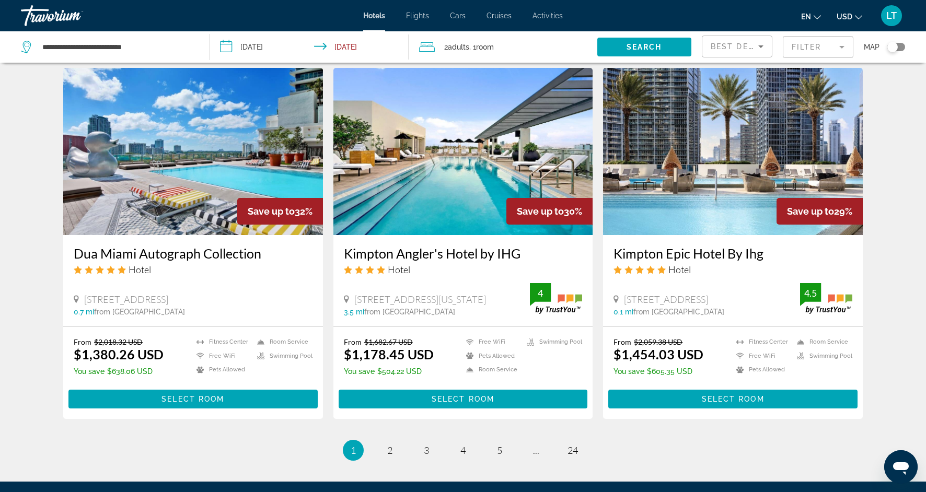
scroll to position [1204, 0]
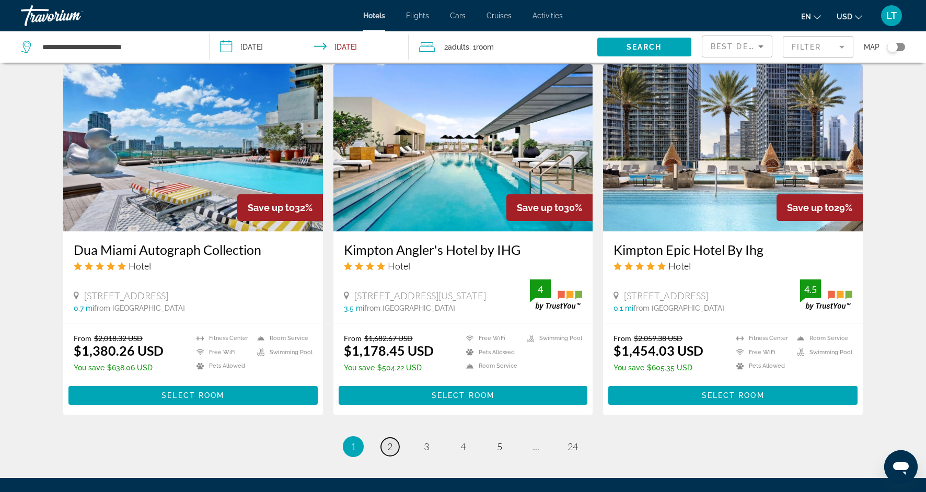
click at [394, 438] on link "page 2" at bounding box center [390, 447] width 18 height 18
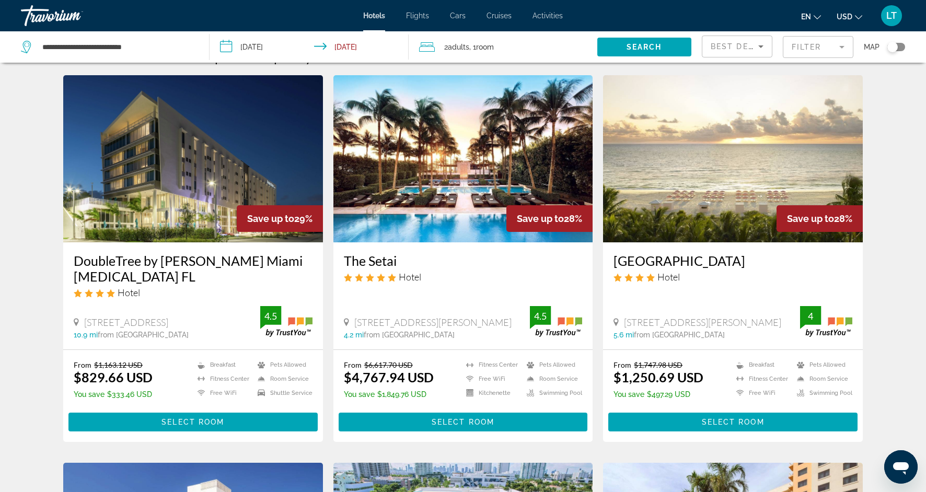
scroll to position [25, 0]
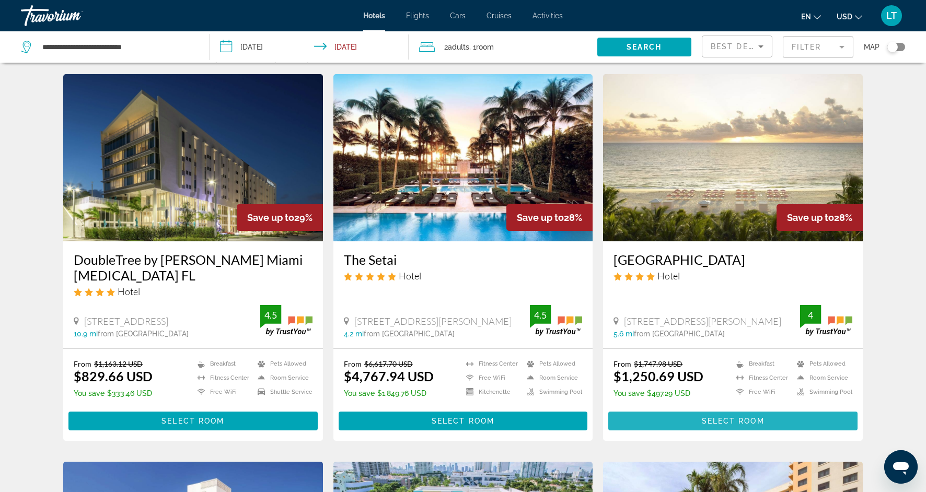
click at [641, 408] on span "Main content" at bounding box center [732, 420] width 249 height 25
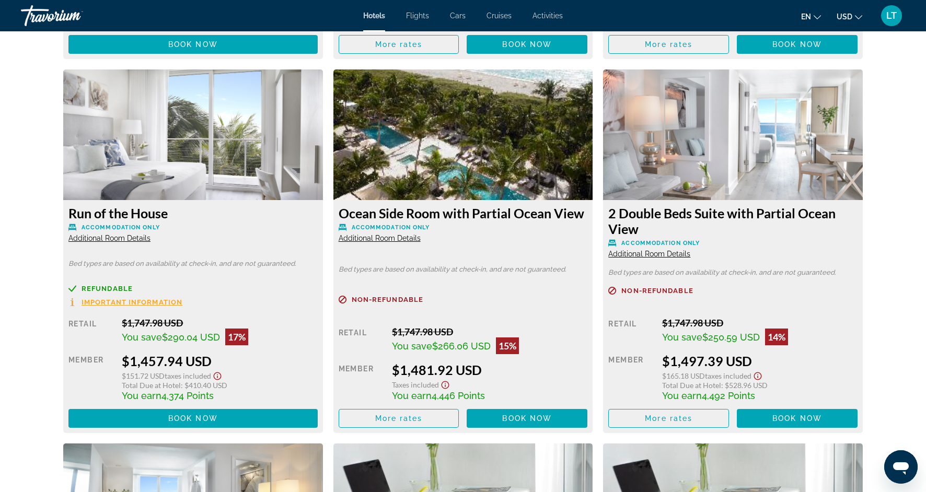
scroll to position [2753, 0]
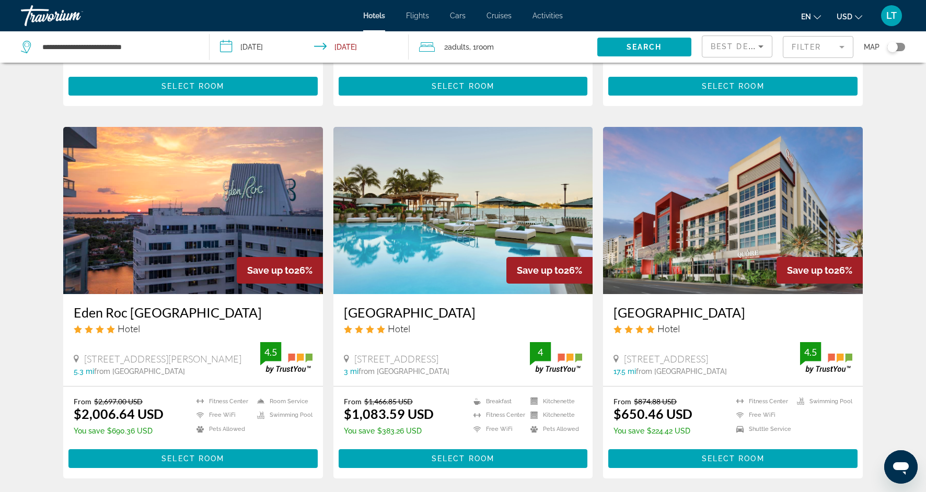
scroll to position [750, 0]
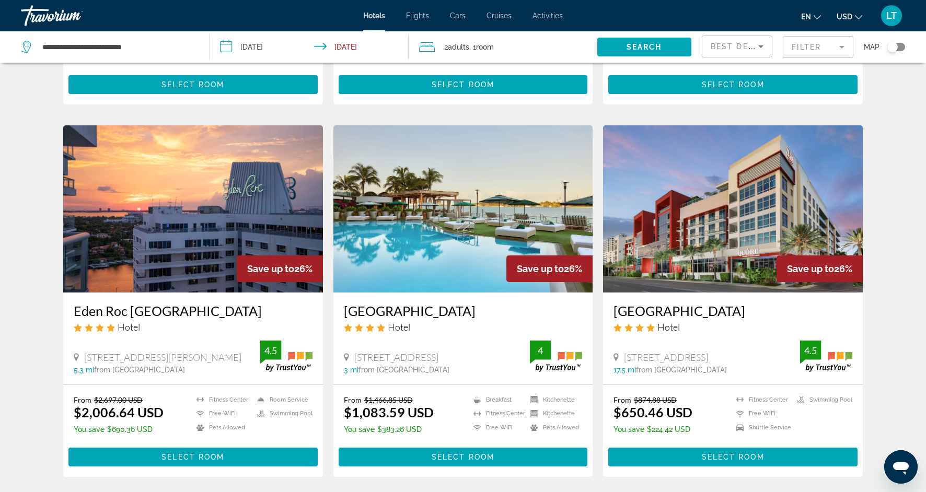
click at [381, 221] on img "Main content" at bounding box center [463, 208] width 260 height 167
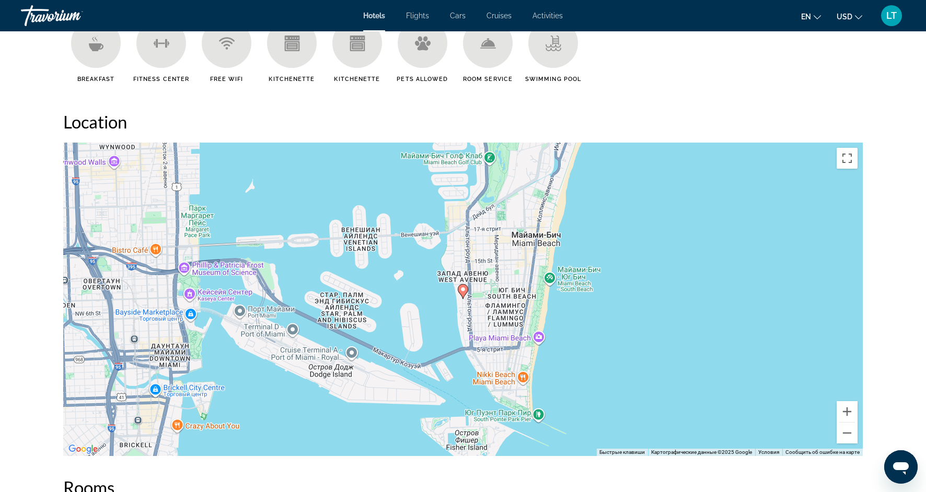
scroll to position [909, 0]
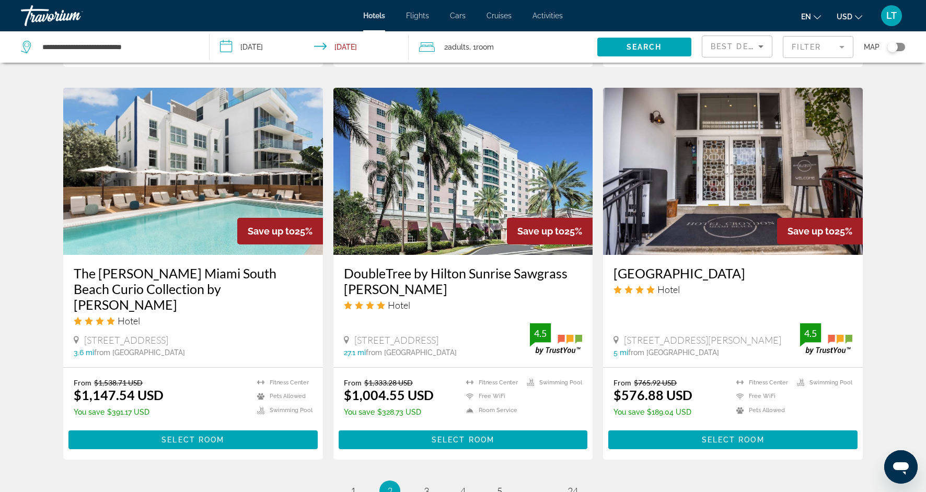
scroll to position [1158, 0]
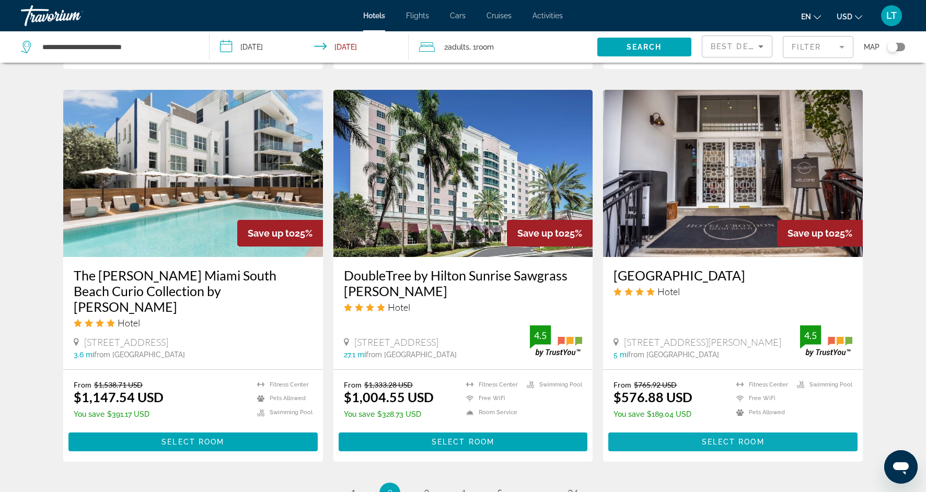
click at [773, 429] on span "Main content" at bounding box center [732, 441] width 249 height 25
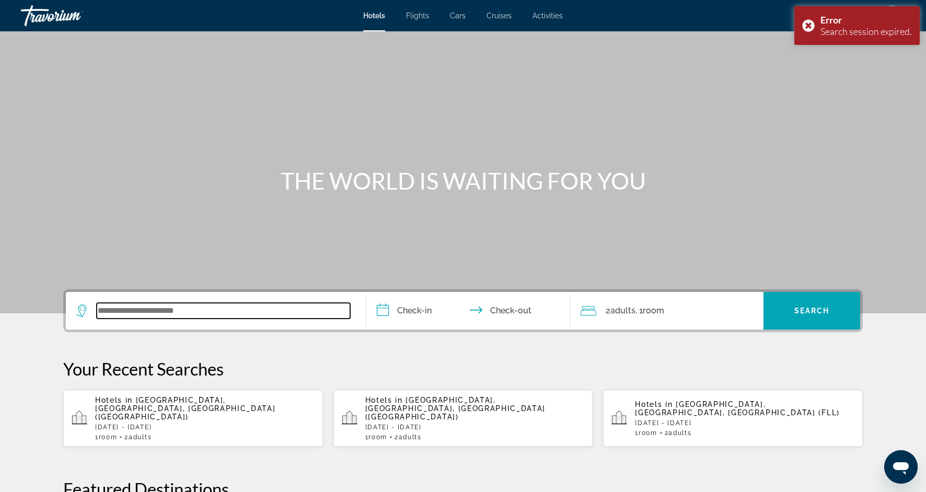
click at [281, 308] on input "Search widget" at bounding box center [223, 311] width 253 height 16
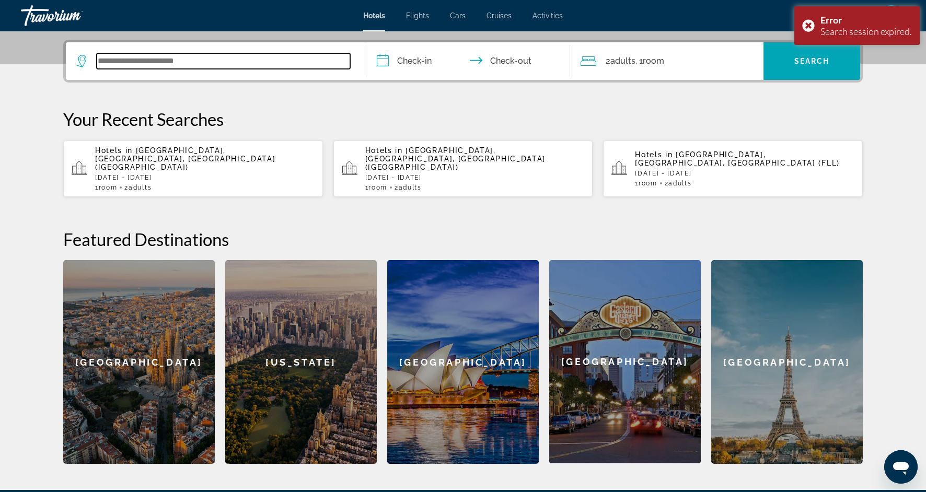
scroll to position [255, 0]
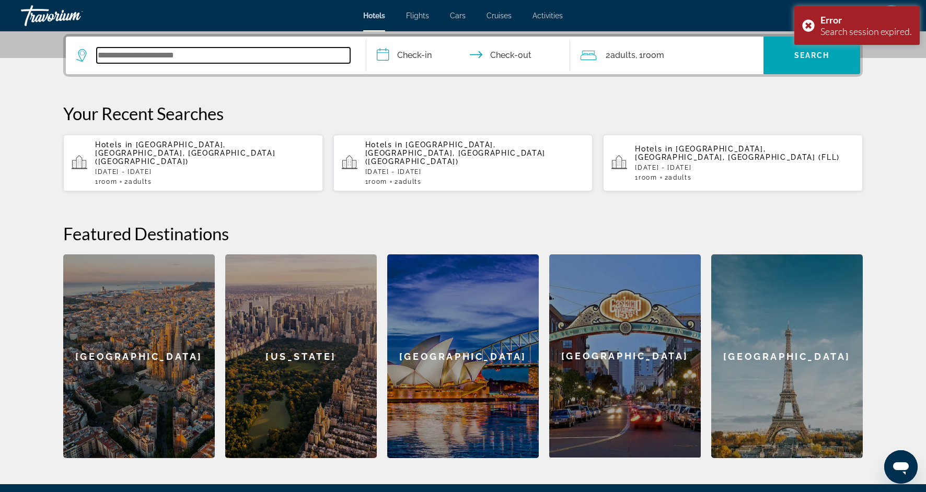
click at [221, 60] on input "Search widget" at bounding box center [223, 56] width 253 height 16
click at [219, 55] on input "Search widget" at bounding box center [223, 56] width 253 height 16
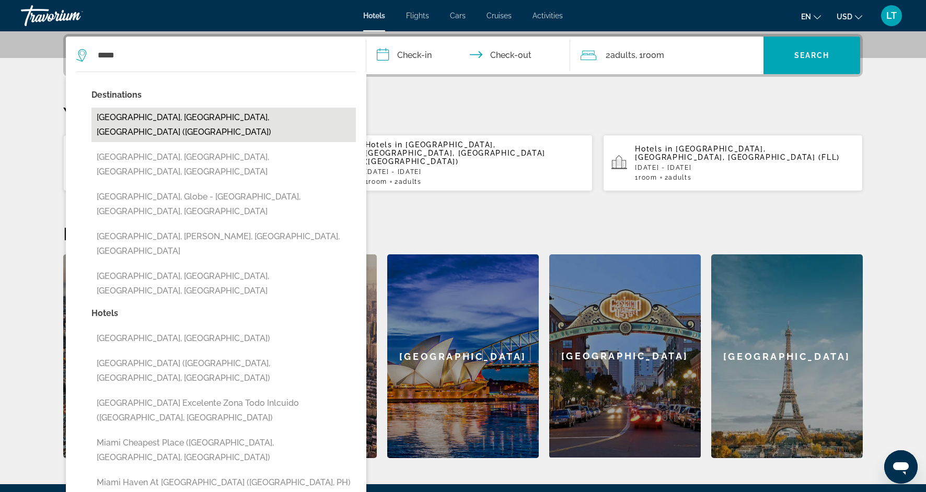
click at [245, 119] on button "[GEOGRAPHIC_DATA], [GEOGRAPHIC_DATA], [GEOGRAPHIC_DATA] ([GEOGRAPHIC_DATA])" at bounding box center [223, 125] width 264 height 34
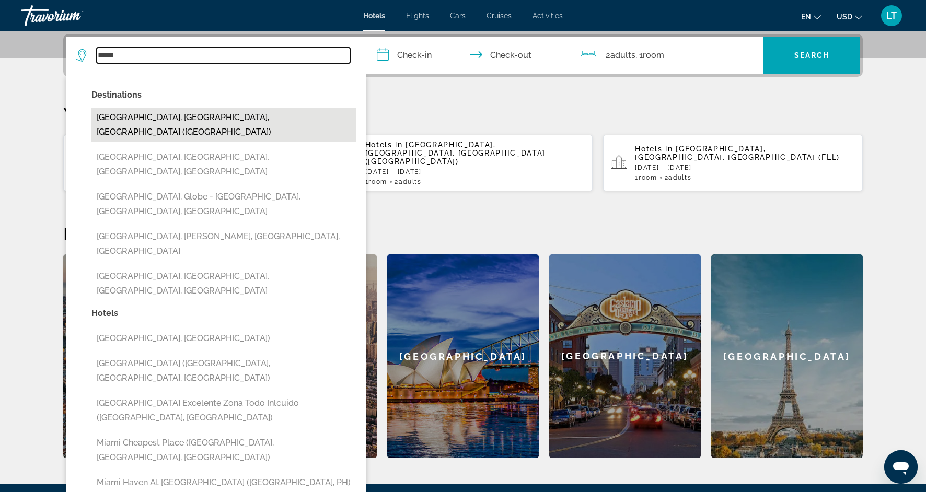
type input "**********"
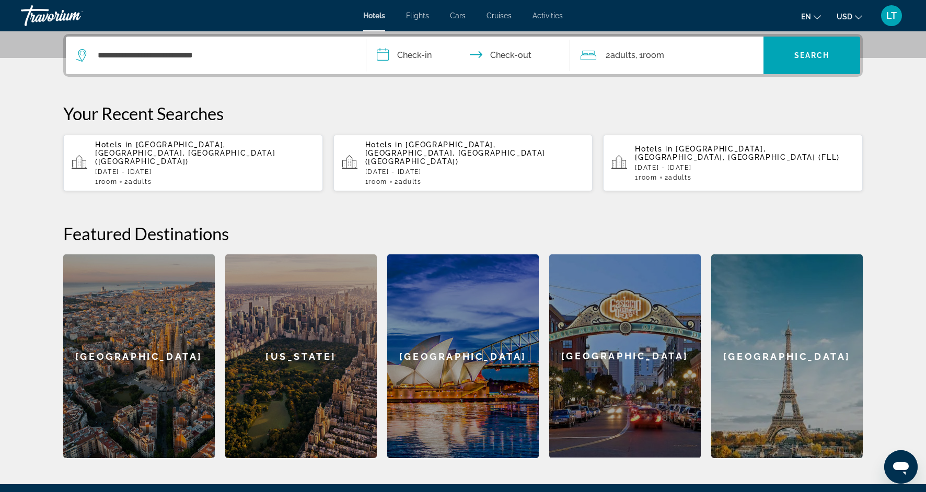
click at [417, 46] on input "**********" at bounding box center [470, 57] width 208 height 41
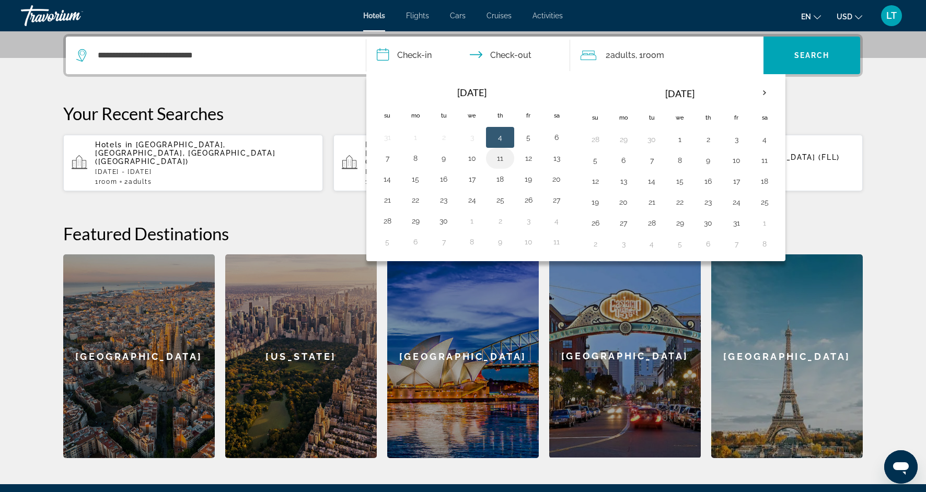
click at [503, 163] on button "11" at bounding box center [500, 158] width 17 height 15
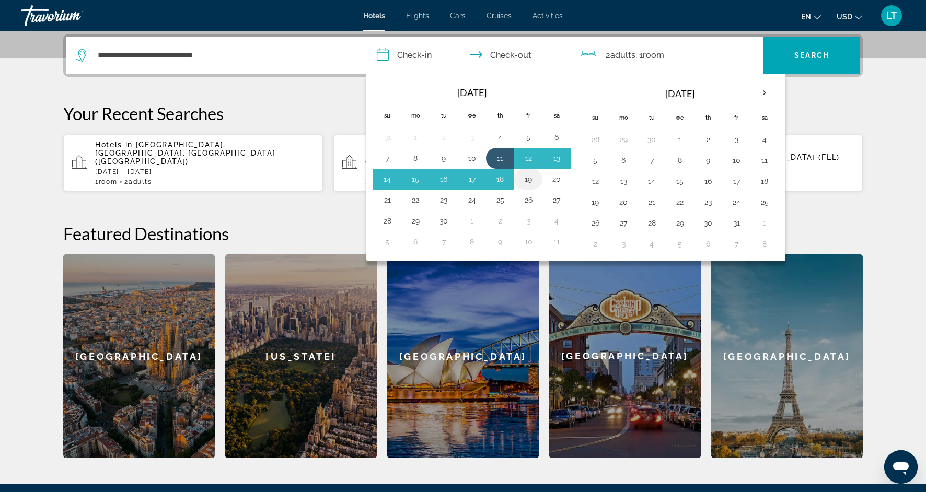
click at [536, 182] on td "19" at bounding box center [528, 179] width 28 height 21
click at [528, 182] on button "19" at bounding box center [528, 179] width 17 height 15
type input "**********"
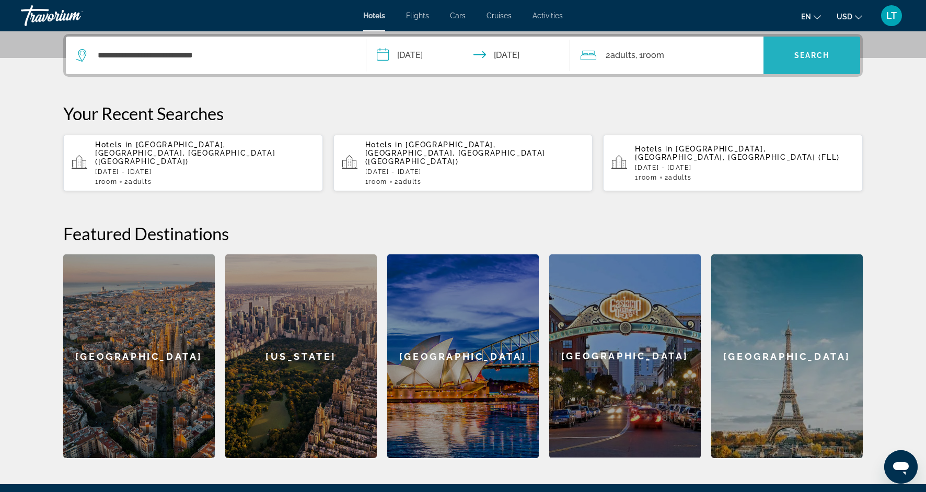
click at [801, 50] on span "Search widget" at bounding box center [811, 55] width 97 height 25
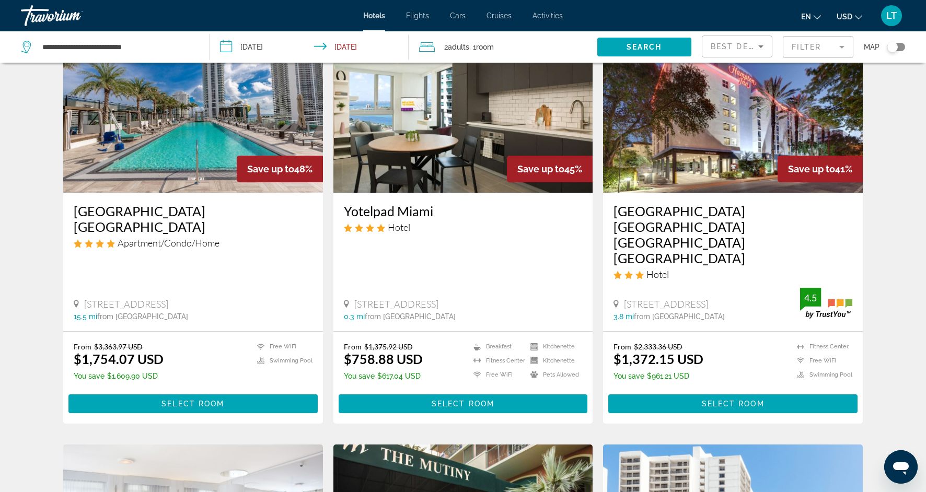
scroll to position [76, 0]
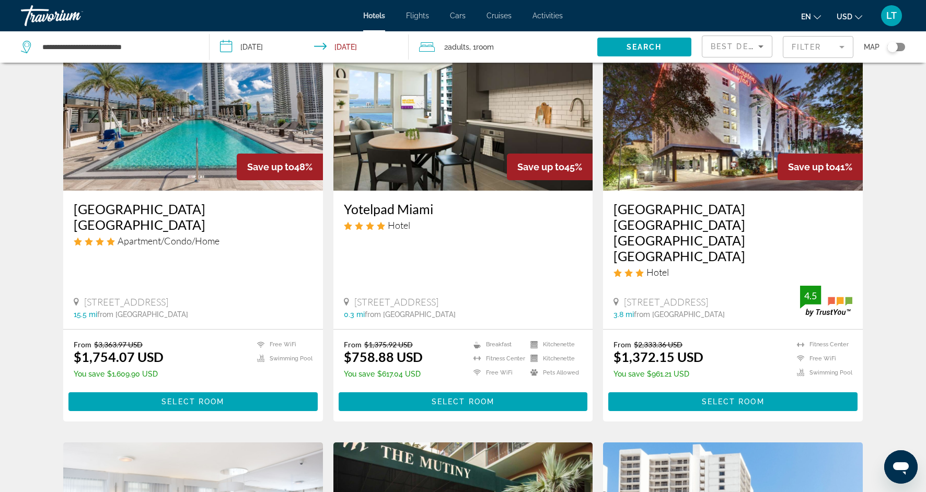
click at [474, 136] on img "Main content" at bounding box center [463, 107] width 260 height 167
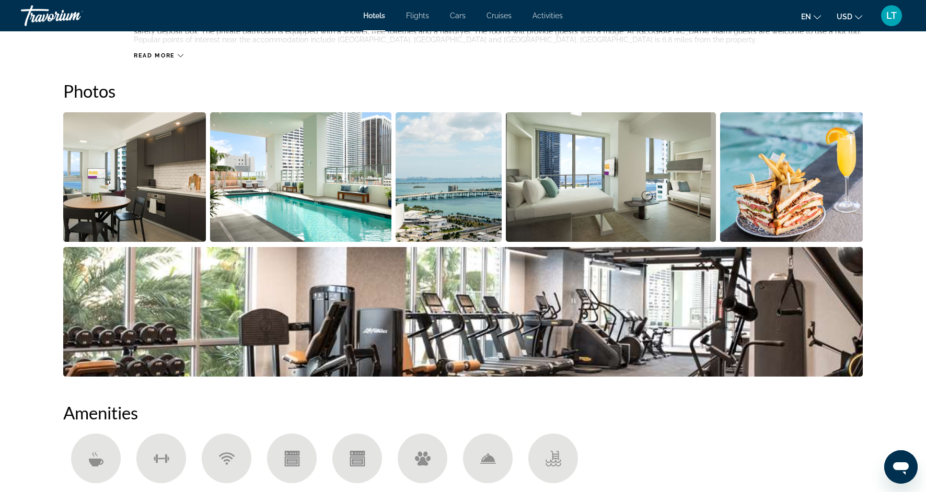
scroll to position [454, 0]
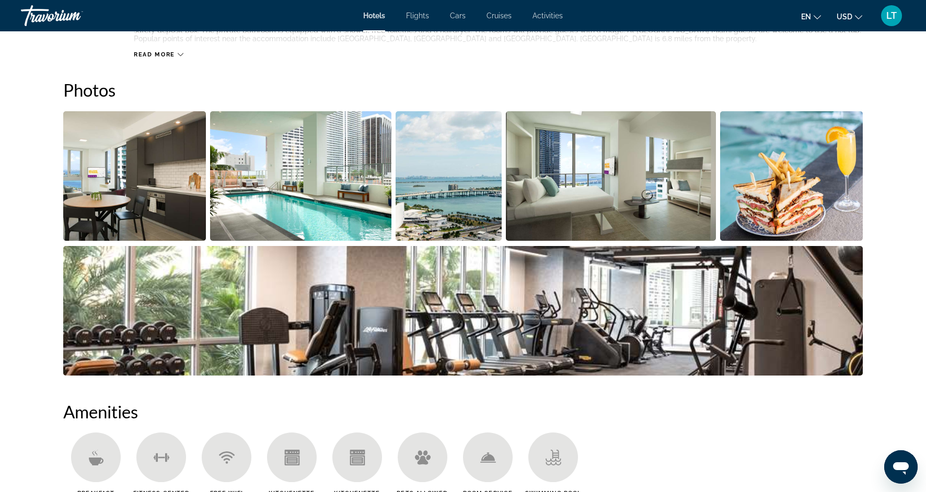
click at [307, 203] on img "Open full-screen image slider" at bounding box center [301, 176] width 182 height 130
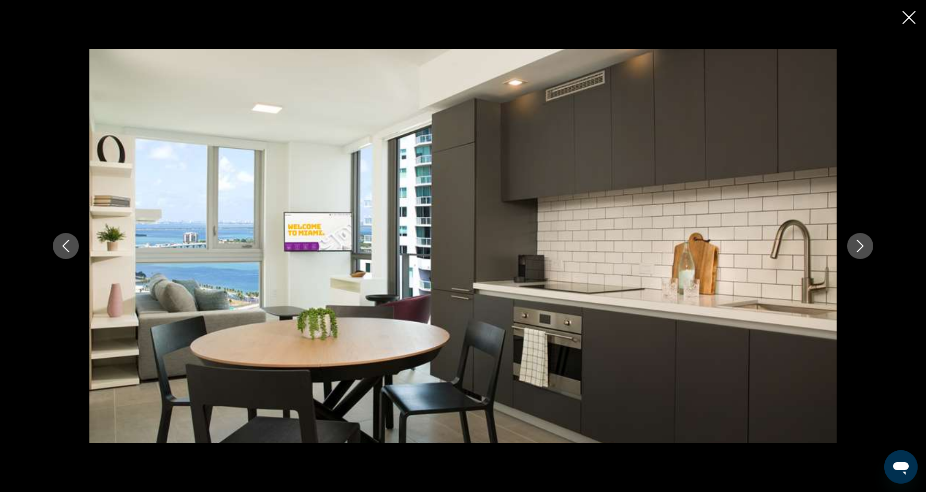
click at [869, 250] on button "Next image" at bounding box center [860, 246] width 26 height 26
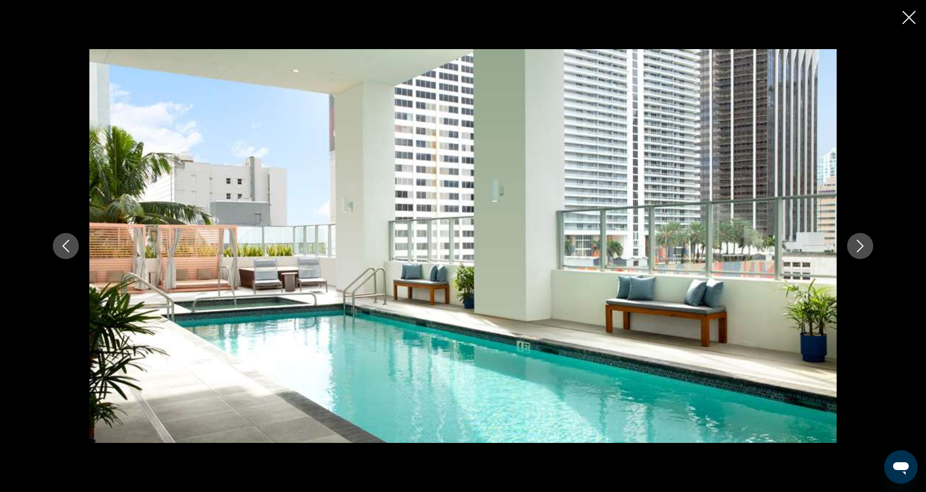
click at [869, 250] on button "Next image" at bounding box center [860, 246] width 26 height 26
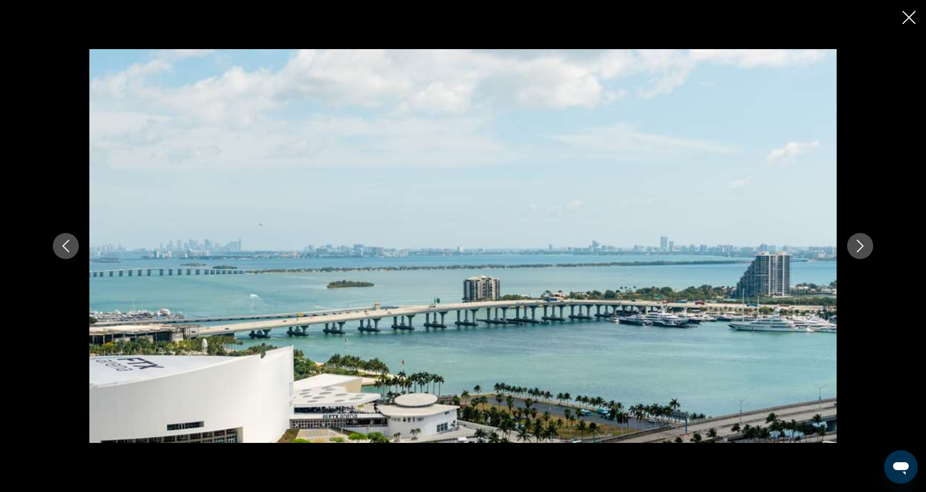
click at [869, 251] on button "Next image" at bounding box center [860, 246] width 26 height 26
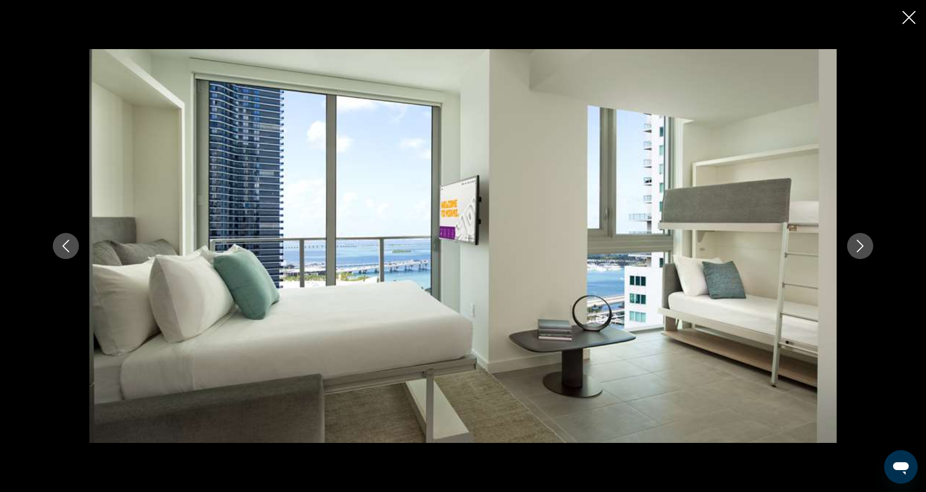
click at [869, 251] on button "Next image" at bounding box center [860, 246] width 26 height 26
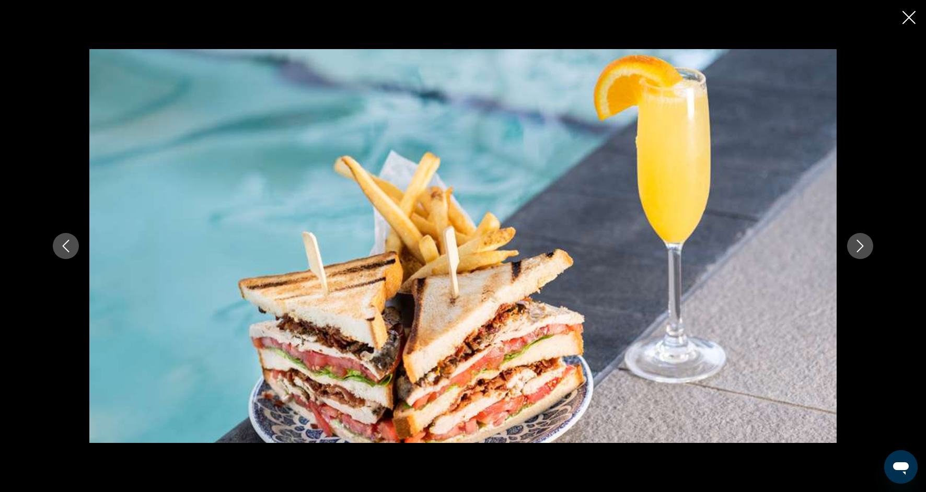
click at [869, 252] on button "Next image" at bounding box center [860, 246] width 26 height 26
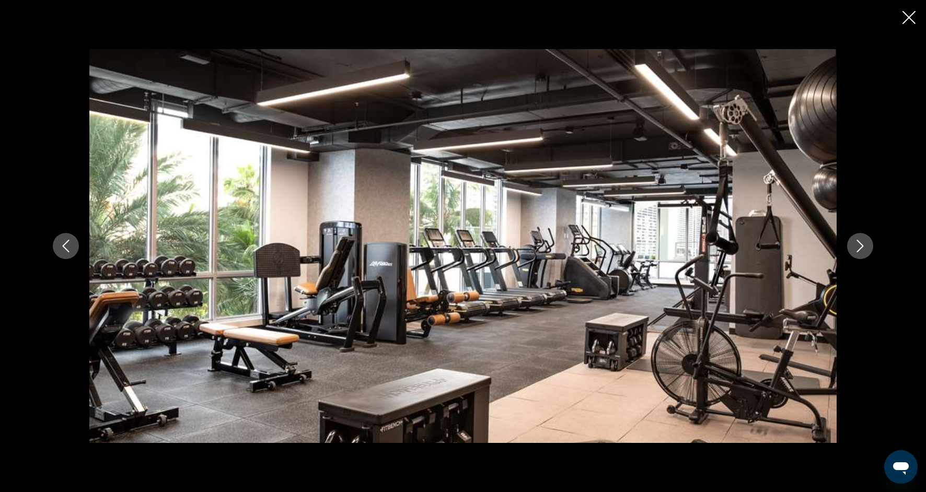
click at [869, 252] on button "Next image" at bounding box center [860, 246] width 26 height 26
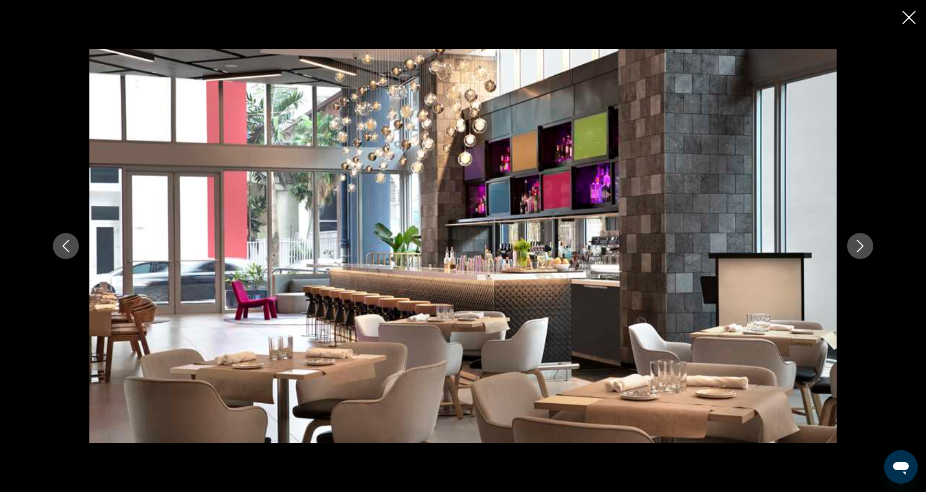
click at [869, 252] on button "Next image" at bounding box center [860, 246] width 26 height 26
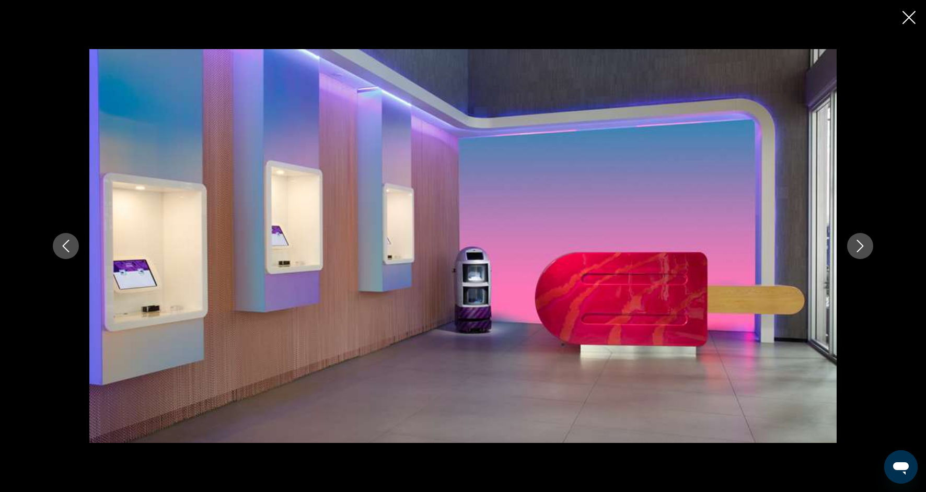
click at [869, 253] on button "Next image" at bounding box center [860, 246] width 26 height 26
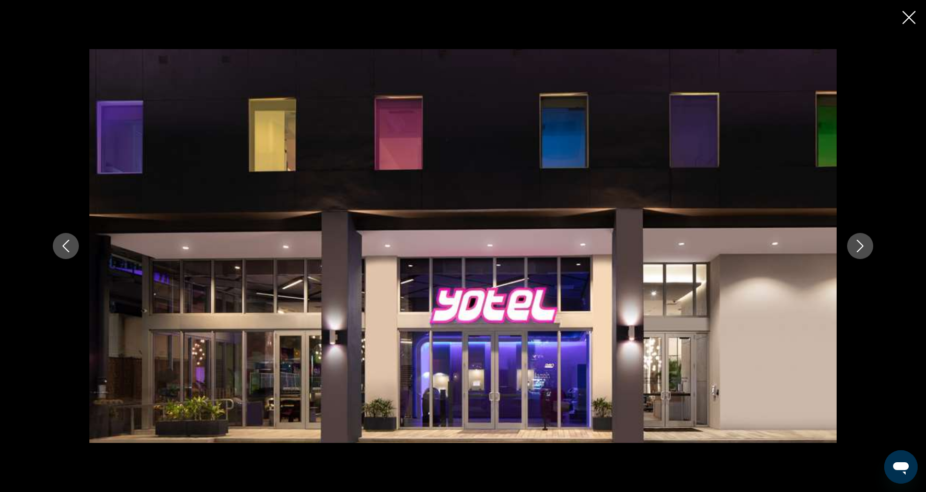
click at [869, 253] on button "Next image" at bounding box center [860, 246] width 26 height 26
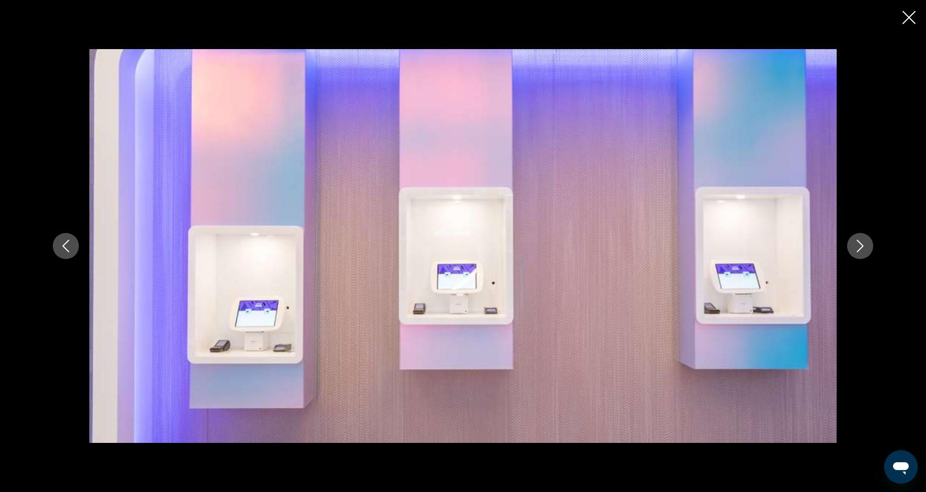
click at [870, 254] on button "Next image" at bounding box center [860, 246] width 26 height 26
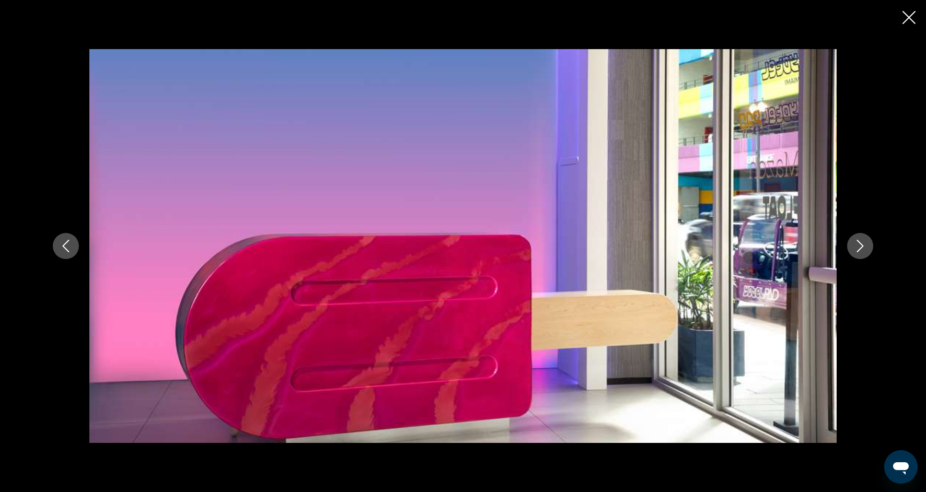
click at [870, 254] on button "Next image" at bounding box center [860, 246] width 26 height 26
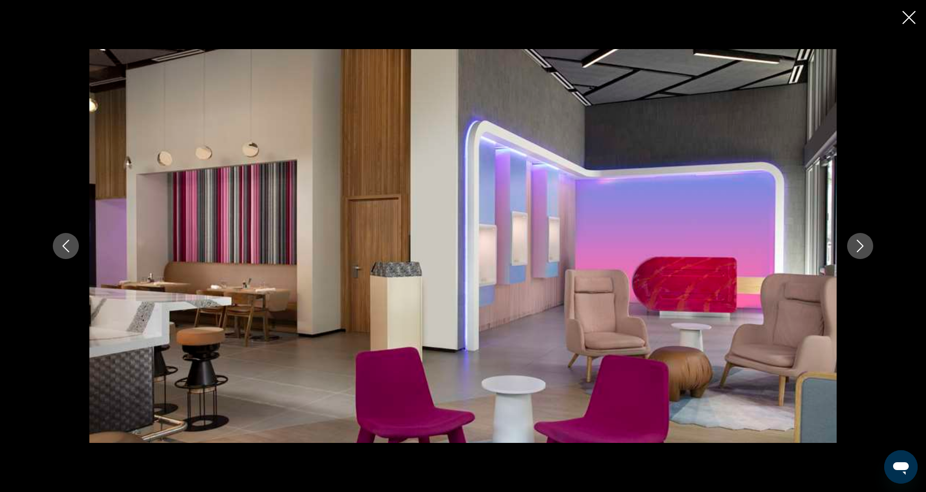
click at [870, 254] on div "prev next" at bounding box center [462, 246] width 841 height 394
click at [862, 246] on icon "Next image" at bounding box center [860, 246] width 7 height 13
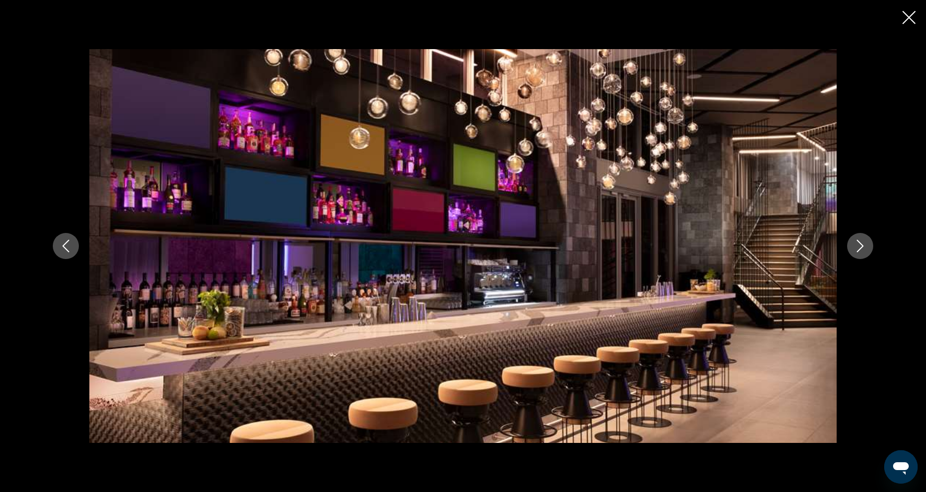
click at [861, 249] on icon "Next image" at bounding box center [860, 246] width 13 height 13
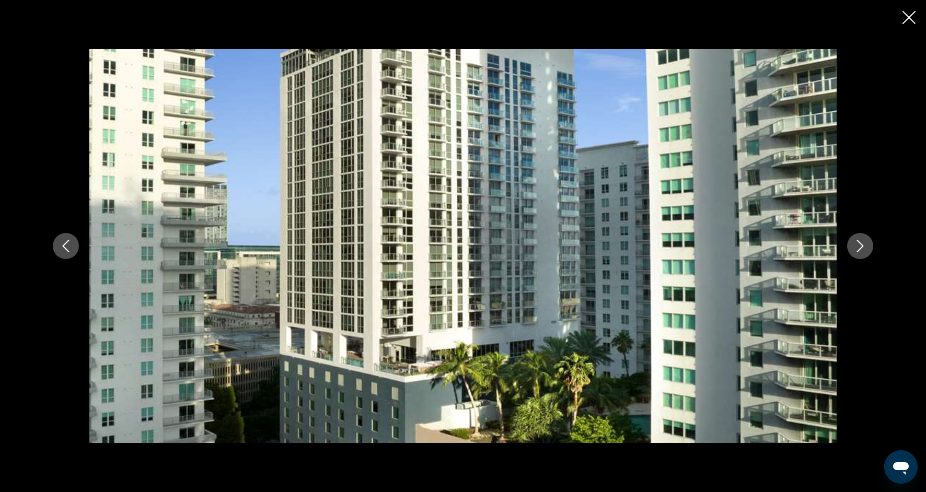
click at [862, 250] on icon "Next image" at bounding box center [860, 246] width 13 height 13
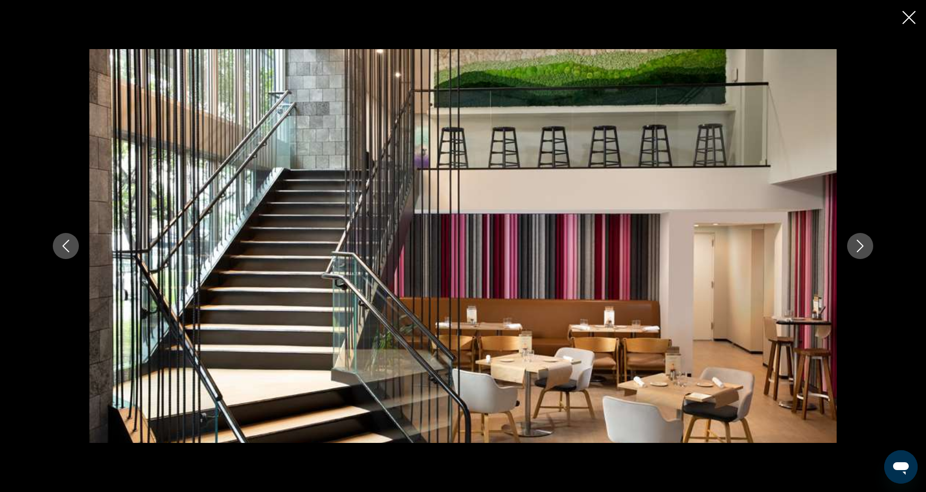
click at [862, 250] on icon "Next image" at bounding box center [860, 246] width 13 height 13
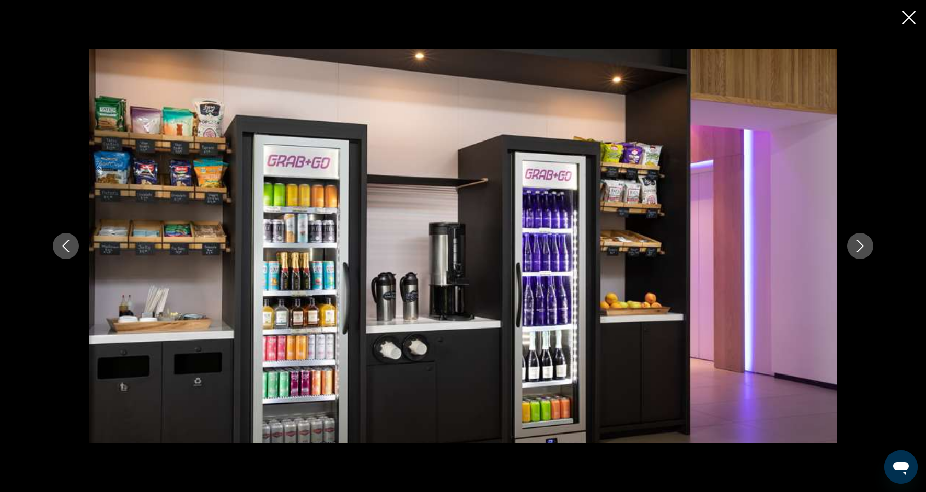
click at [862, 250] on icon "Next image" at bounding box center [860, 246] width 13 height 13
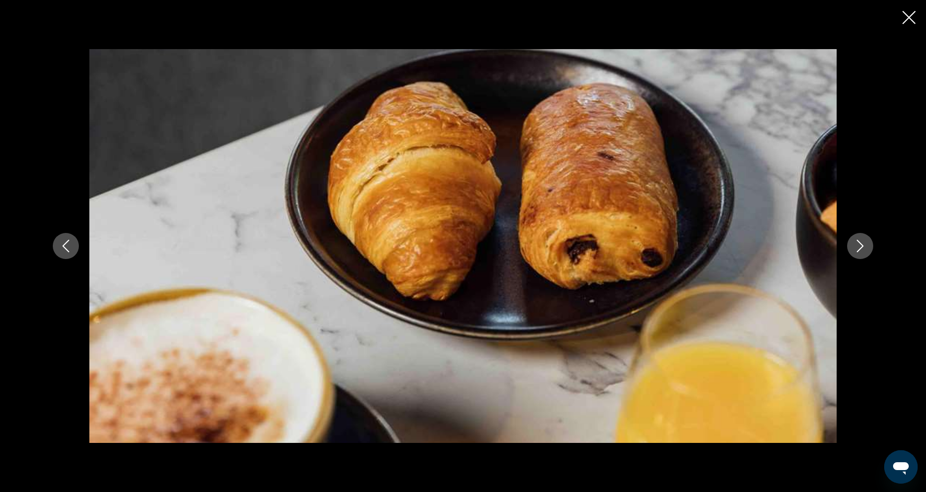
click at [863, 251] on icon "Next image" at bounding box center [860, 246] width 13 height 13
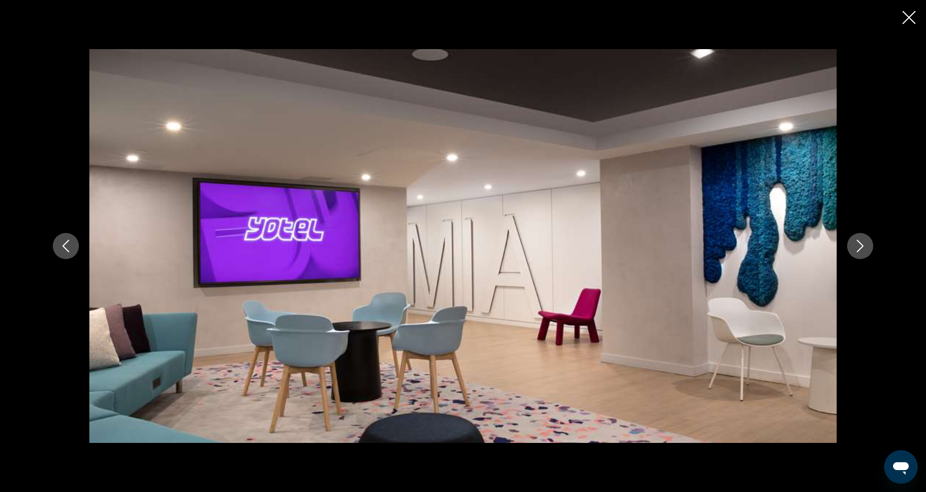
click at [863, 252] on icon "Next image" at bounding box center [860, 246] width 13 height 13
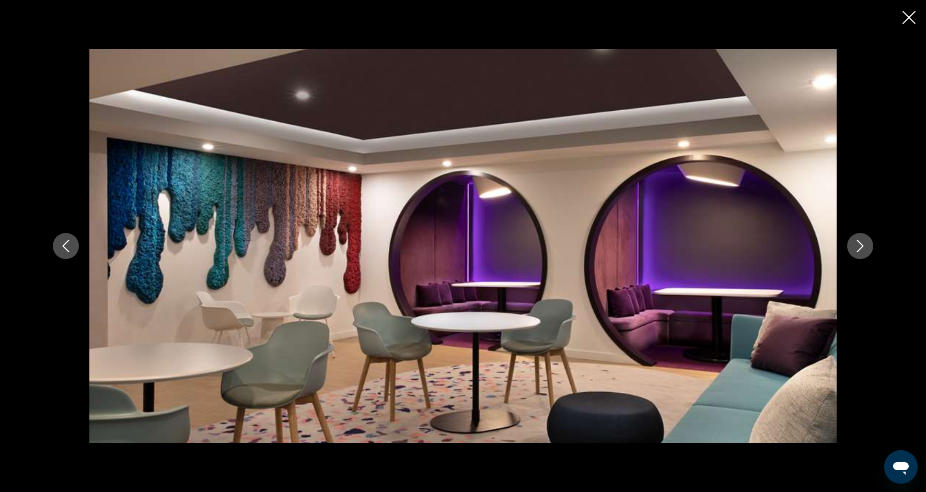
click at [863, 252] on icon "Next image" at bounding box center [860, 246] width 13 height 13
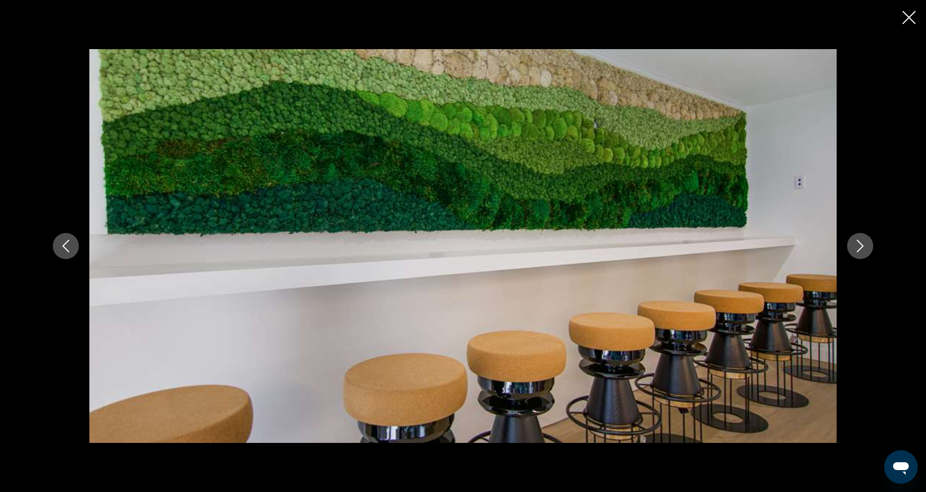
click at [864, 252] on button "Next image" at bounding box center [860, 246] width 26 height 26
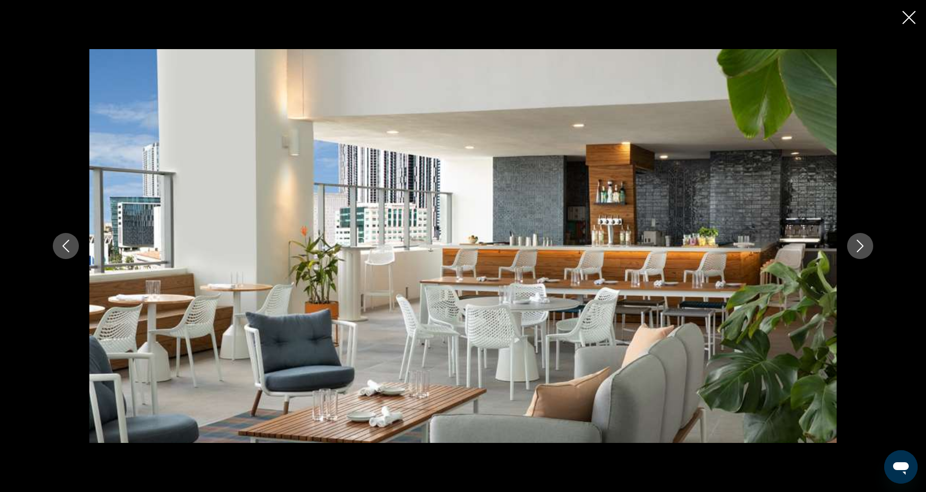
click at [864, 252] on button "Next image" at bounding box center [860, 246] width 26 height 26
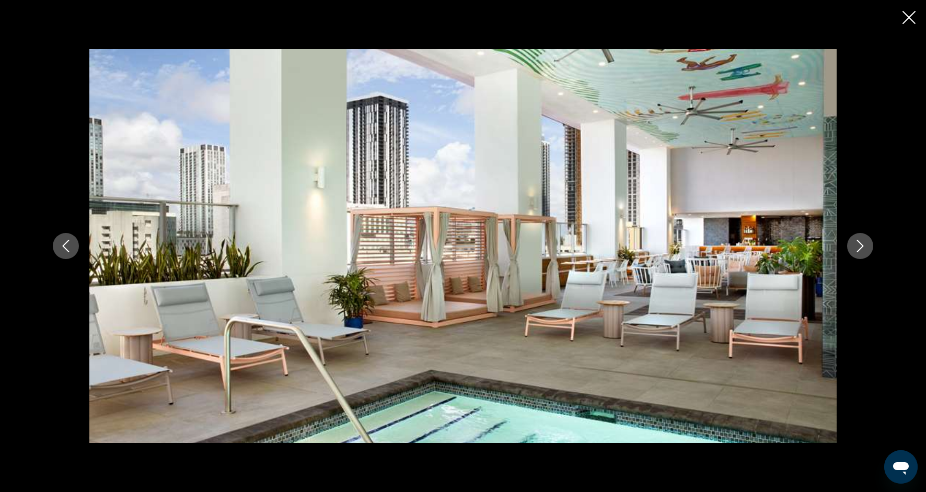
click at [865, 254] on button "Next image" at bounding box center [860, 246] width 26 height 26
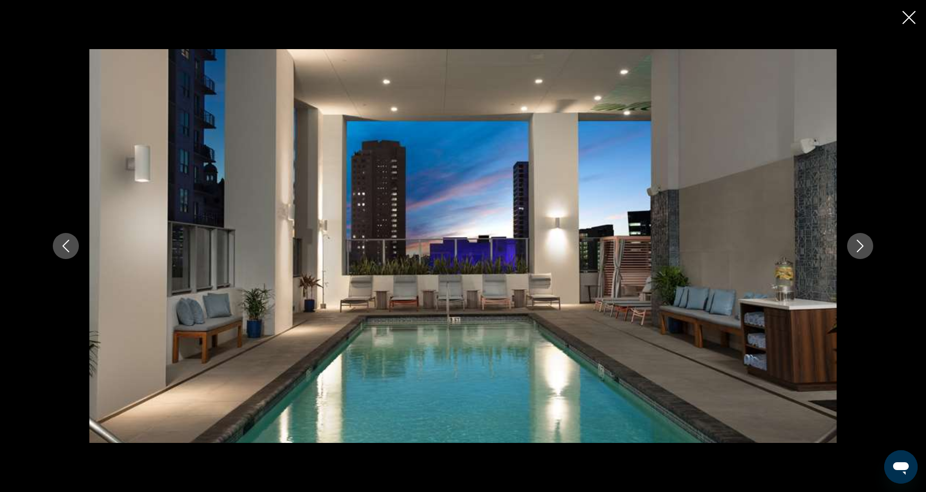
click at [865, 254] on button "Next image" at bounding box center [860, 246] width 26 height 26
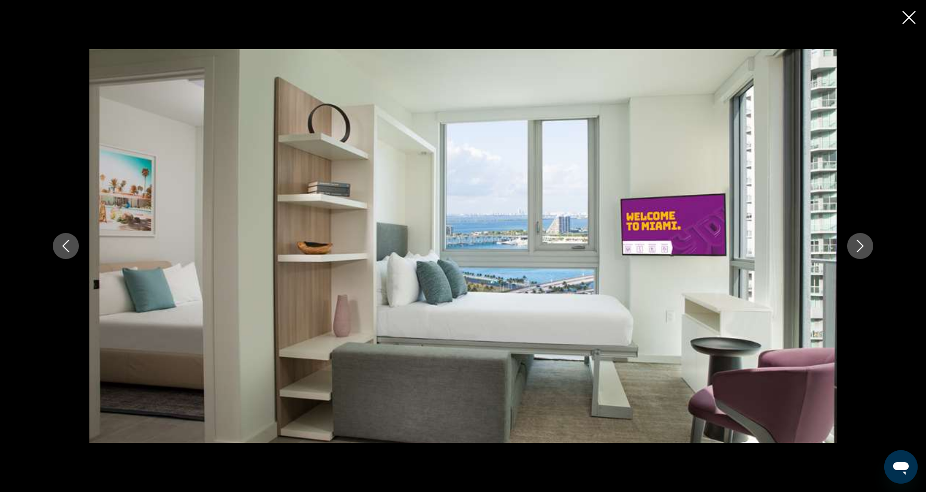
click at [866, 255] on button "Next image" at bounding box center [860, 246] width 26 height 26
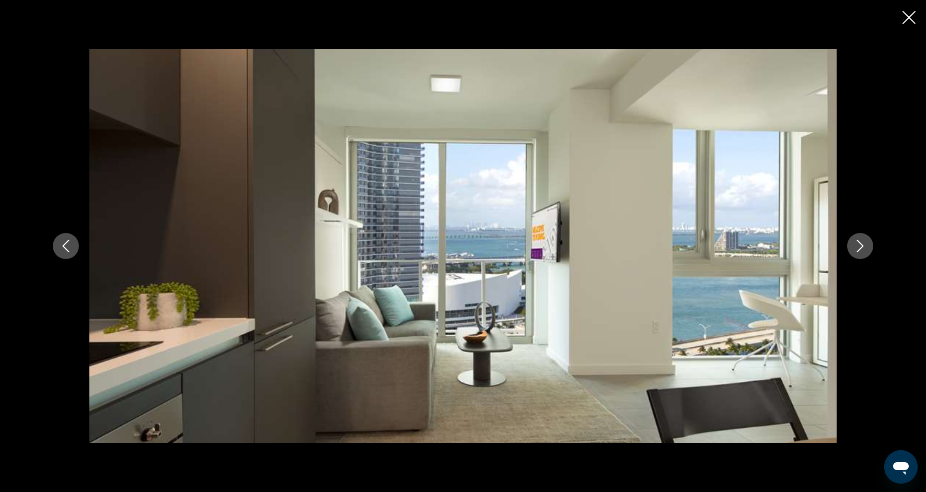
click at [866, 256] on button "Next image" at bounding box center [860, 246] width 26 height 26
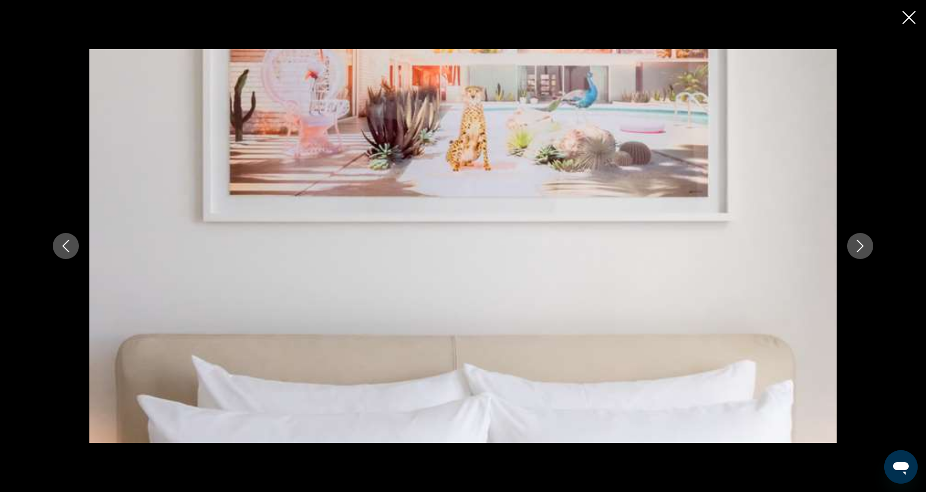
click at [867, 256] on button "Next image" at bounding box center [860, 246] width 26 height 26
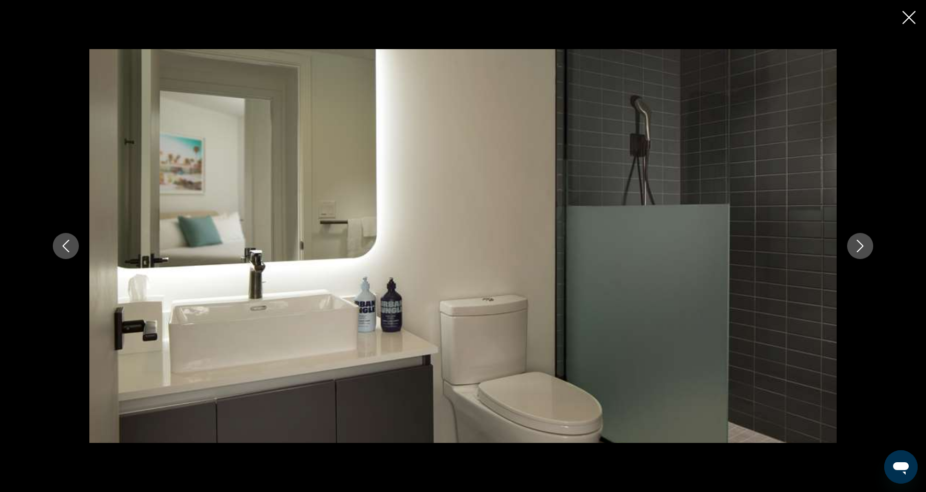
click at [867, 257] on div "prev next" at bounding box center [462, 246] width 841 height 394
click at [867, 258] on div "prev next" at bounding box center [462, 246] width 841 height 394
click at [860, 252] on icon "Next image" at bounding box center [860, 246] width 13 height 13
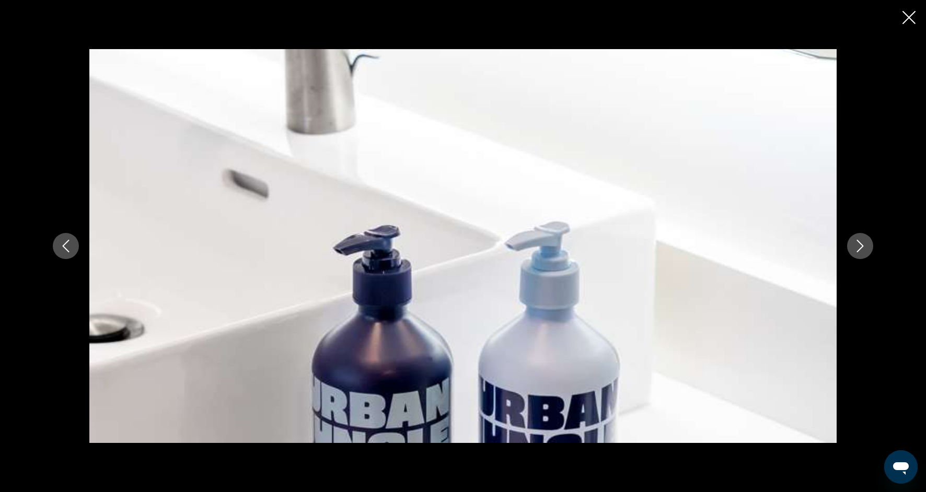
click at [860, 252] on button "Next image" at bounding box center [860, 246] width 26 height 26
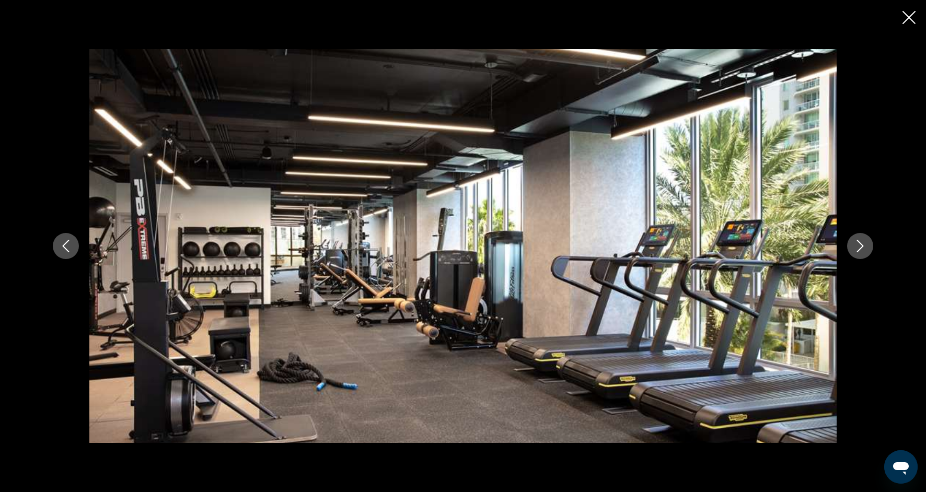
click at [860, 253] on button "Next image" at bounding box center [860, 246] width 26 height 26
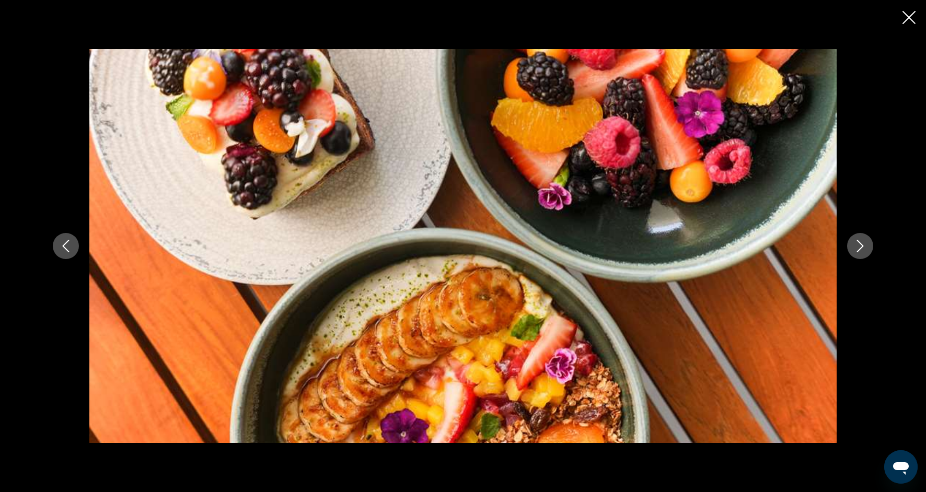
click at [860, 253] on button "Next image" at bounding box center [860, 246] width 26 height 26
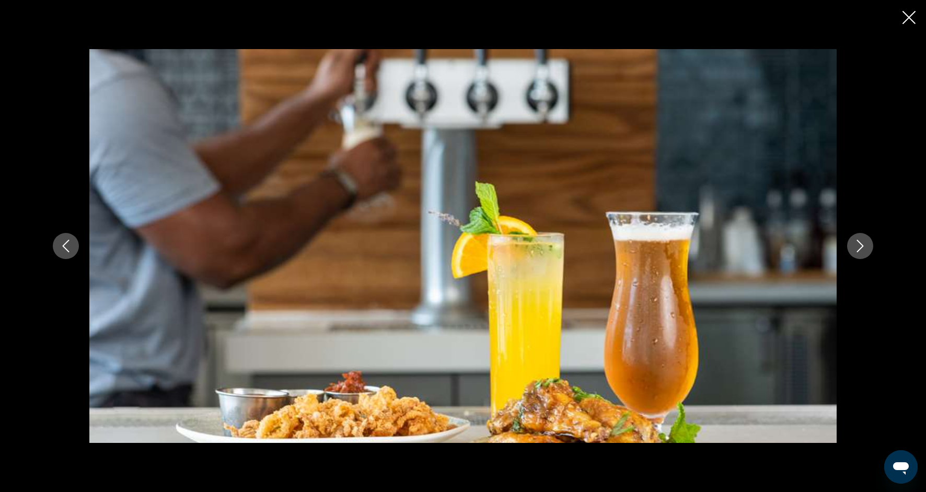
click at [860, 253] on button "Next image" at bounding box center [860, 246] width 26 height 26
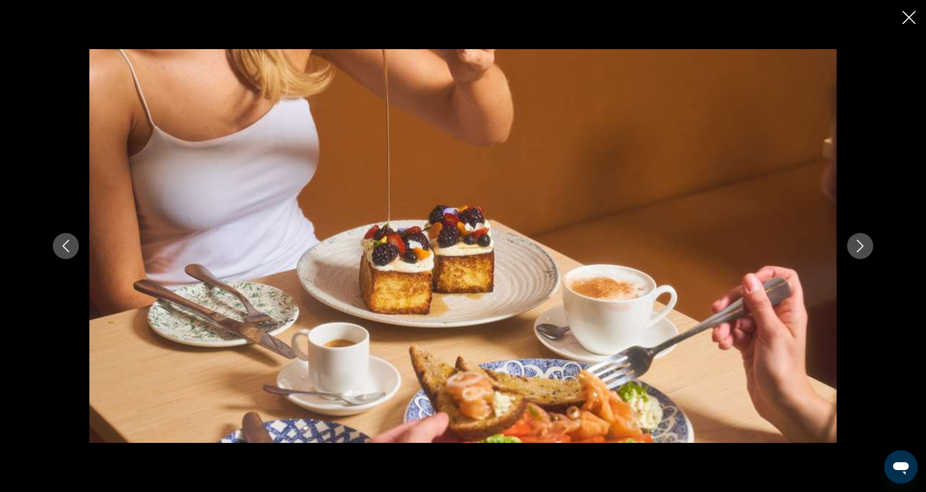
click at [860, 253] on button "Next image" at bounding box center [860, 246] width 26 height 26
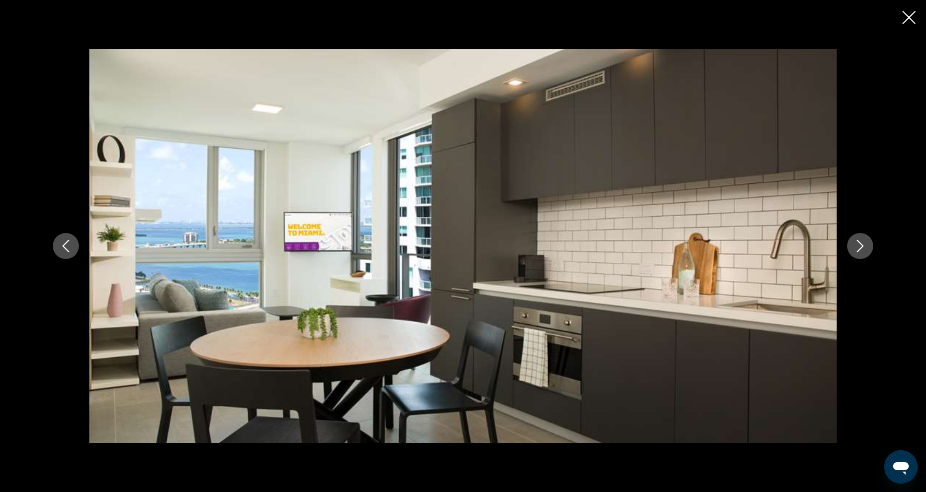
click at [912, 18] on icon "Close slideshow" at bounding box center [908, 17] width 13 height 13
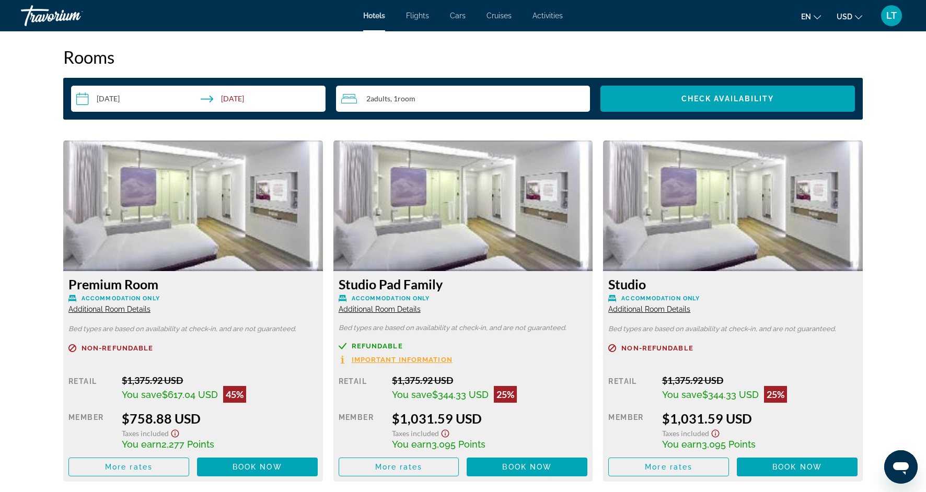
scroll to position [1299, 0]
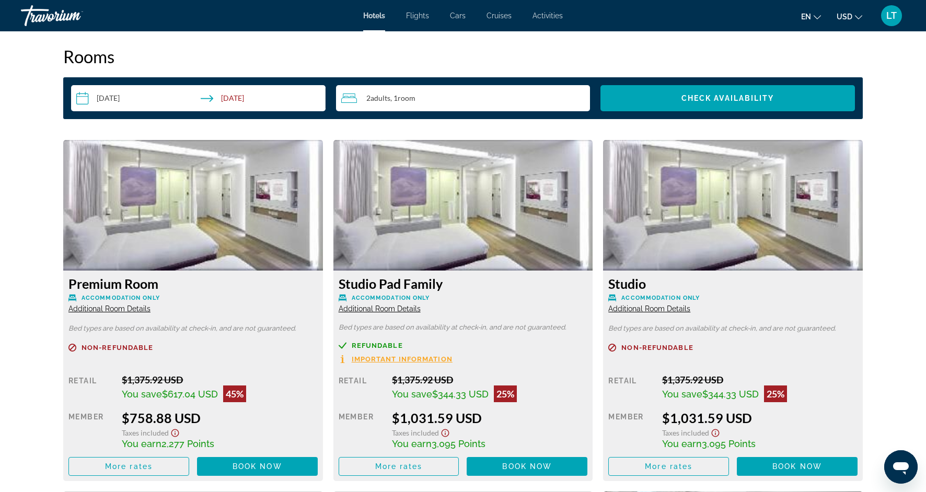
click at [90, 309] on span "Additional Room Details" at bounding box center [109, 309] width 82 height 8
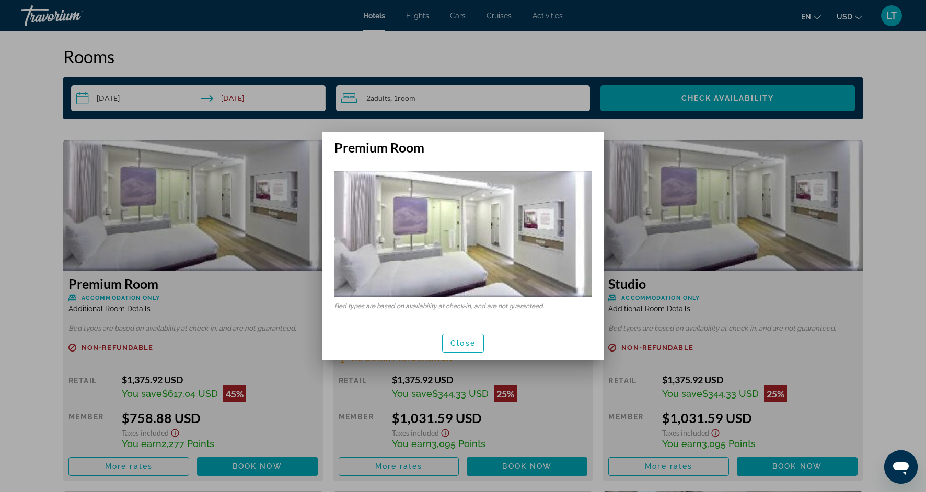
click at [25, 334] on div at bounding box center [463, 246] width 926 height 492
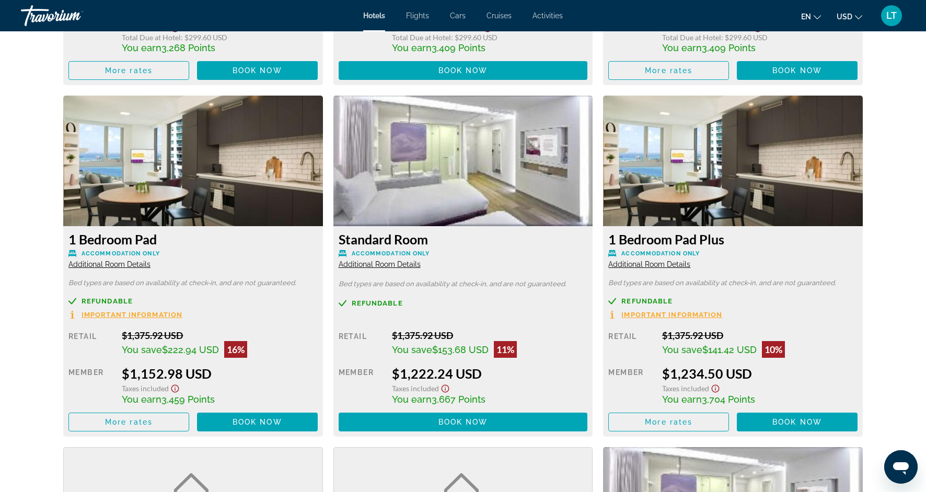
scroll to position [2073, 0]
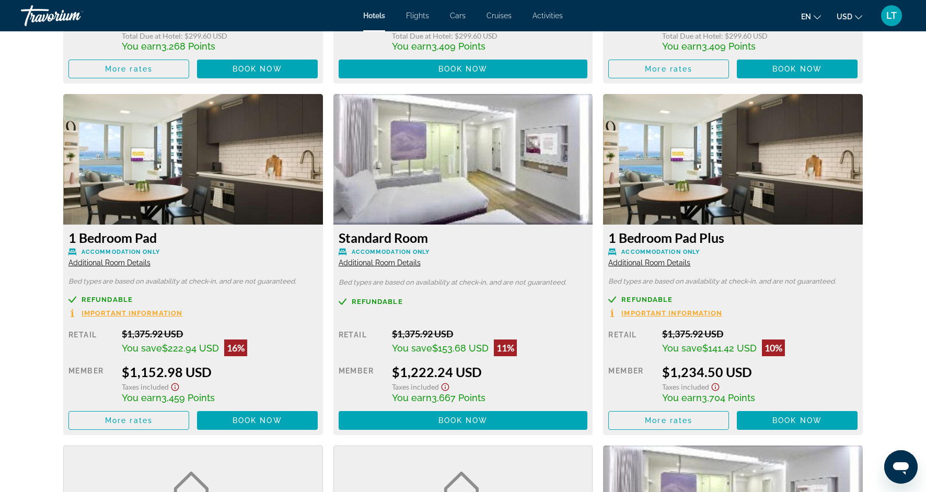
click at [760, 417] on span "Main content" at bounding box center [797, 420] width 121 height 25
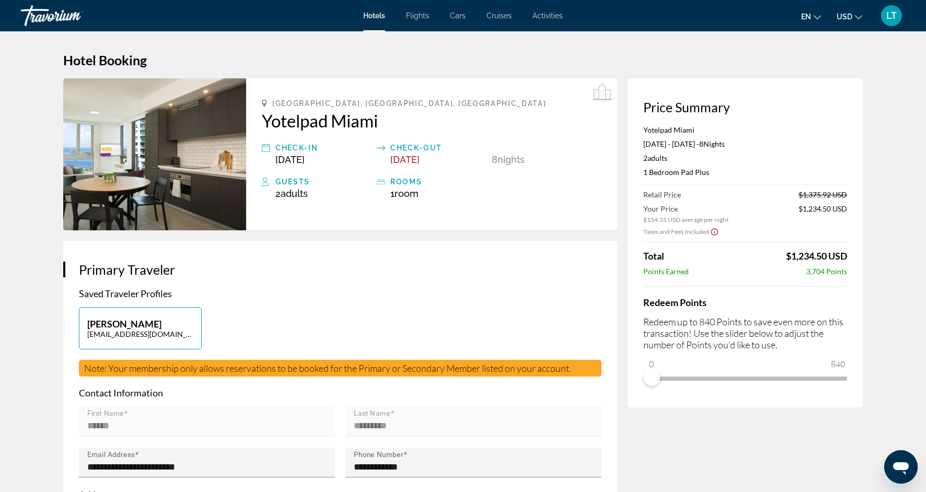
click at [714, 234] on icon "Show Taxes and Fees disclaimer" at bounding box center [714, 231] width 8 height 9
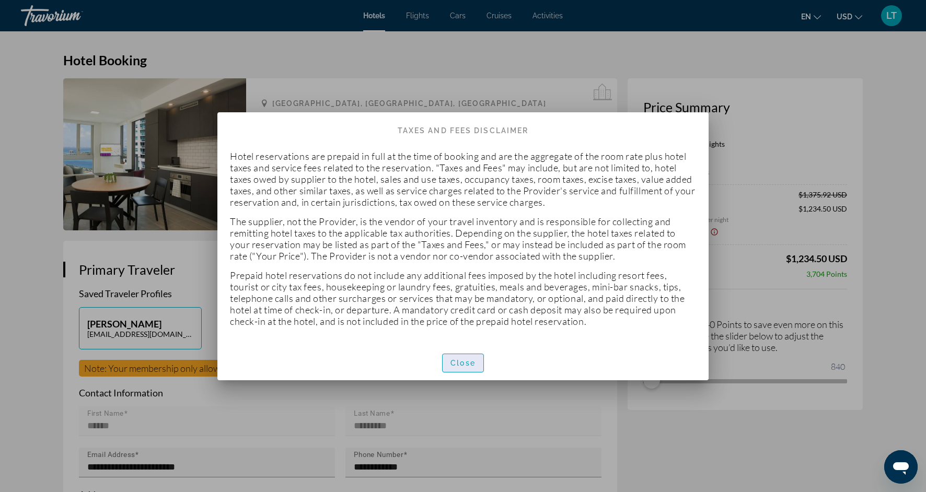
click at [468, 357] on span "button" at bounding box center [462, 363] width 41 height 25
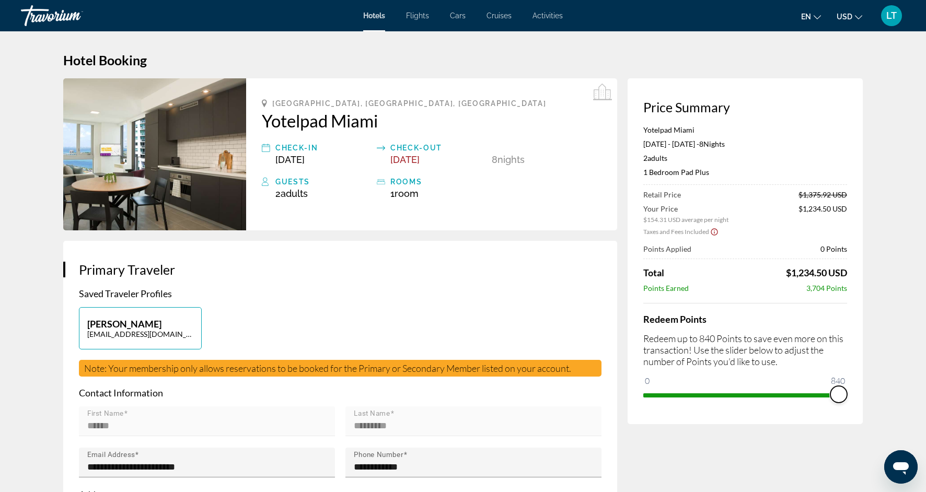
drag, startPoint x: 651, startPoint y: 380, endPoint x: 839, endPoint y: 395, distance: 188.1
click at [839, 395] on span "ngx-slider" at bounding box center [838, 394] width 17 height 17
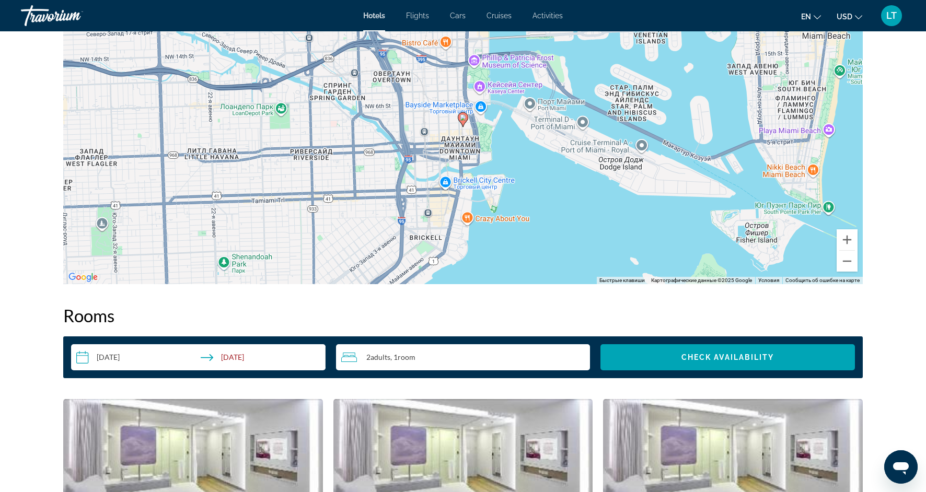
scroll to position [1036, 0]
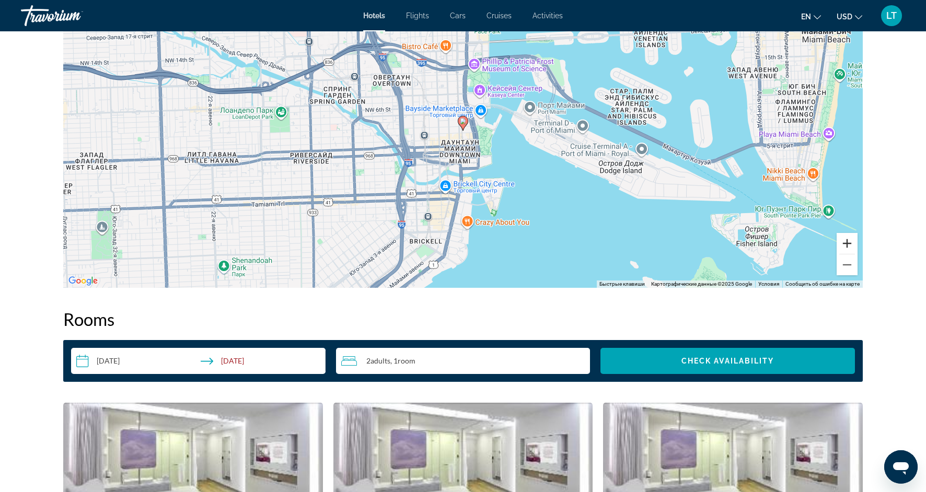
click at [847, 240] on button "Увеличить" at bounding box center [846, 243] width 21 height 21
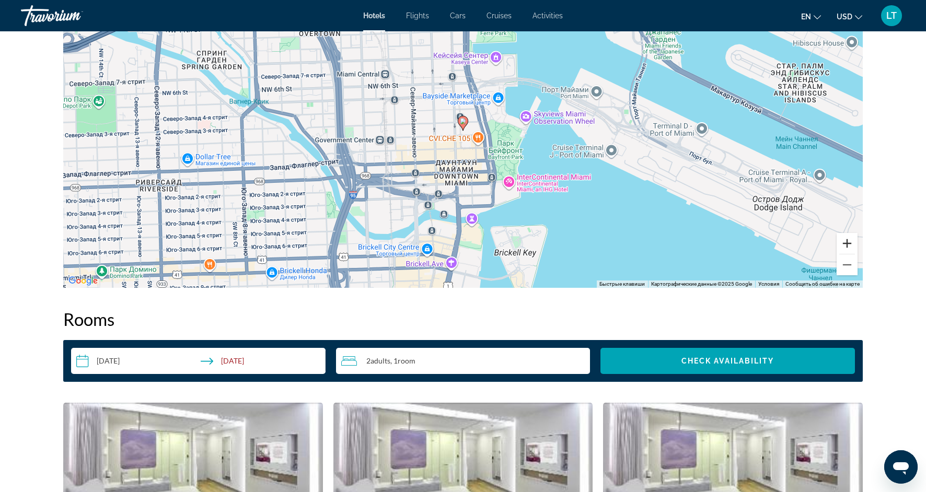
click at [847, 240] on button "Увеличить" at bounding box center [846, 243] width 21 height 21
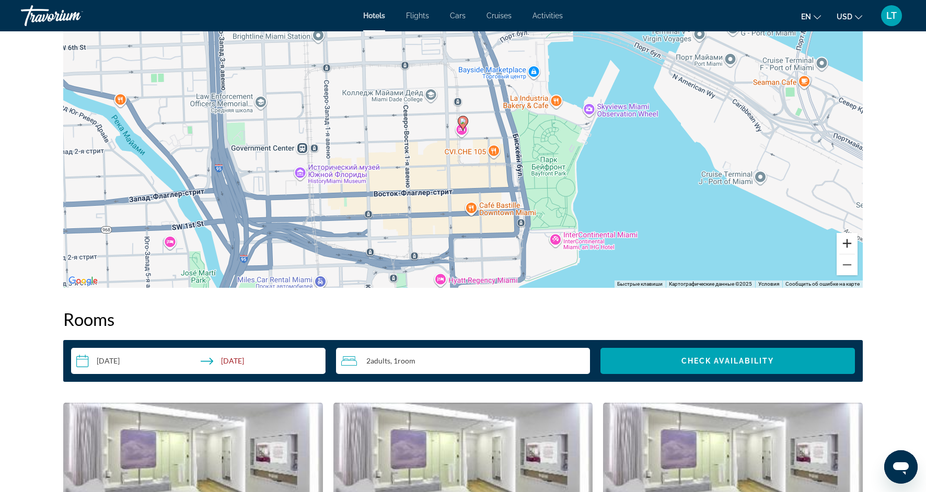
click at [847, 240] on button "Увеличить" at bounding box center [846, 243] width 21 height 21
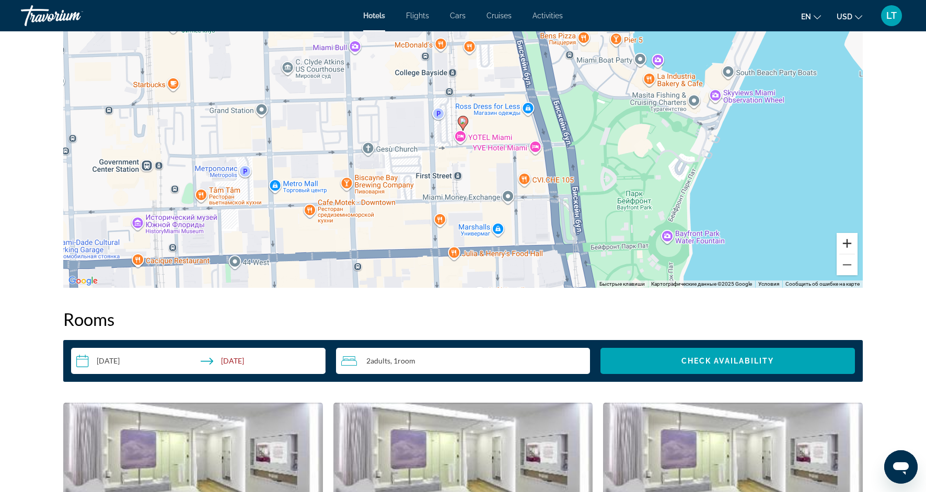
click at [847, 240] on button "Увеличить" at bounding box center [846, 243] width 21 height 21
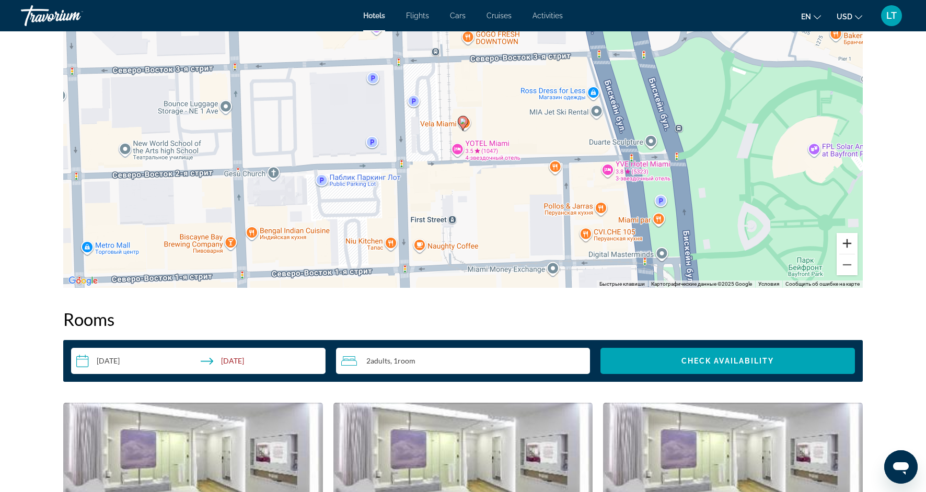
click at [847, 241] on button "Увеличить" at bounding box center [846, 243] width 21 height 21
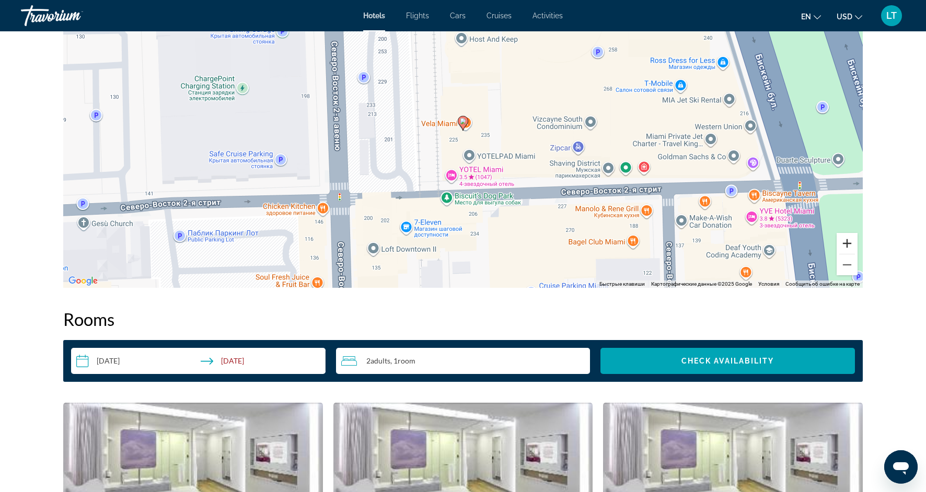
click at [847, 241] on button "Увеличить" at bounding box center [846, 243] width 21 height 21
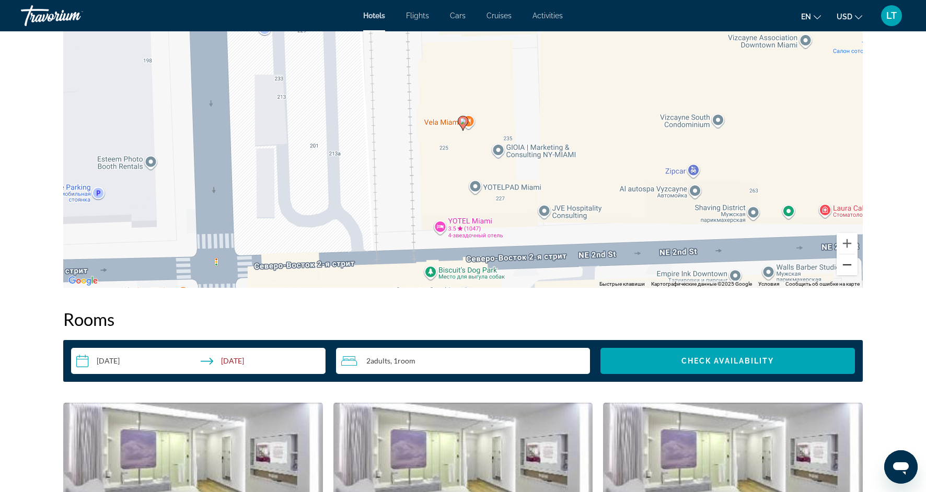
click at [846, 268] on button "Уменьшить" at bounding box center [846, 264] width 21 height 21
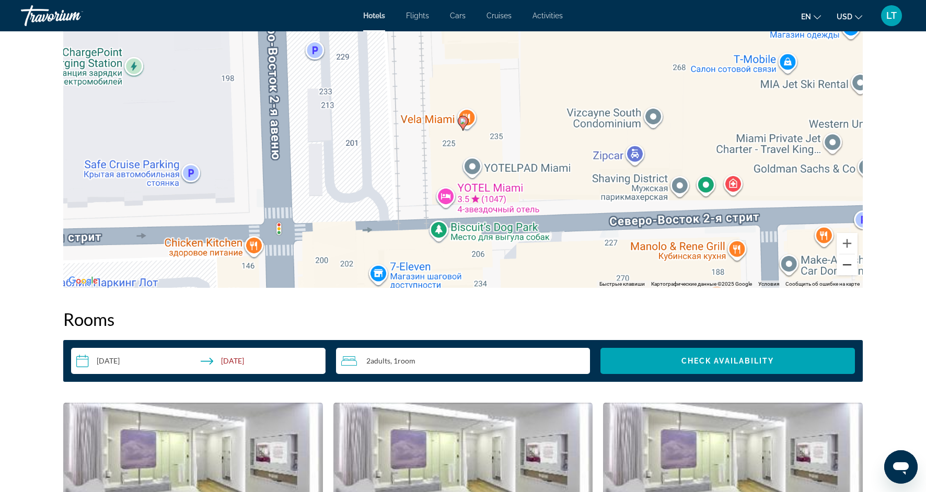
click at [846, 268] on button "Уменьшить" at bounding box center [846, 264] width 21 height 21
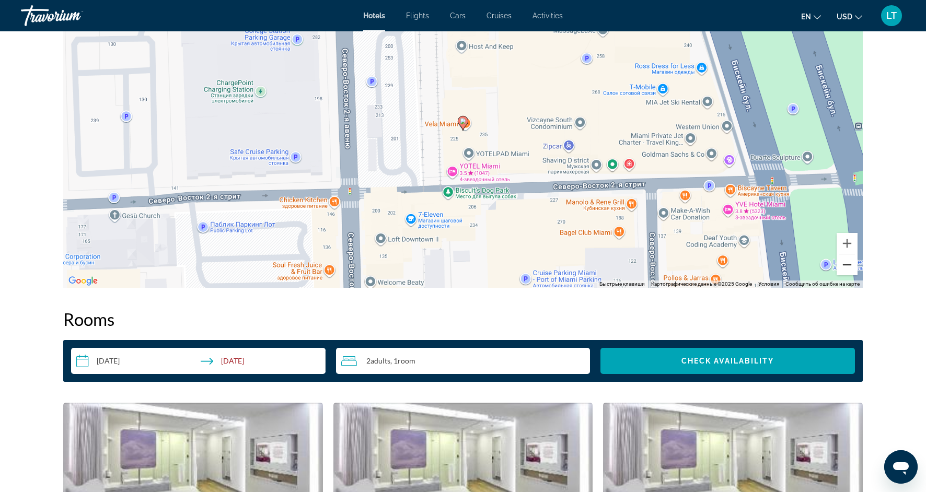
click at [846, 268] on button "Уменьшить" at bounding box center [846, 264] width 21 height 21
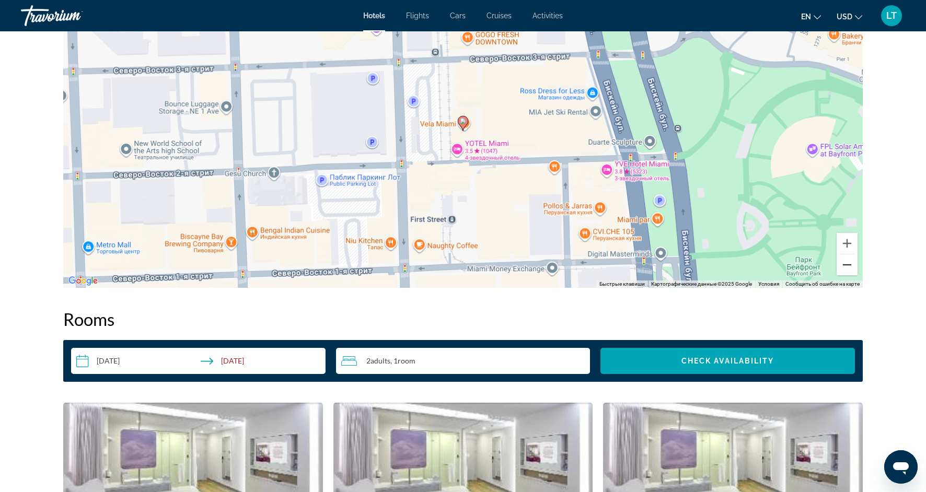
click at [846, 268] on button "Уменьшить" at bounding box center [846, 264] width 21 height 21
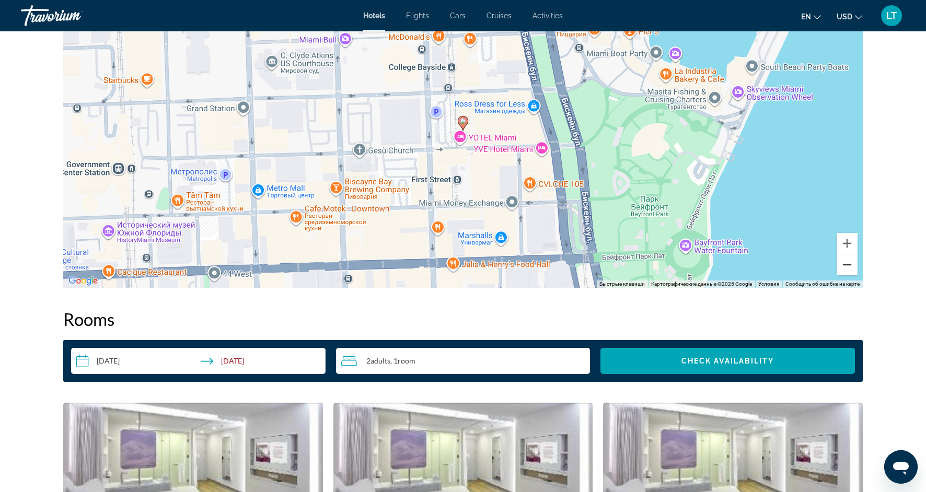
click at [846, 268] on button "Уменьшить" at bounding box center [846, 264] width 21 height 21
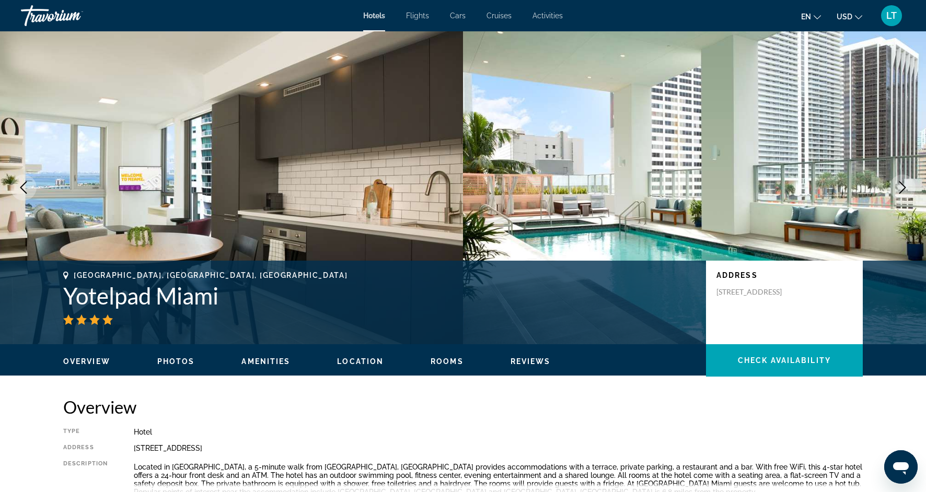
scroll to position [0, 0]
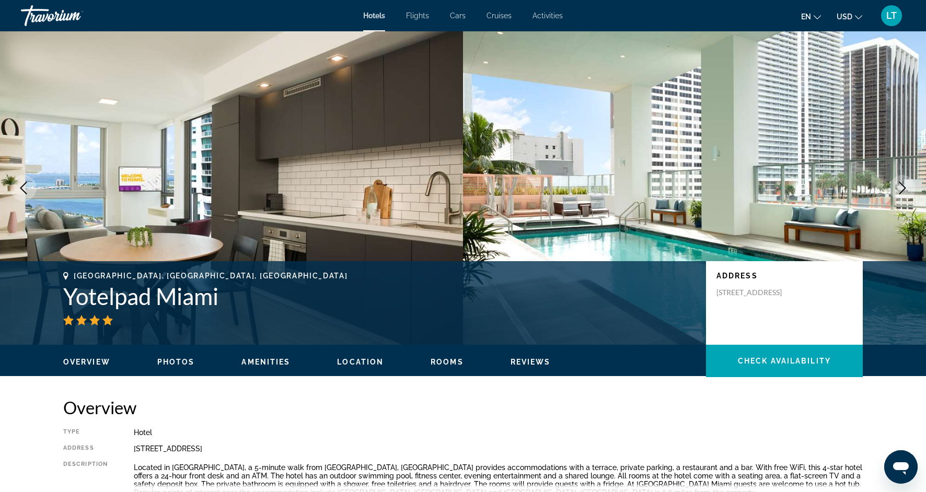
click at [525, 360] on span "Reviews" at bounding box center [530, 362] width 40 height 8
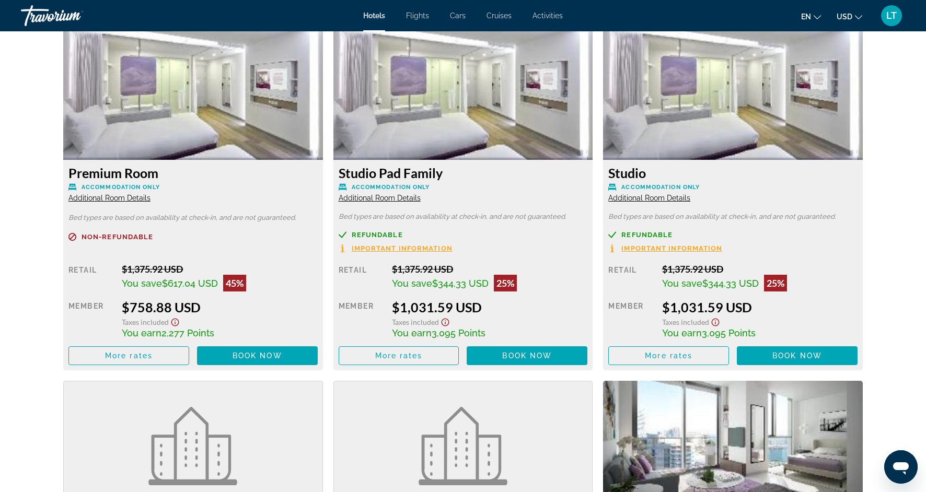
scroll to position [1412, 0]
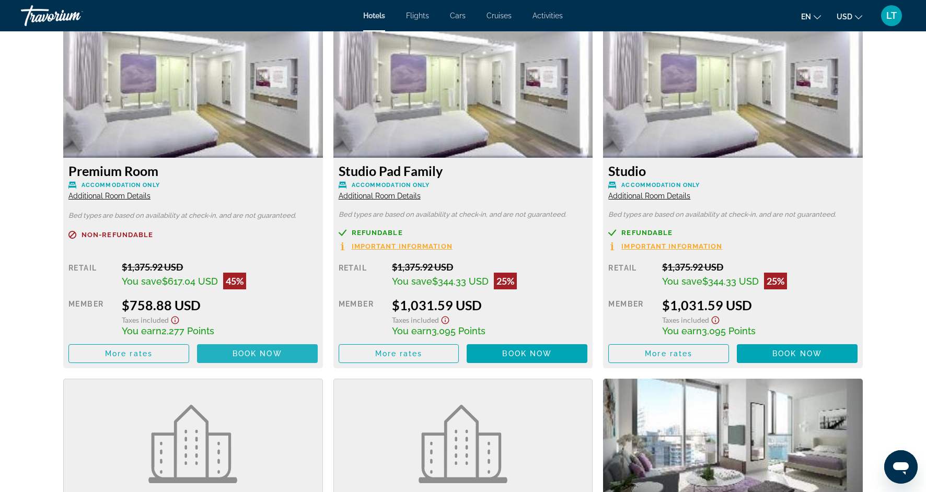
click at [237, 353] on span "Book now" at bounding box center [257, 353] width 50 height 8
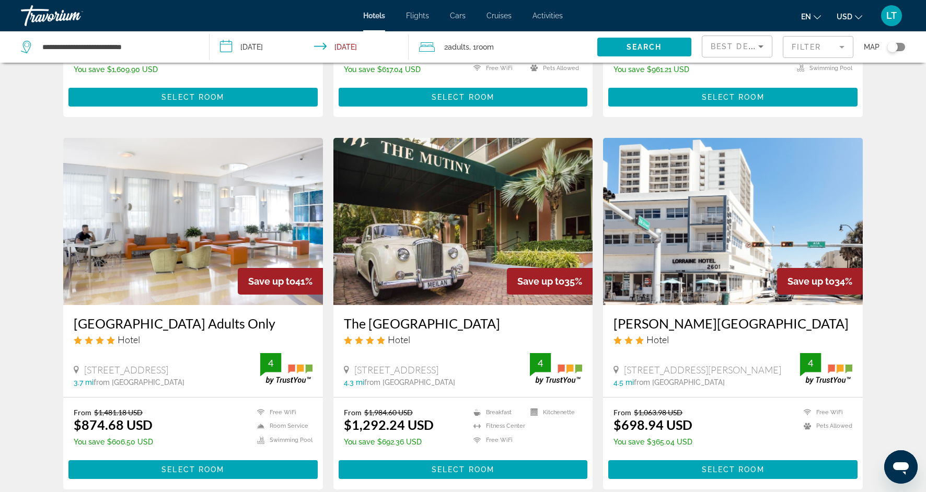
scroll to position [381, 0]
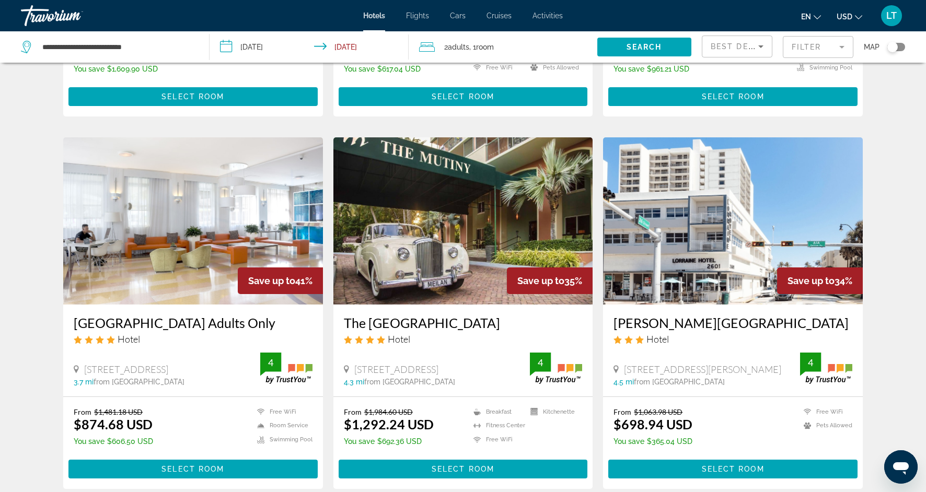
click at [841, 45] on mat-form-field "Filter" at bounding box center [818, 47] width 71 height 22
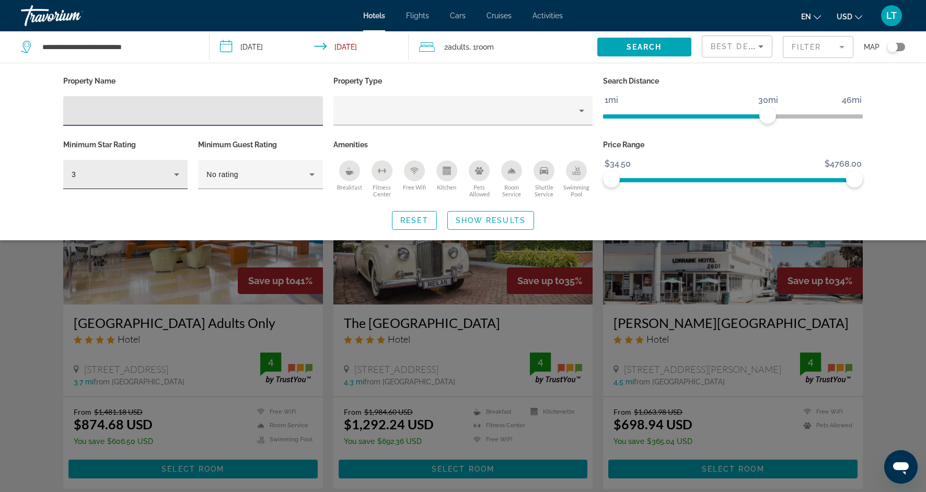
click at [174, 170] on icon "Hotel Filters" at bounding box center [176, 174] width 13 height 13
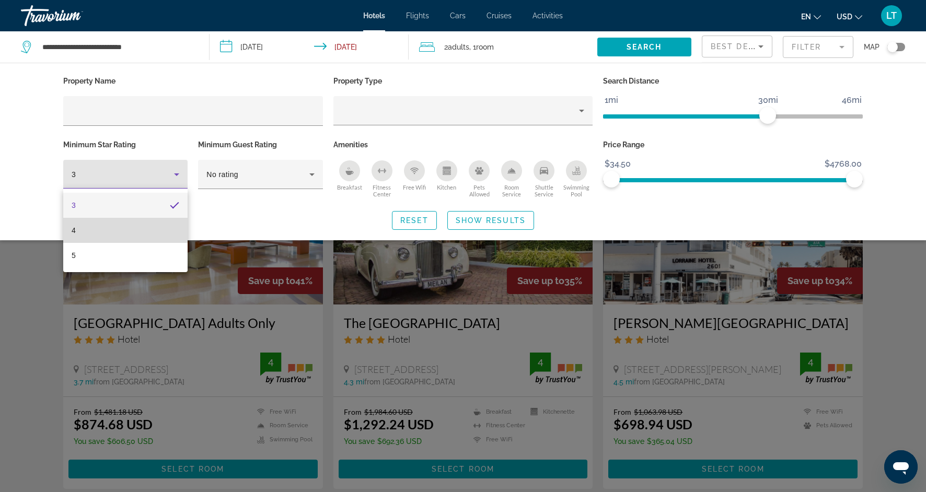
click at [165, 224] on mat-option "4" at bounding box center [125, 230] width 124 height 25
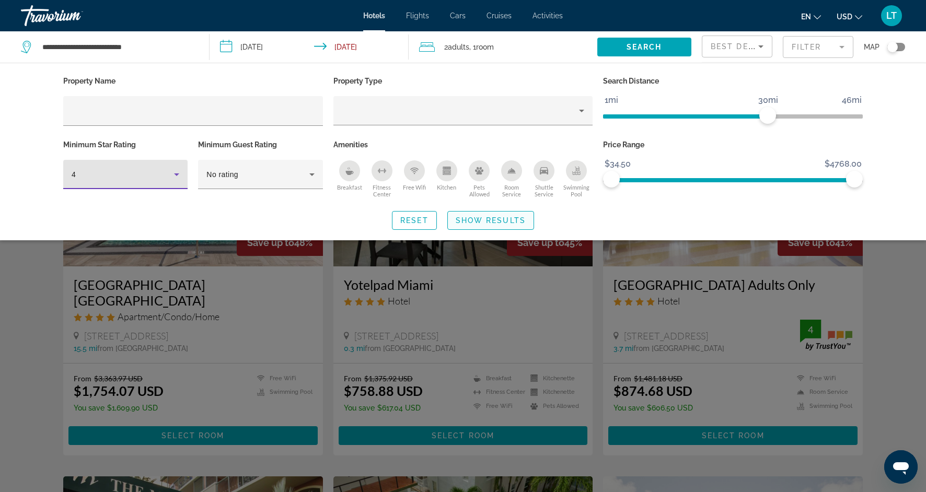
click at [513, 224] on span "Show Results" at bounding box center [491, 220] width 70 height 8
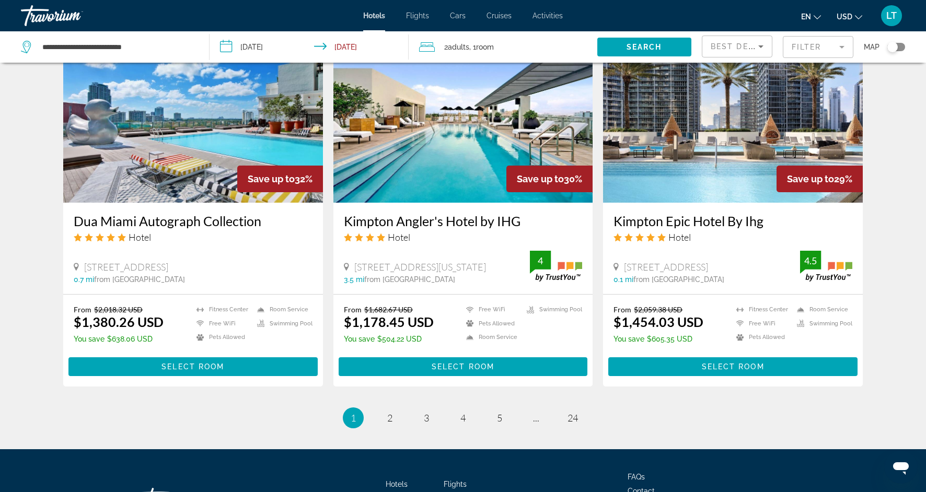
scroll to position [1246, 0]
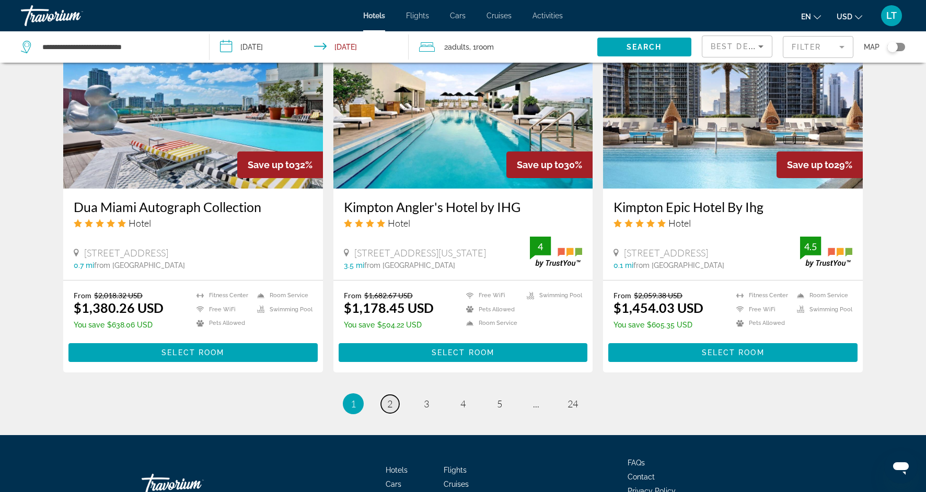
click at [392, 398] on span "2" at bounding box center [389, 403] width 5 height 11
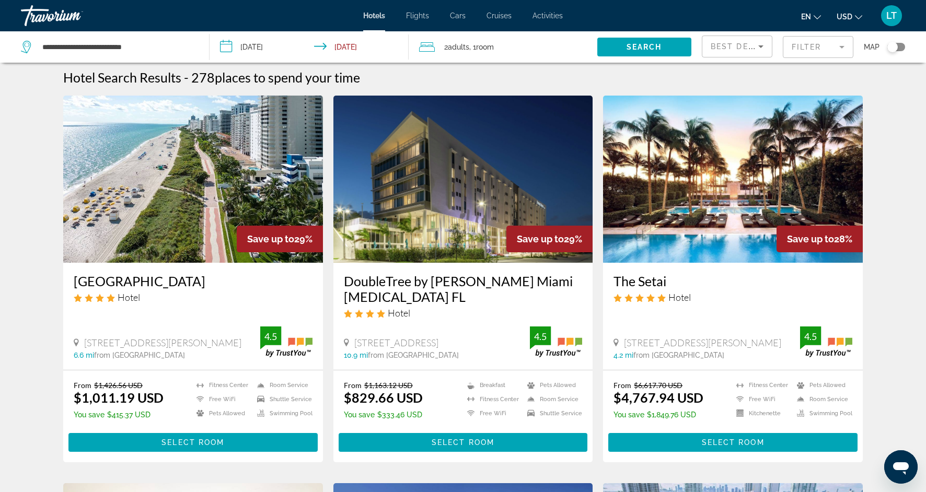
scroll to position [5, 0]
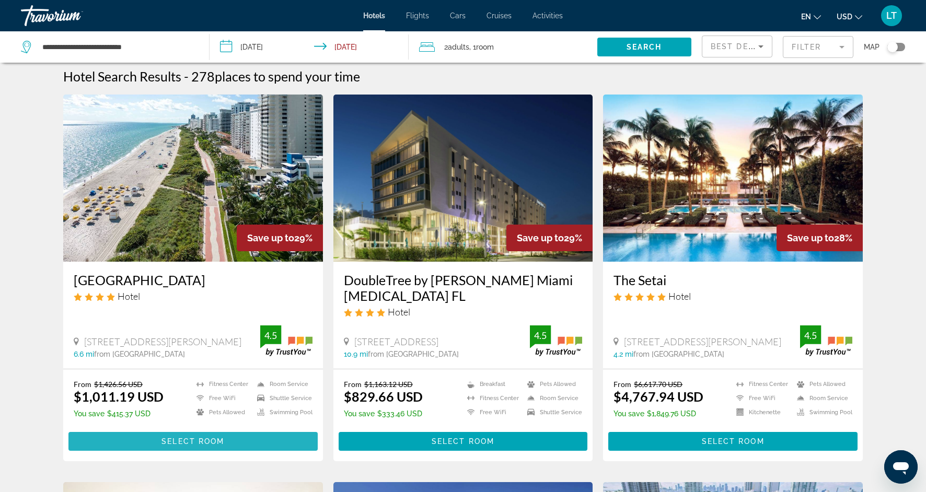
click at [200, 437] on span "Select Room" at bounding box center [192, 441] width 63 height 8
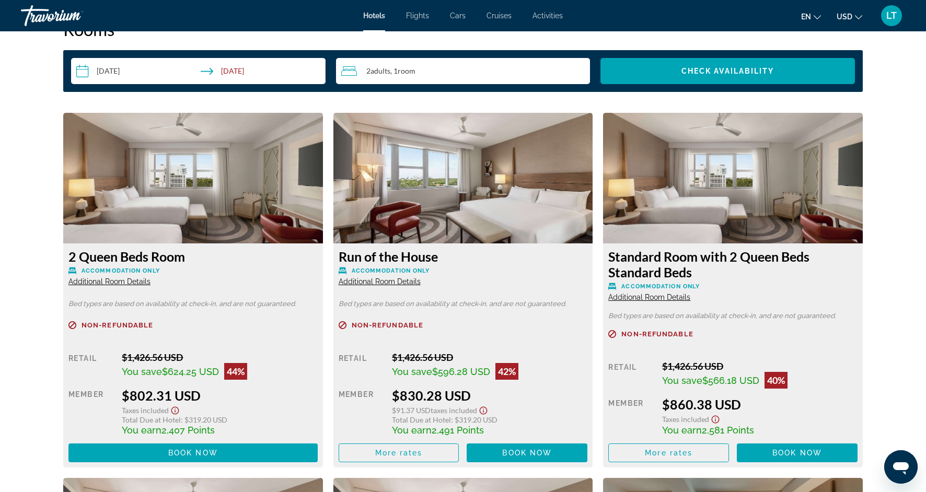
scroll to position [1334, 0]
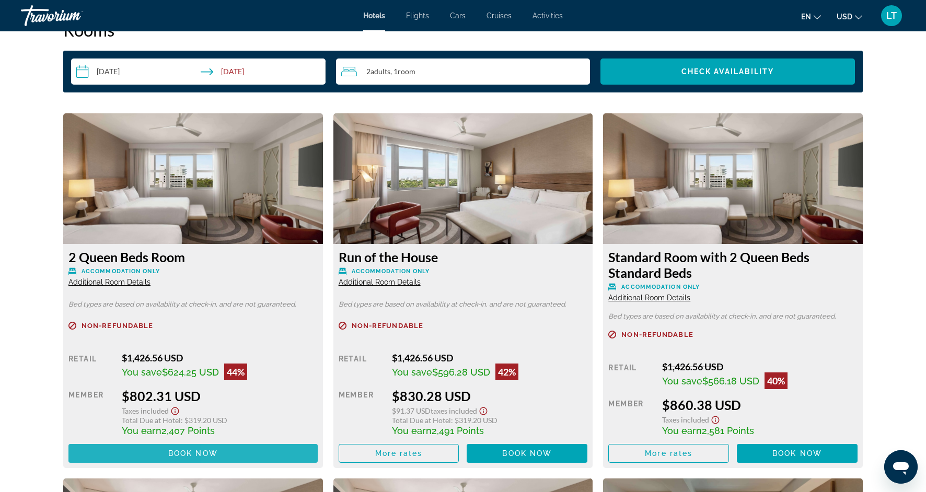
click at [299, 451] on span "Main content" at bounding box center [192, 453] width 249 height 25
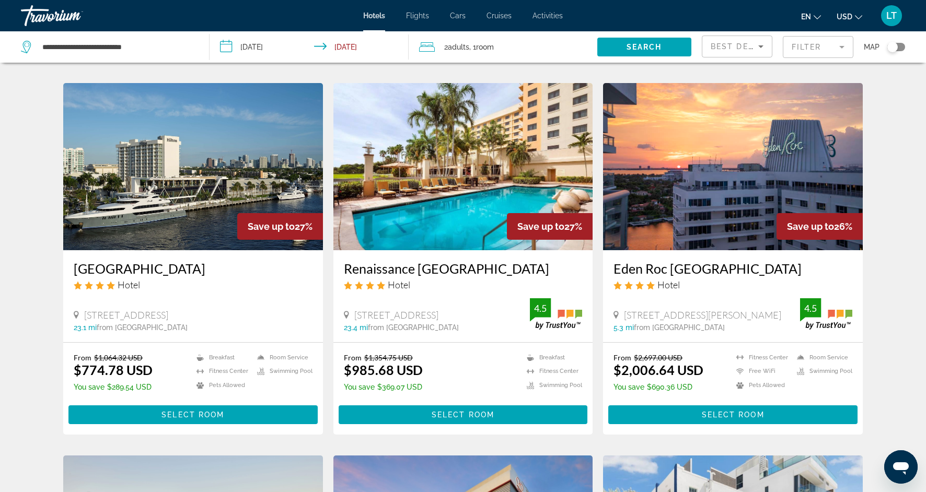
scroll to position [791, 0]
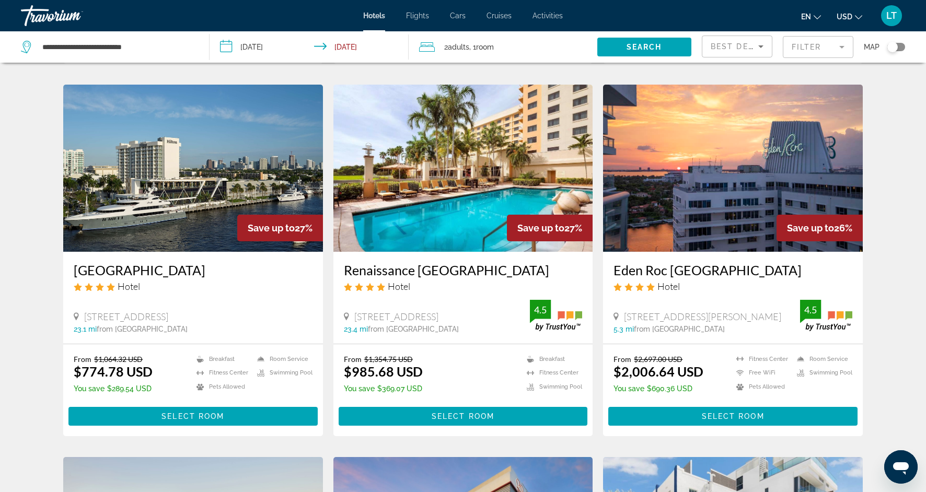
click at [329, 178] on app-hotels-search-item "Save up to 27% Renaissance Fort Lauderdale West Hotel Hotel 1230 S Pine Island …" at bounding box center [463, 260] width 270 height 351
click at [439, 404] on span "Main content" at bounding box center [463, 416] width 249 height 25
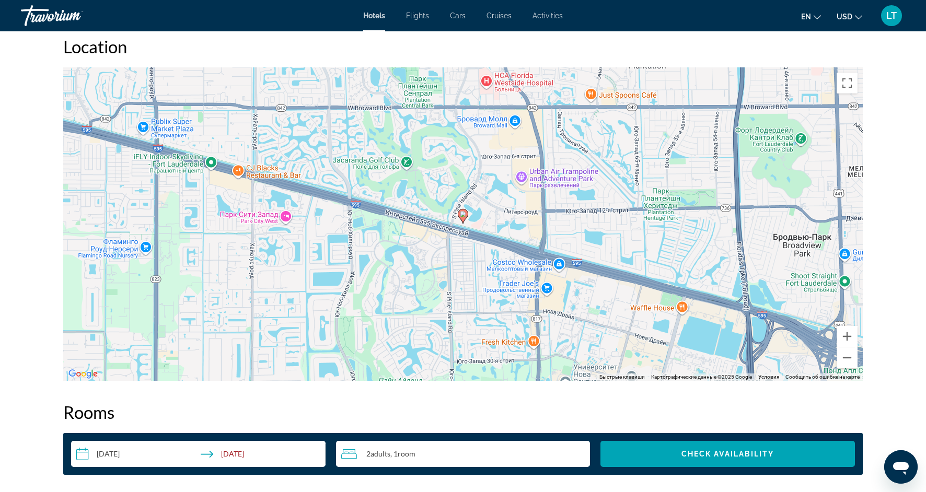
scroll to position [958, 0]
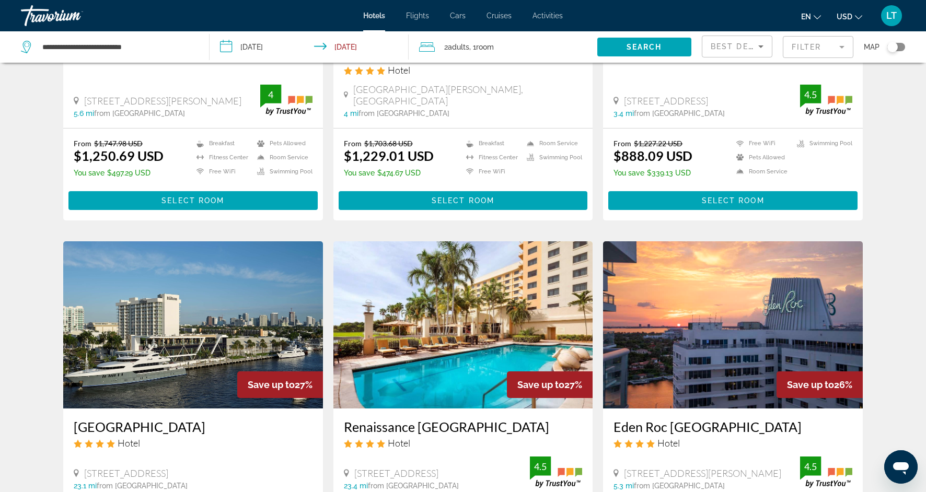
scroll to position [636, 0]
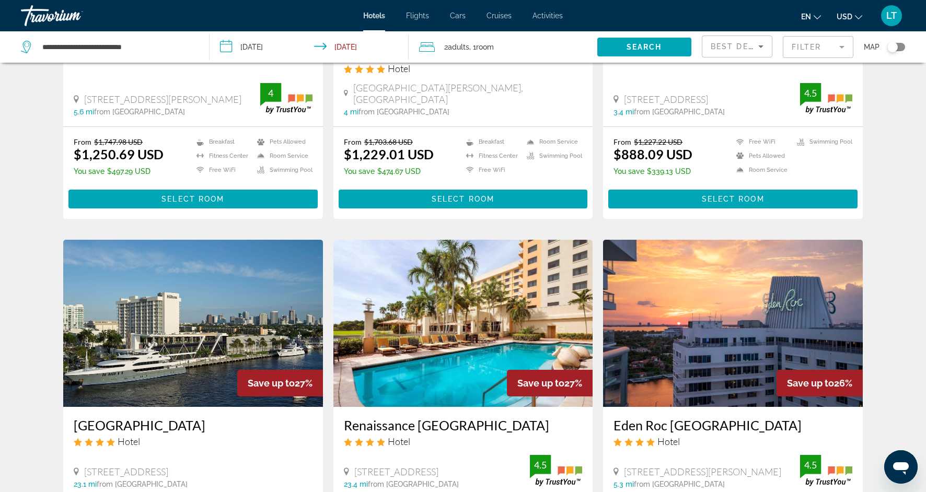
click at [234, 335] on img "Main content" at bounding box center [193, 323] width 260 height 167
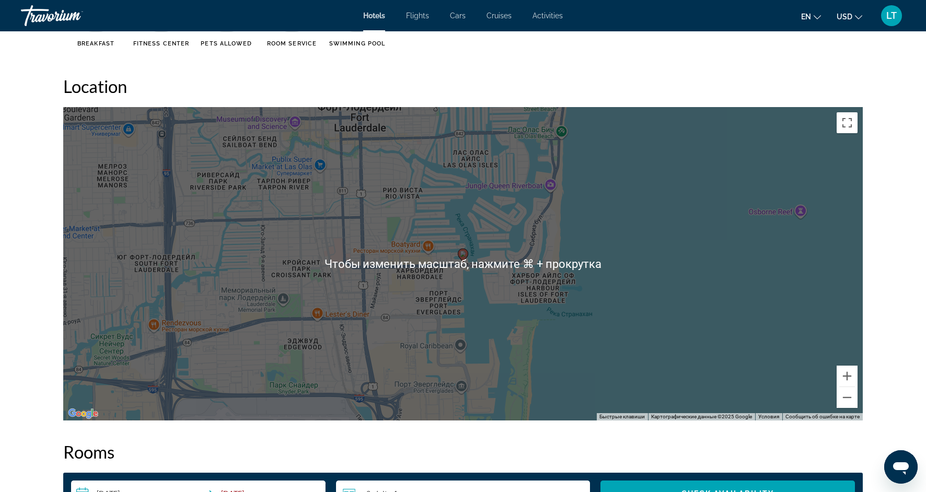
scroll to position [946, 0]
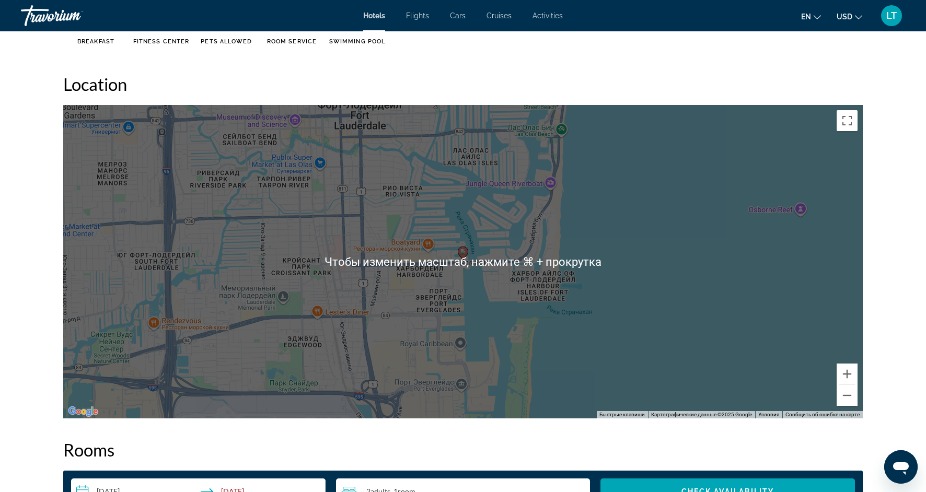
click at [635, 281] on div "Чтобы активировать перетаскивание с помощью клавиатуры, нажмите Alt + Ввод. Пос…" at bounding box center [462, 261] width 799 height 313
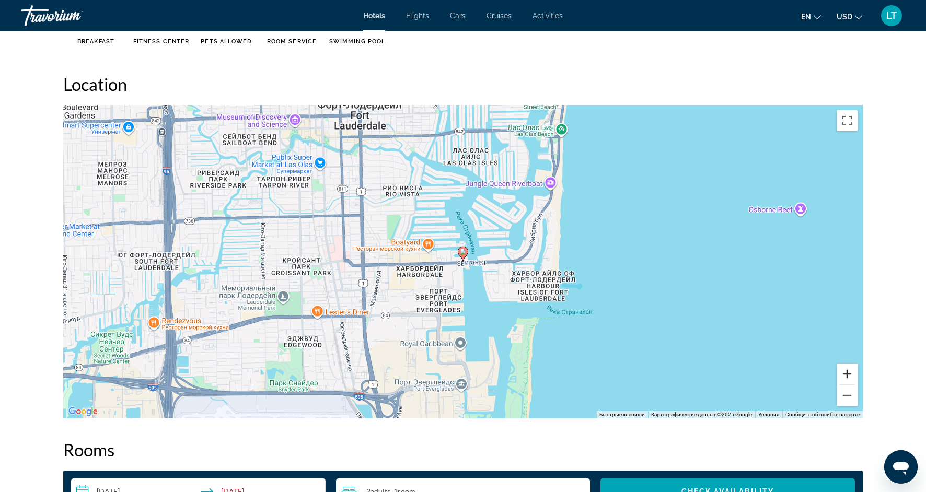
click at [851, 379] on button "Увеличить" at bounding box center [846, 374] width 21 height 21
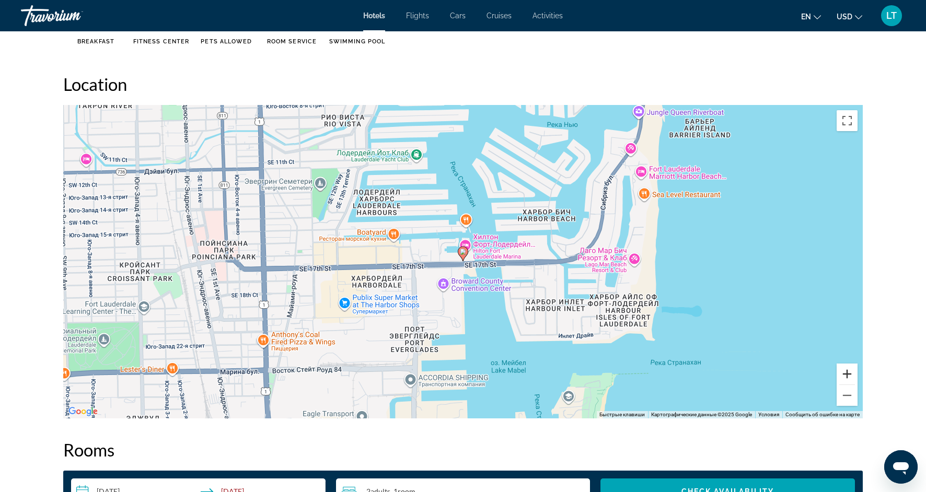
click at [851, 379] on button "Увеличить" at bounding box center [846, 374] width 21 height 21
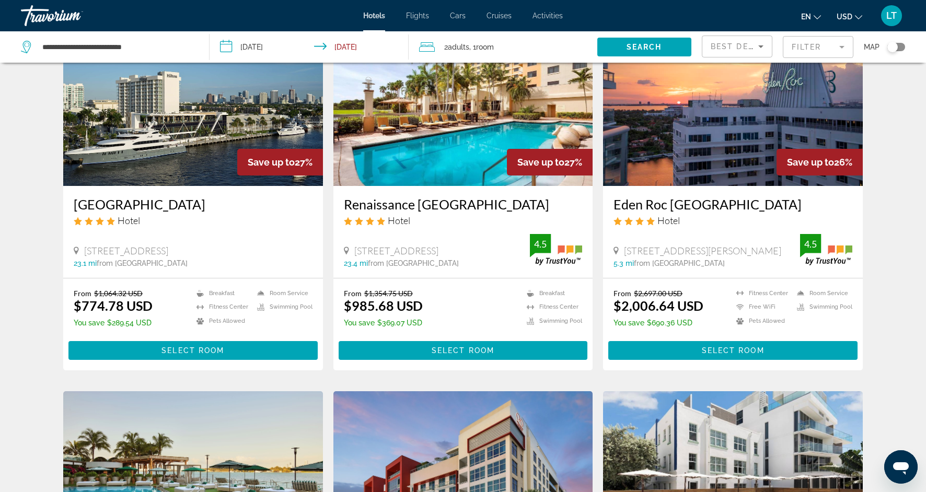
scroll to position [858, 0]
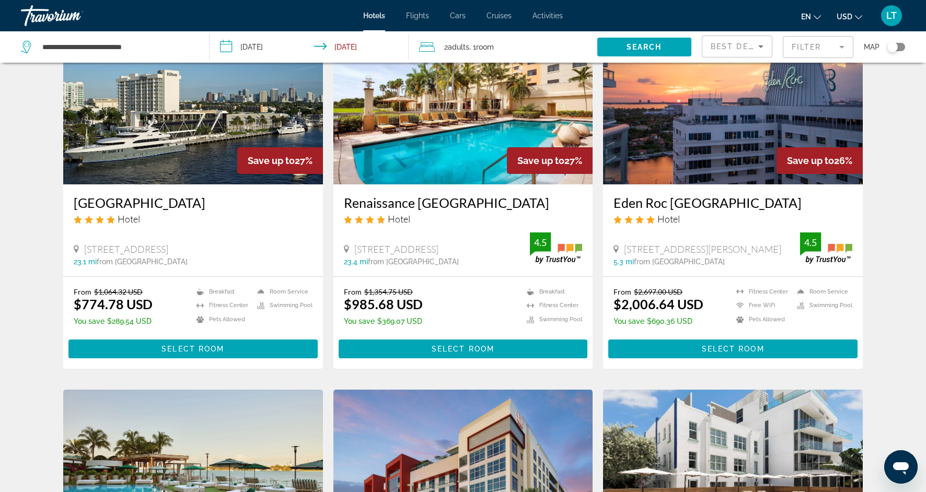
click at [461, 144] on img "Main content" at bounding box center [463, 100] width 260 height 167
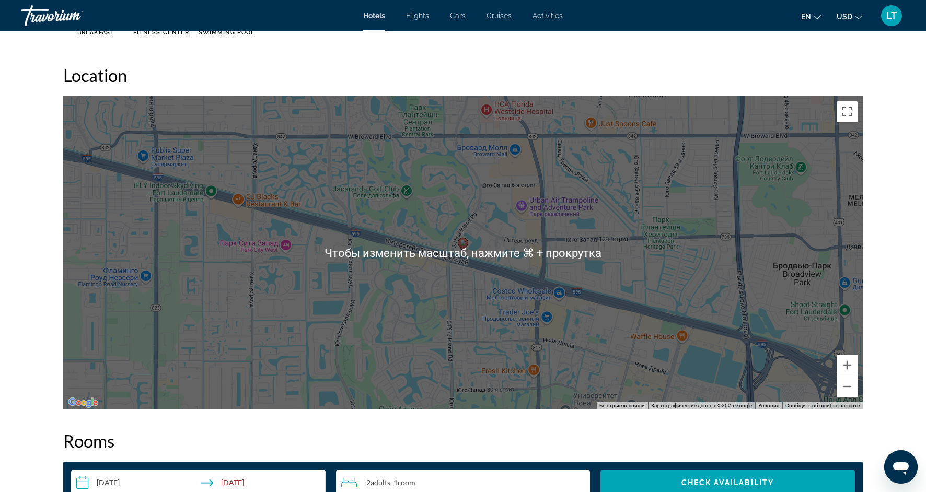
scroll to position [933, 0]
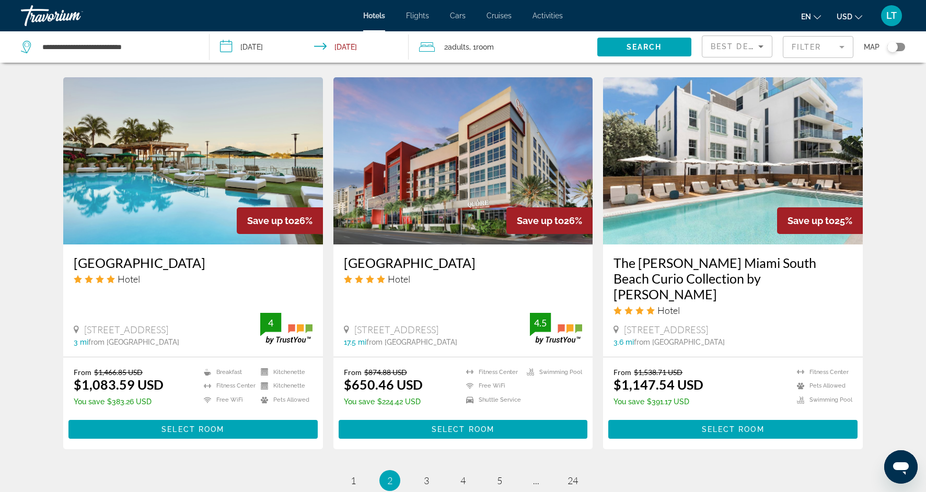
scroll to position [1172, 0]
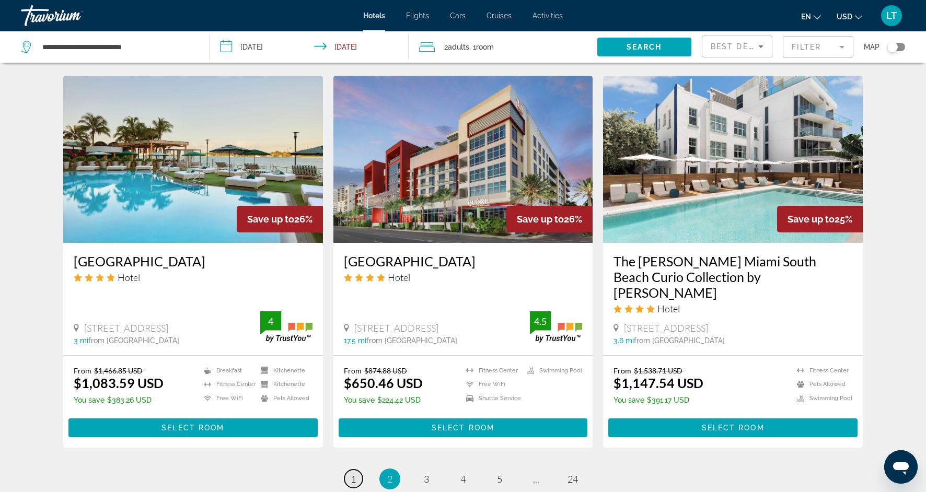
click at [351, 473] on span "1" at bounding box center [353, 478] width 5 height 11
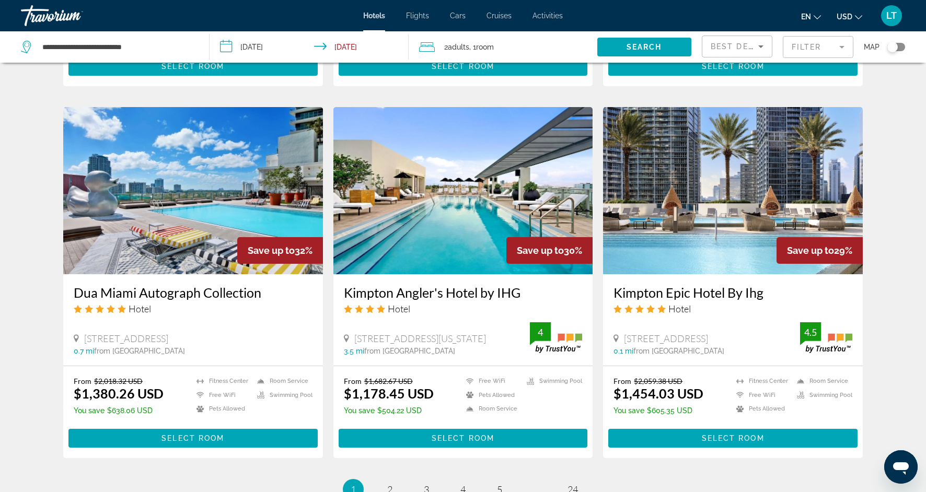
scroll to position [1163, 0]
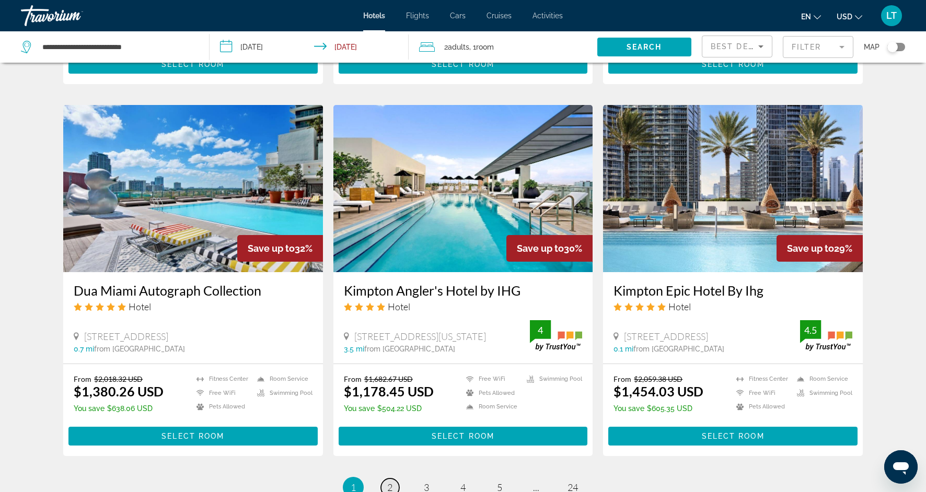
click at [388, 482] on span "2" at bounding box center [389, 487] width 5 height 11
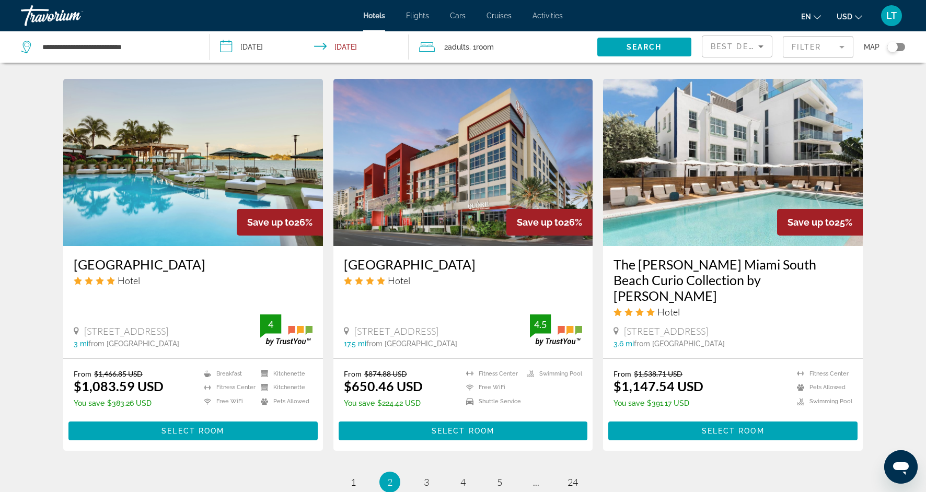
scroll to position [1170, 0]
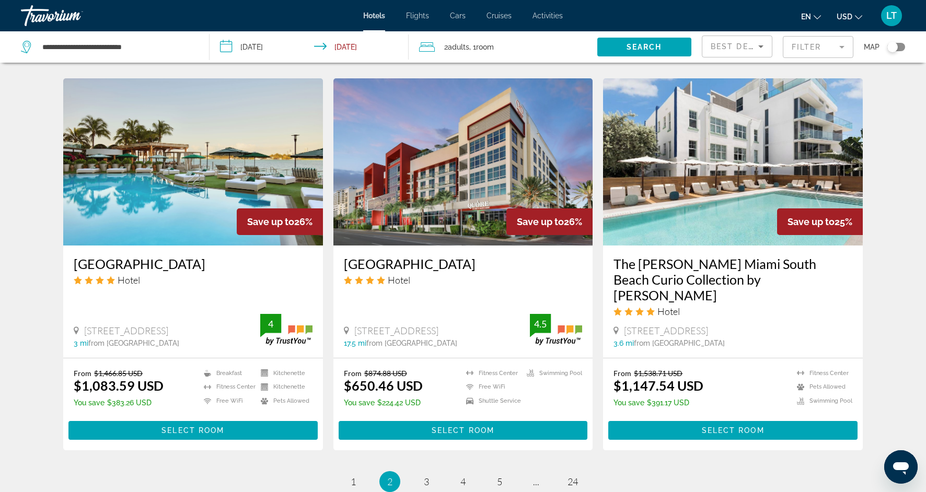
click at [467, 191] on img "Main content" at bounding box center [463, 161] width 260 height 167
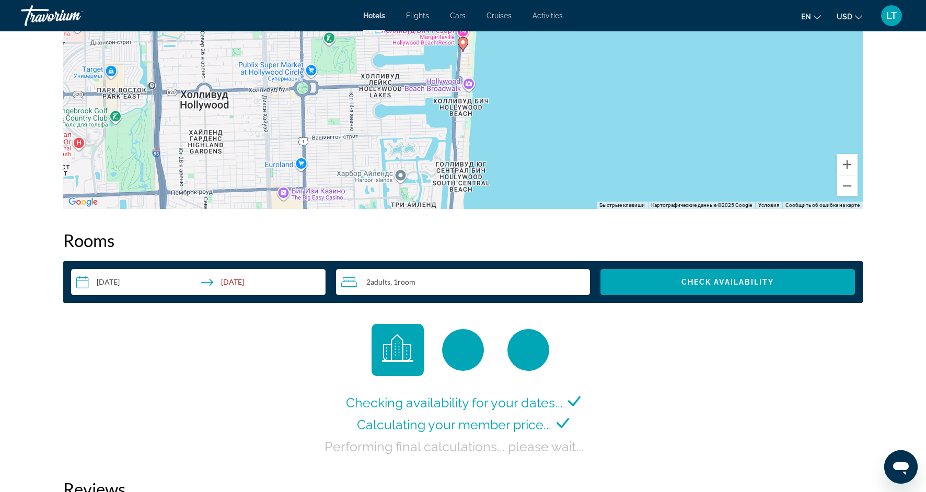
scroll to position [1157, 0]
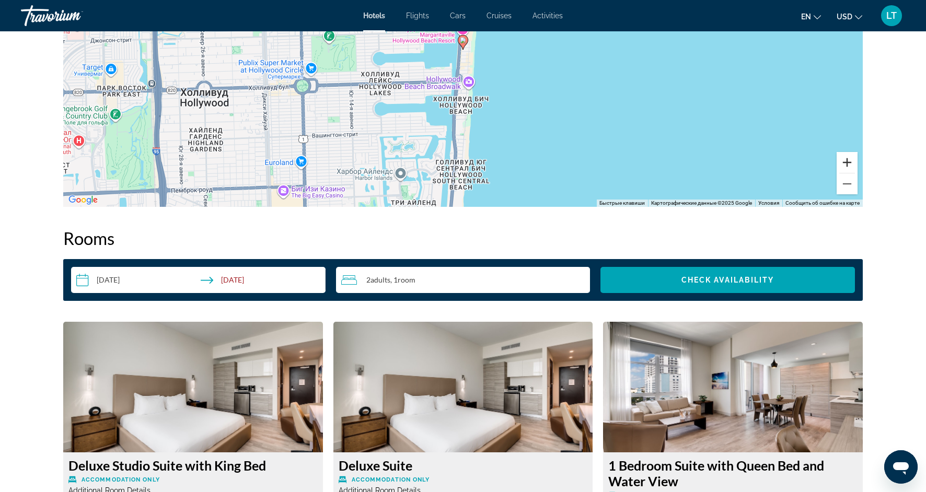
click at [850, 164] on button "Увеличить" at bounding box center [846, 162] width 21 height 21
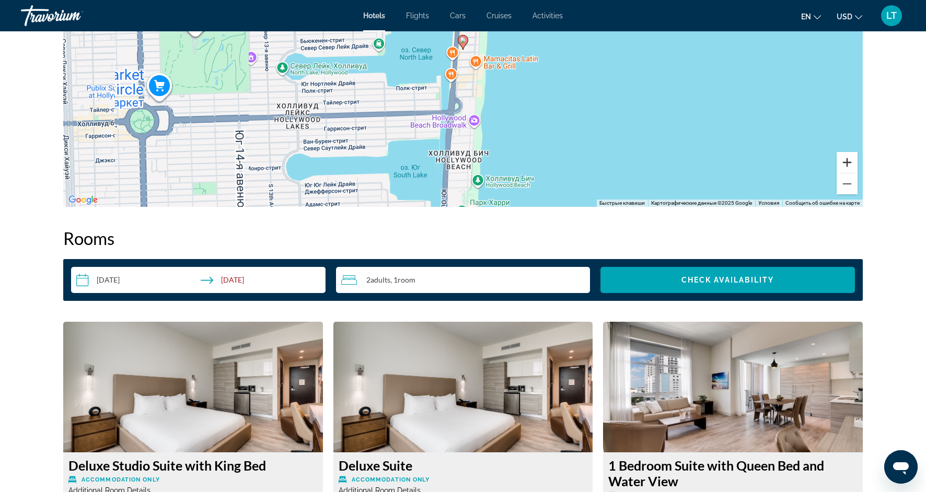
click at [850, 164] on button "Увеличить" at bounding box center [846, 162] width 21 height 21
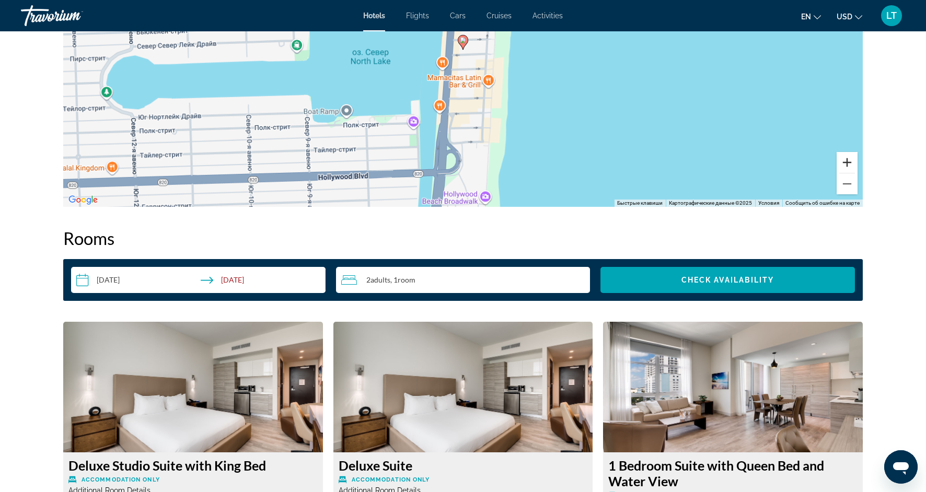
click at [850, 164] on button "Увеличить" at bounding box center [846, 162] width 21 height 21
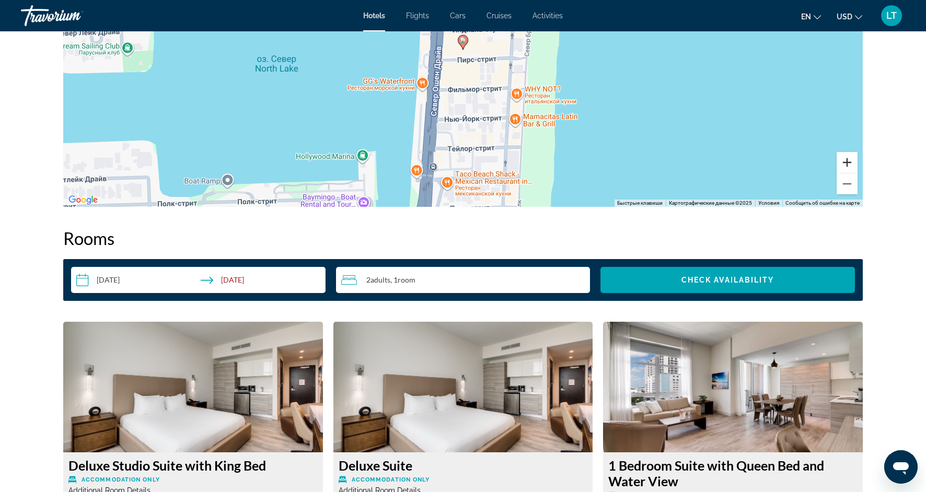
click at [850, 164] on button "Увеличить" at bounding box center [846, 162] width 21 height 21
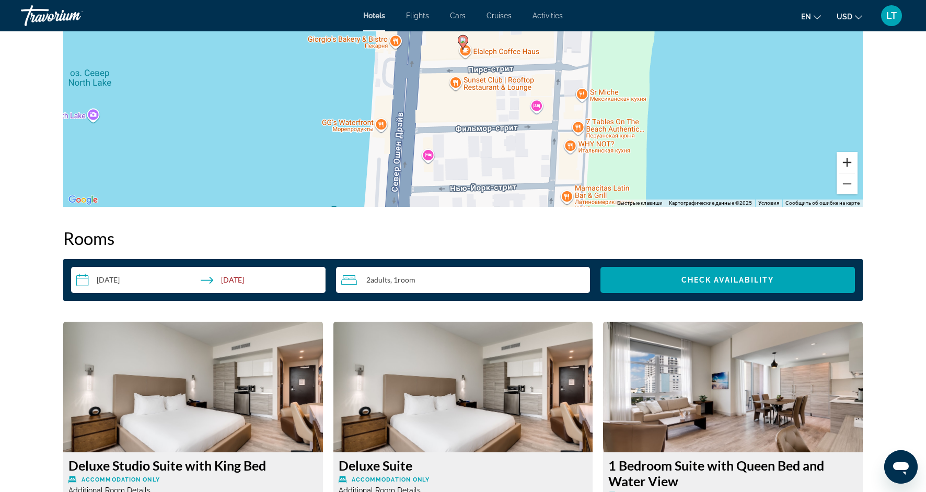
click at [850, 164] on button "Увеличить" at bounding box center [846, 162] width 21 height 21
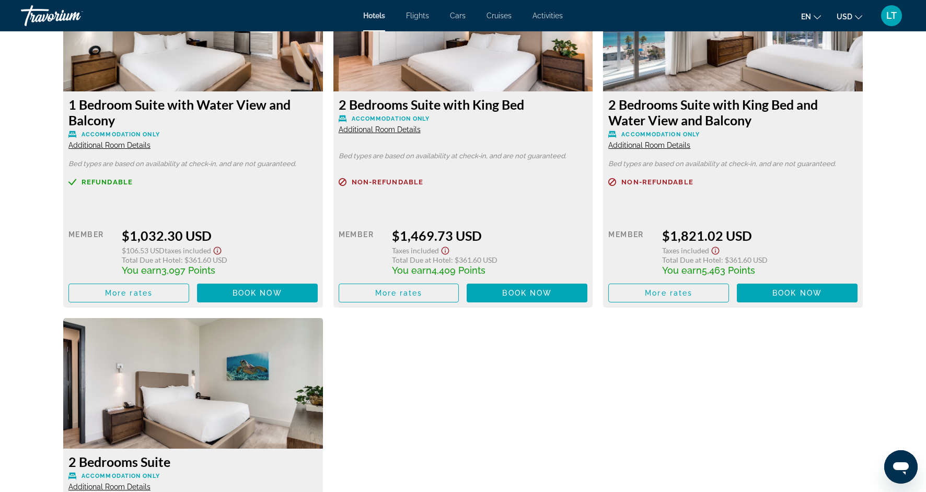
scroll to position [2619, 0]
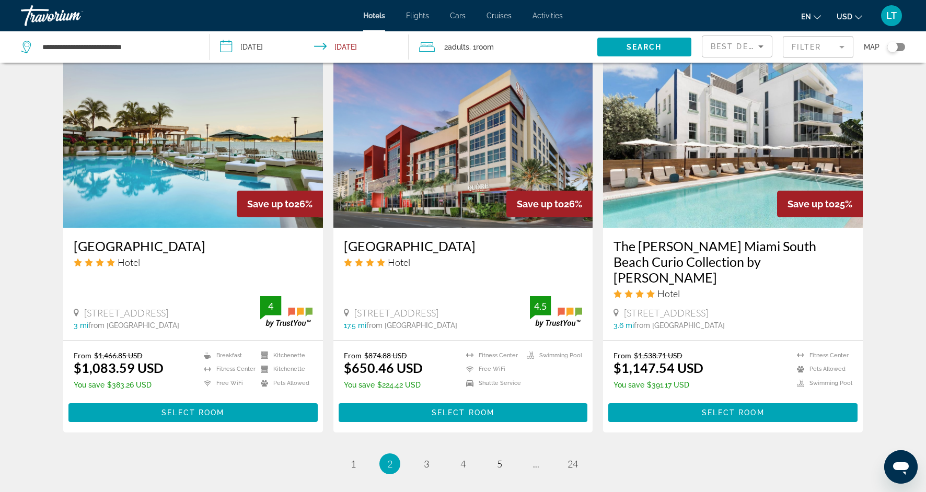
scroll to position [1188, 0]
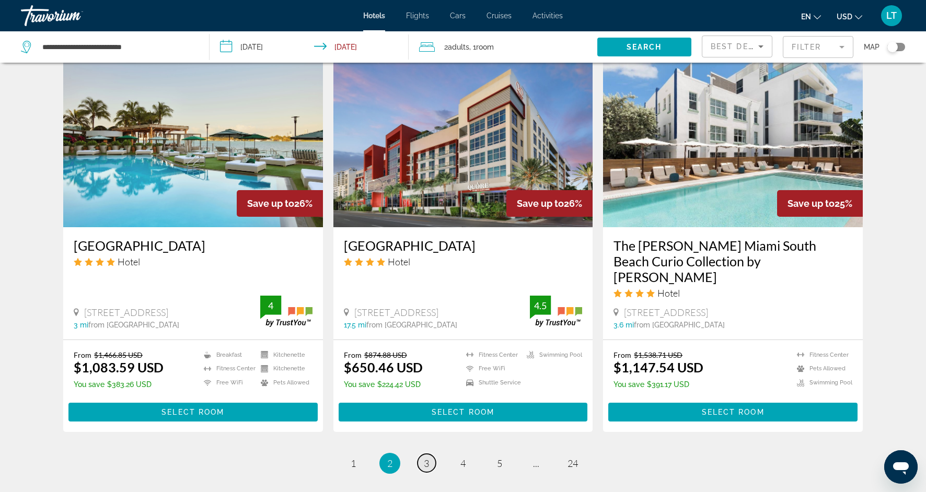
click at [422, 454] on link "page 3" at bounding box center [426, 463] width 18 height 18
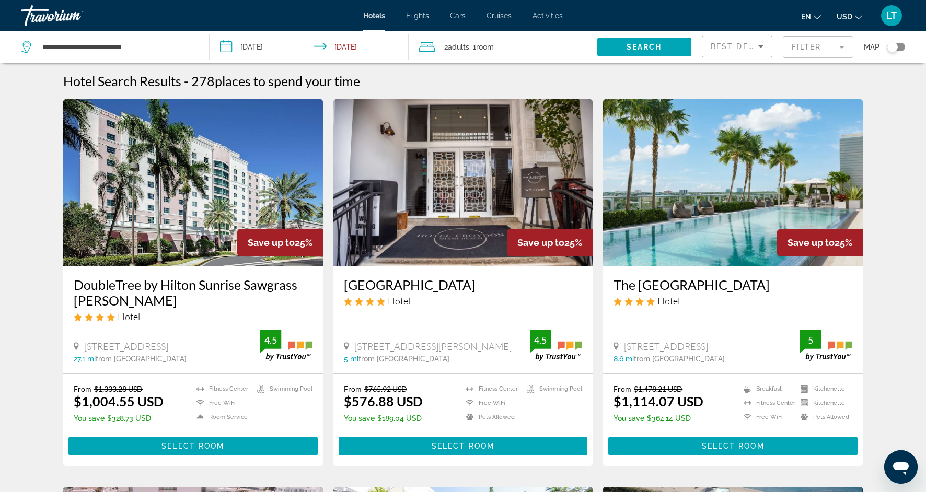
click at [501, 206] on img "Main content" at bounding box center [463, 182] width 260 height 167
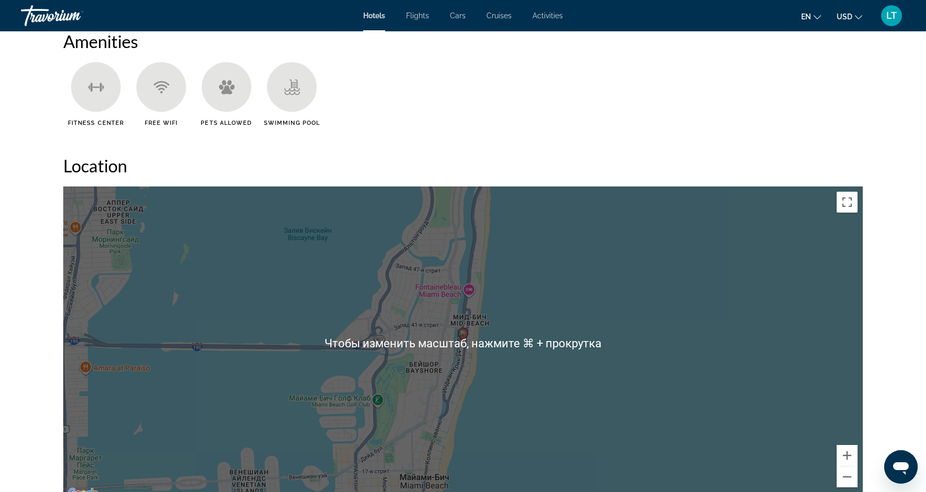
scroll to position [876, 0]
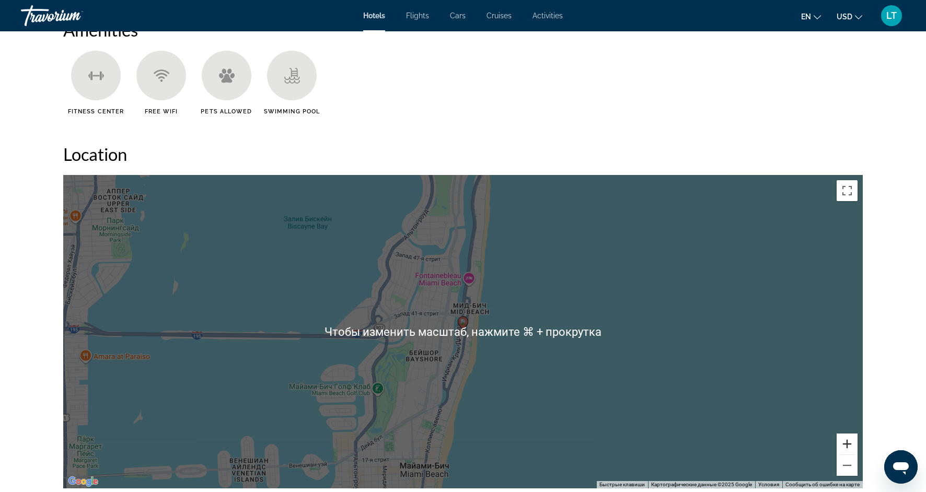
click at [845, 446] on button "Увеличить" at bounding box center [846, 444] width 21 height 21
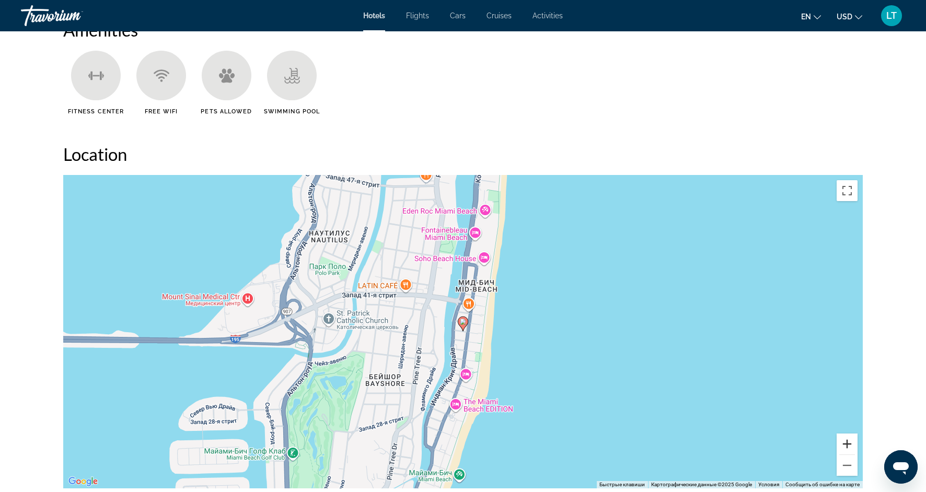
click at [845, 446] on button "Увеличить" at bounding box center [846, 444] width 21 height 21
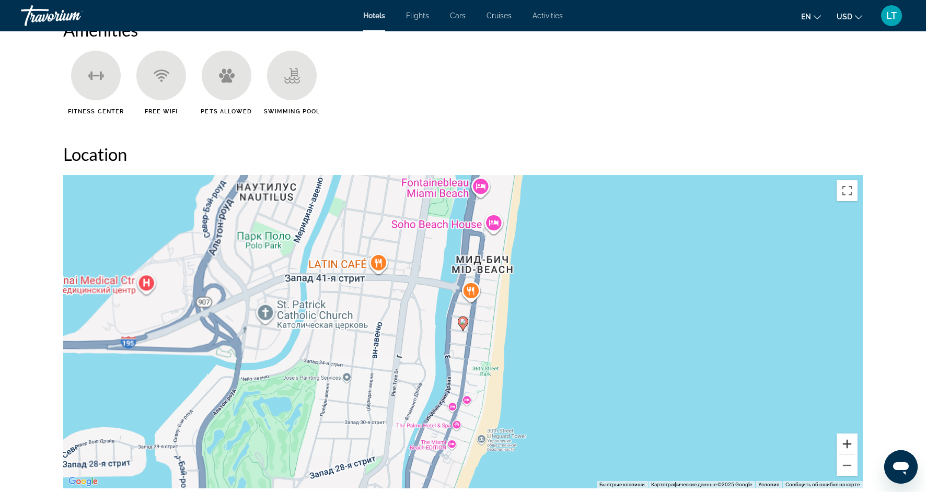
click at [845, 446] on button "Увеличить" at bounding box center [846, 444] width 21 height 21
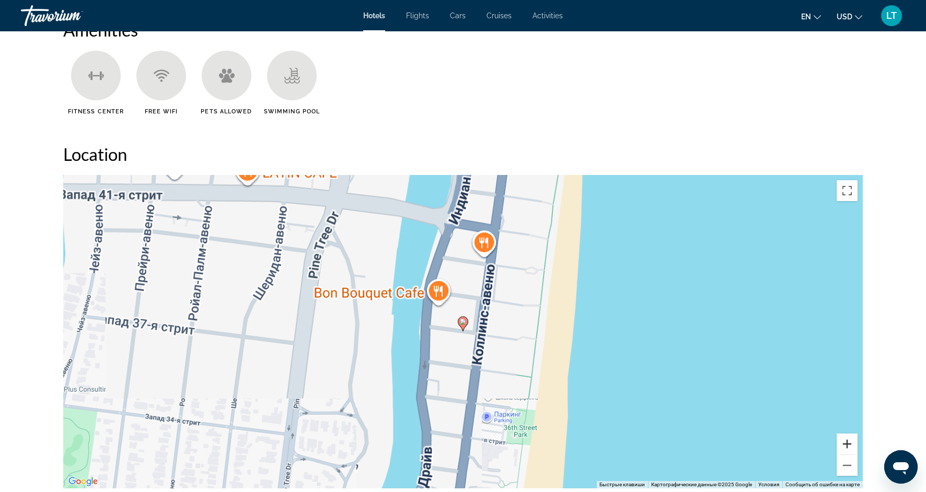
click at [845, 446] on button "Увеличить" at bounding box center [846, 444] width 21 height 21
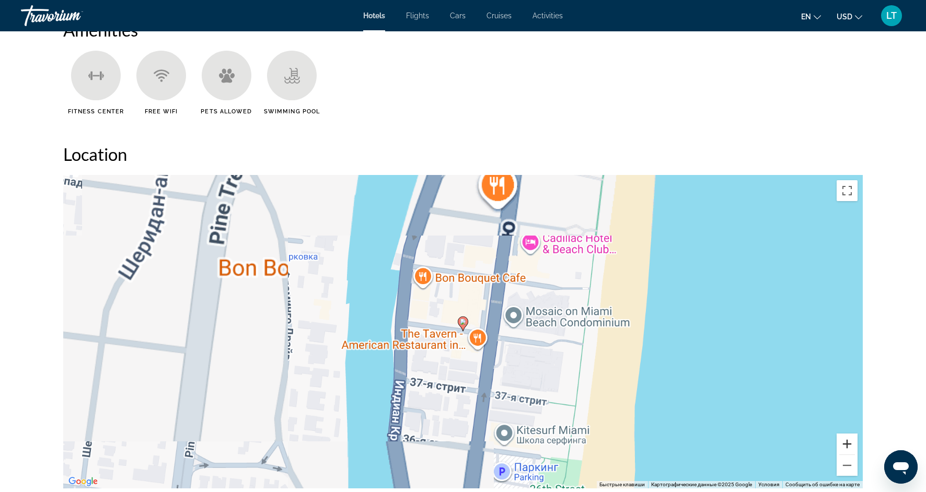
click at [845, 446] on button "Увеличить" at bounding box center [846, 444] width 21 height 21
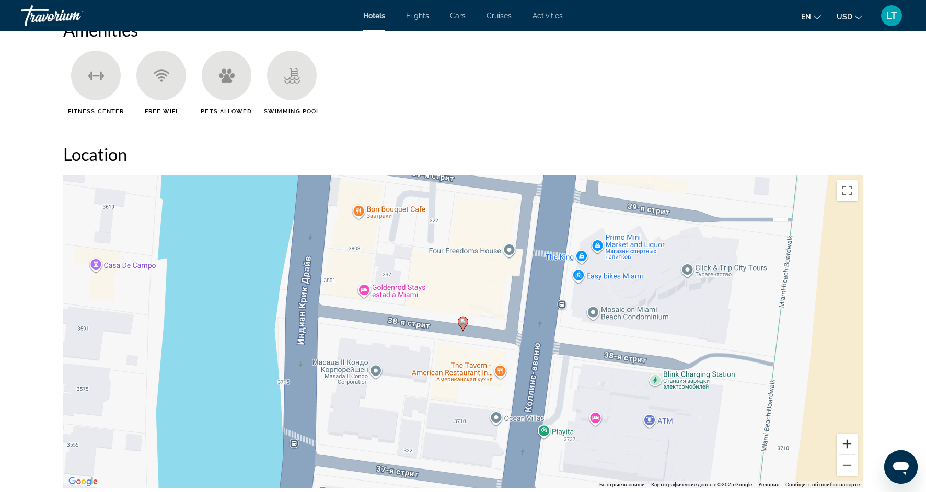
click at [845, 446] on button "Увеличить" at bounding box center [846, 444] width 21 height 21
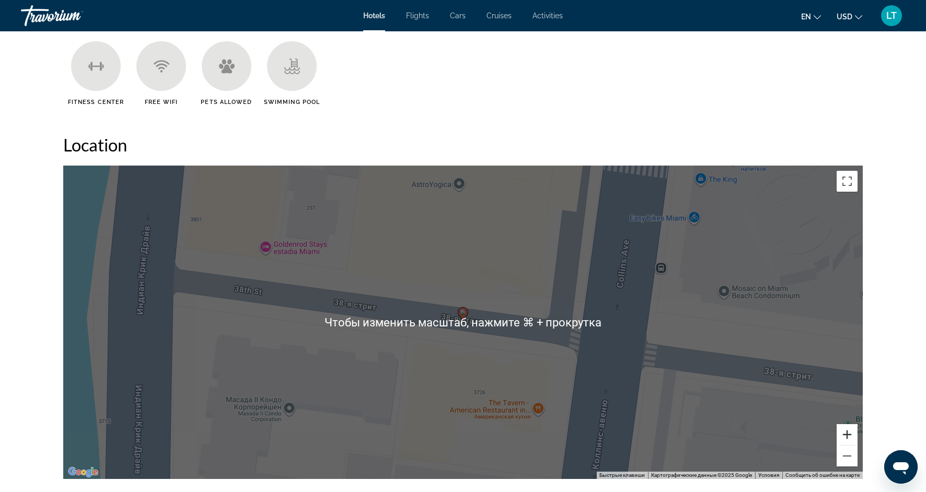
scroll to position [886, 0]
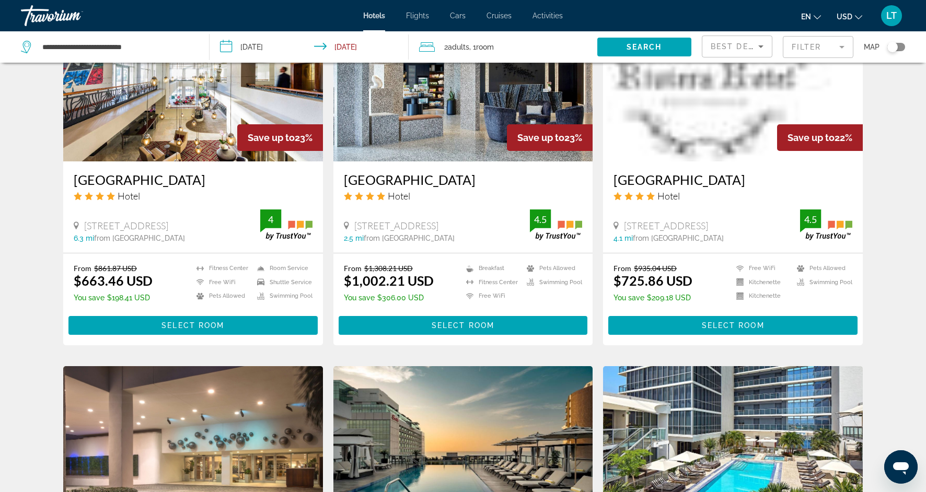
scroll to position [871, 0]
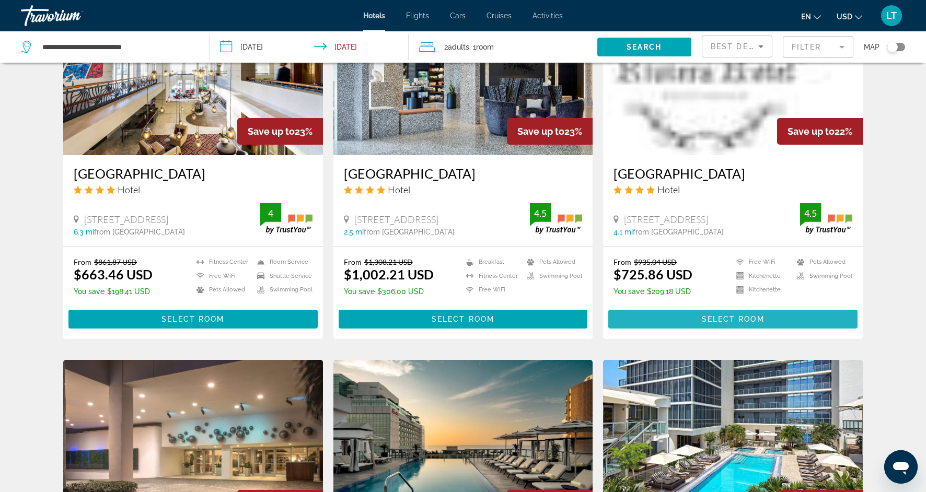
click at [652, 309] on span "Main content" at bounding box center [732, 319] width 249 height 25
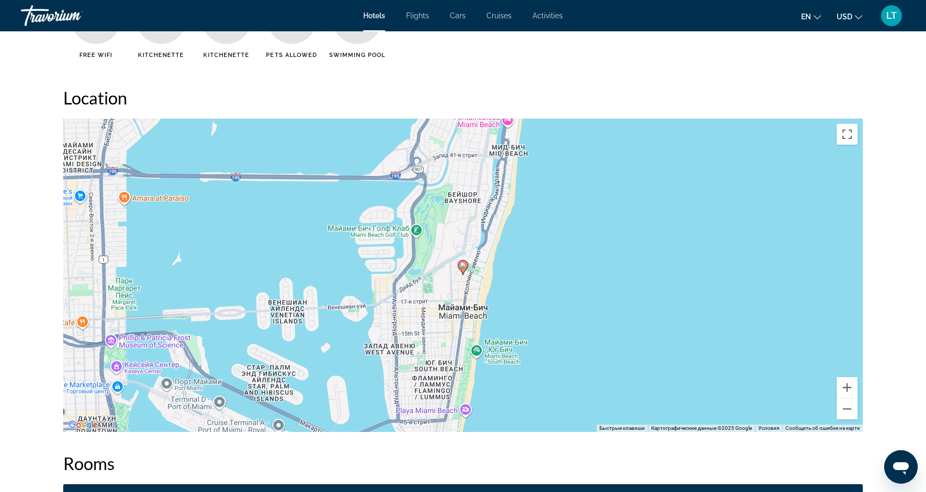
scroll to position [909, 0]
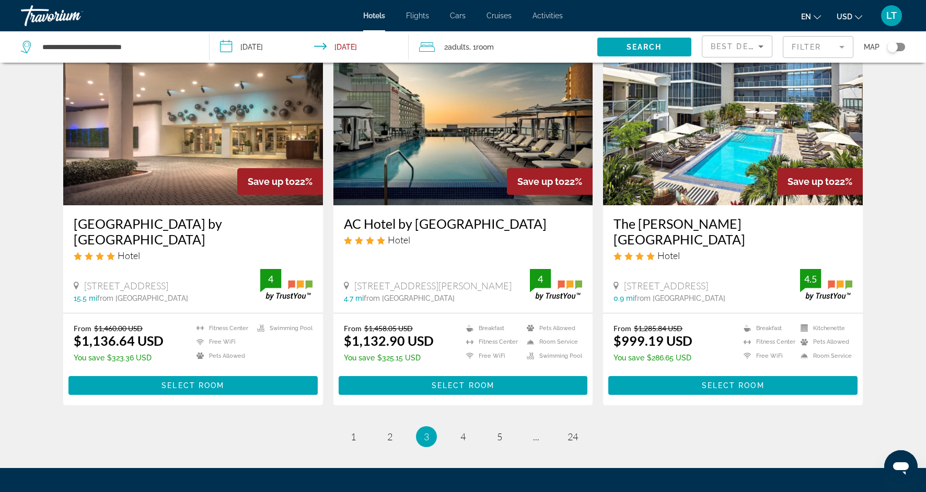
scroll to position [1194, 0]
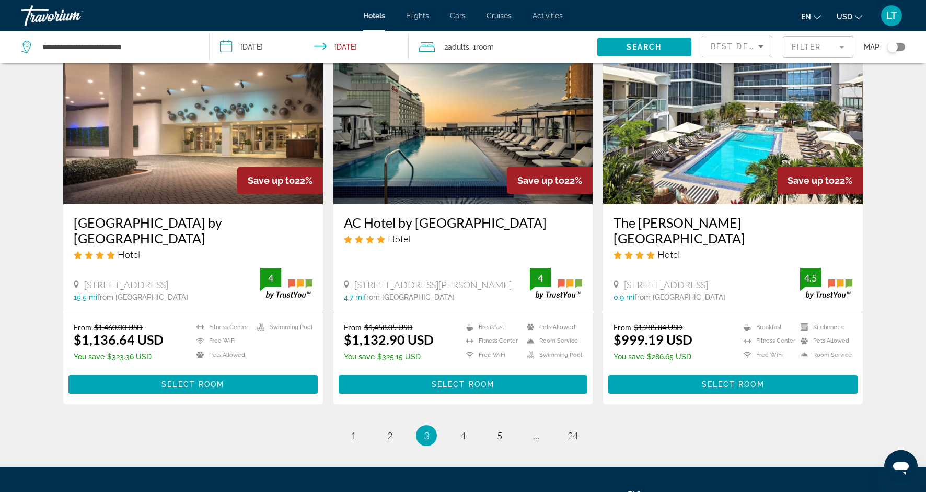
click at [202, 153] on img "Main content" at bounding box center [193, 120] width 260 height 167
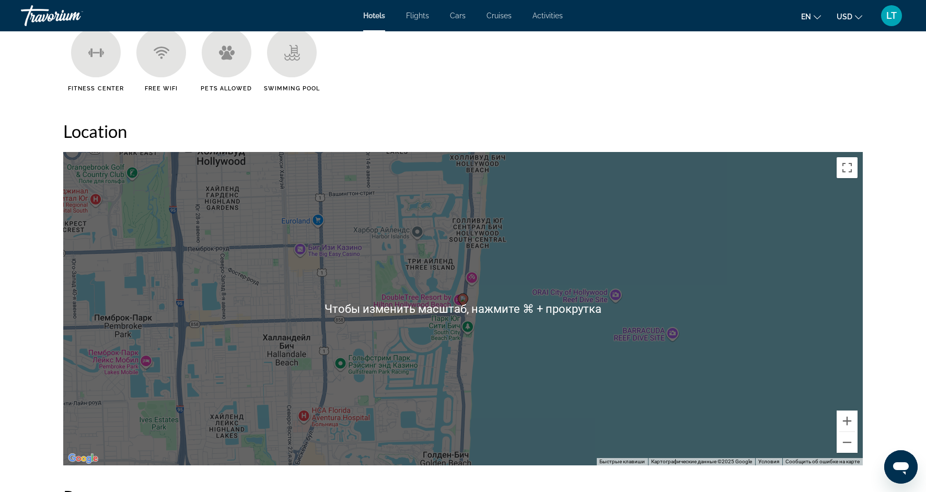
scroll to position [899, 0]
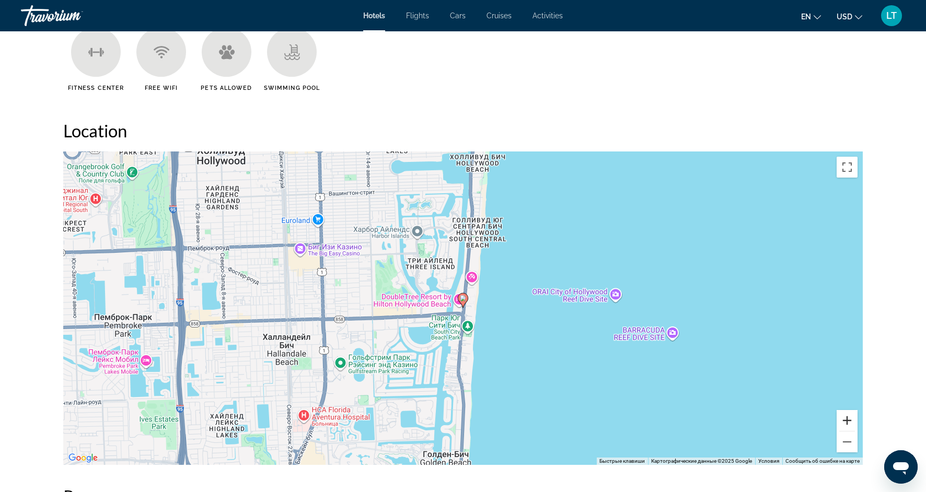
click at [846, 421] on button "Увеличить" at bounding box center [846, 420] width 21 height 21
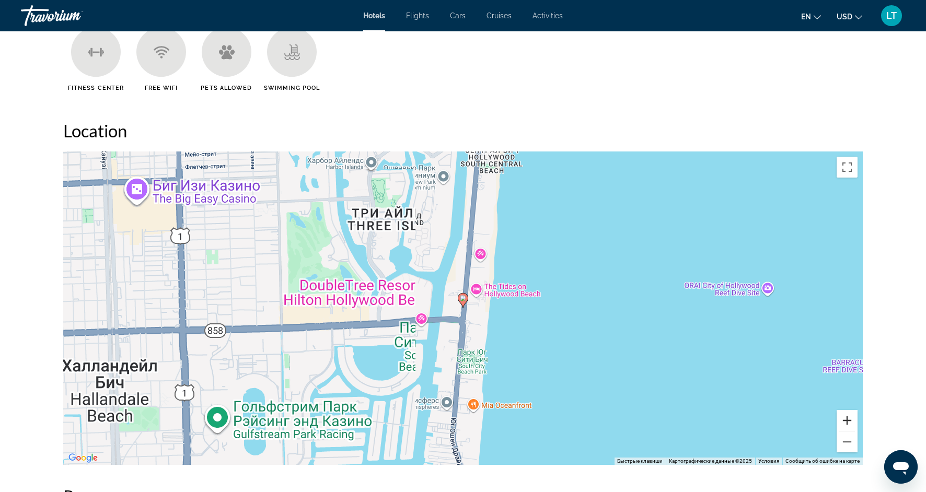
click at [846, 421] on button "Увеличить" at bounding box center [846, 420] width 21 height 21
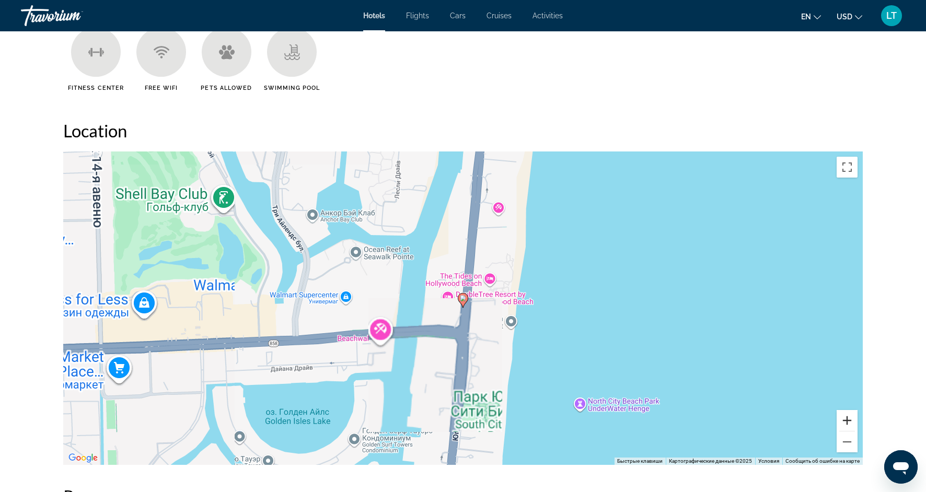
click at [846, 421] on button "Увеличить" at bounding box center [846, 420] width 21 height 21
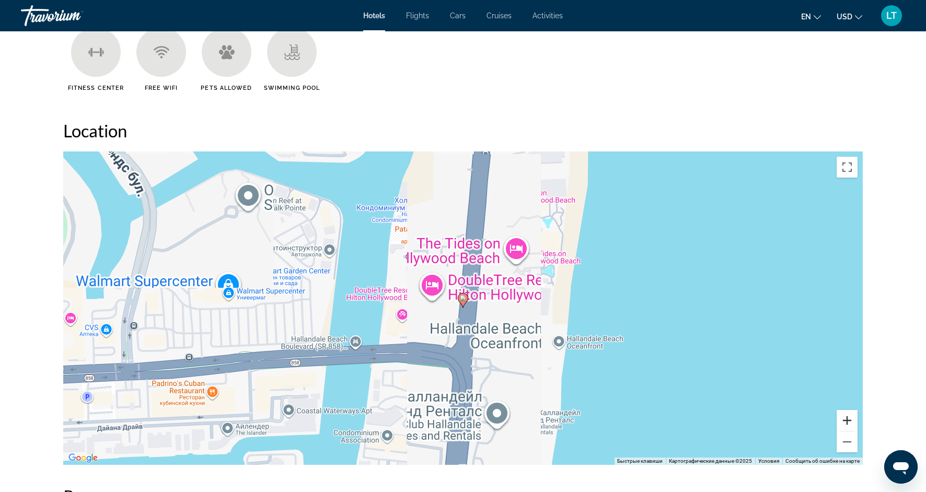
click at [846, 421] on button "Увеличить" at bounding box center [846, 420] width 21 height 21
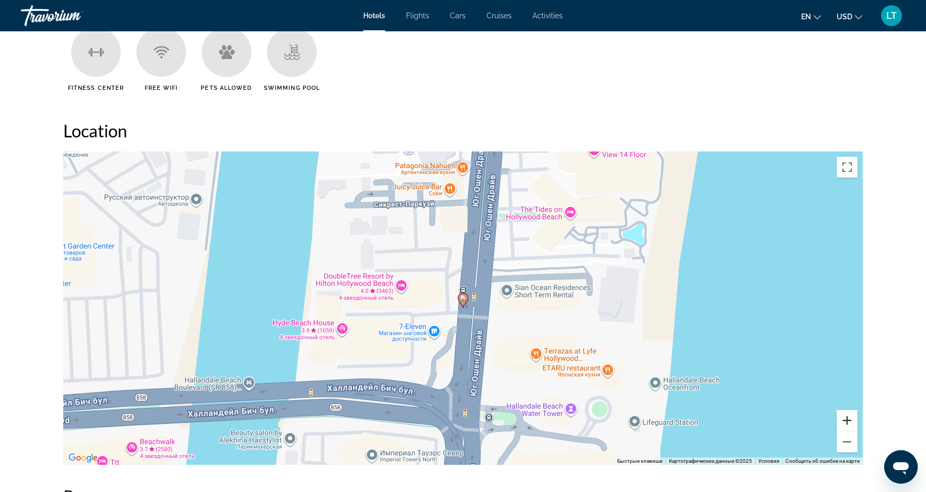
click at [846, 421] on button "Увеличить" at bounding box center [846, 420] width 21 height 21
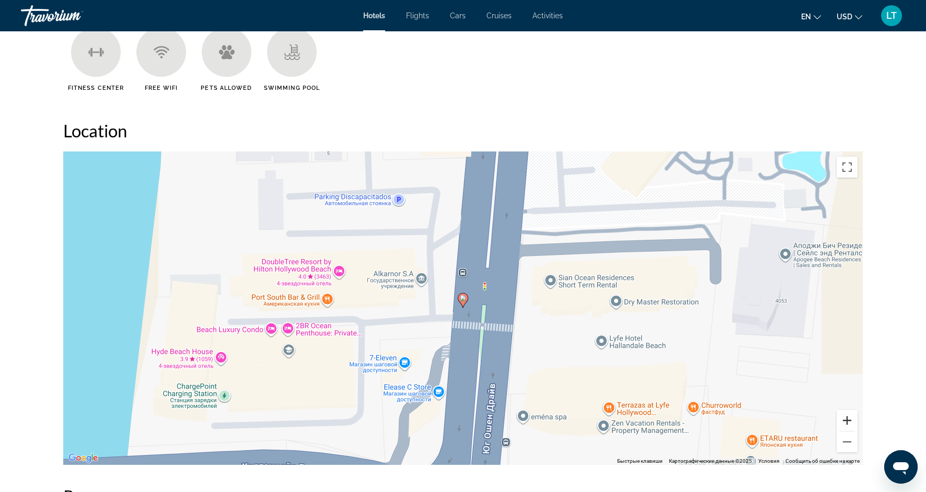
click at [846, 421] on button "Увеличить" at bounding box center [846, 420] width 21 height 21
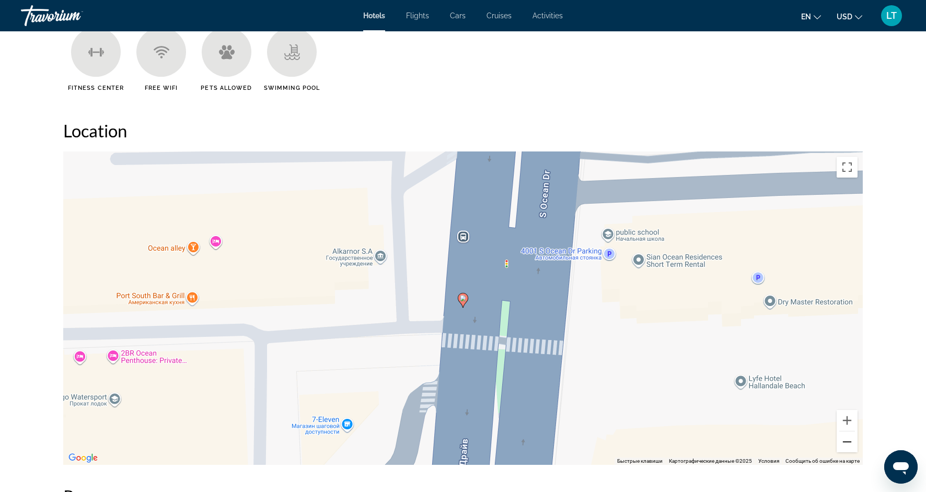
click at [847, 441] on button "Уменьшить" at bounding box center [846, 441] width 21 height 21
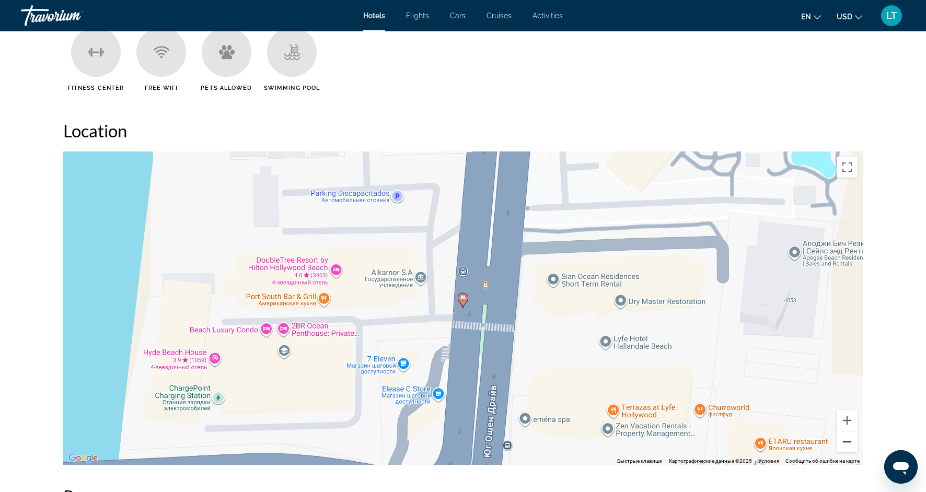
click at [847, 441] on button "Уменьшить" at bounding box center [846, 441] width 21 height 21
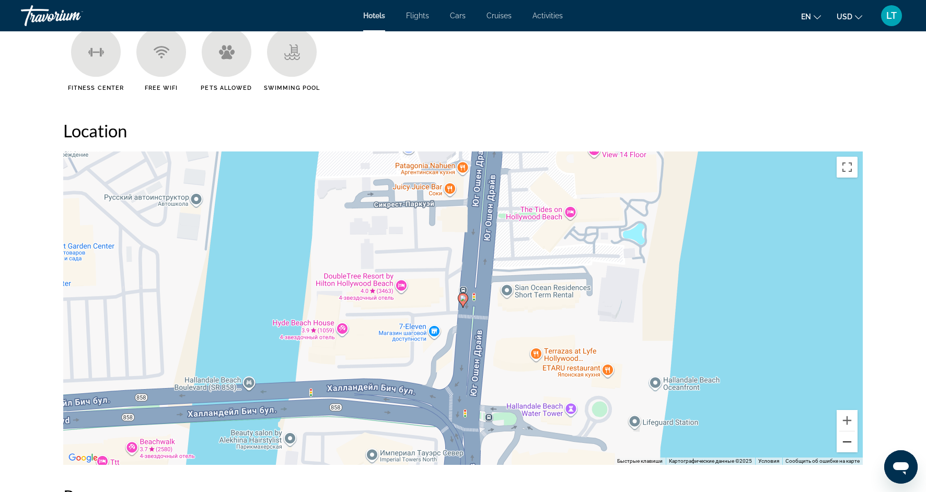
click at [847, 441] on button "Уменьшить" at bounding box center [846, 441] width 21 height 21
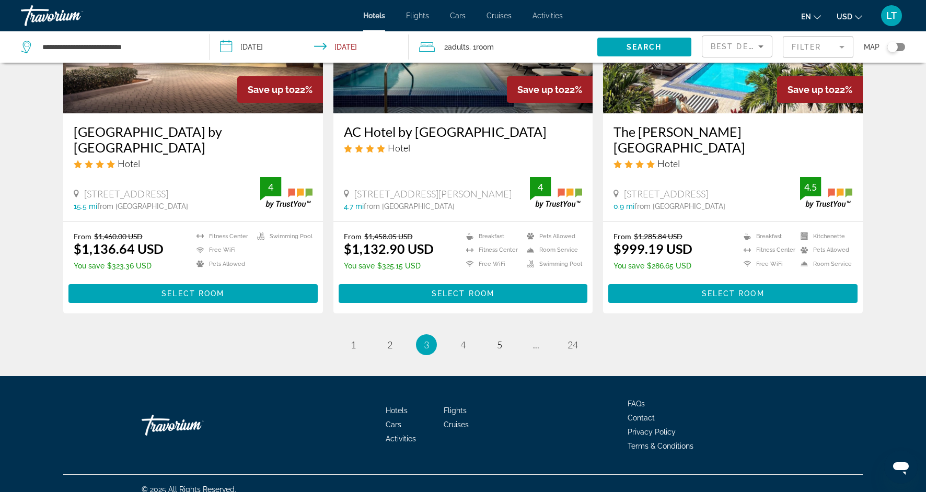
scroll to position [1287, 0]
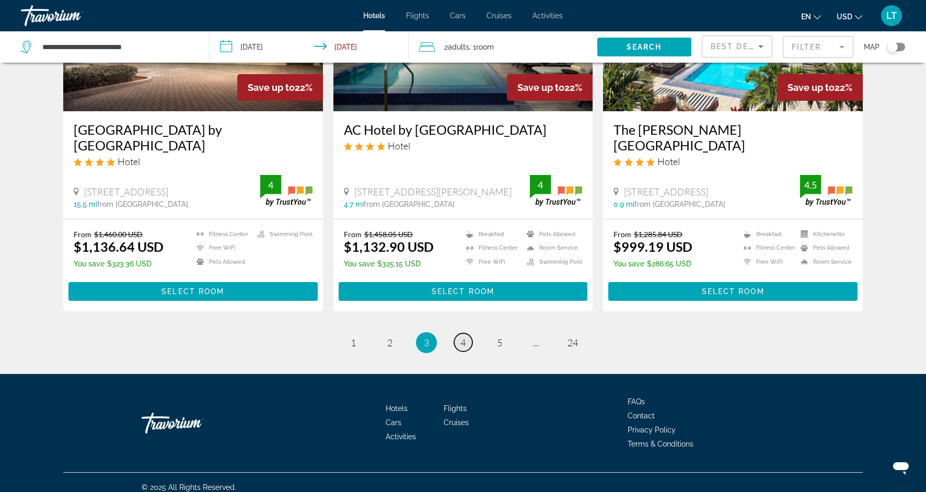
click at [469, 343] on link "page 4" at bounding box center [463, 342] width 18 height 18
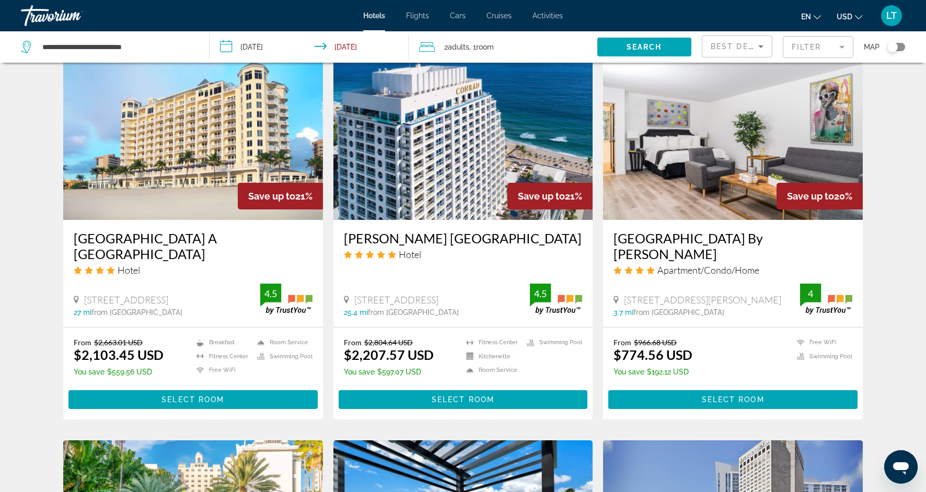
scroll to position [821, 0]
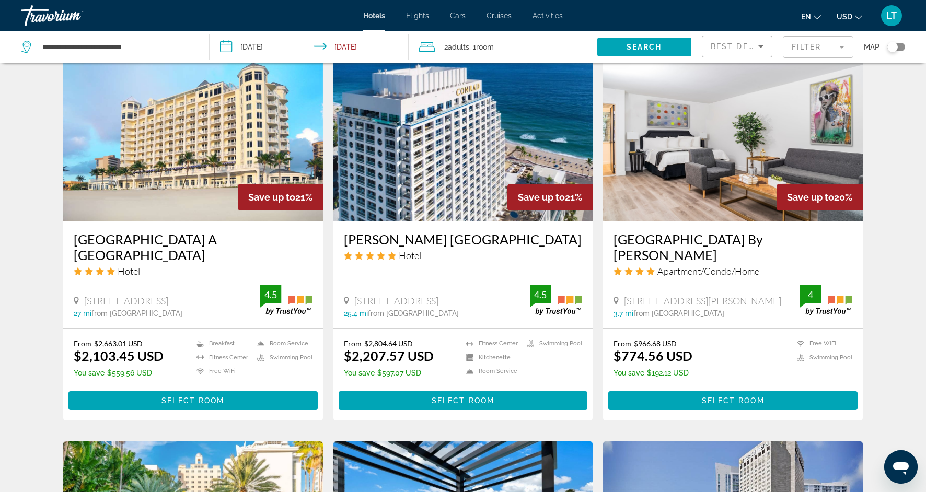
click at [681, 169] on img "Main content" at bounding box center [733, 137] width 260 height 167
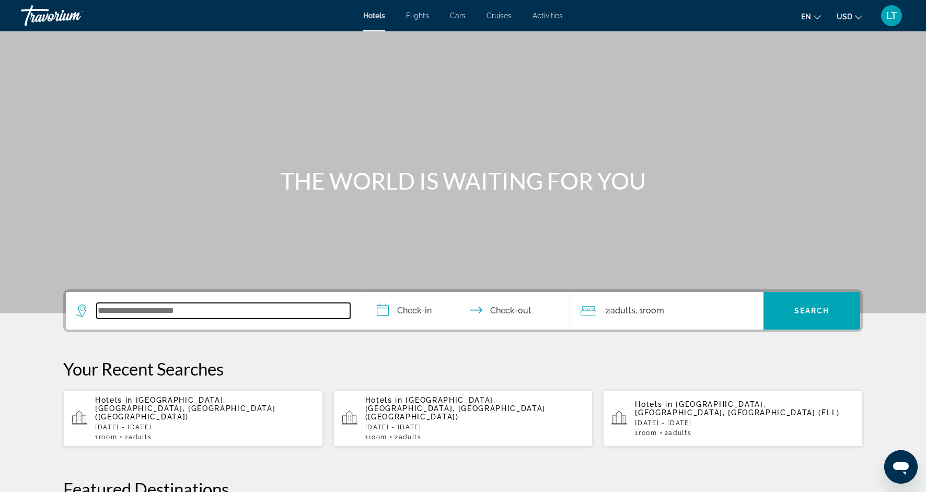
click at [136, 307] on input "Search widget" at bounding box center [223, 311] width 253 height 16
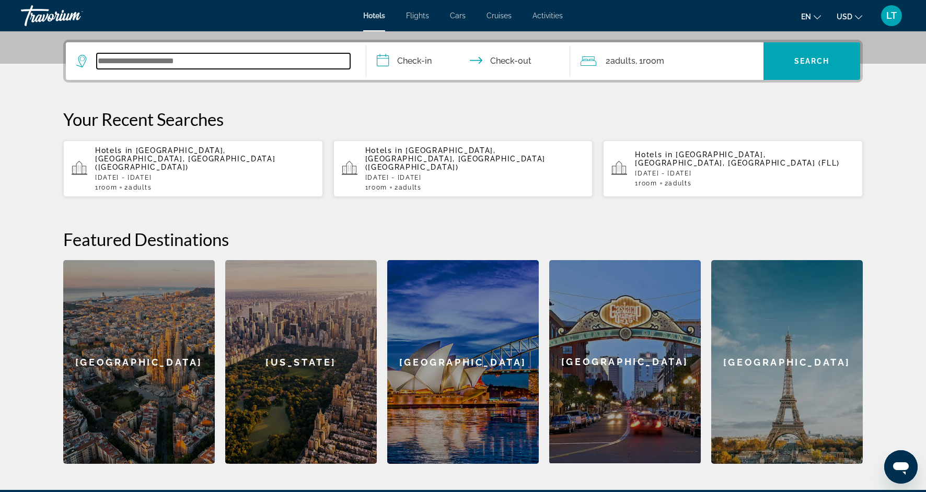
scroll to position [255, 0]
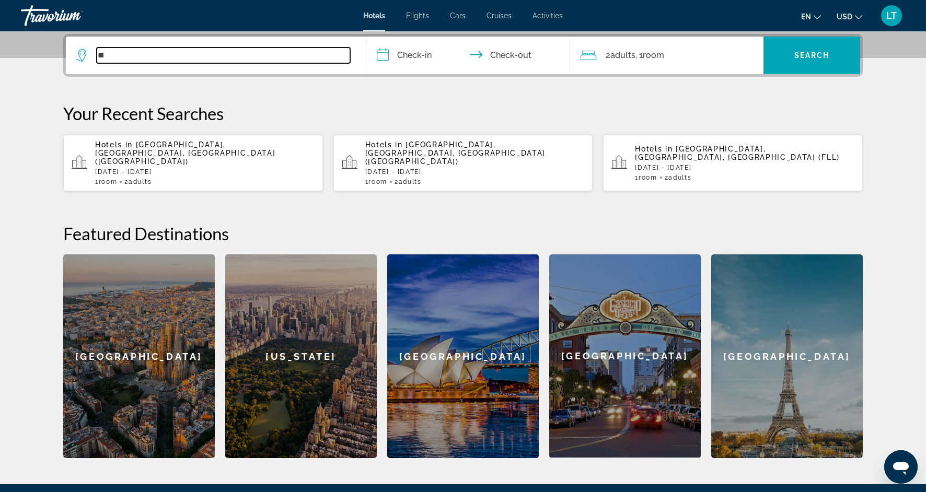
type input "*"
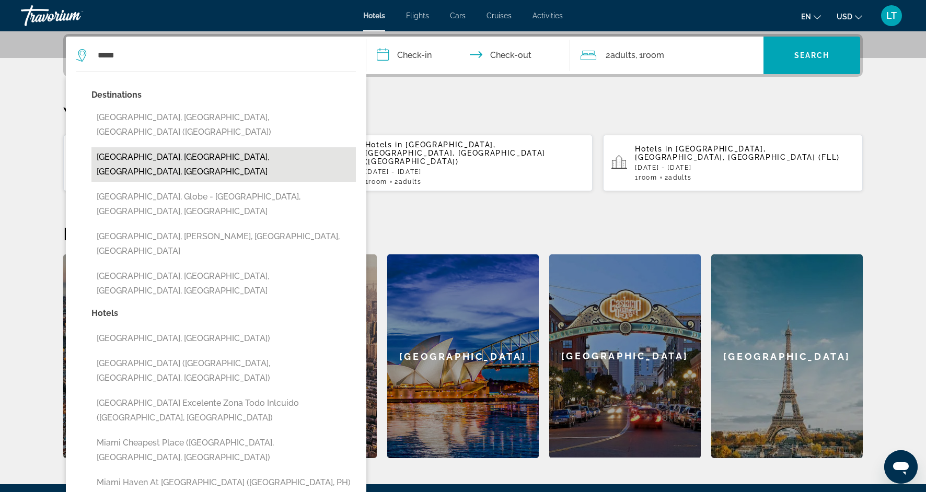
click at [187, 147] on button "[GEOGRAPHIC_DATA], [GEOGRAPHIC_DATA], [GEOGRAPHIC_DATA], [GEOGRAPHIC_DATA]" at bounding box center [223, 164] width 264 height 34
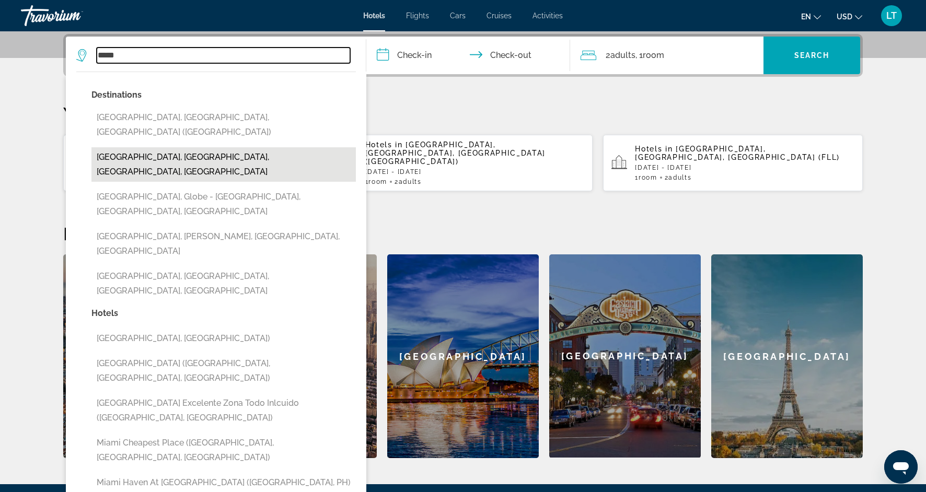
type input "**********"
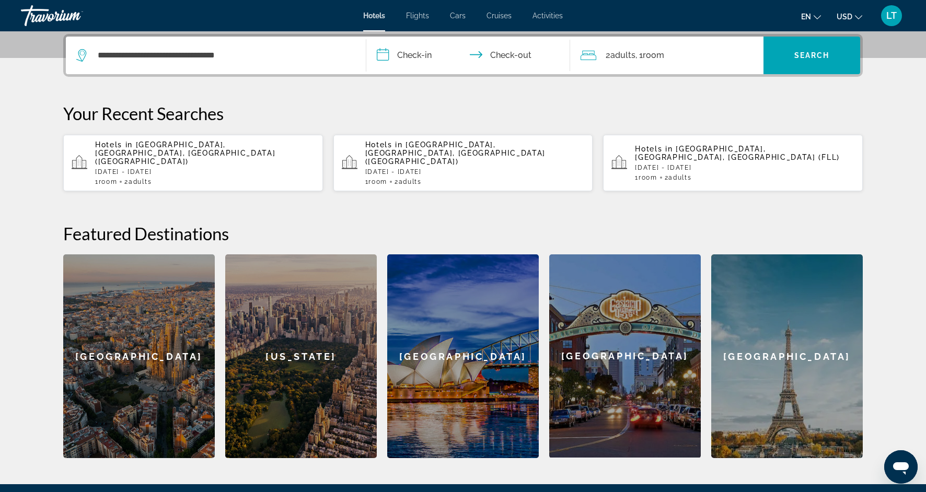
click at [409, 62] on input "**********" at bounding box center [470, 57] width 208 height 41
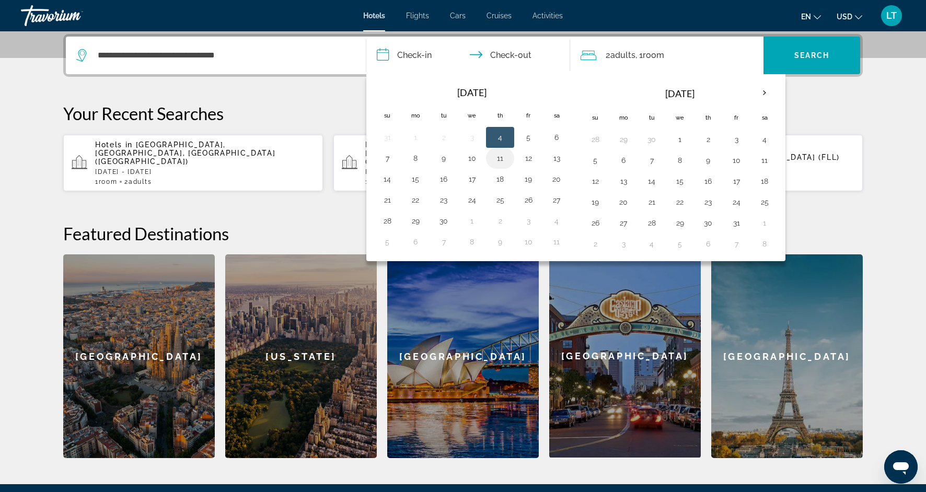
click at [506, 163] on button "11" at bounding box center [500, 158] width 17 height 15
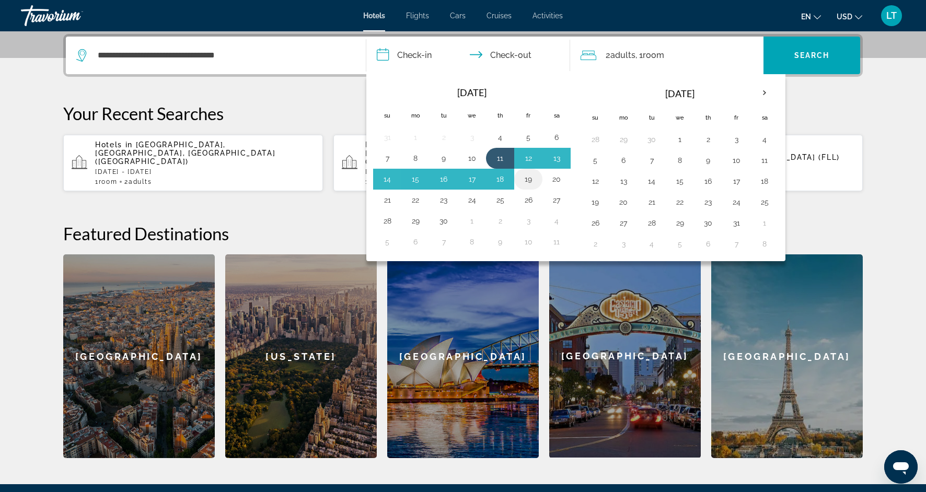
click at [527, 178] on button "19" at bounding box center [528, 179] width 17 height 15
type input "**********"
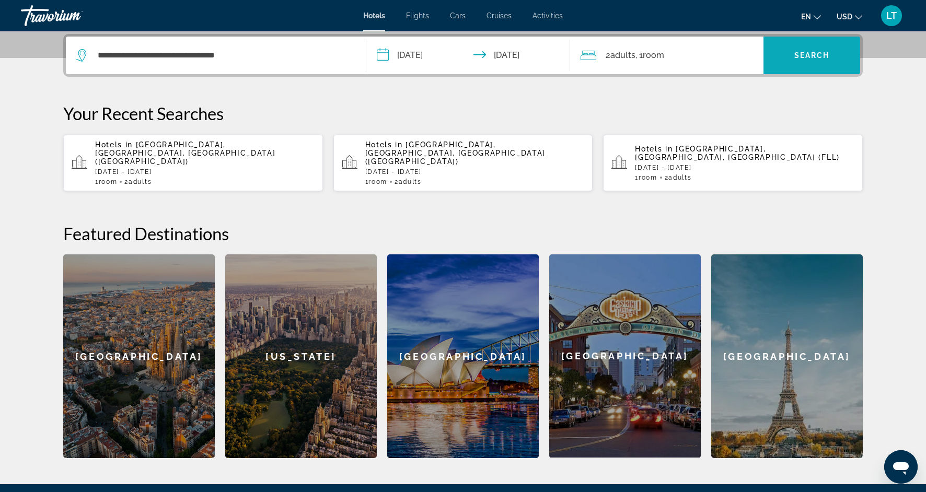
click at [814, 44] on span "Search widget" at bounding box center [811, 55] width 97 height 25
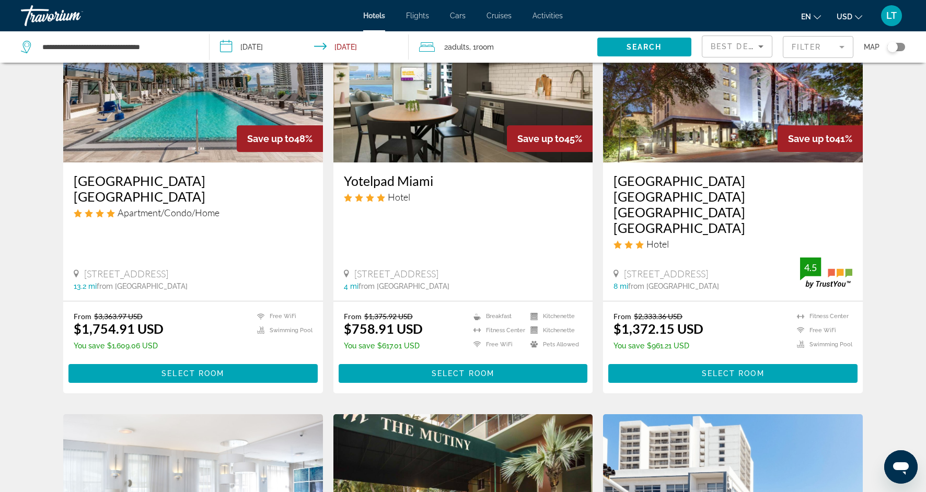
scroll to position [78, 0]
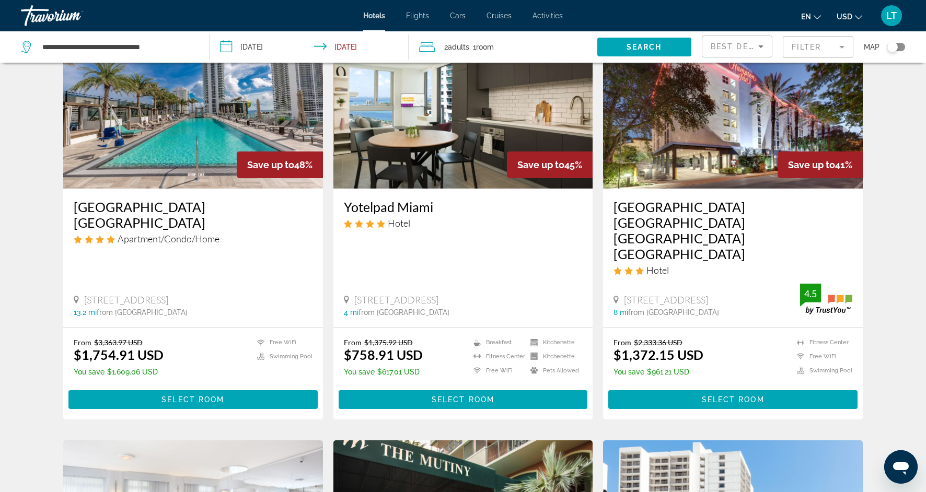
click at [843, 49] on mat-form-field "Filter" at bounding box center [818, 47] width 71 height 22
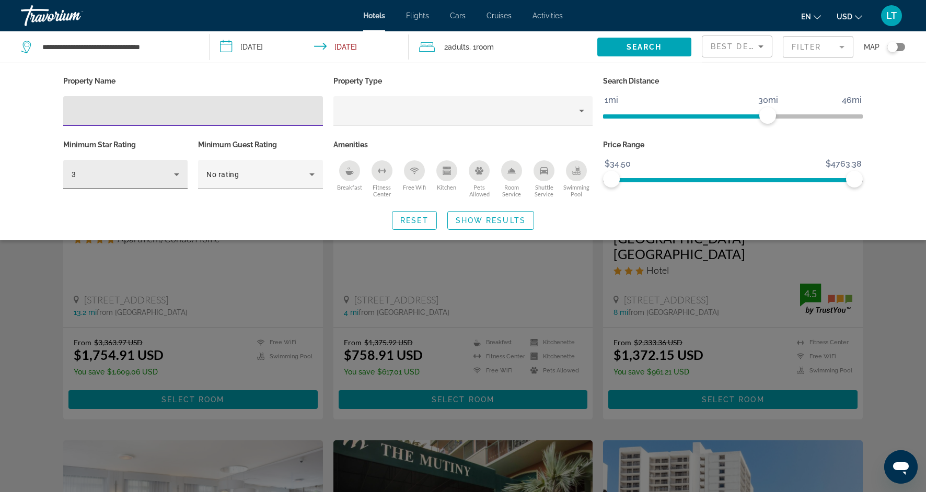
click at [181, 176] on icon "Hotel Filters" at bounding box center [176, 174] width 13 height 13
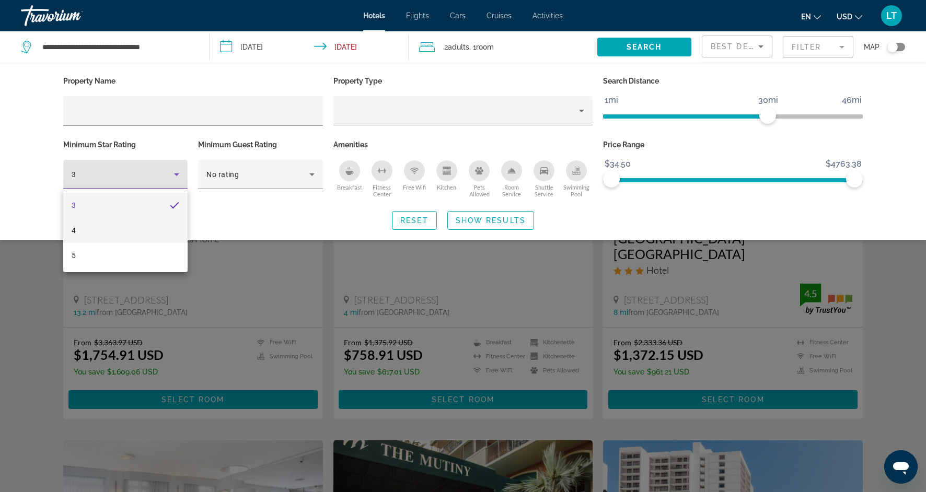
click at [144, 225] on mat-option "4" at bounding box center [125, 230] width 124 height 25
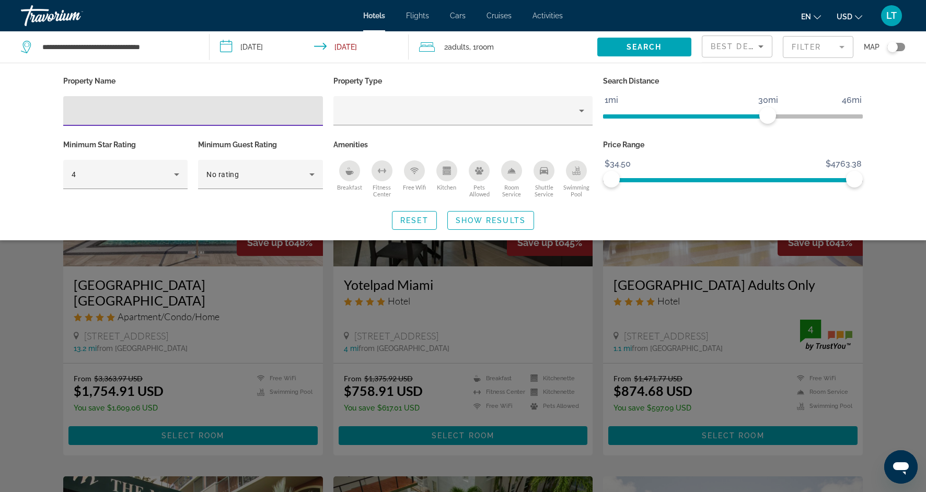
click at [162, 111] on input "Hotel Filters" at bounding box center [193, 111] width 243 height 13
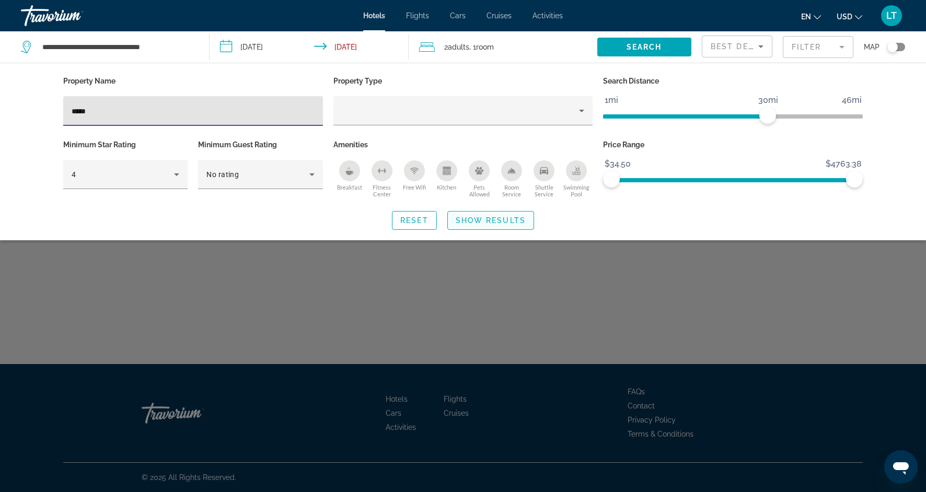
type input "*****"
click at [454, 219] on span "Search widget" at bounding box center [491, 220] width 86 height 25
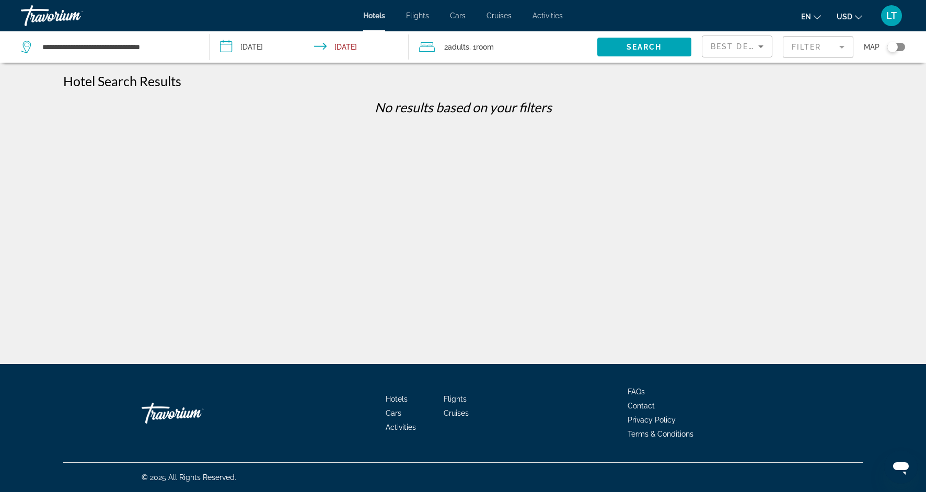
click at [842, 45] on mat-form-field "Filter" at bounding box center [818, 47] width 71 height 22
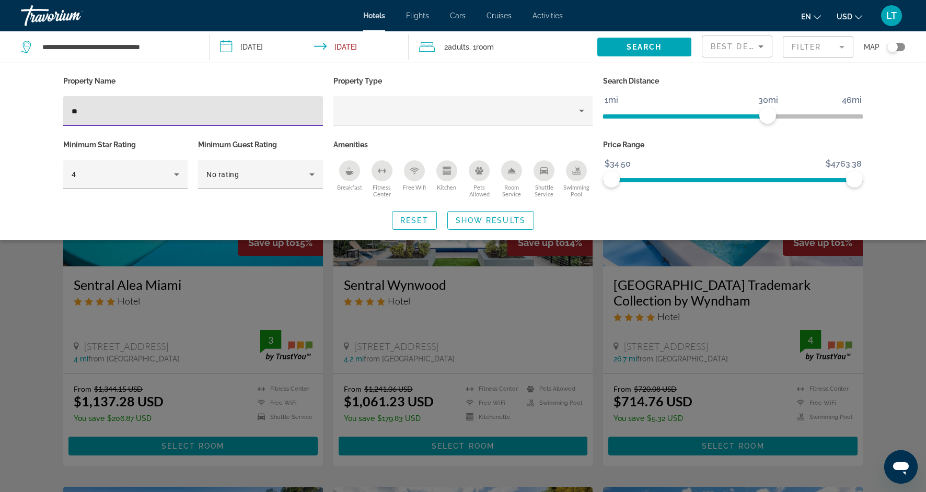
type input "*"
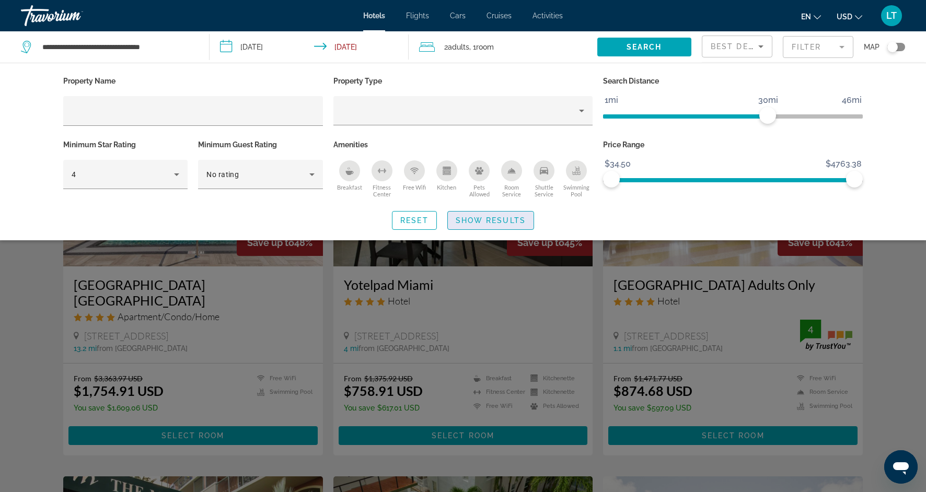
click at [488, 221] on span "Show Results" at bounding box center [491, 220] width 70 height 8
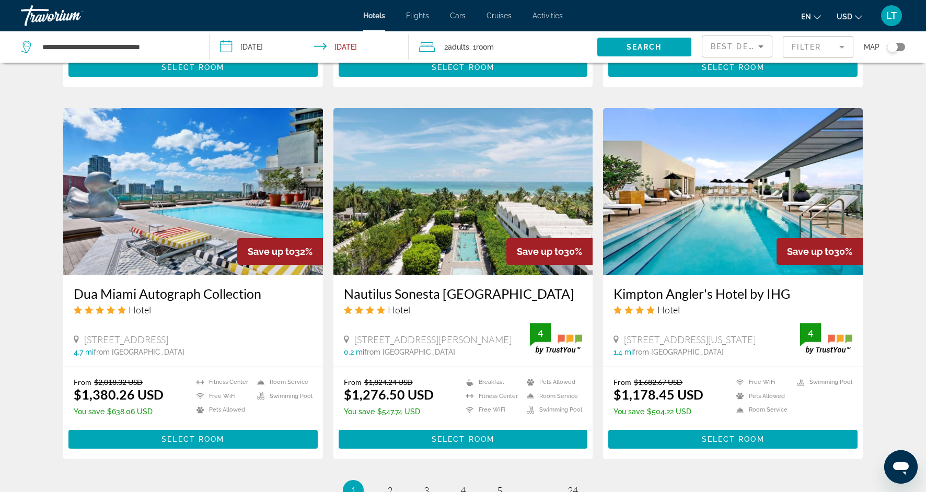
scroll to position [1160, 0]
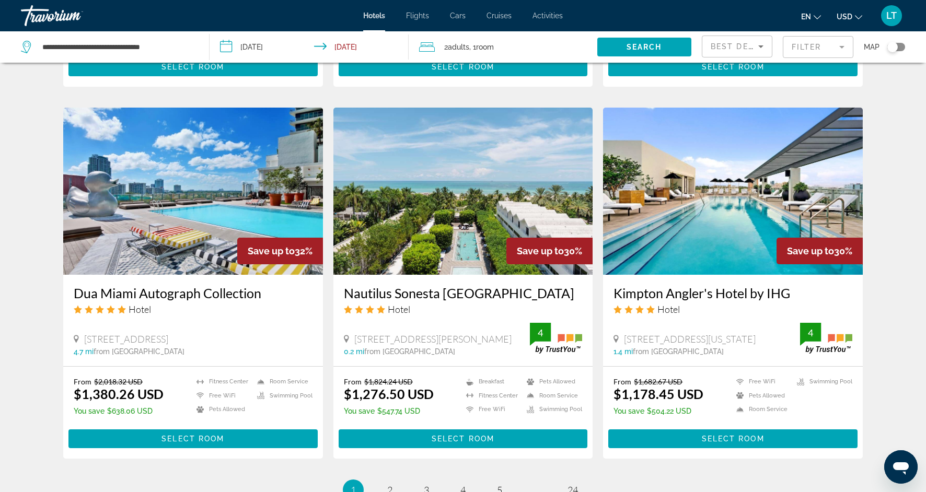
click at [840, 51] on mat-form-field "Filter" at bounding box center [818, 47] width 71 height 22
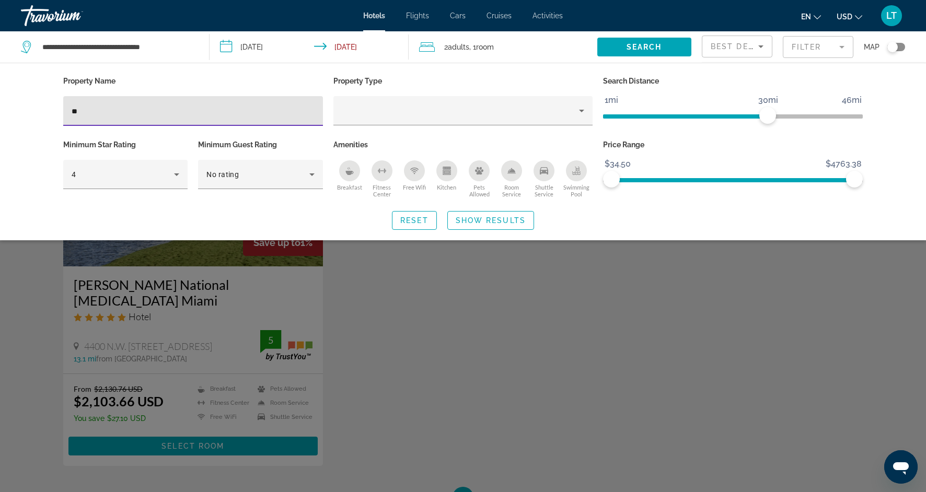
type input "*"
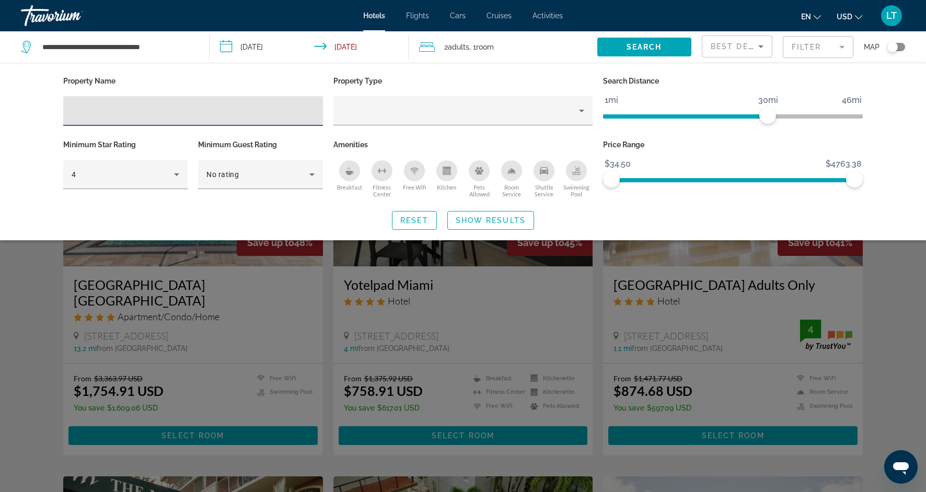
click at [24, 357] on div "Search widget" at bounding box center [463, 324] width 926 height 335
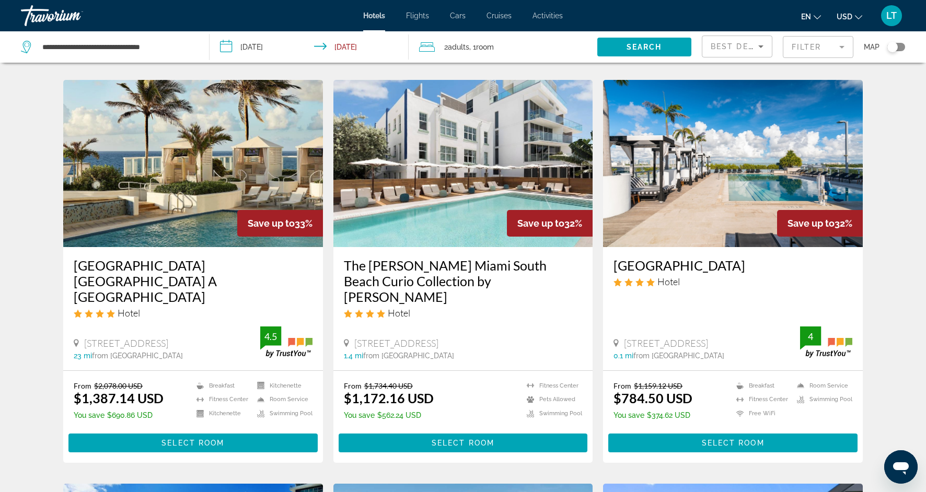
scroll to position [785, 0]
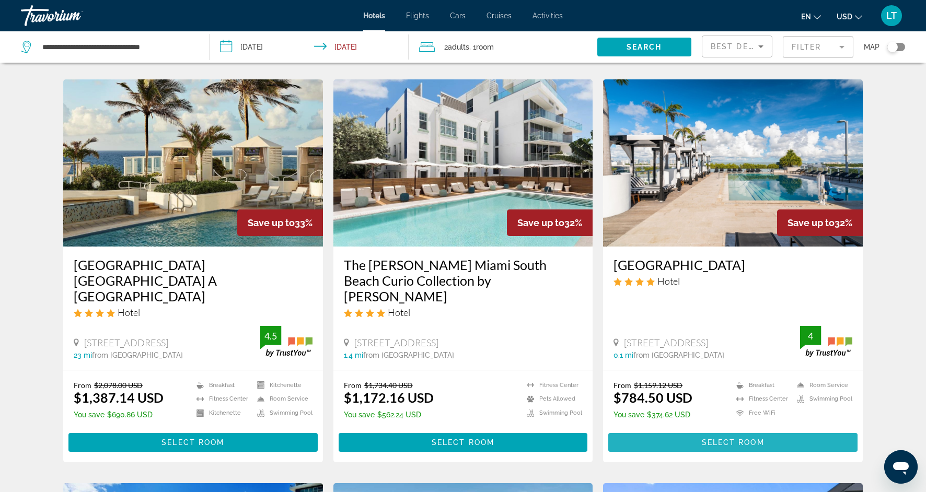
click at [717, 438] on span "Select Room" at bounding box center [733, 442] width 63 height 8
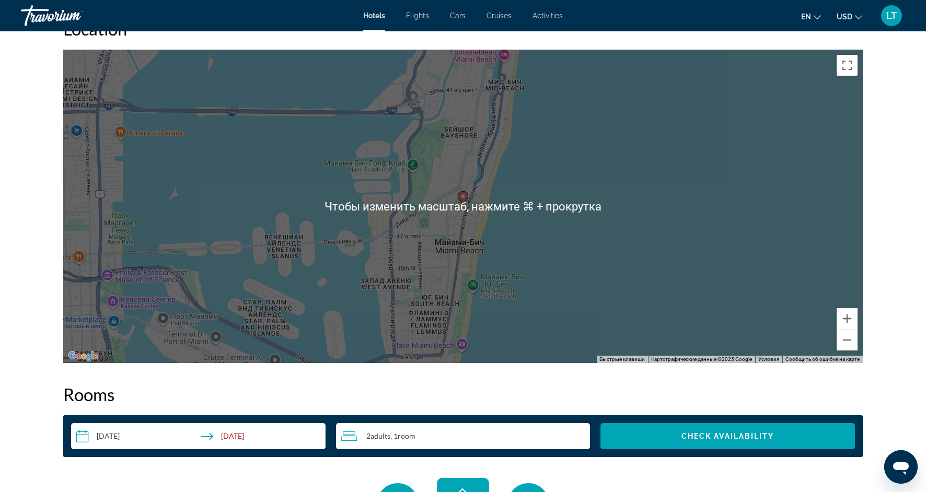
scroll to position [1002, 0]
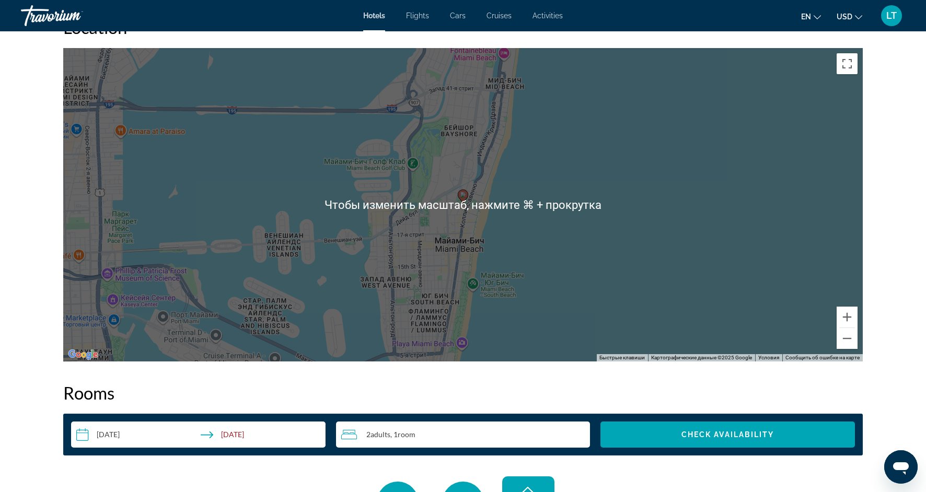
click at [651, 285] on div "Чтобы активировать перетаскивание с помощью клавиатуры, нажмите Alt + Ввод. Пос…" at bounding box center [462, 204] width 799 height 313
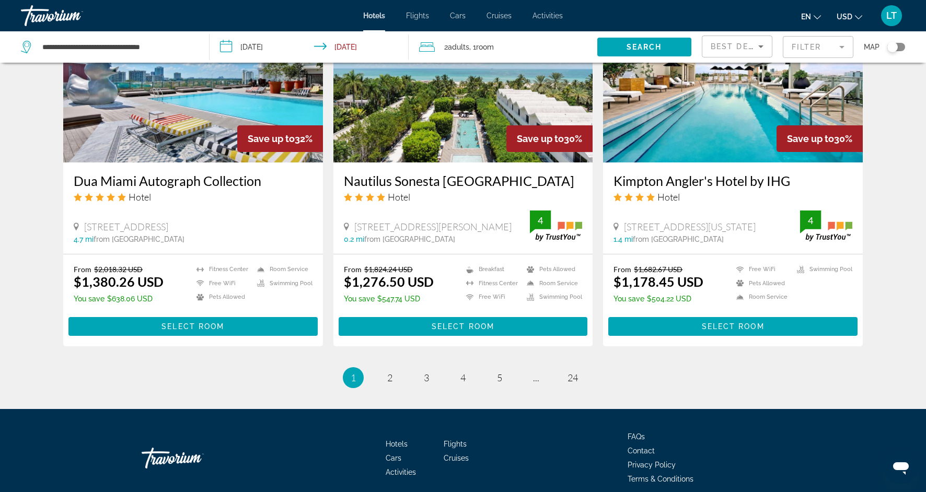
scroll to position [1282, 0]
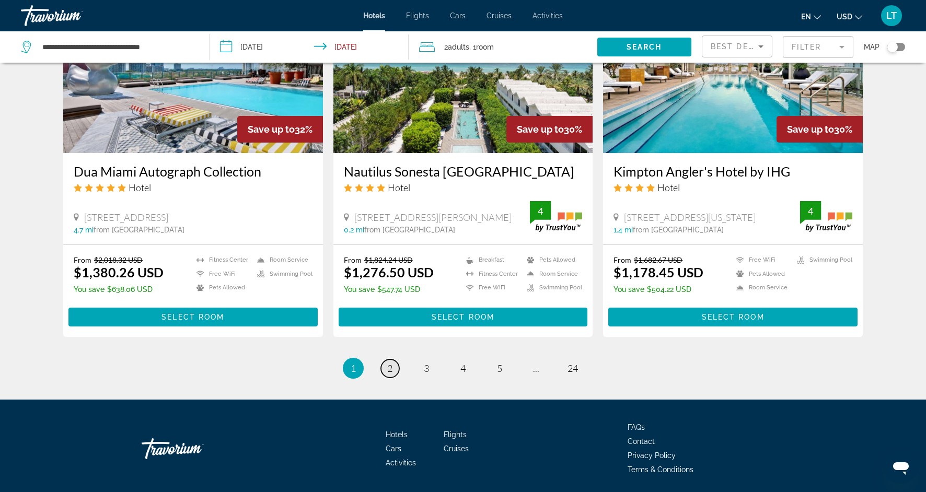
click at [390, 363] on span "2" at bounding box center [389, 368] width 5 height 11
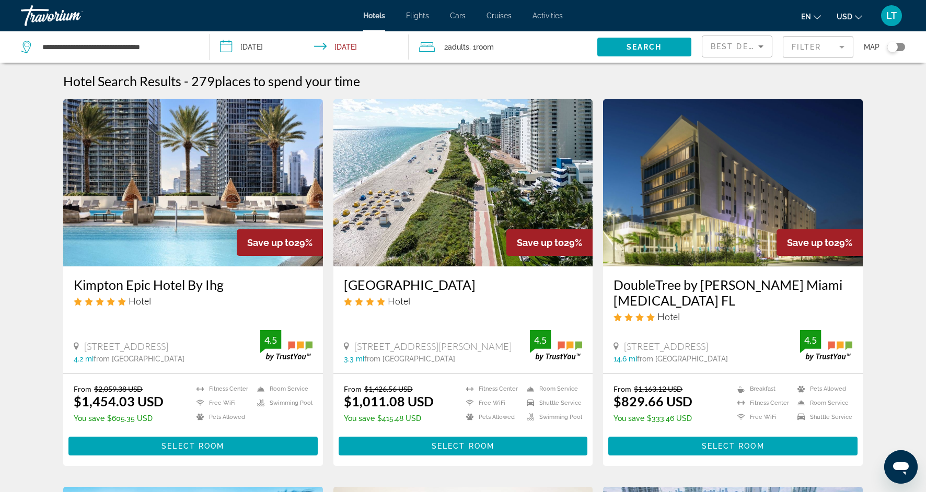
click at [206, 200] on img "Main content" at bounding box center [193, 182] width 260 height 167
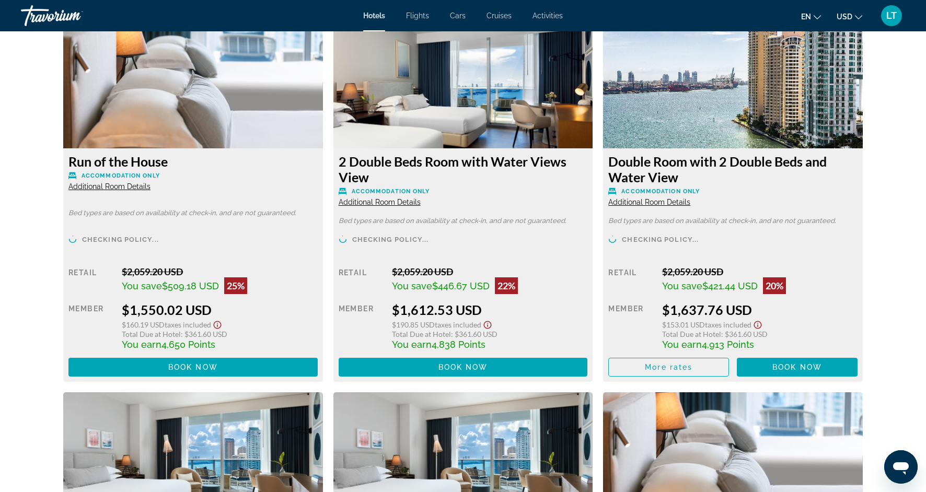
scroll to position [1799, 0]
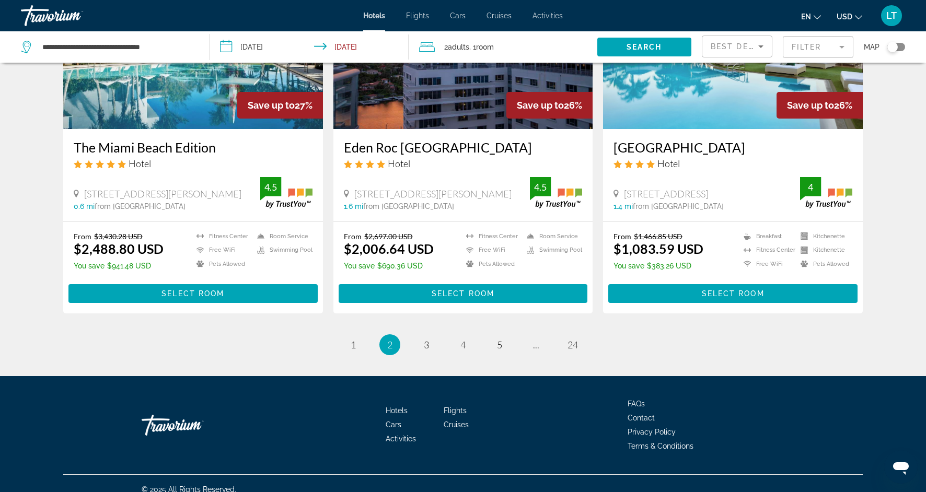
scroll to position [1270, 0]
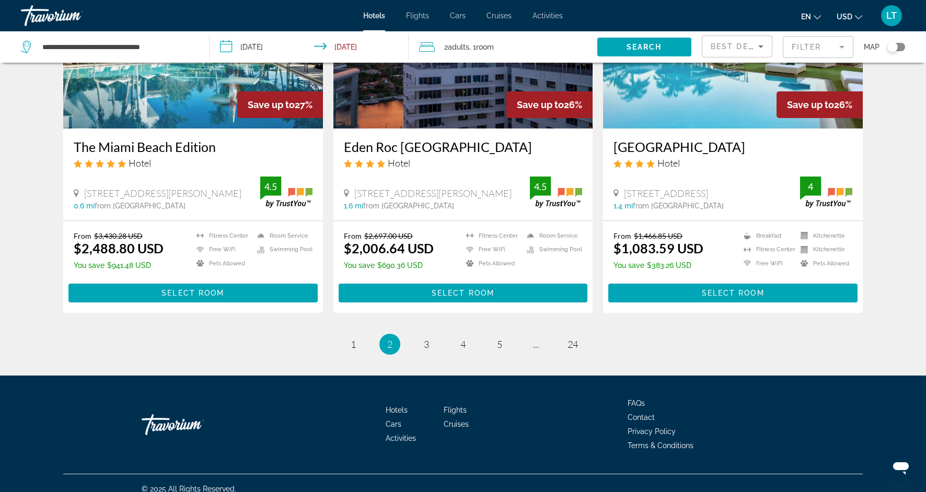
click at [416, 339] on ul "2 / 24 page 1 You're on page 2 page 3 page 4 page 5 page ... page 24" at bounding box center [462, 344] width 799 height 21
click at [428, 347] on span "3" at bounding box center [426, 344] width 5 height 11
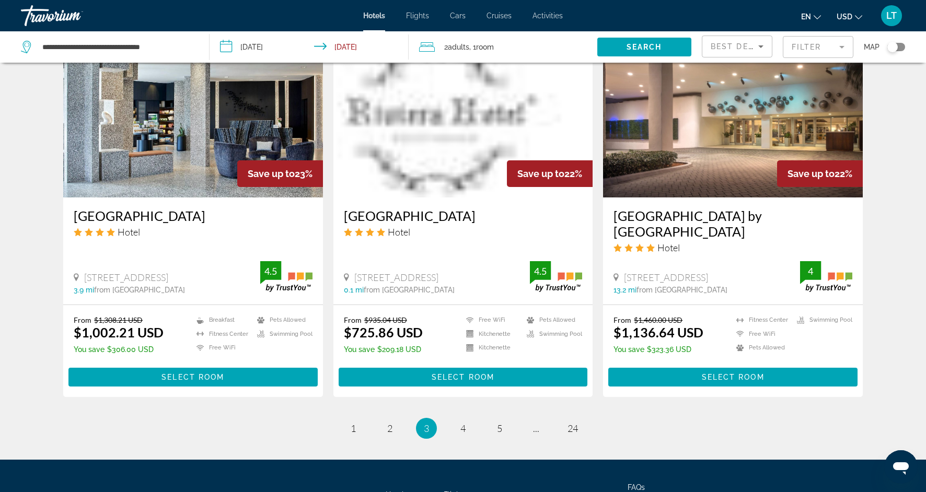
scroll to position [1224, 0]
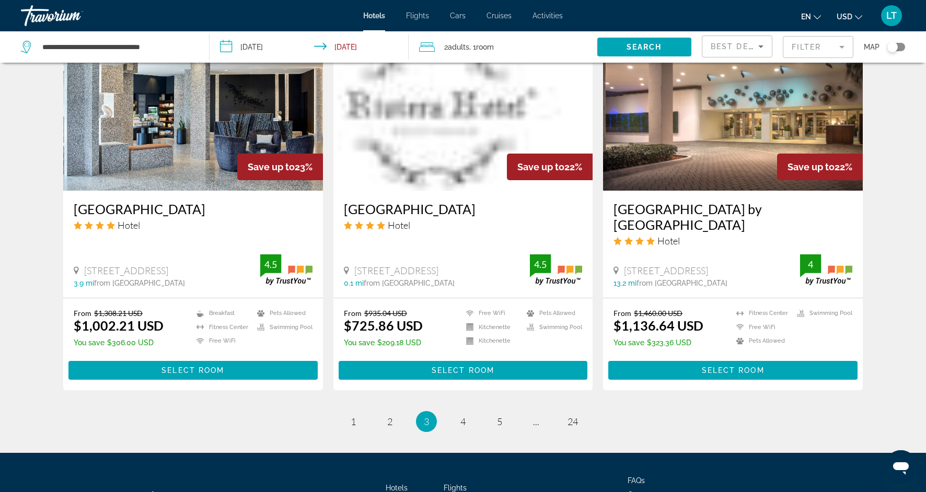
click at [842, 46] on mat-form-field "Filter" at bounding box center [818, 47] width 71 height 22
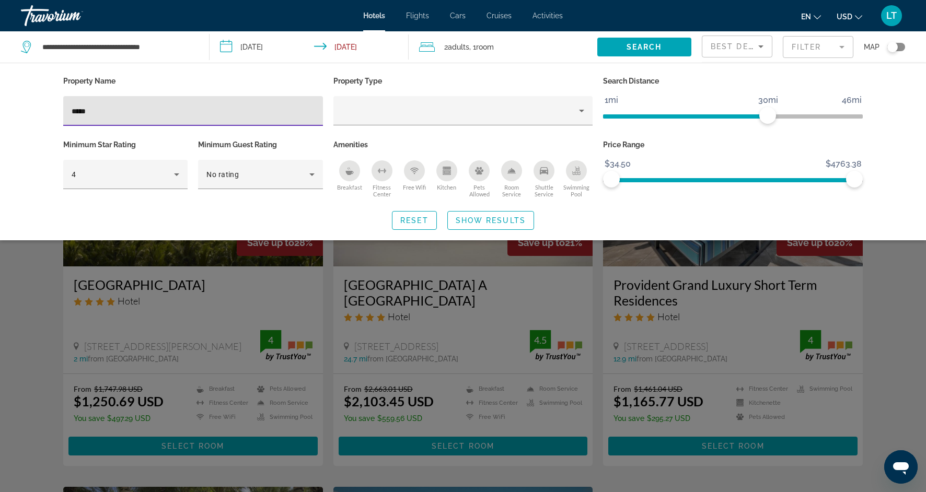
type input "*****"
click at [34, 290] on div "Search widget" at bounding box center [463, 324] width 926 height 335
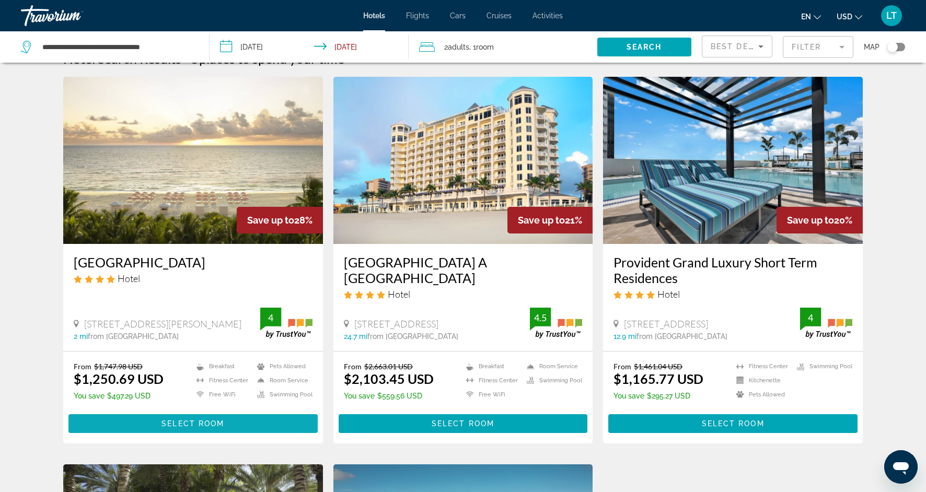
scroll to position [24, 0]
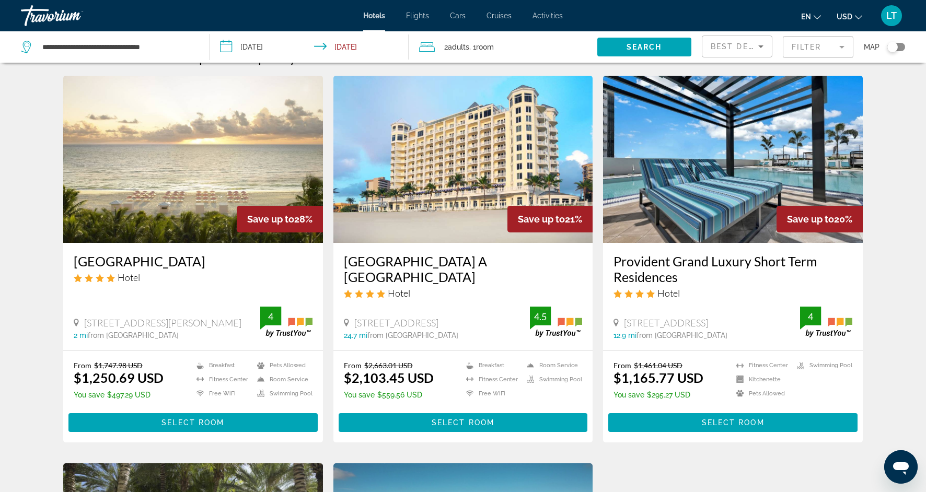
click at [231, 198] on img "Main content" at bounding box center [193, 159] width 260 height 167
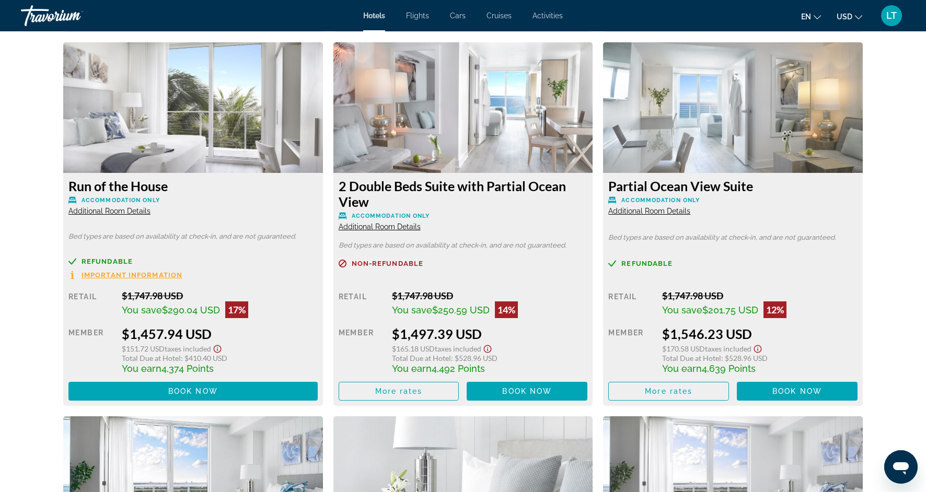
scroll to position [2875, 0]
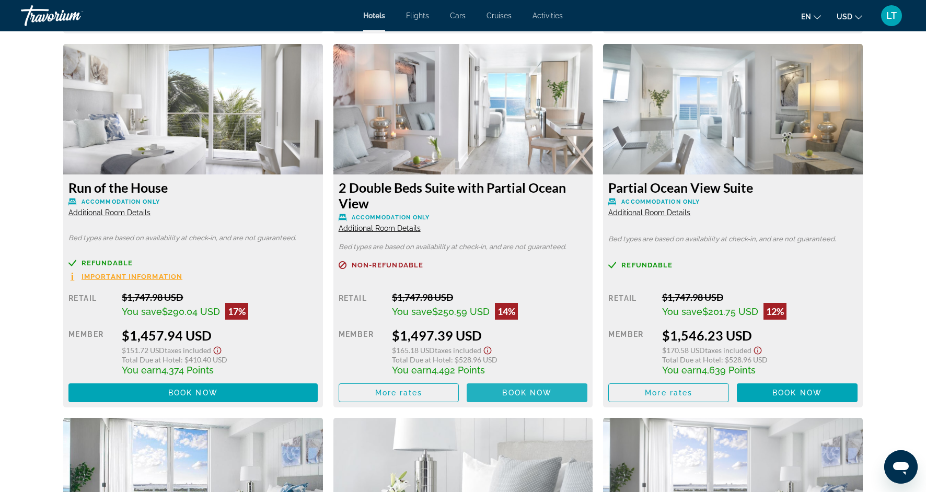
click at [501, 392] on span "Main content" at bounding box center [526, 392] width 121 height 25
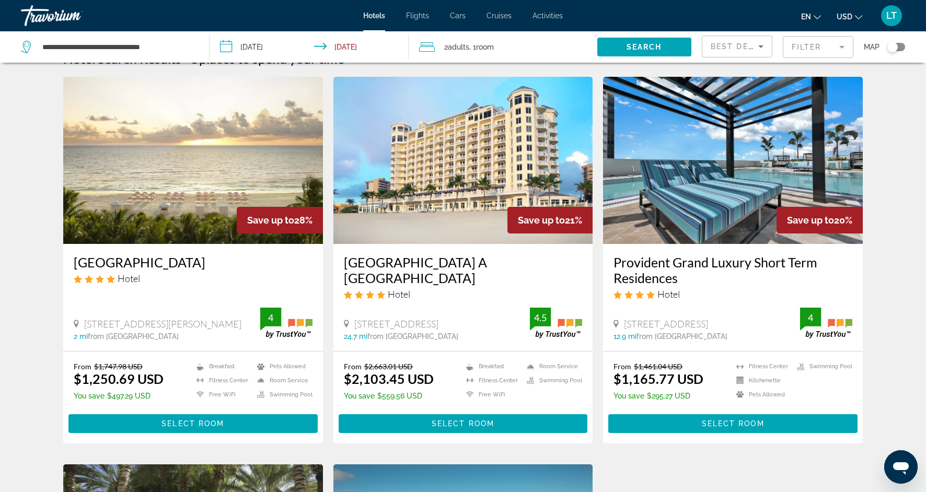
scroll to position [25, 0]
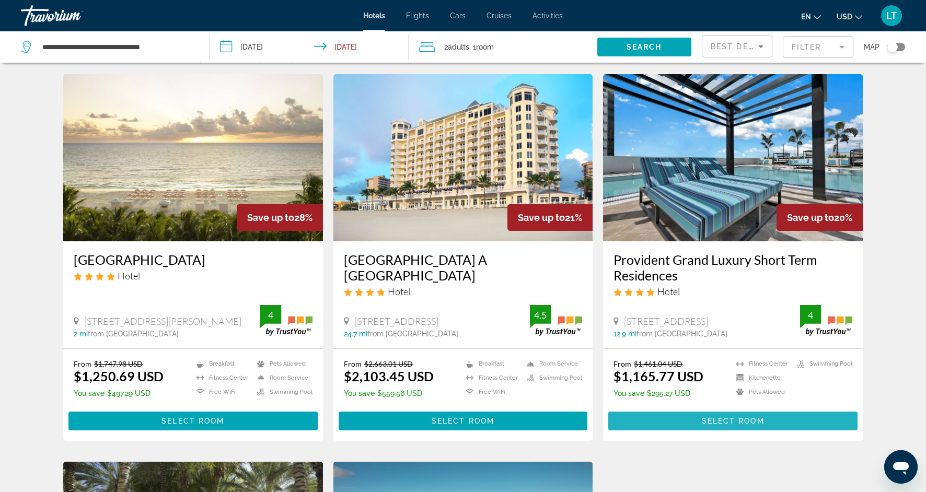
click at [666, 419] on span "Main content" at bounding box center [732, 420] width 249 height 25
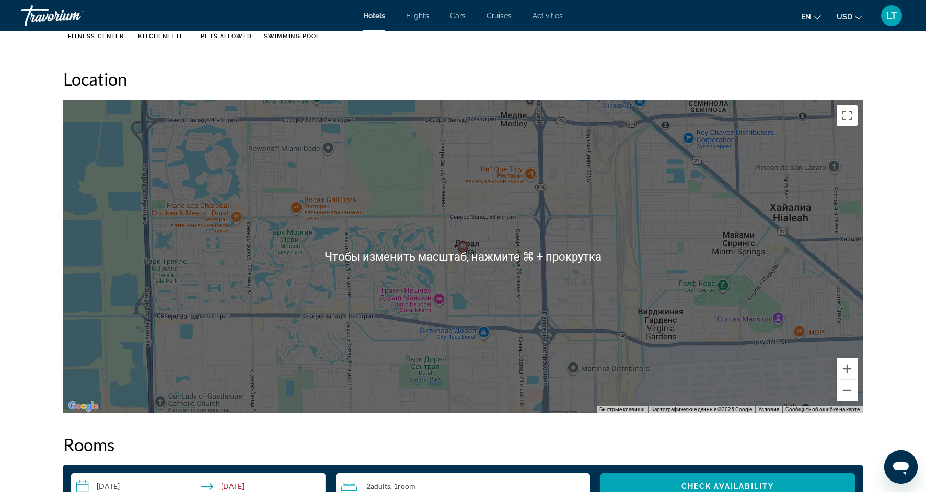
scroll to position [954, 0]
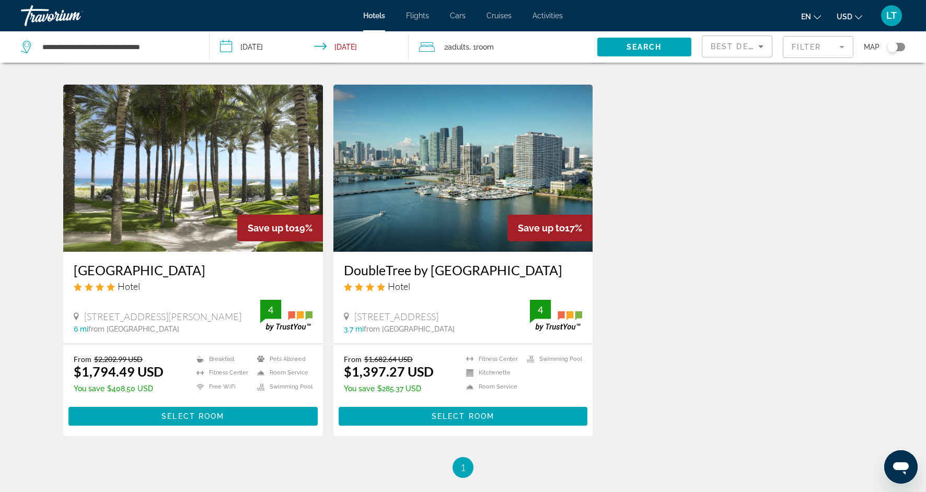
scroll to position [404, 0]
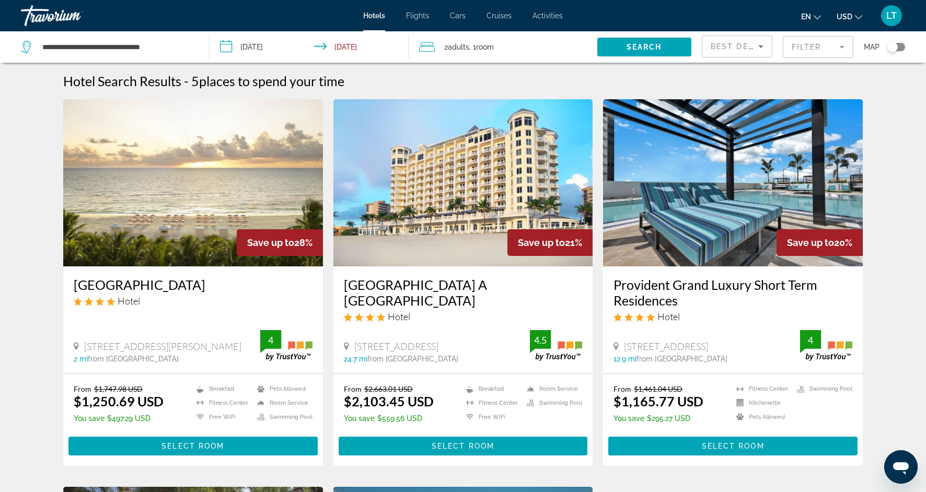
click at [842, 48] on mat-form-field "Filter" at bounding box center [818, 47] width 71 height 22
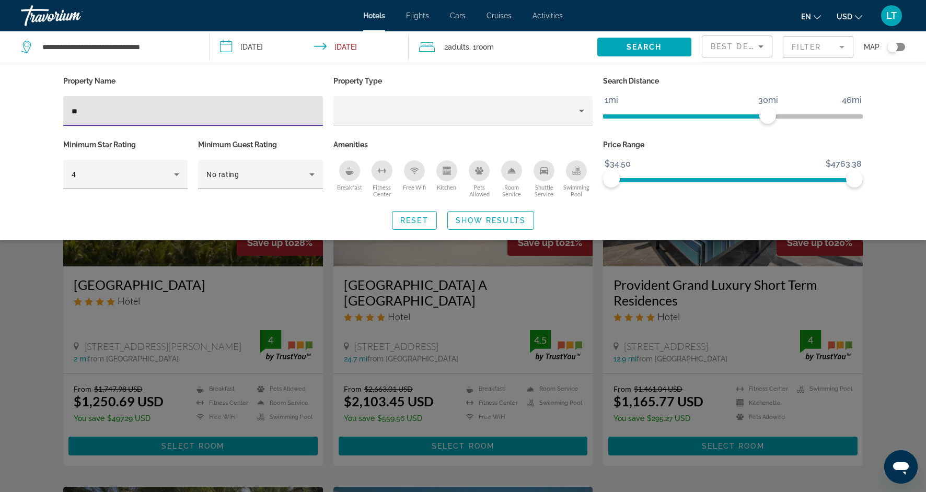
type input "*"
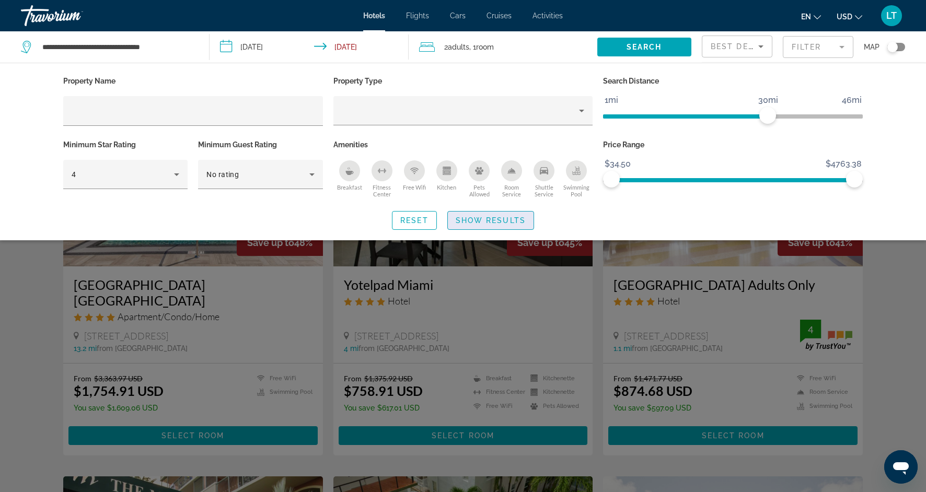
click at [485, 216] on span "Show Results" at bounding box center [491, 220] width 70 height 8
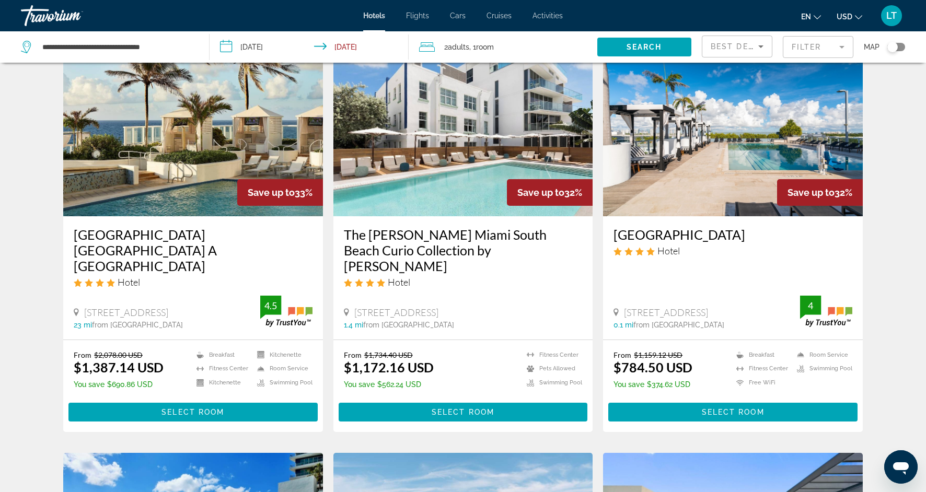
scroll to position [816, 0]
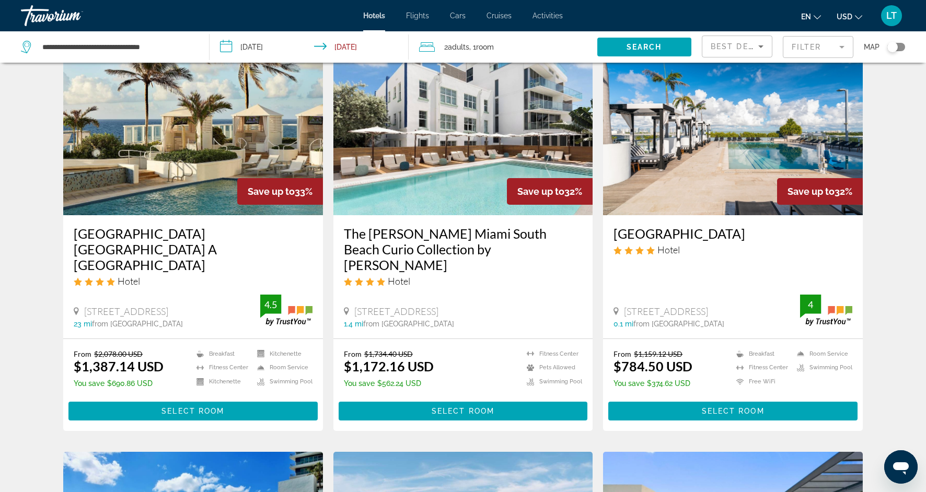
click at [757, 116] on img "Main content" at bounding box center [733, 131] width 260 height 167
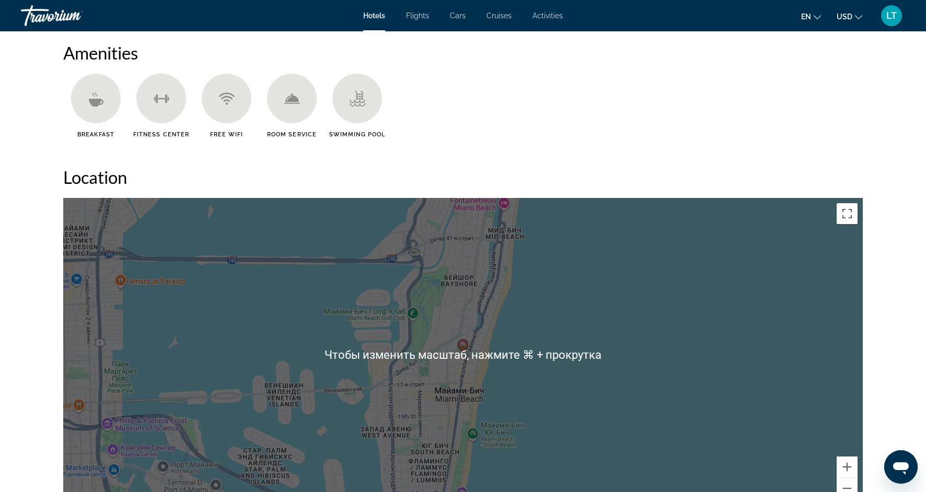
scroll to position [850, 0]
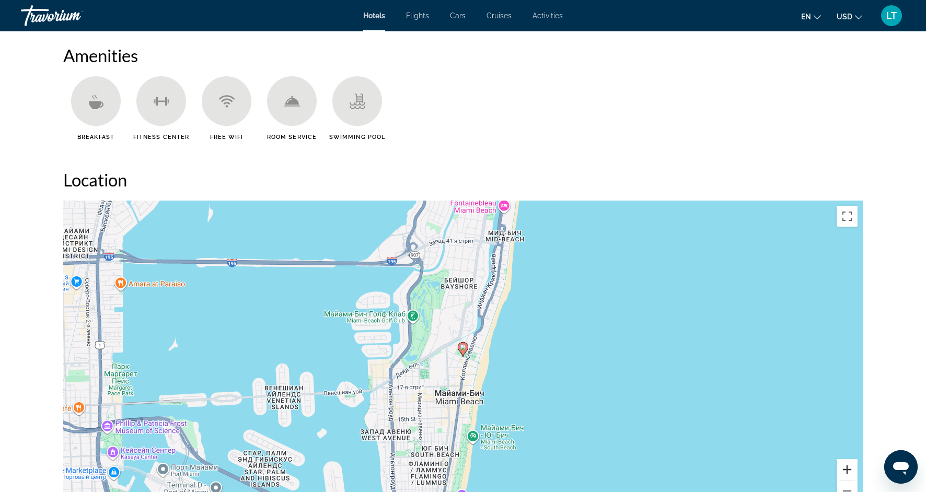
click at [847, 473] on button "Увеличить" at bounding box center [846, 469] width 21 height 21
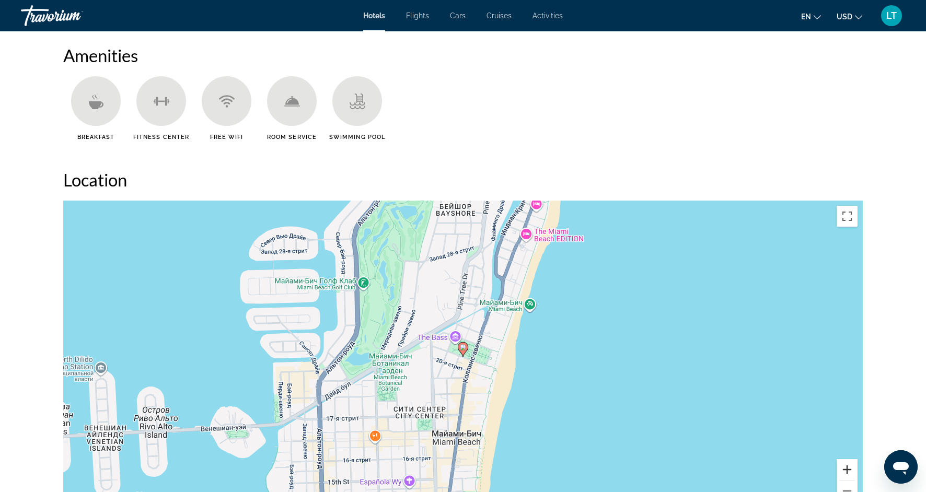
click at [847, 473] on button "Увеличить" at bounding box center [846, 469] width 21 height 21
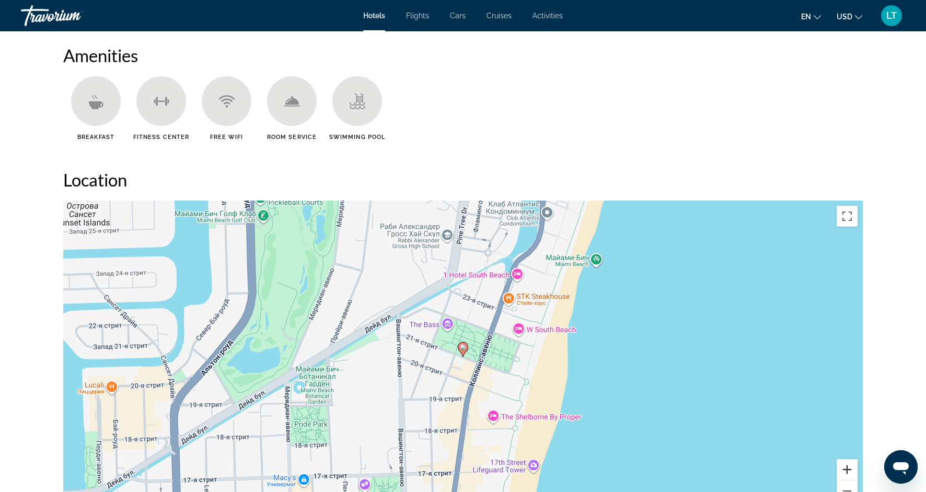
click at [847, 473] on button "Увеличить" at bounding box center [846, 469] width 21 height 21
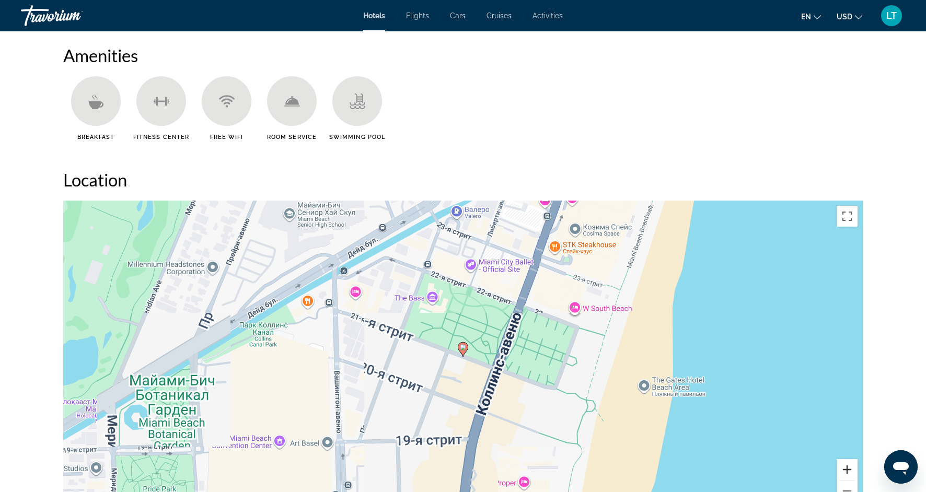
click at [847, 473] on button "Увеличить" at bounding box center [846, 469] width 21 height 21
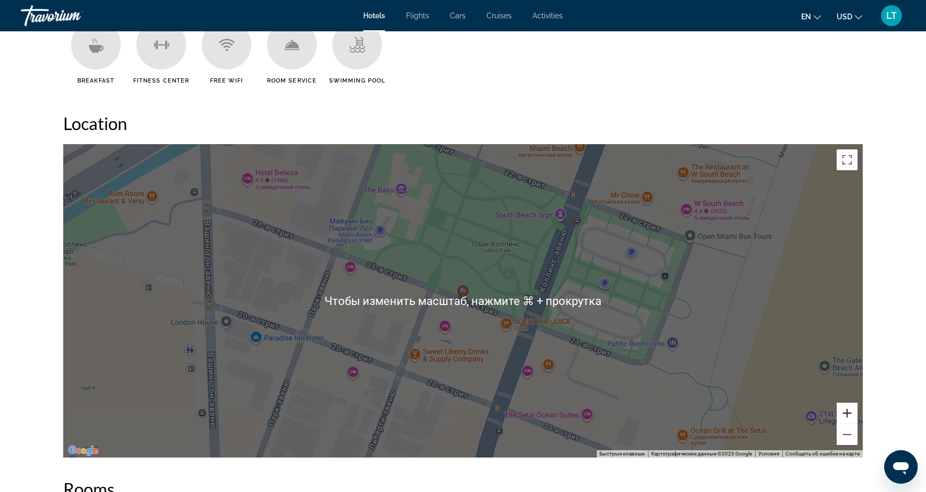
scroll to position [906, 0]
click at [841, 439] on button "Уменьшить" at bounding box center [846, 434] width 21 height 21
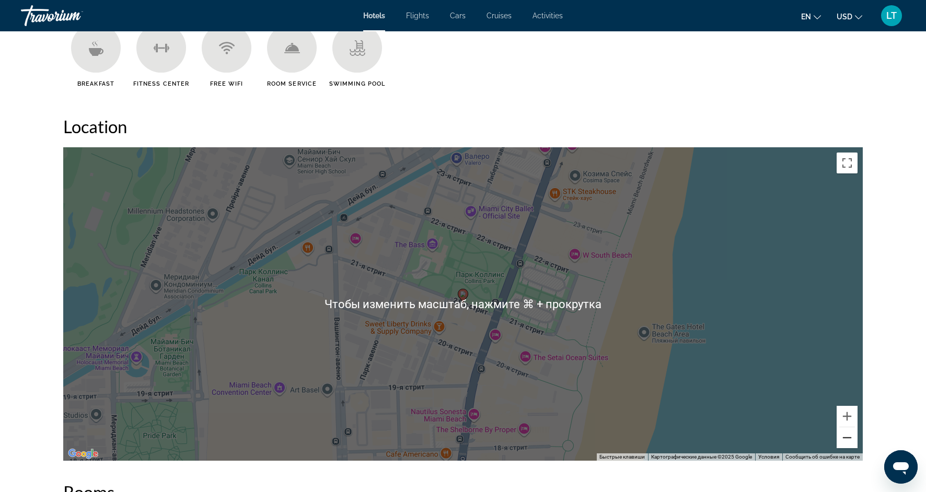
scroll to position [904, 0]
click at [643, 335] on div "Чтобы активировать перетаскивание с помощью клавиатуры, нажмите Alt + Ввод. Пос…" at bounding box center [462, 303] width 799 height 313
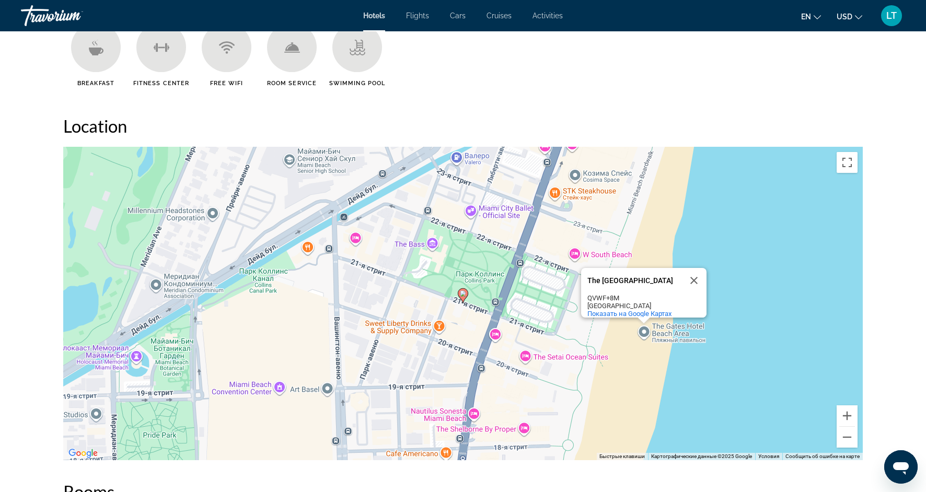
click at [462, 295] on image "Main content" at bounding box center [463, 293] width 6 height 6
click at [462, 300] on icon "Main content" at bounding box center [462, 296] width 9 height 14
click at [462, 294] on image "Main content" at bounding box center [463, 293] width 6 height 6
click at [478, 271] on div "Для навигации используйте клавиши со стрелками. Чтобы активировать перетаскиван…" at bounding box center [462, 303] width 799 height 313
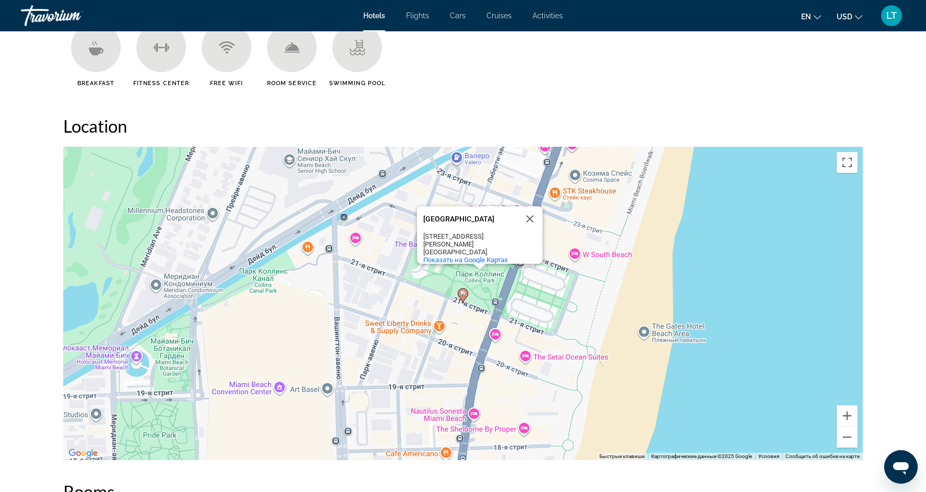
click at [494, 307] on div "Чтобы активировать перетаскивание с помощью клавиатуры, нажмите Alt + Ввод. Пос…" at bounding box center [462, 303] width 799 height 313
click at [647, 338] on div "Чтобы активировать перетаскивание с помощью клавиатуры, нажмите Alt + Ввод. Пос…" at bounding box center [462, 303] width 799 height 313
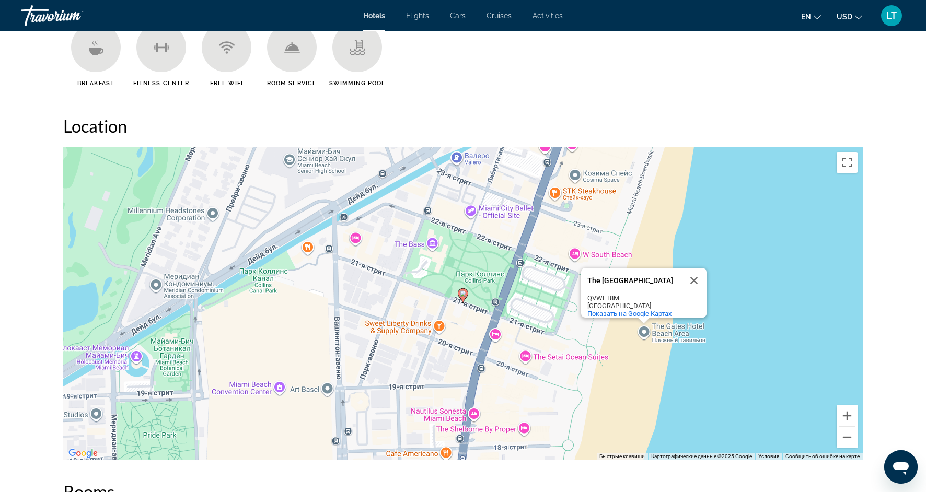
click at [614, 337] on div "Чтобы активировать перетаскивание с помощью клавиатуры, нажмите Alt + Ввод. Пос…" at bounding box center [462, 303] width 799 height 313
click at [613, 343] on div "Чтобы активировать перетаскивание с помощью клавиатуры, нажмите Alt + Ввод. Пос…" at bounding box center [462, 303] width 799 height 313
click at [695, 272] on button "Закрыть" at bounding box center [693, 280] width 25 height 25
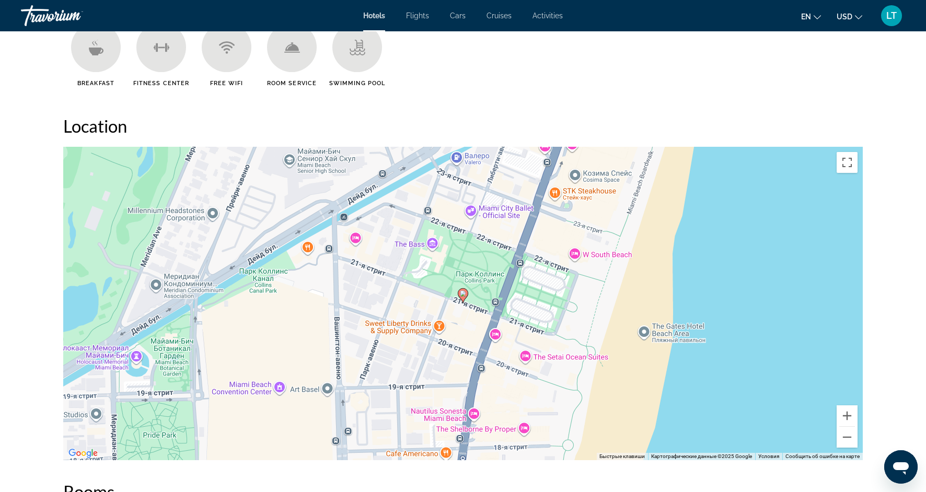
click at [529, 357] on div "Чтобы активировать перетаскивание с помощью клавиатуры, нажмите Alt + Ввод. Пос…" at bounding box center [462, 303] width 799 height 313
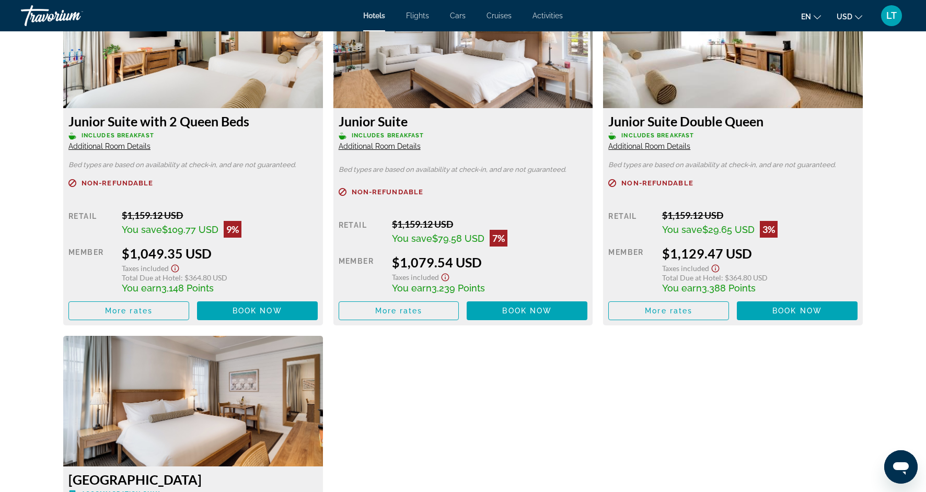
scroll to position [1855, 0]
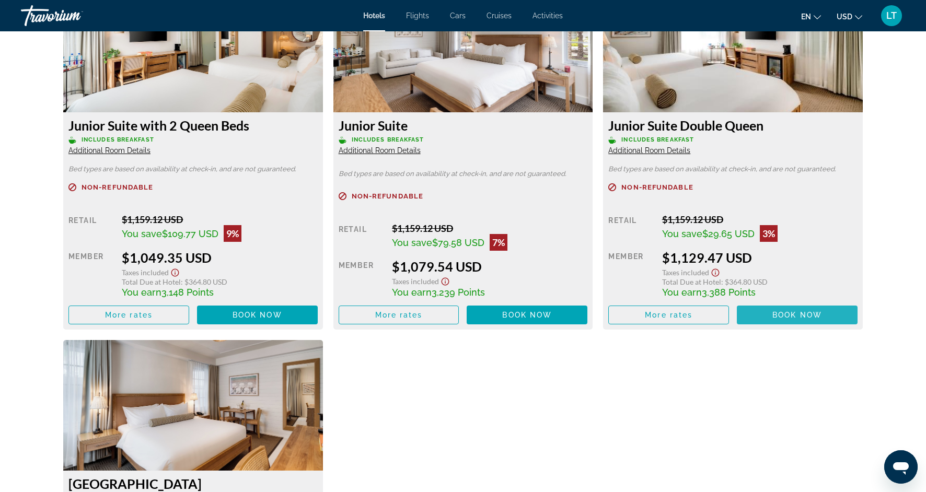
click at [785, 315] on span "Book now" at bounding box center [797, 315] width 50 height 8
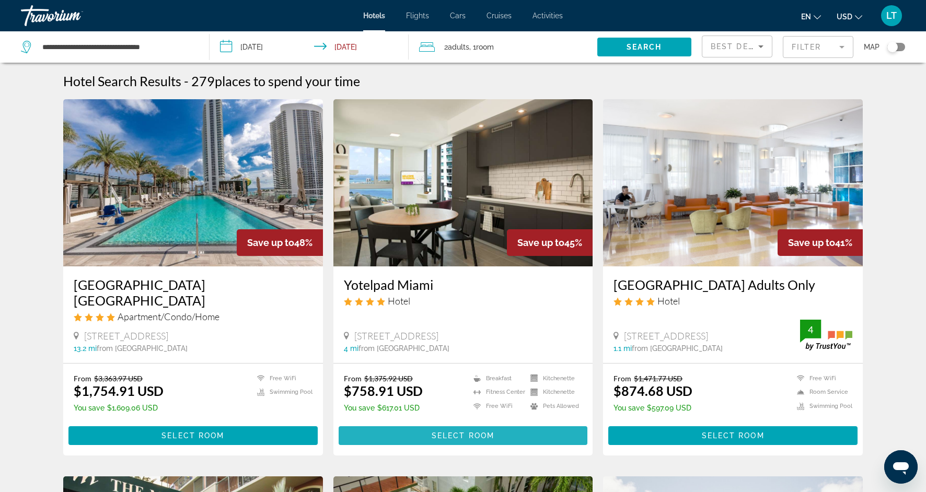
click at [440, 432] on span "Select Room" at bounding box center [462, 435] width 63 height 8
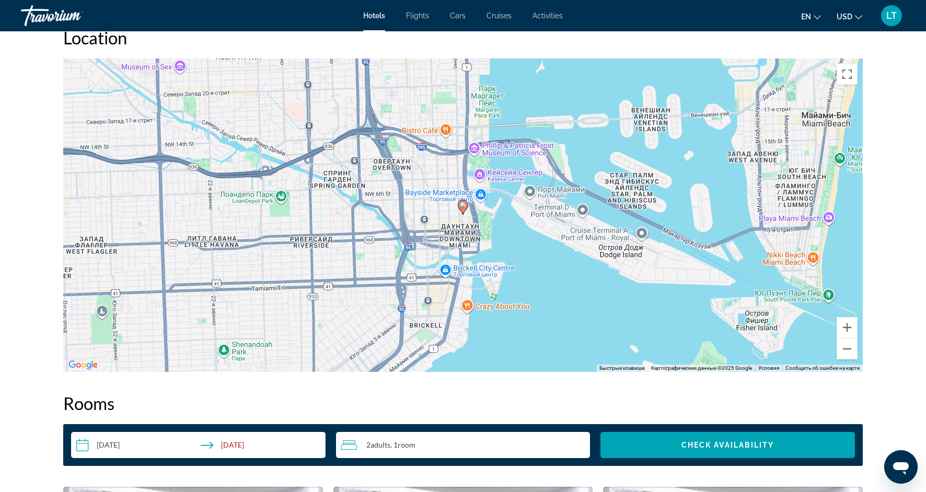
scroll to position [952, 0]
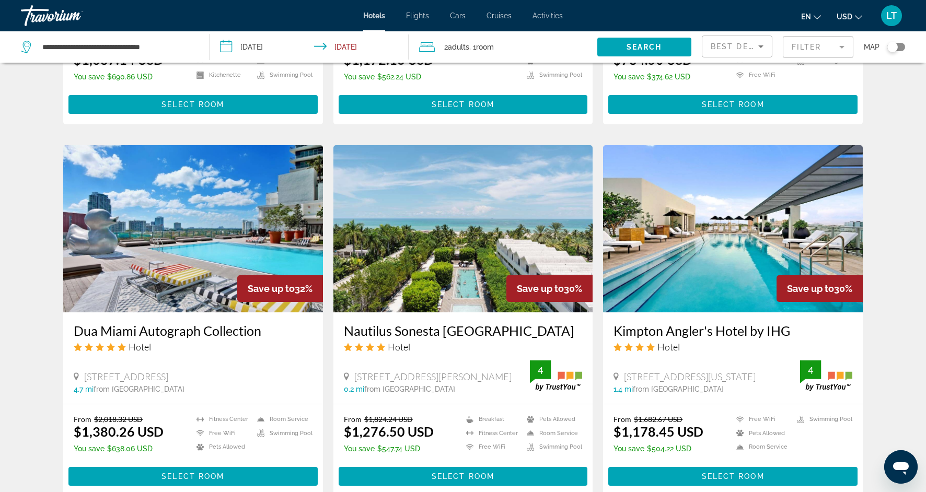
scroll to position [1124, 0]
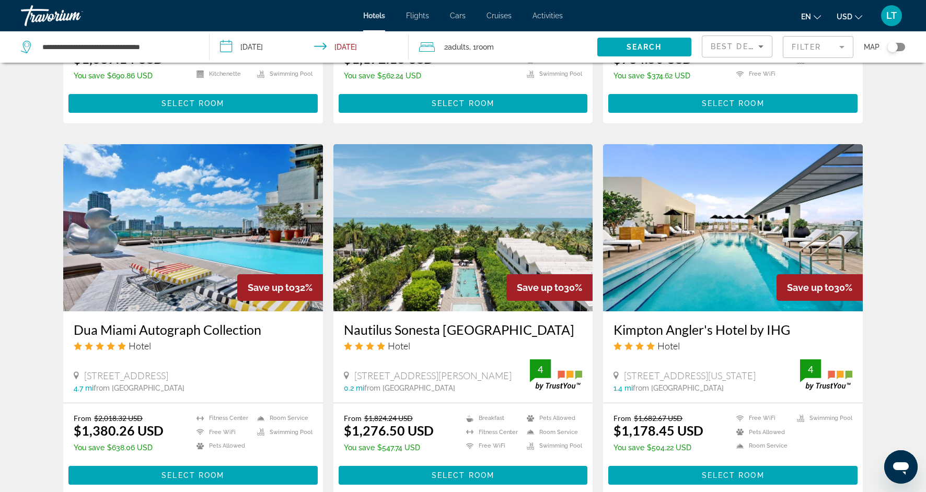
click at [452, 232] on img "Main content" at bounding box center [463, 227] width 260 height 167
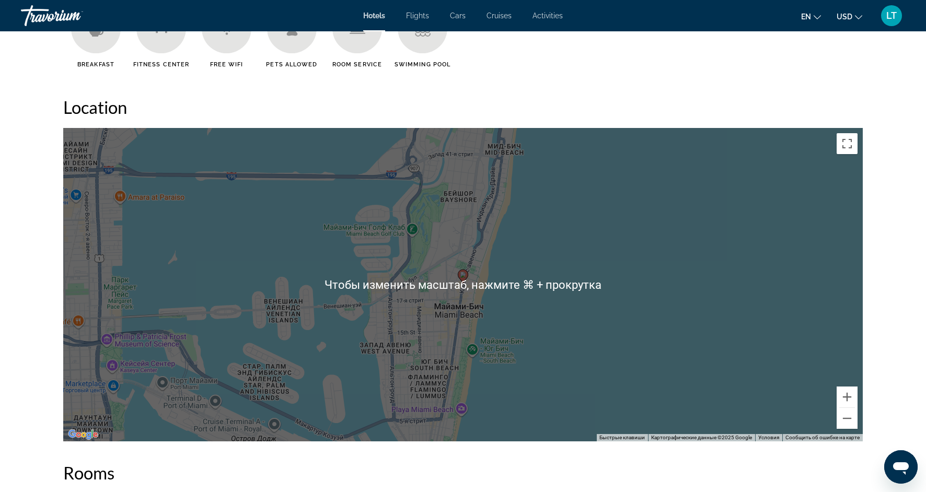
scroll to position [903, 0]
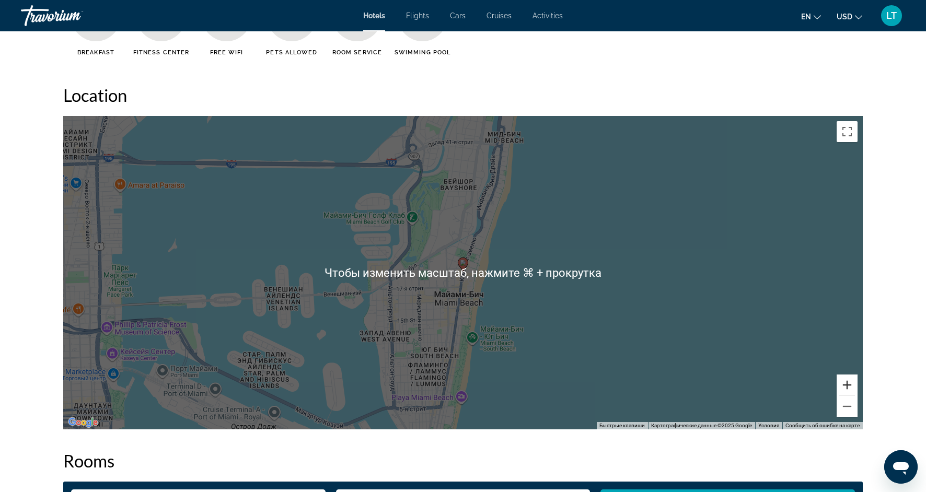
click at [848, 387] on button "Увеличить" at bounding box center [846, 385] width 21 height 21
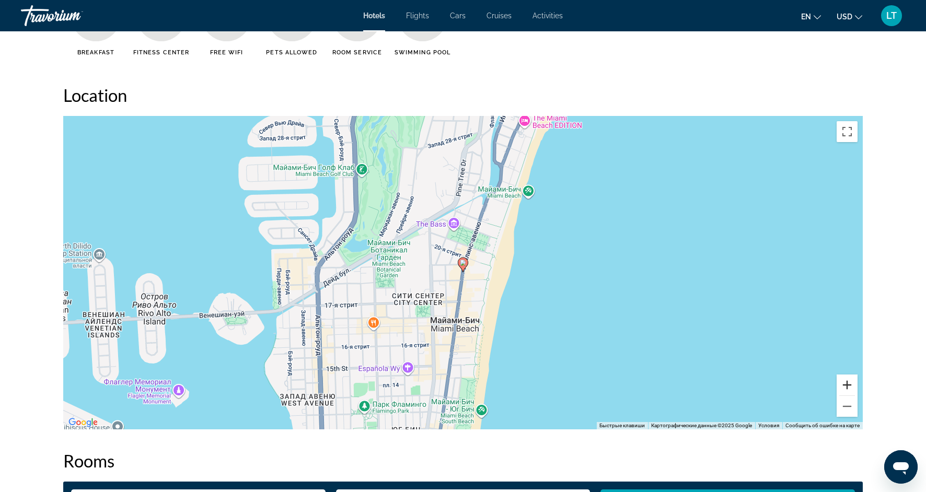
click at [848, 387] on button "Увеличить" at bounding box center [846, 385] width 21 height 21
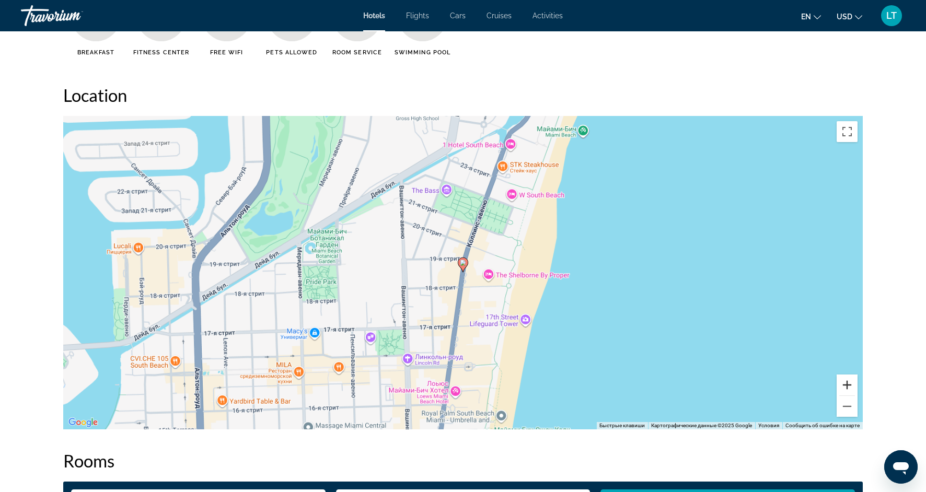
click at [848, 387] on button "Увеличить" at bounding box center [846, 385] width 21 height 21
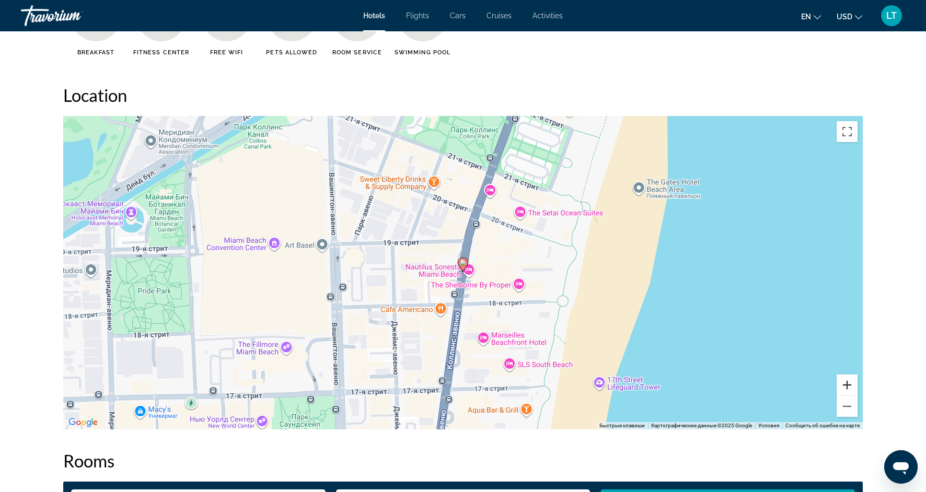
click at [848, 387] on button "Увеличить" at bounding box center [846, 385] width 21 height 21
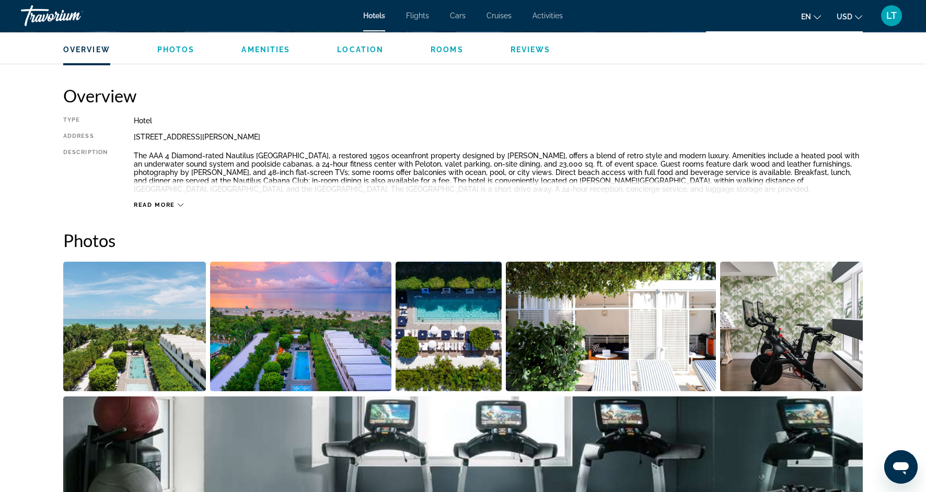
scroll to position [308, 0]
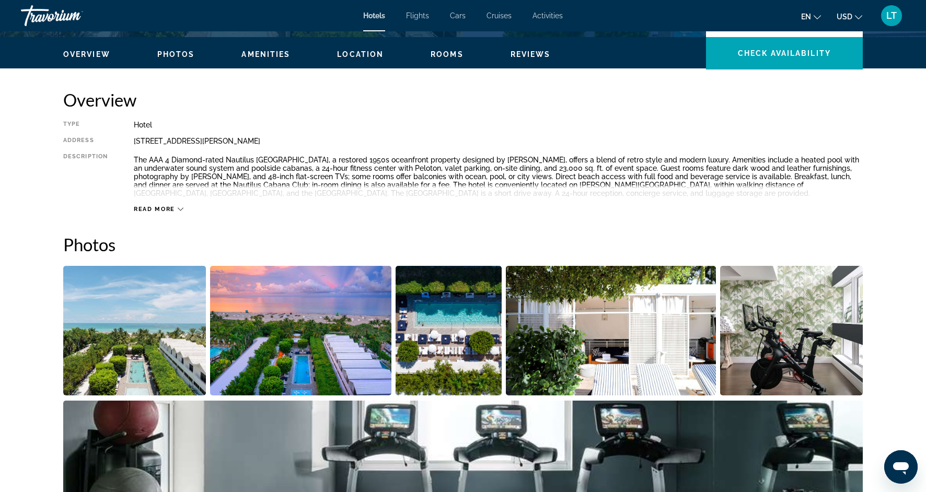
click at [302, 323] on img "Open full-screen image slider" at bounding box center [301, 331] width 182 height 130
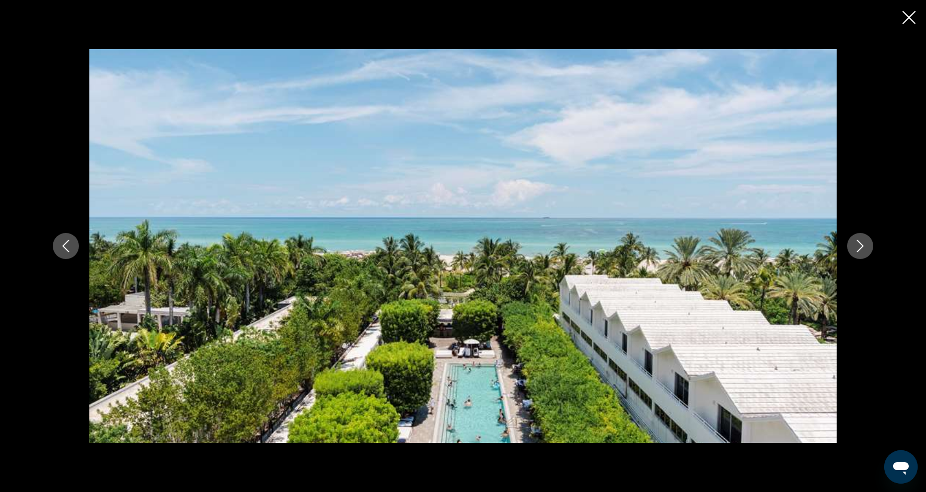
click at [862, 251] on icon "Next image" at bounding box center [860, 246] width 13 height 13
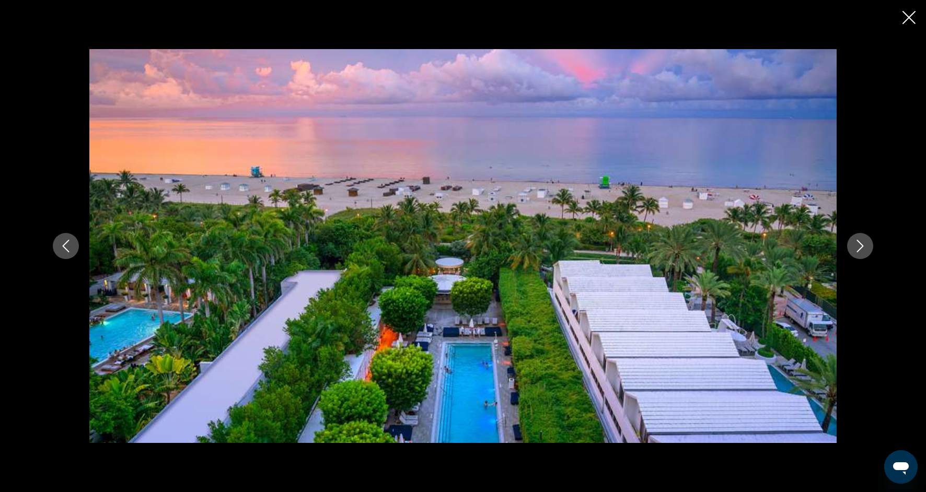
click at [862, 251] on icon "Next image" at bounding box center [860, 246] width 13 height 13
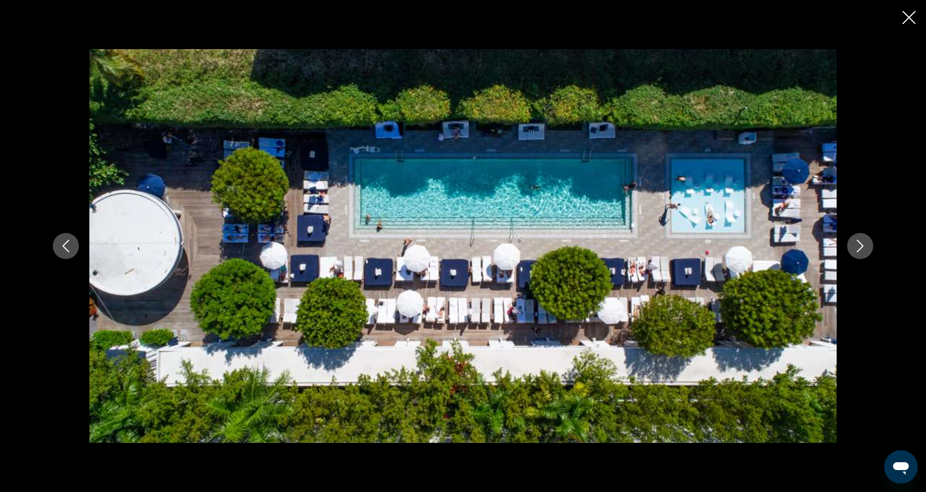
click at [862, 251] on icon "Next image" at bounding box center [860, 246] width 13 height 13
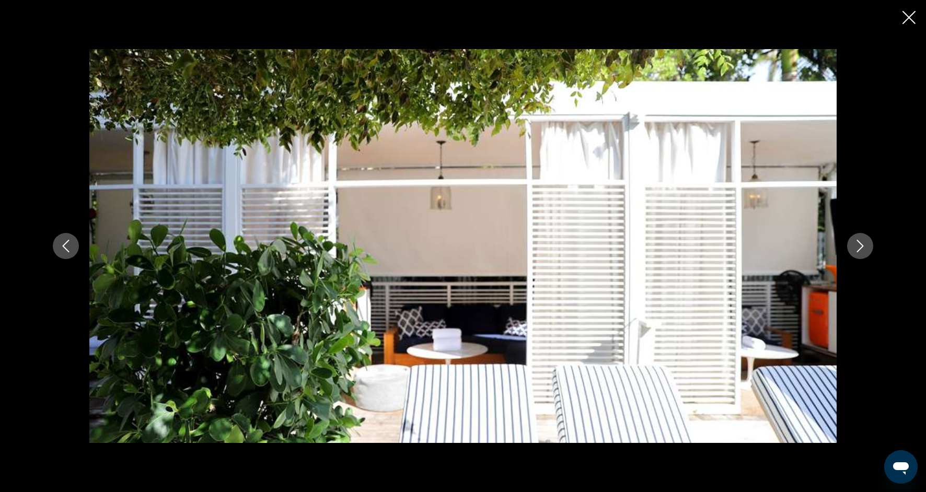
click at [862, 251] on icon "Next image" at bounding box center [860, 246] width 13 height 13
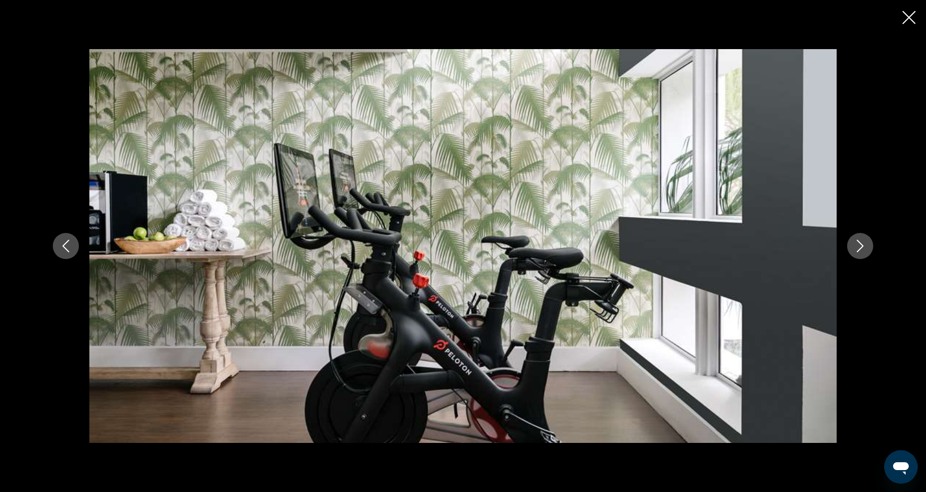
click at [862, 251] on icon "Next image" at bounding box center [860, 246] width 13 height 13
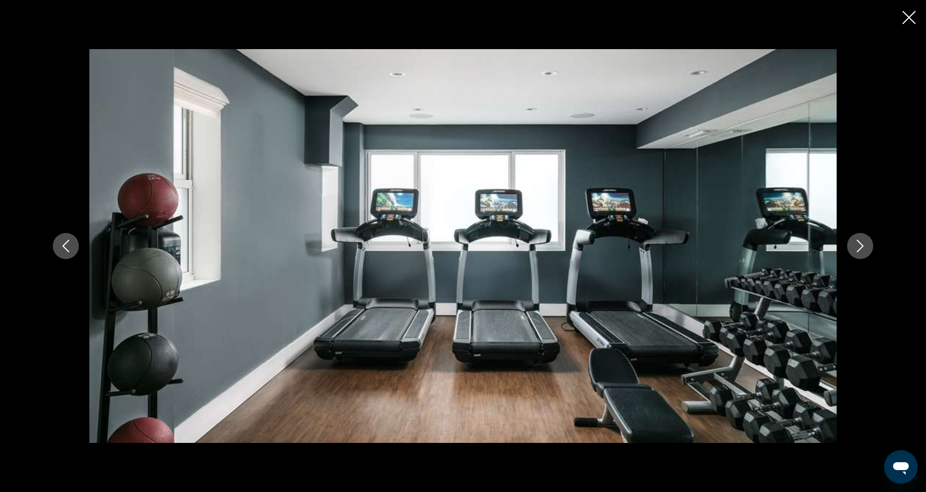
click at [862, 252] on icon "Next image" at bounding box center [860, 246] width 13 height 13
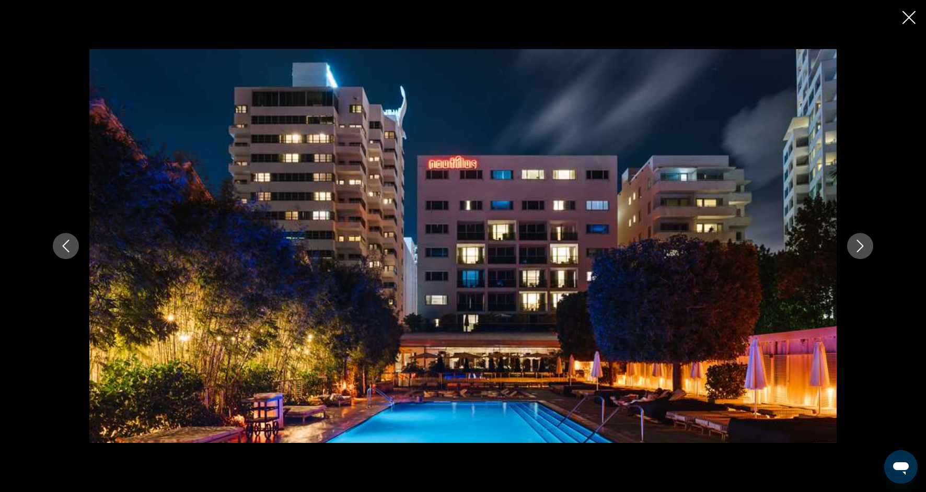
click at [862, 252] on button "Next image" at bounding box center [860, 246] width 26 height 26
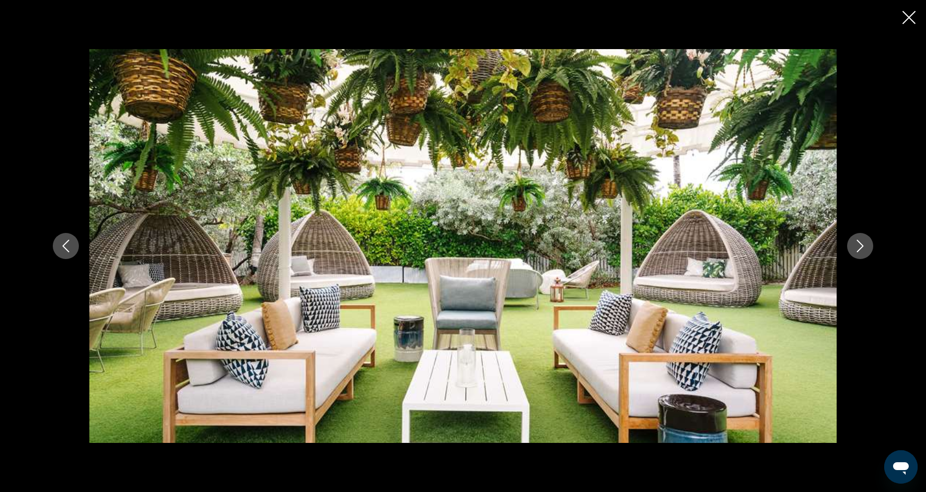
click at [862, 252] on button "Next image" at bounding box center [860, 246] width 26 height 26
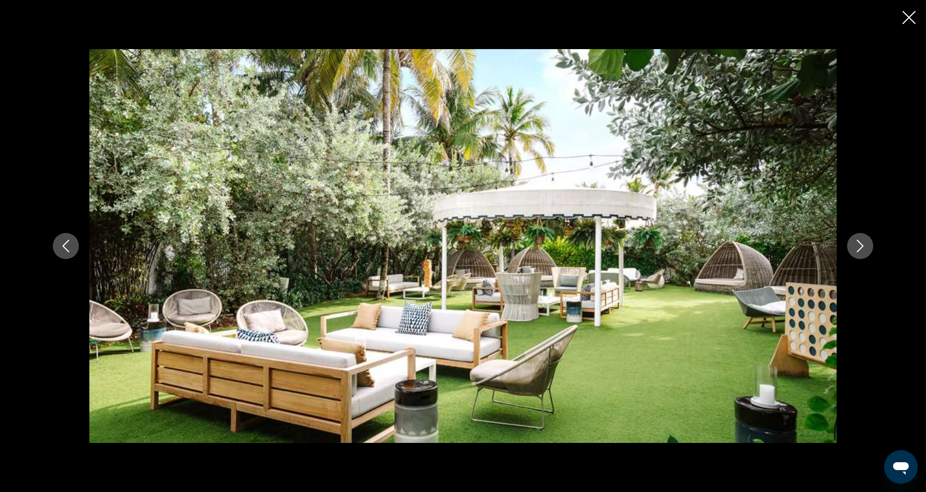
click at [862, 253] on button "Next image" at bounding box center [860, 246] width 26 height 26
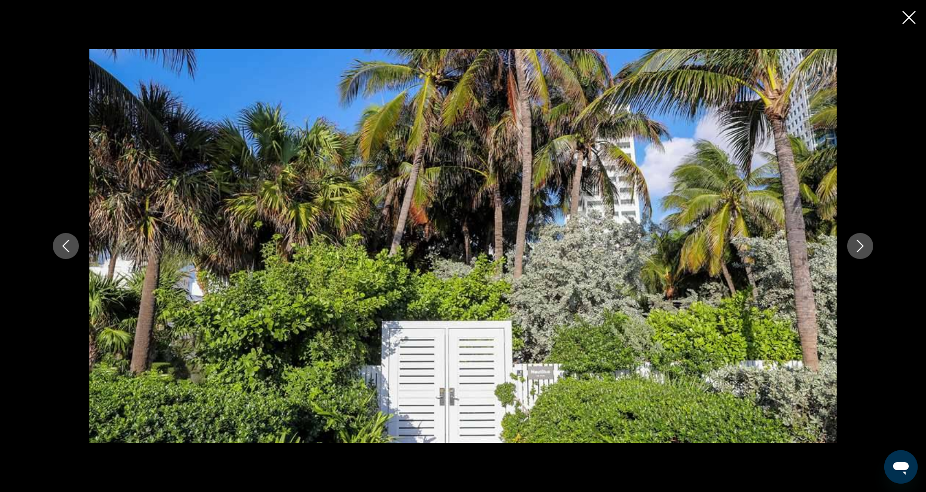
click at [862, 253] on button "Next image" at bounding box center [860, 246] width 26 height 26
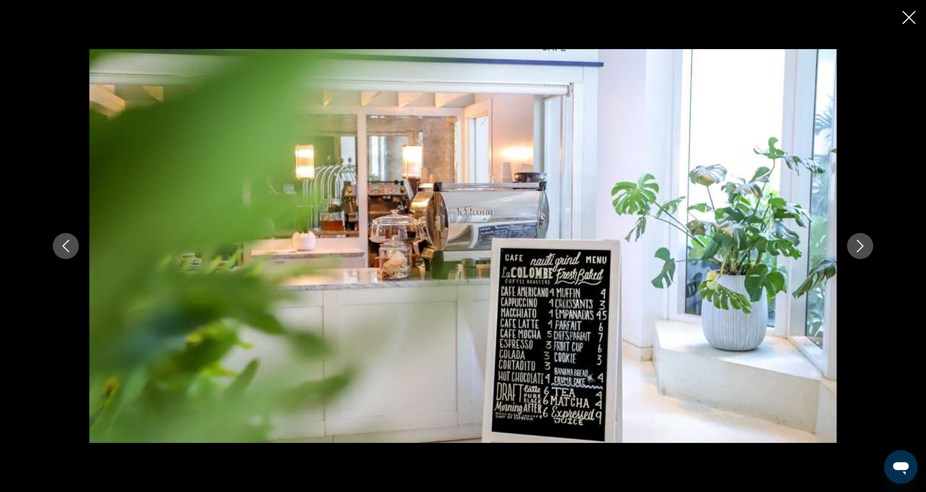
click at [862, 253] on button "Next image" at bounding box center [860, 246] width 26 height 26
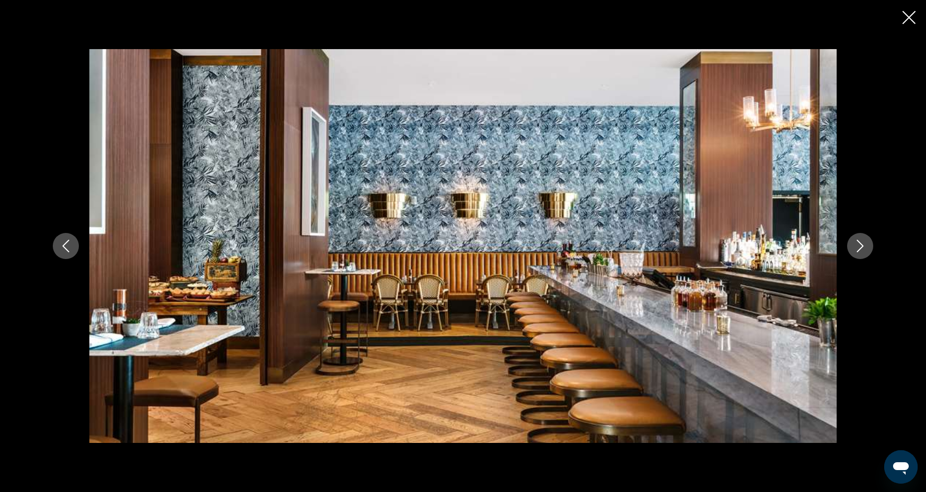
click at [862, 253] on button "Next image" at bounding box center [860, 246] width 26 height 26
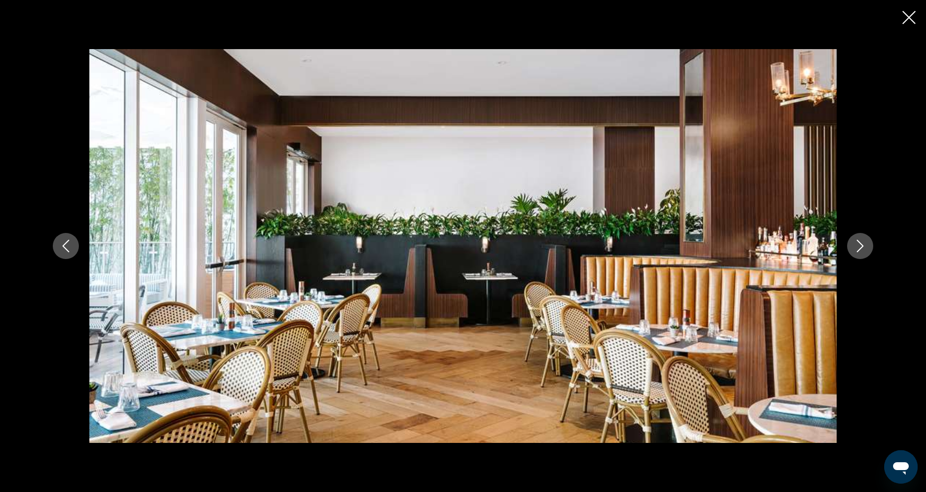
click at [862, 254] on button "Next image" at bounding box center [860, 246] width 26 height 26
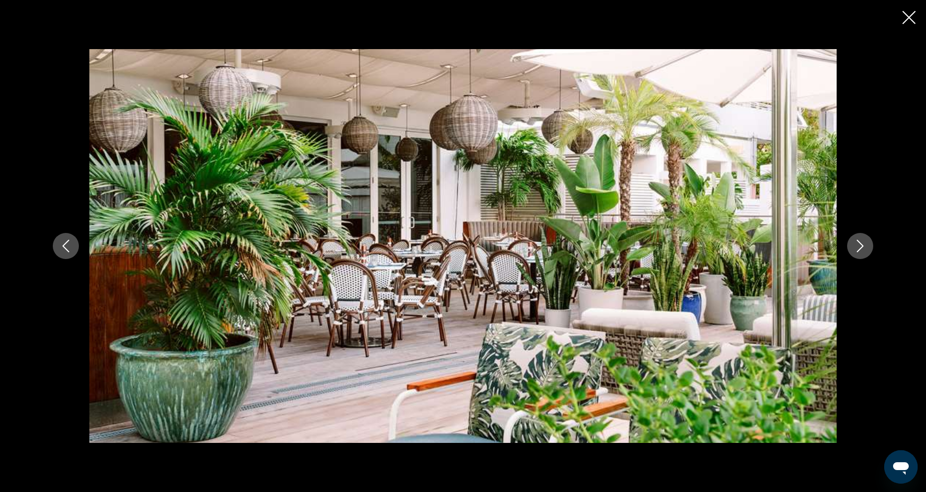
click at [862, 254] on button "Next image" at bounding box center [860, 246] width 26 height 26
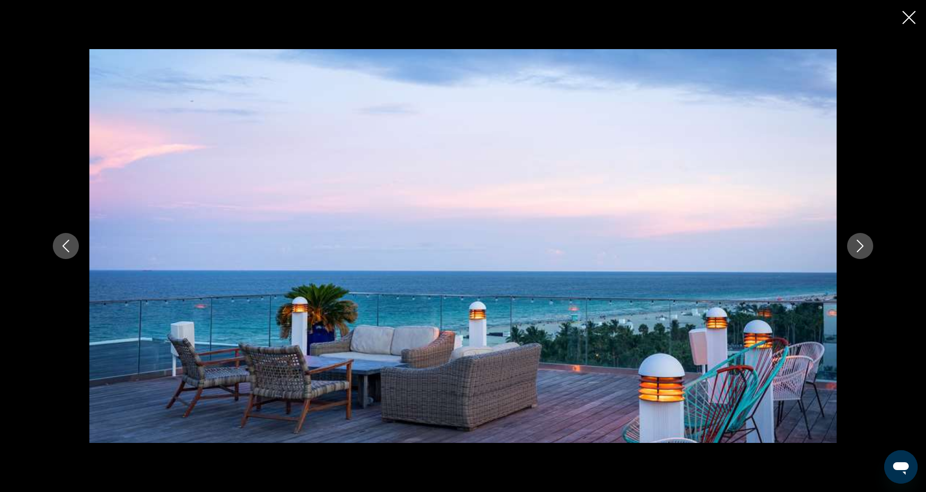
click at [862, 255] on button "Next image" at bounding box center [860, 246] width 26 height 26
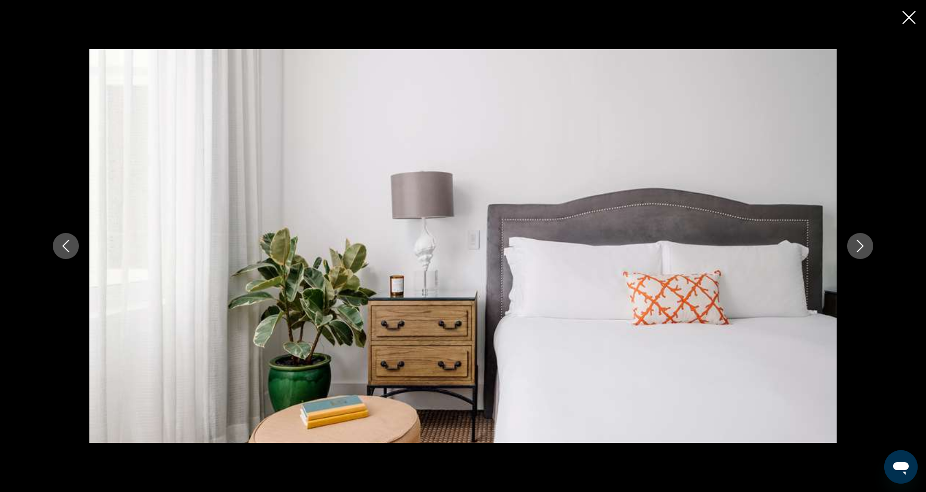
click at [862, 255] on button "Next image" at bounding box center [860, 246] width 26 height 26
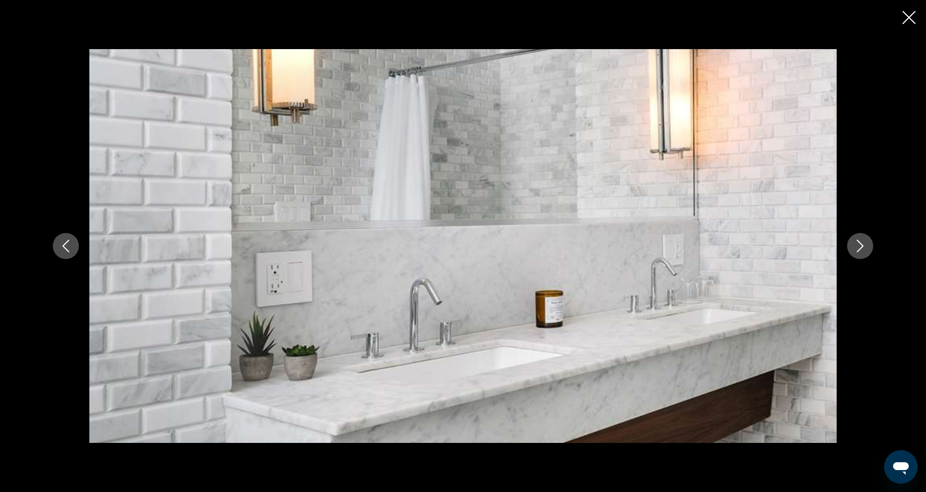
click at [862, 255] on button "Next image" at bounding box center [860, 246] width 26 height 26
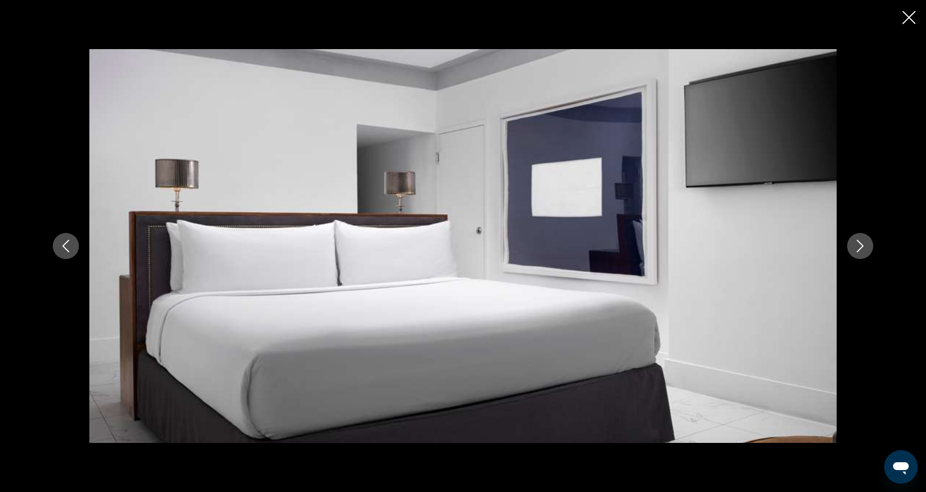
click at [862, 255] on button "Next image" at bounding box center [860, 246] width 26 height 26
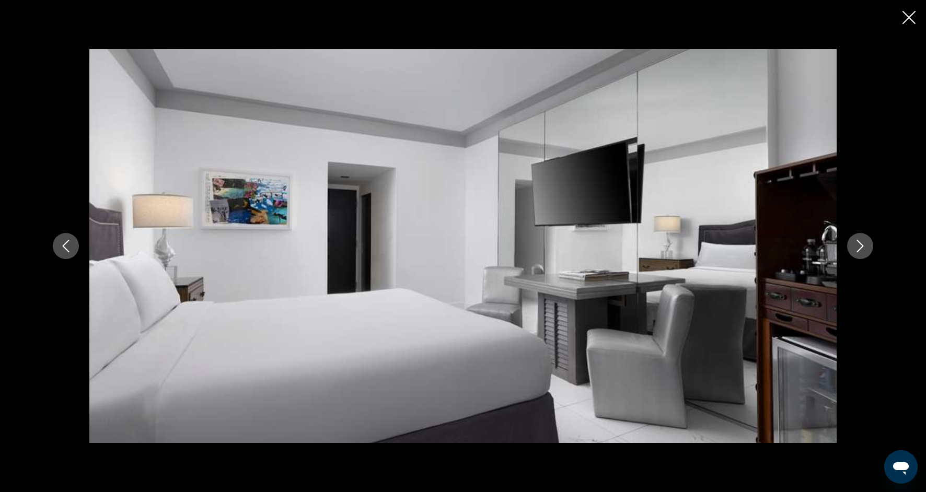
click at [862, 255] on button "Next image" at bounding box center [860, 246] width 26 height 26
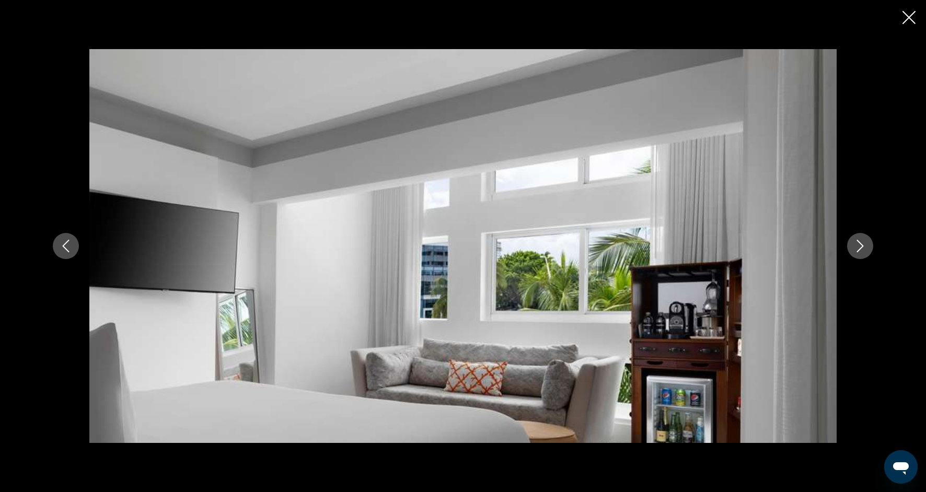
click at [862, 256] on button "Next image" at bounding box center [860, 246] width 26 height 26
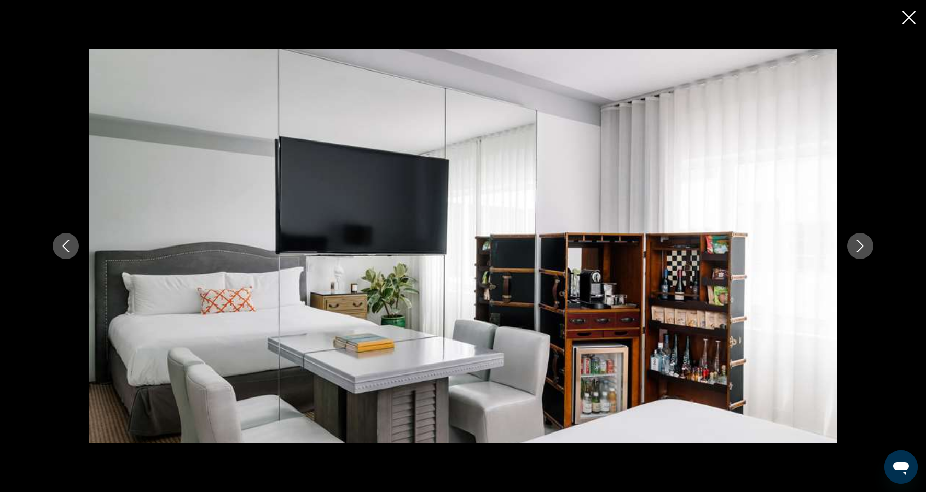
click at [862, 256] on button "Next image" at bounding box center [860, 246] width 26 height 26
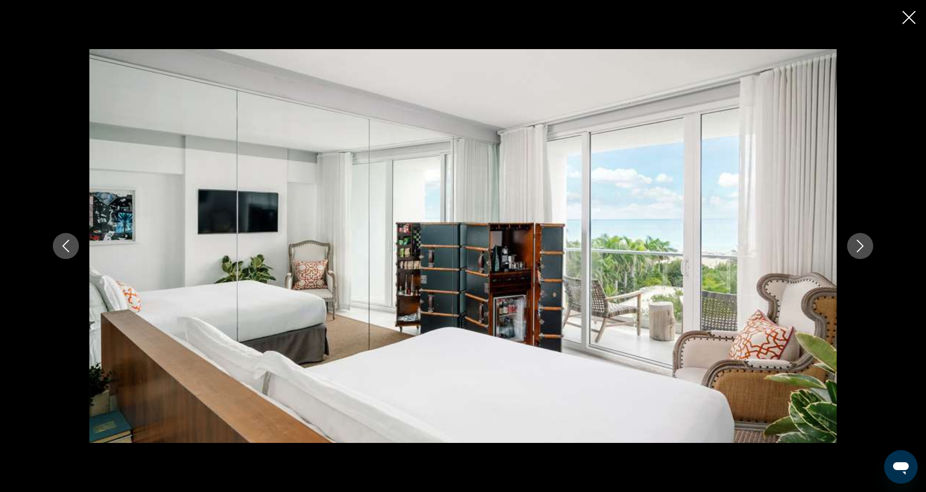
click at [862, 256] on button "Next image" at bounding box center [860, 246] width 26 height 26
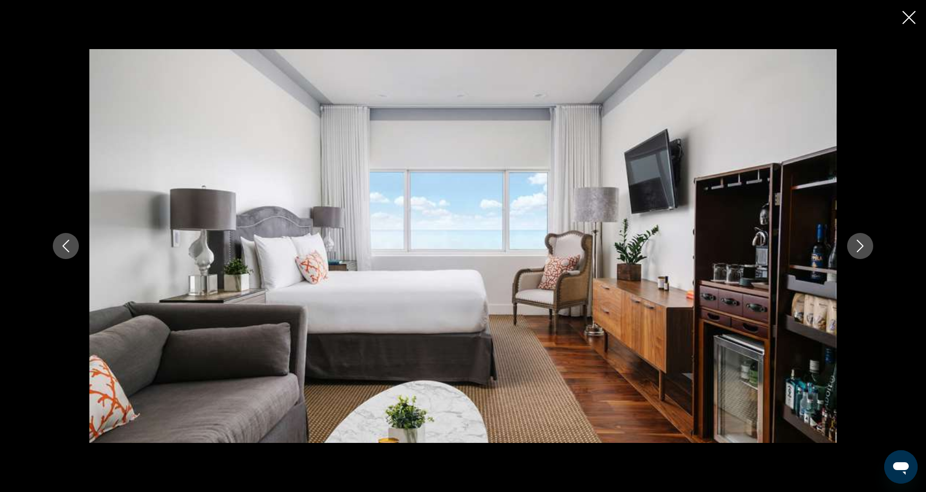
click at [862, 259] on button "Next image" at bounding box center [860, 246] width 26 height 26
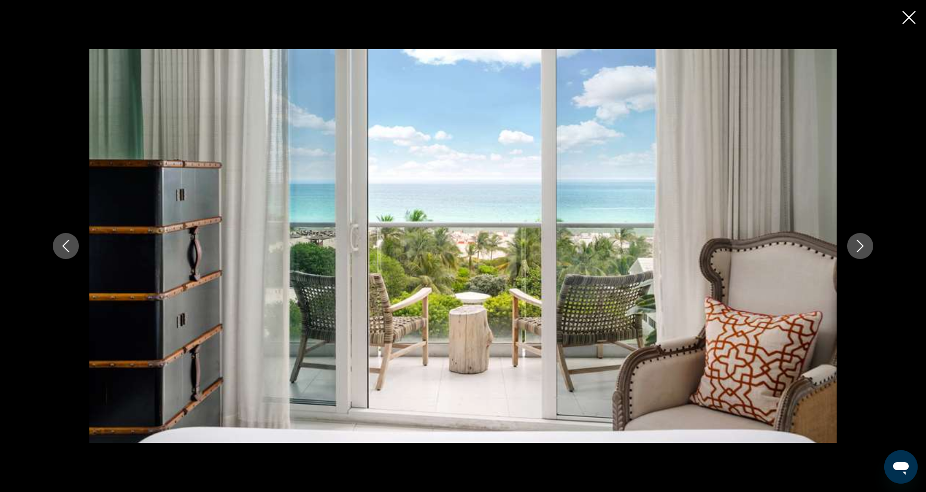
click at [862, 259] on button "Next image" at bounding box center [860, 246] width 26 height 26
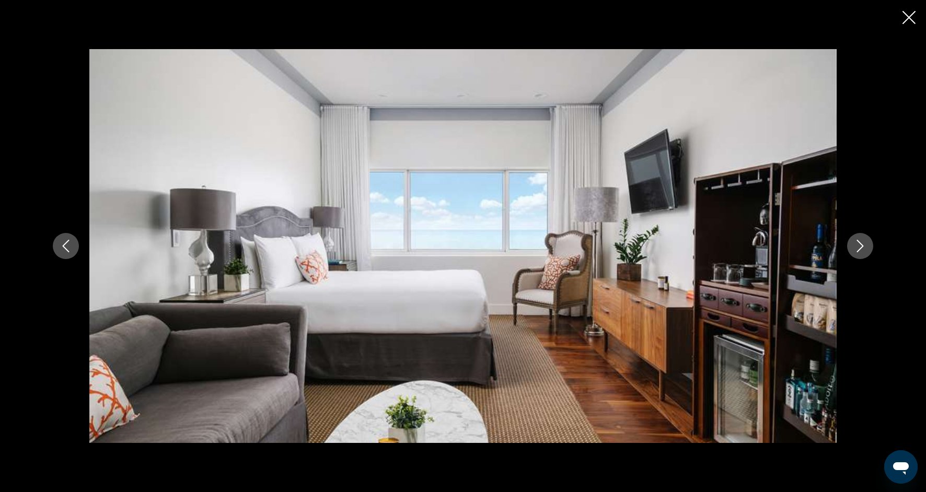
click at [907, 17] on icon "Close slideshow" at bounding box center [908, 17] width 13 height 13
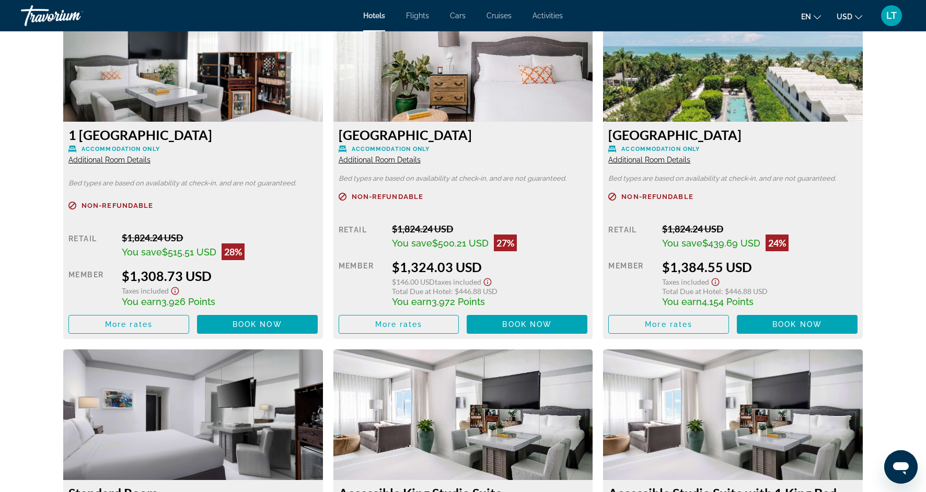
scroll to position [1455, 0]
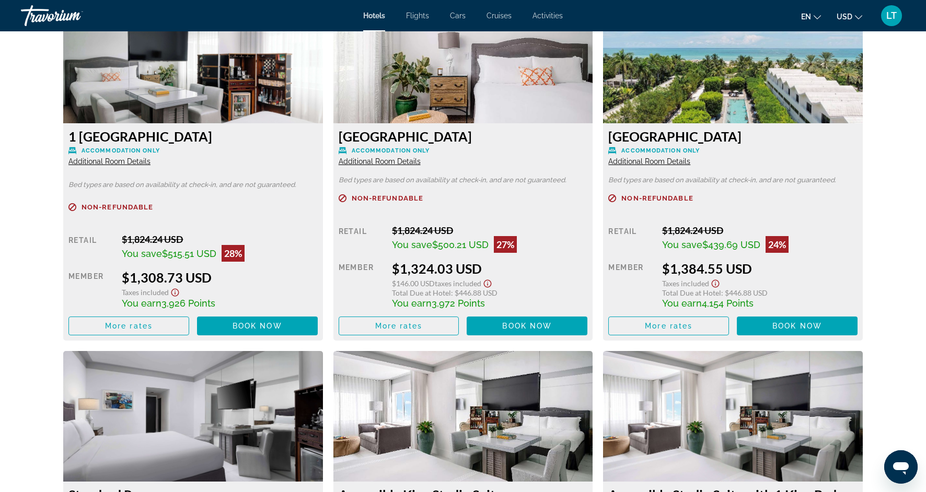
click at [150, 161] on span "Additional Room Details" at bounding box center [109, 161] width 82 height 8
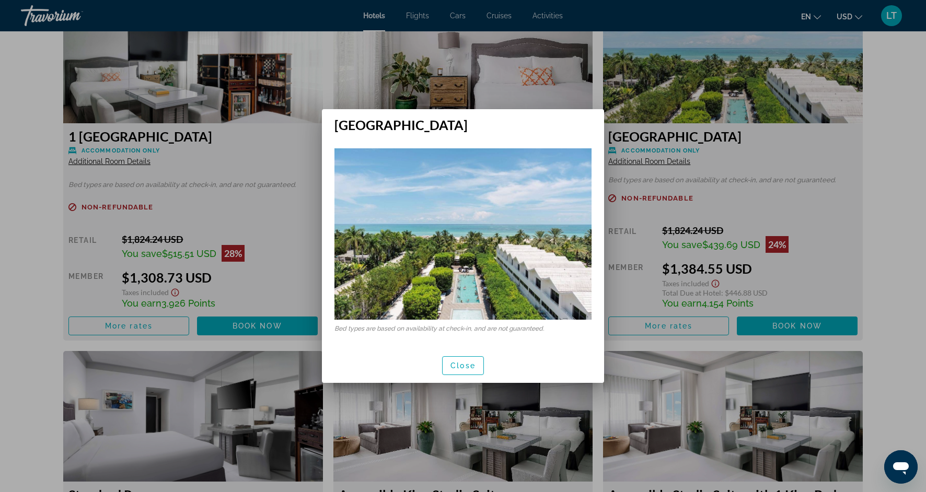
scroll to position [0, 0]
click at [744, 164] on div at bounding box center [463, 246] width 926 height 492
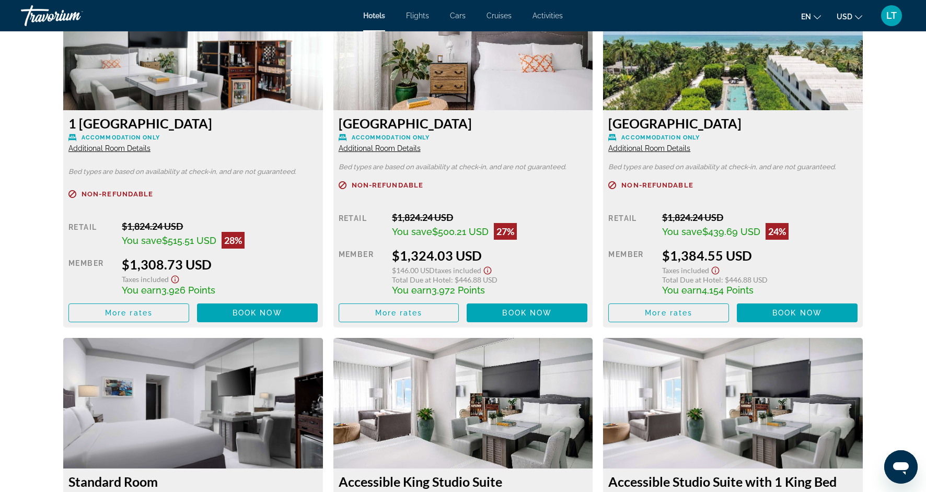
scroll to position [1475, 0]
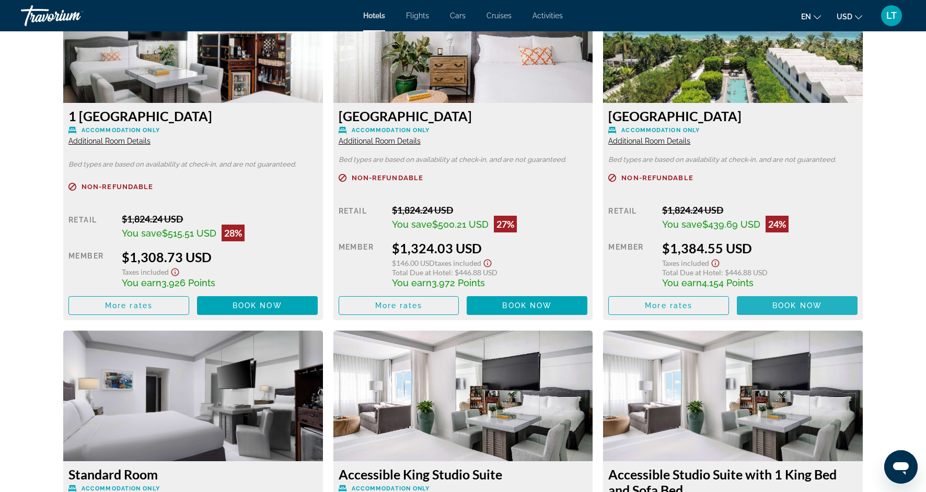
click at [764, 304] on span "Main content" at bounding box center [797, 305] width 121 height 25
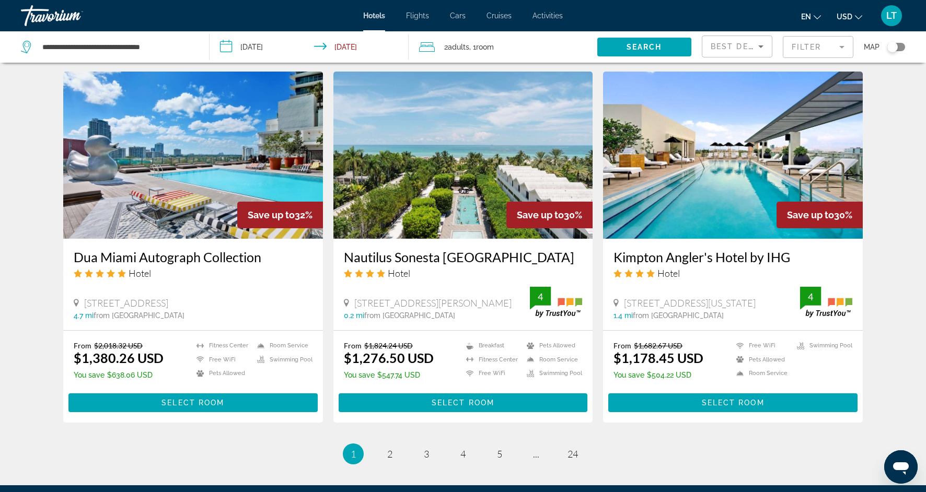
scroll to position [1198, 0]
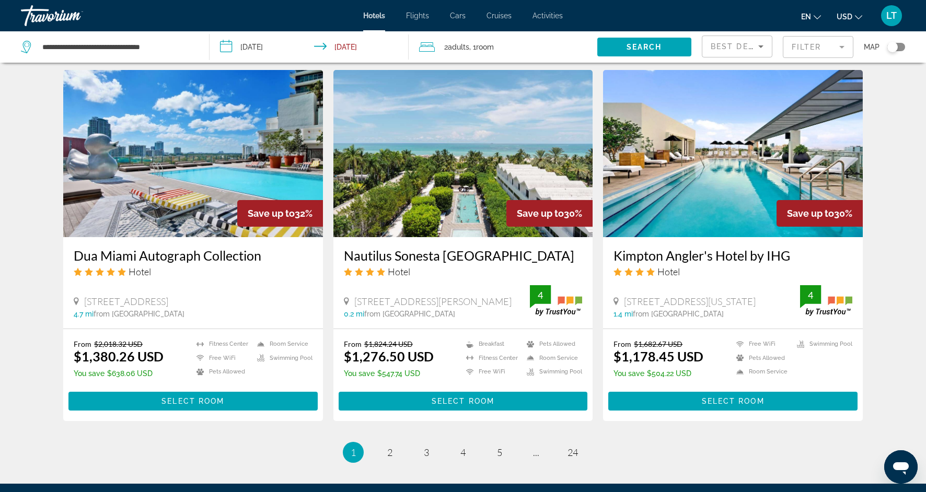
click at [390, 166] on img "Main content" at bounding box center [463, 153] width 260 height 167
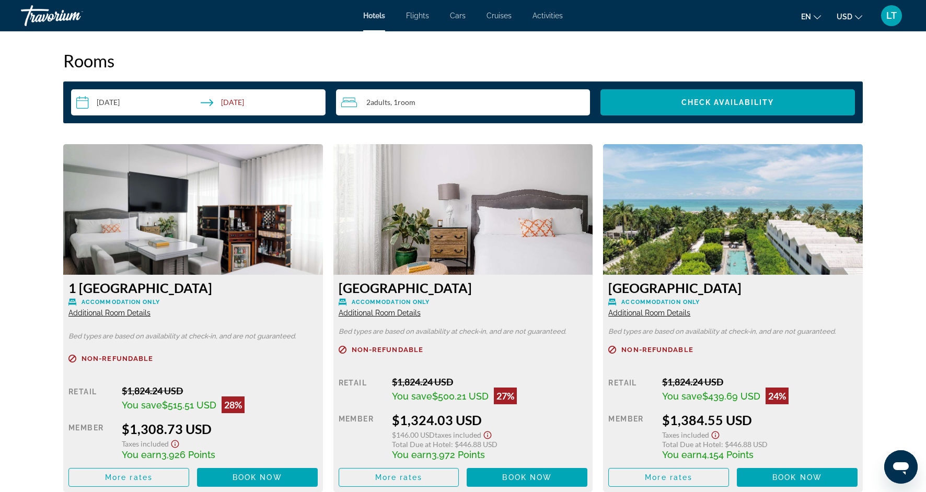
scroll to position [1301, 0]
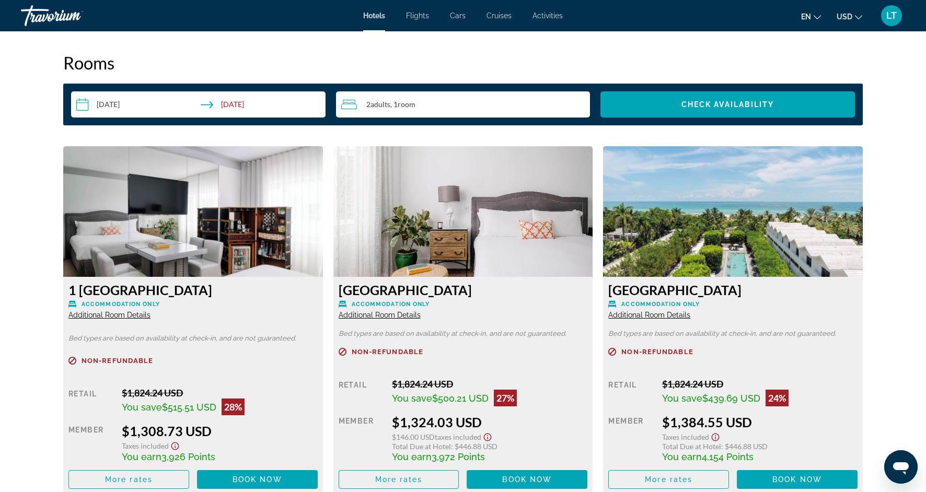
click at [323, 234] on img "Main content" at bounding box center [193, 211] width 260 height 131
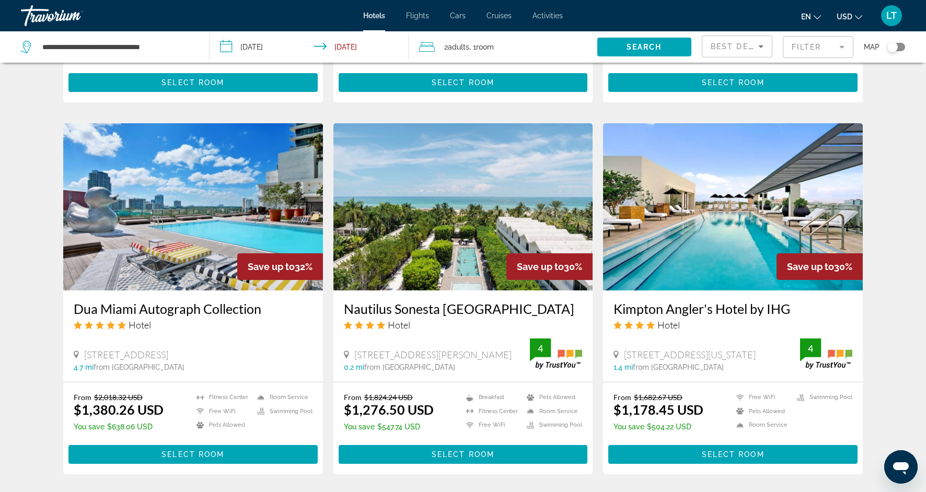
scroll to position [1282, 0]
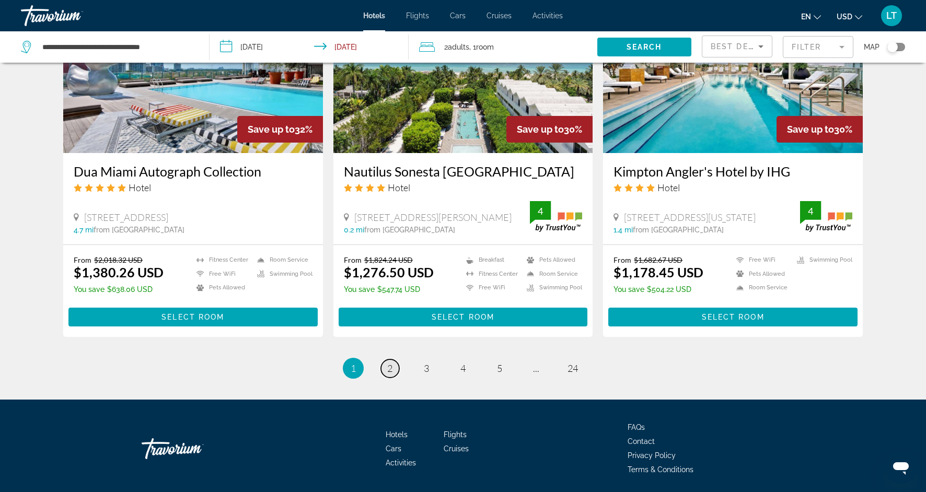
click at [391, 363] on span "2" at bounding box center [389, 368] width 5 height 11
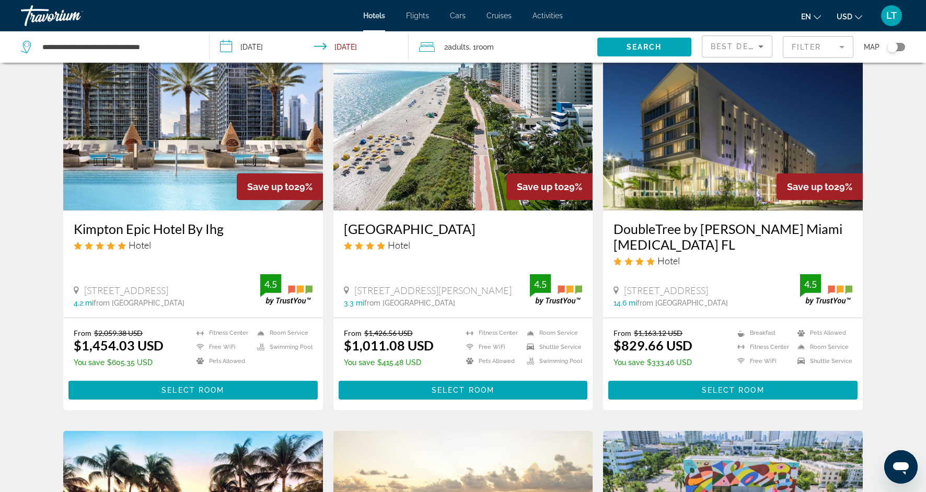
scroll to position [59, 0]
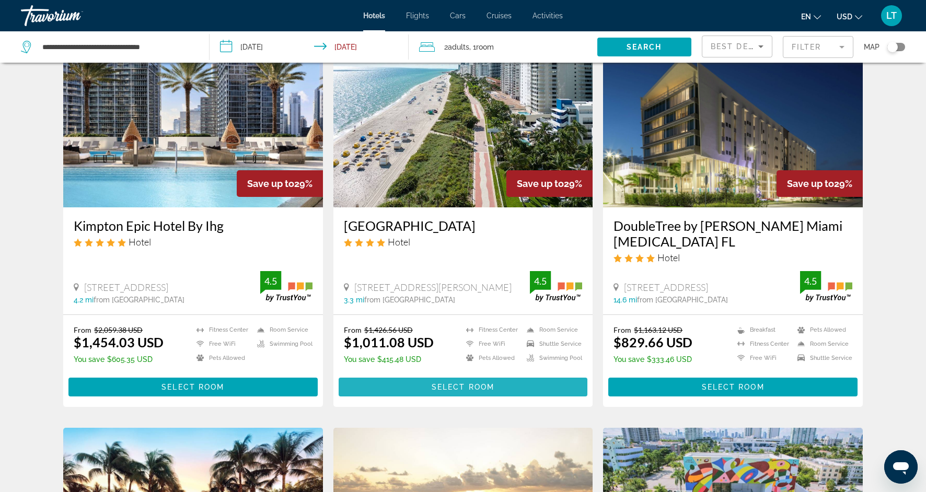
click at [452, 381] on span "Main content" at bounding box center [463, 387] width 249 height 25
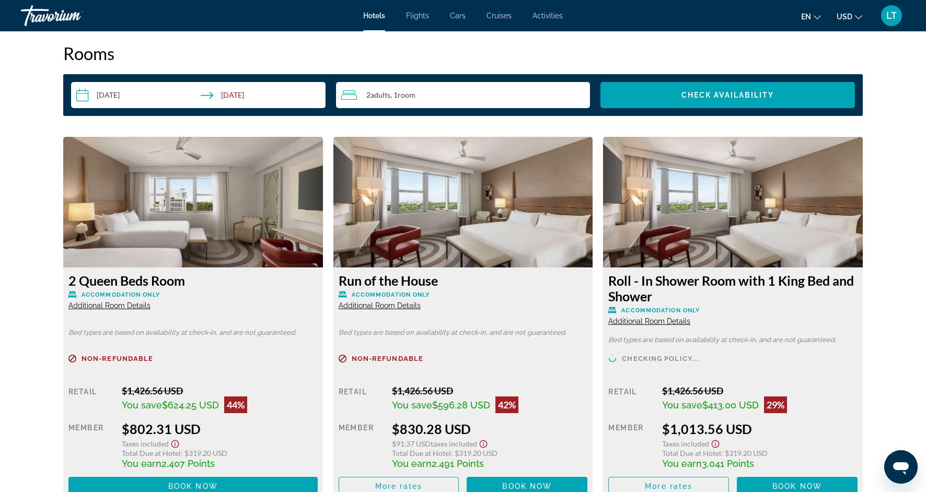
scroll to position [1315, 0]
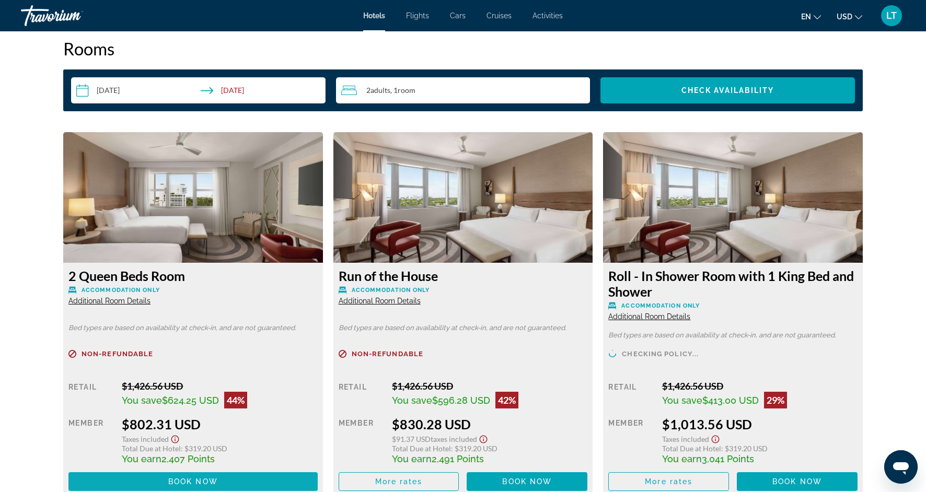
click at [262, 483] on span "Main content" at bounding box center [192, 481] width 249 height 25
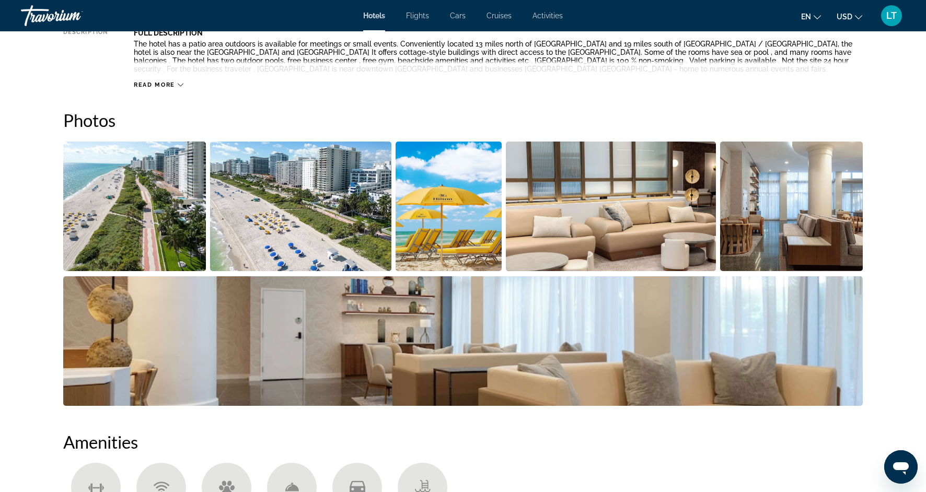
scroll to position [425, 0]
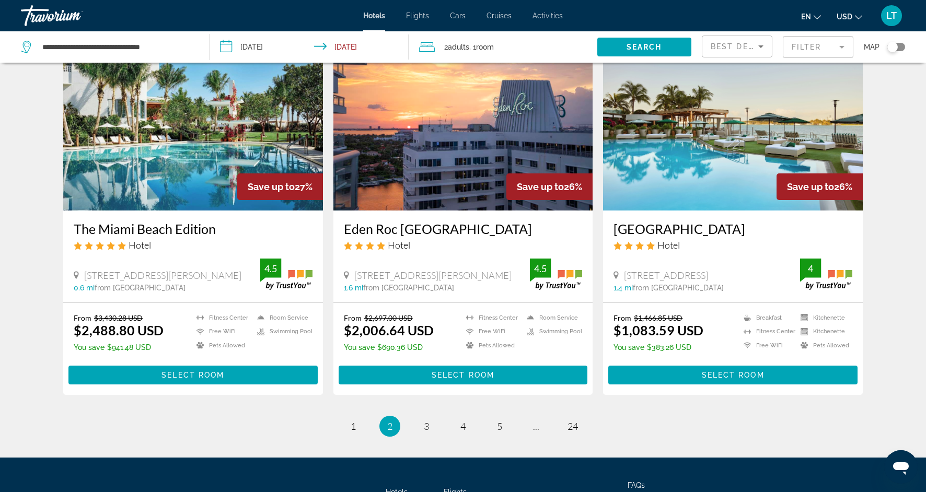
scroll to position [1189, 0]
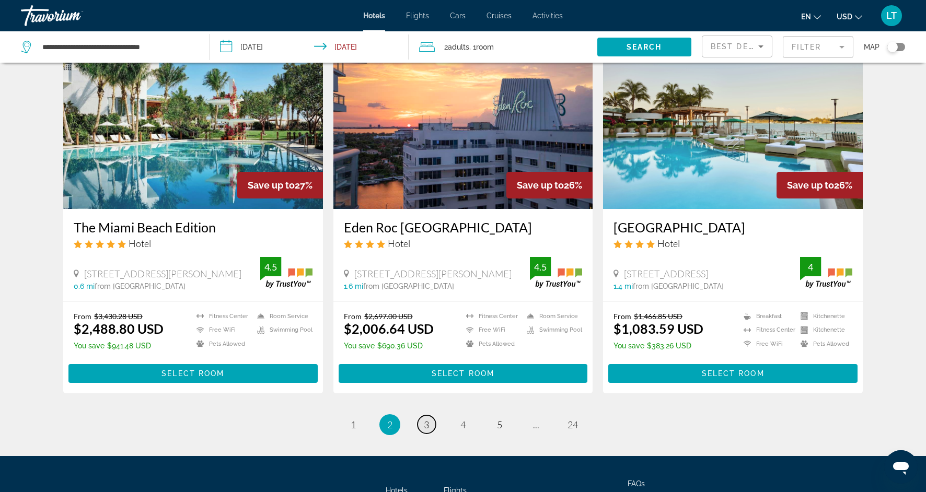
click at [423, 433] on link "page 3" at bounding box center [426, 424] width 18 height 18
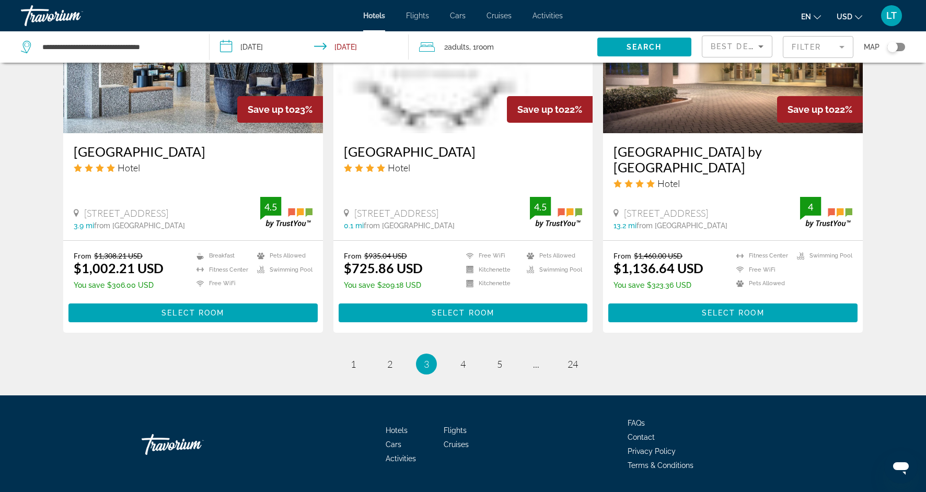
scroll to position [1302, 0]
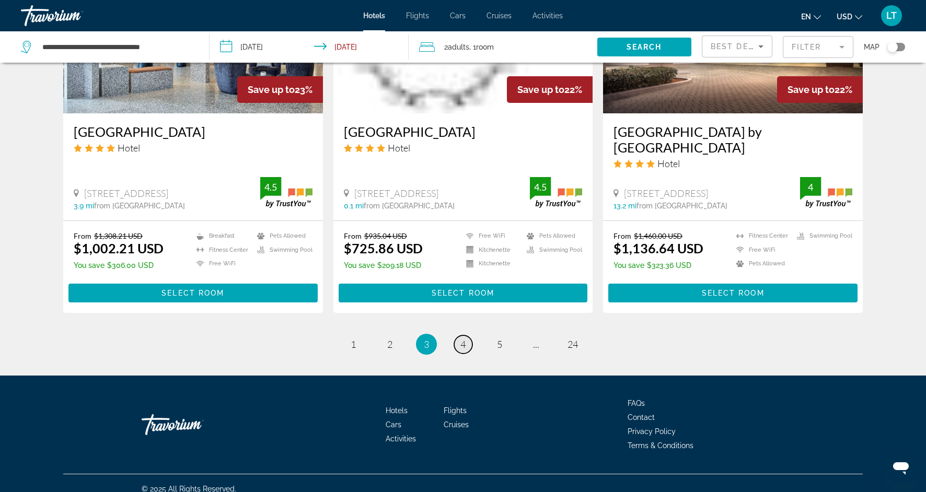
click at [462, 339] on span "4" at bounding box center [462, 344] width 5 height 11
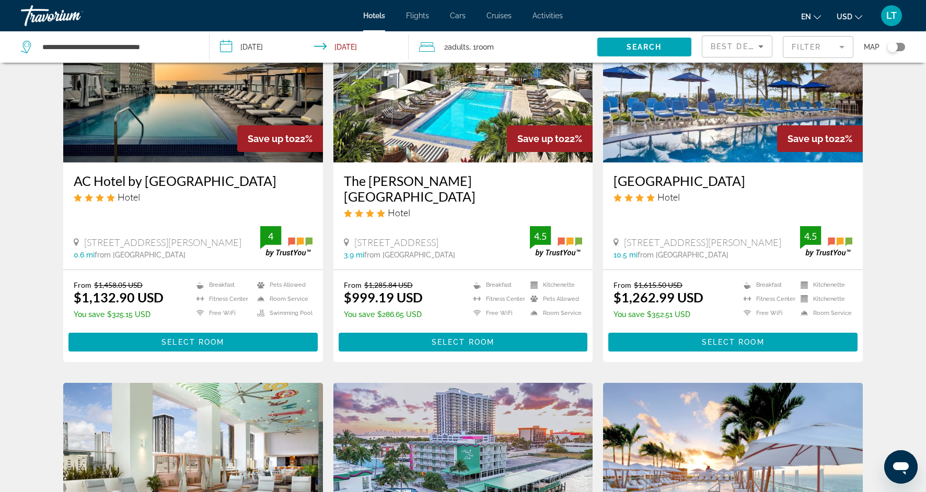
scroll to position [104, 0]
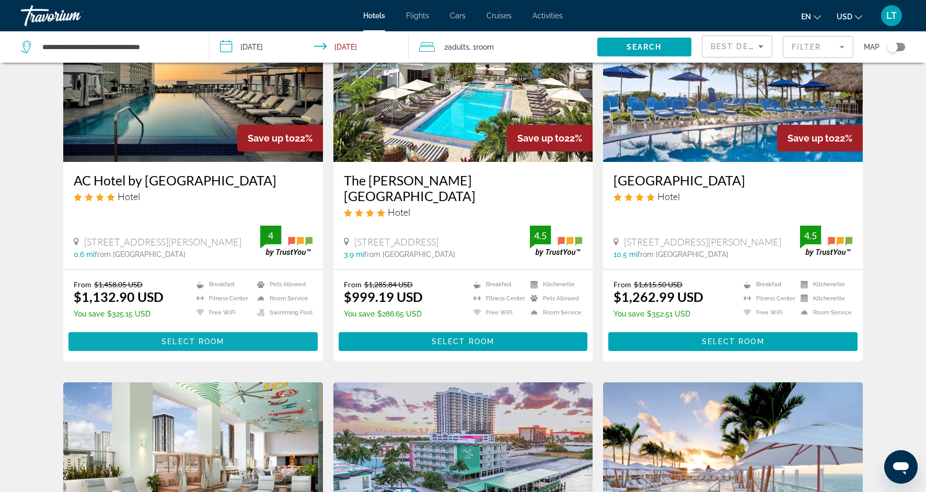
click at [154, 329] on span "Main content" at bounding box center [192, 341] width 249 height 25
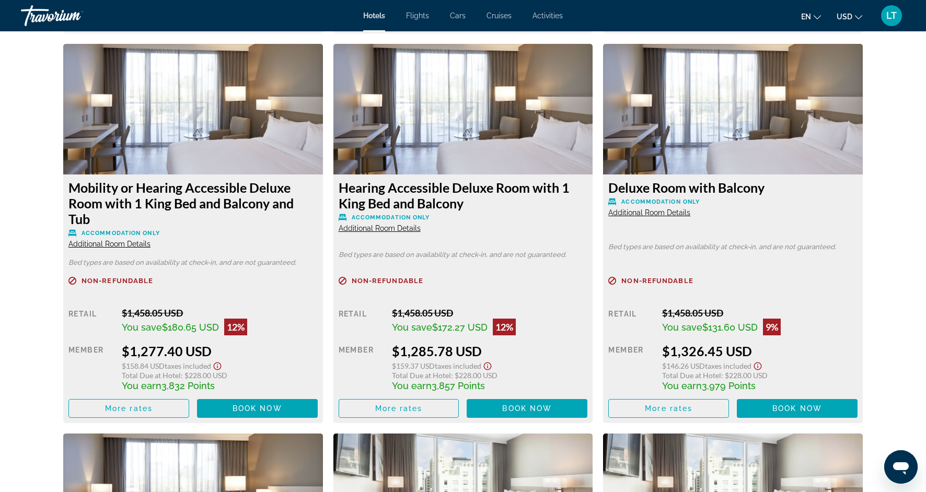
scroll to position [2142, 0]
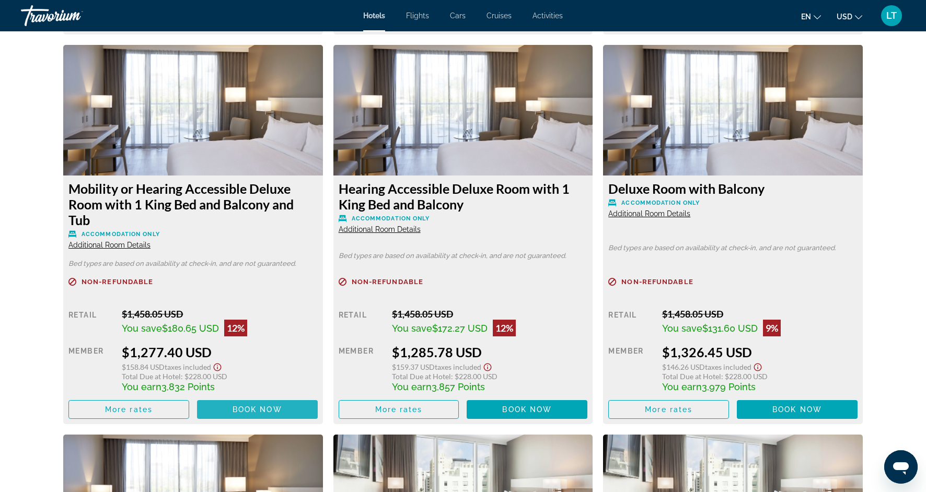
click at [252, 410] on span "Book now" at bounding box center [257, 409] width 50 height 8
